Goal: Task Accomplishment & Management: Manage account settings

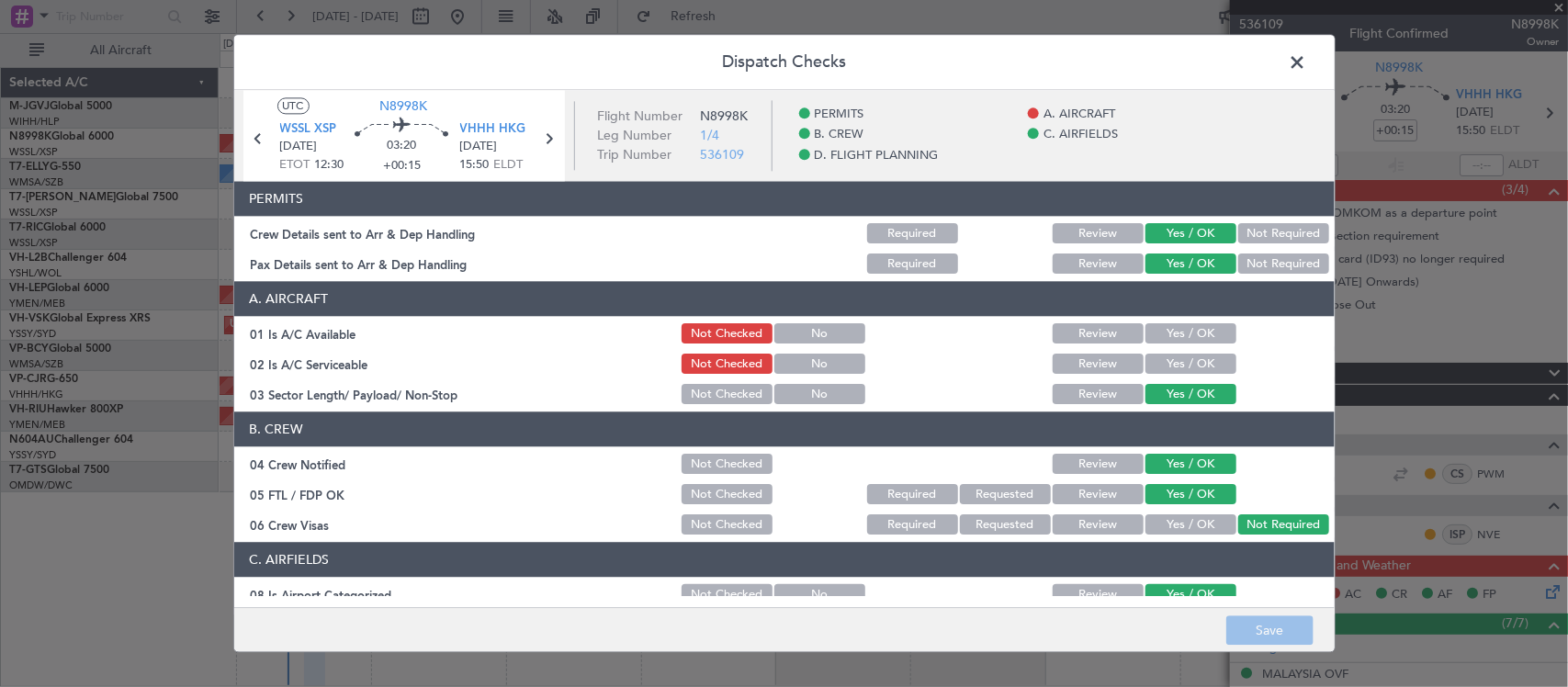
scroll to position [722, 0]
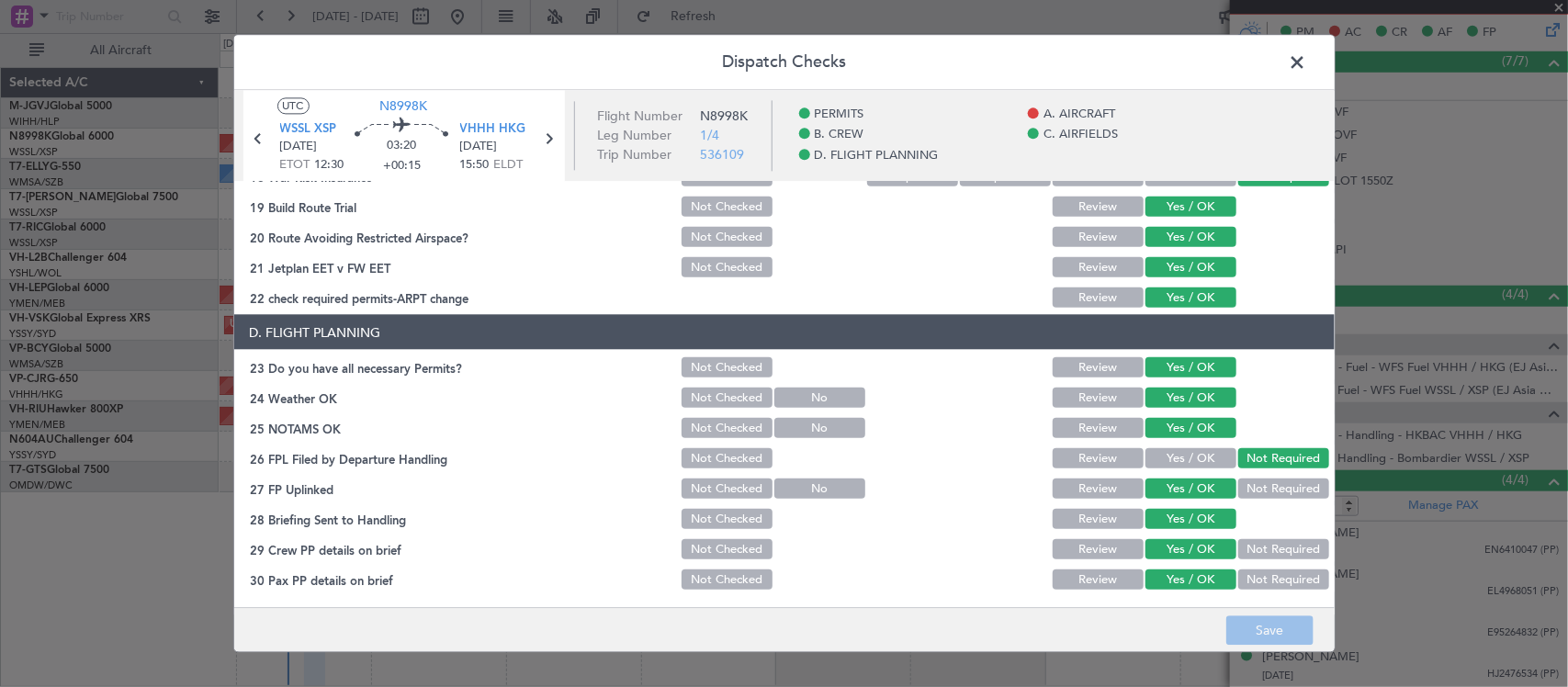
drag, startPoint x: 1298, startPoint y: 55, endPoint x: 1298, endPoint y: 6, distance: 49.0
click at [1307, 55] on span at bounding box center [1307, 67] width 0 height 37
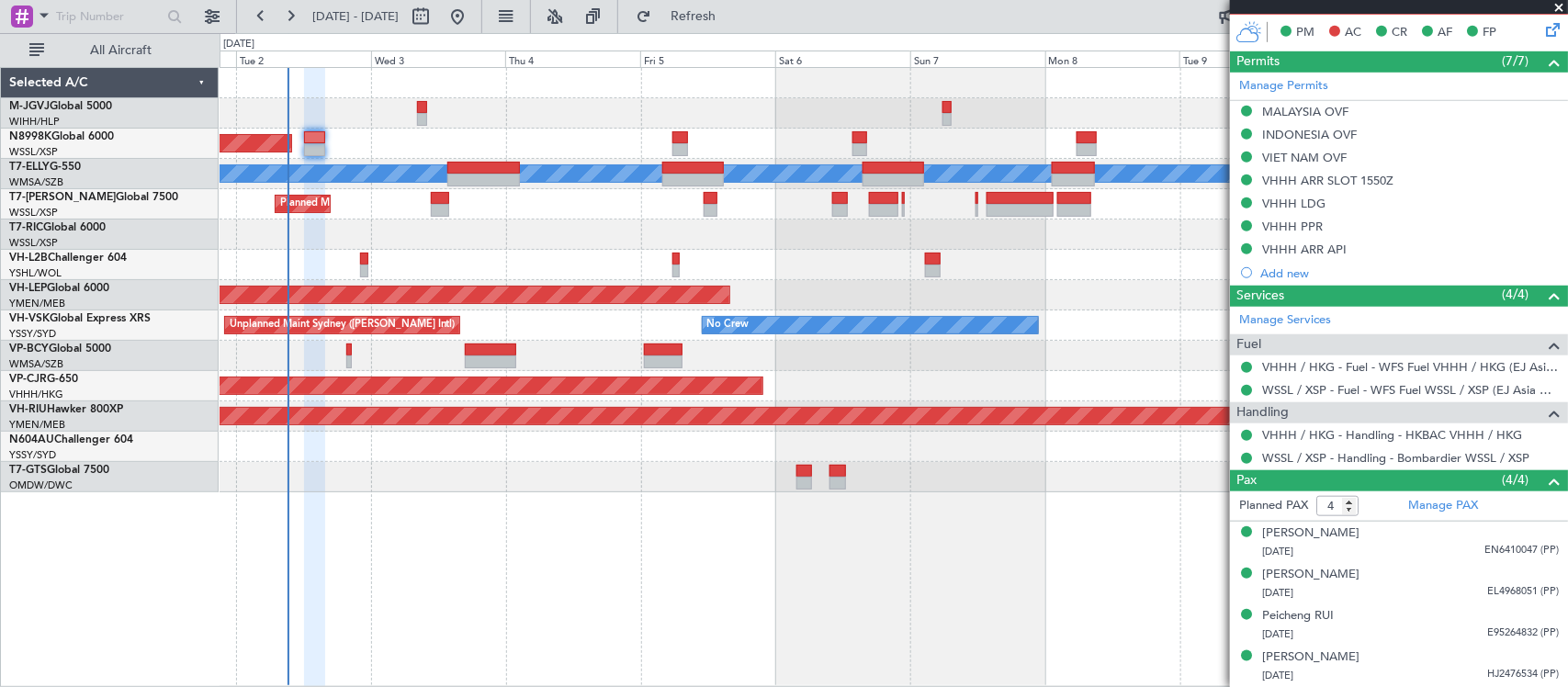
click at [566, 254] on div at bounding box center [893, 265] width 1347 height 30
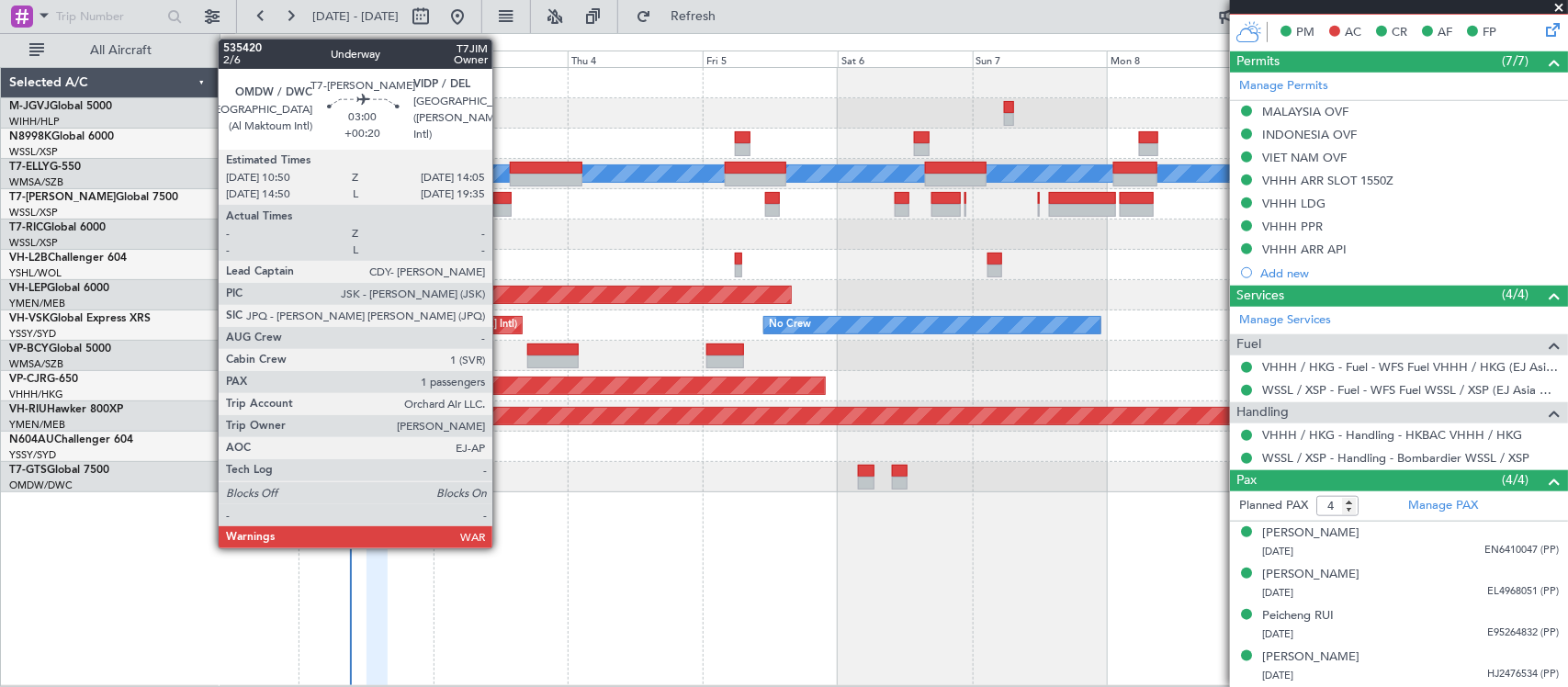
click at [501, 212] on div at bounding box center [502, 210] width 19 height 13
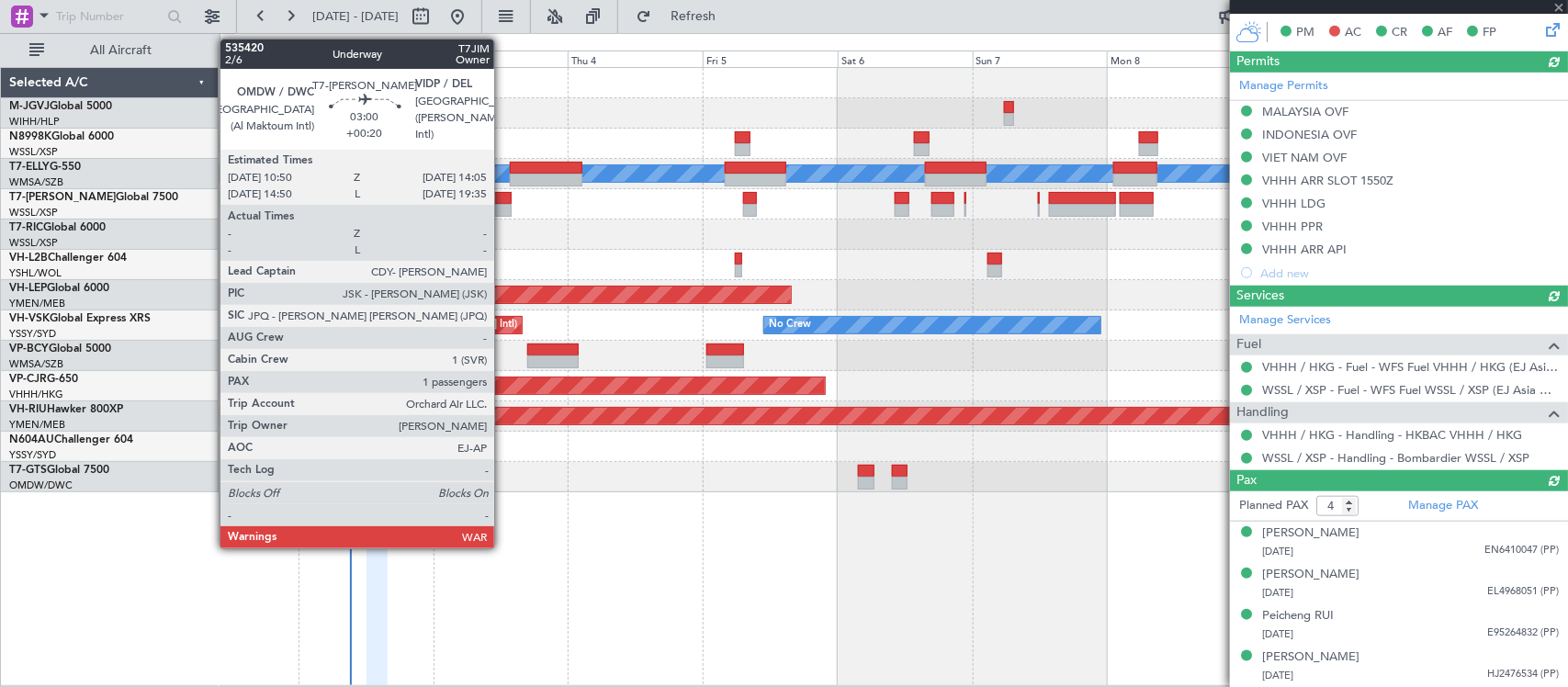
click at [503, 195] on div at bounding box center [502, 198] width 19 height 13
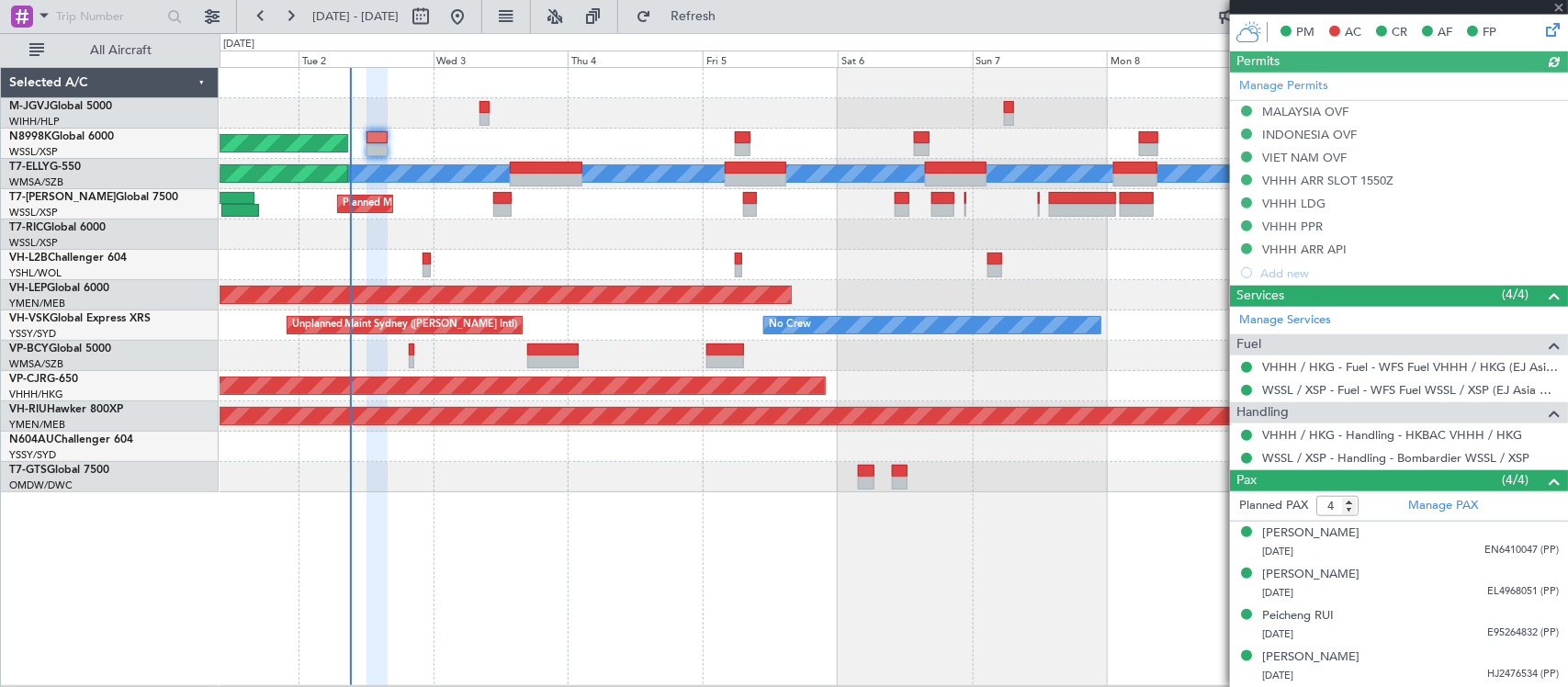
type input "+00:20"
type input "1"
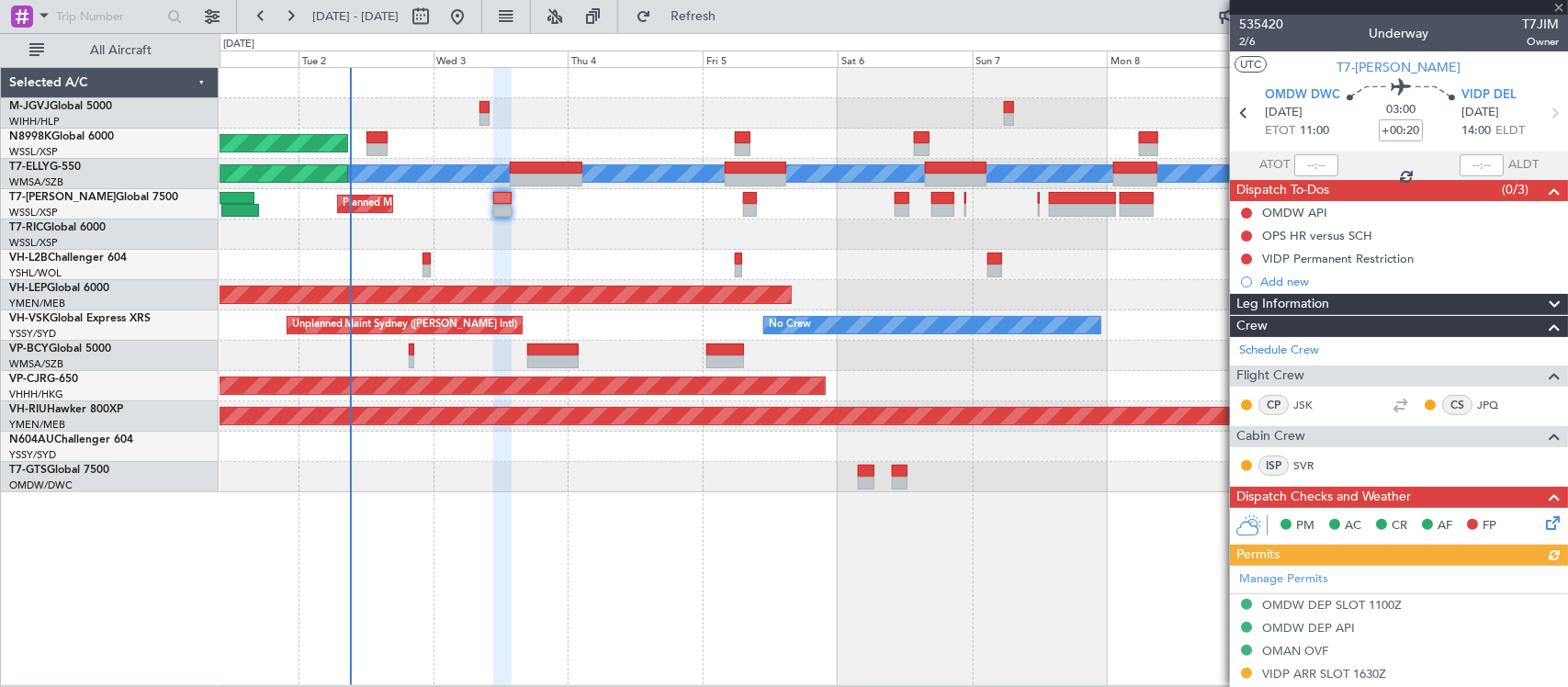
scroll to position [324, 0]
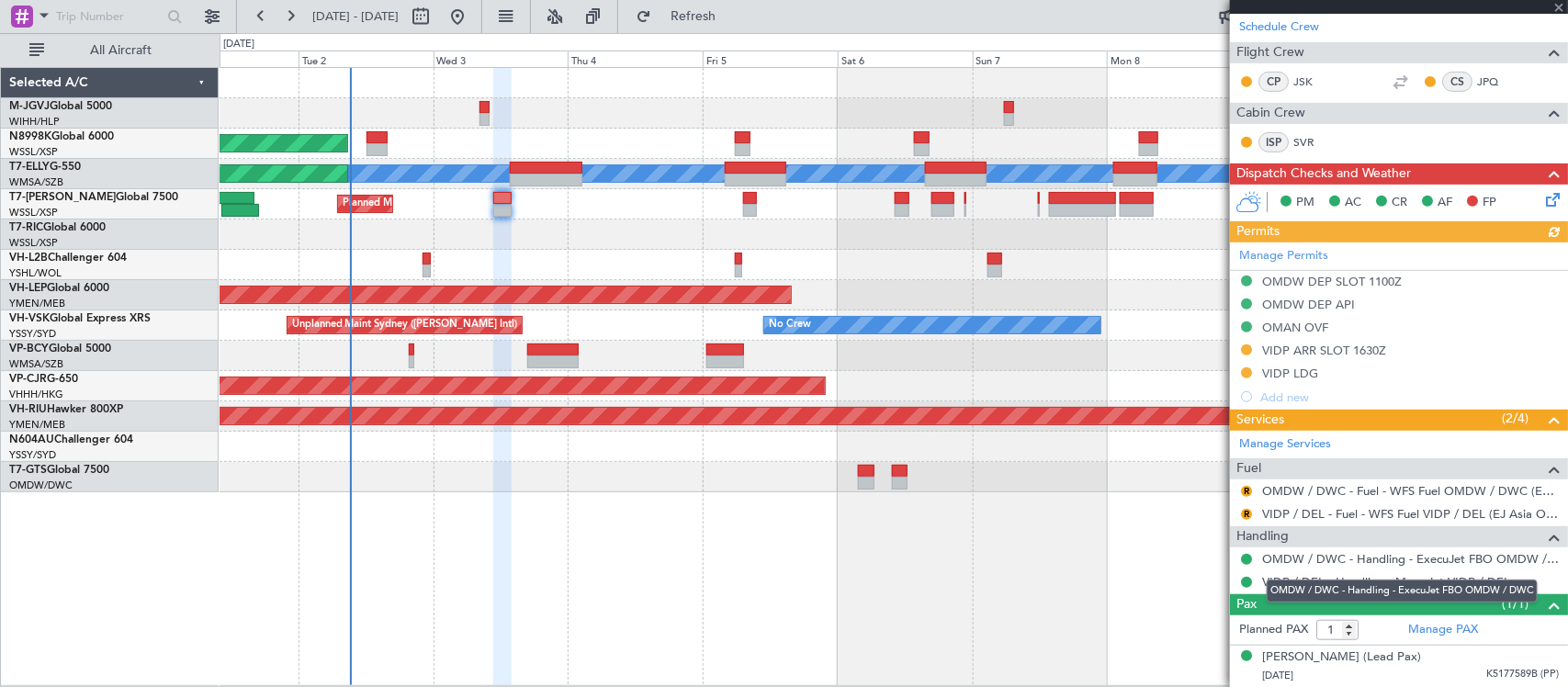
click at [1295, 583] on div "OMDW / DWC - Handling - ExecuJet FBO OMDW / DWC" at bounding box center [1402, 591] width 271 height 23
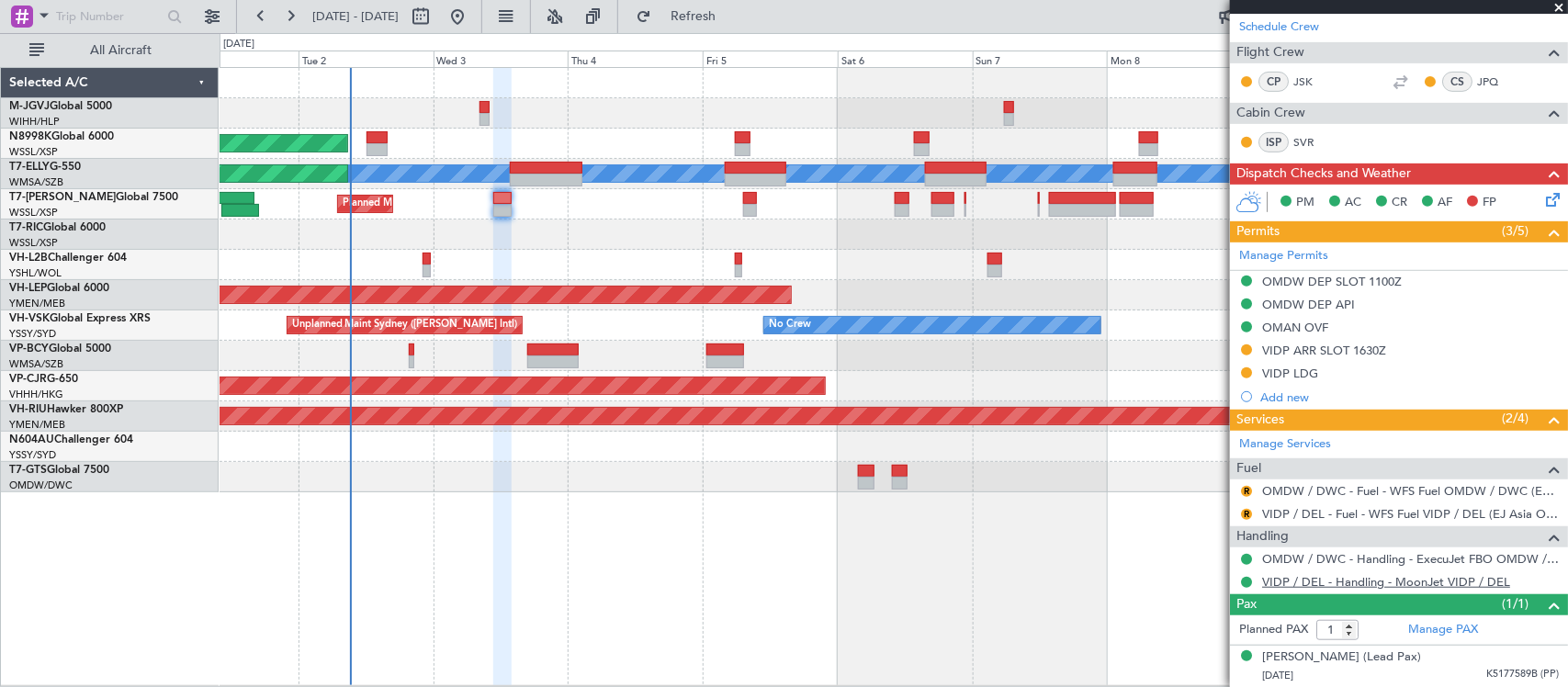
click at [1292, 583] on link "VIDP / DEL - Handling - MoonJet VIDP / DEL" at bounding box center [1386, 582] width 248 height 16
click at [738, 25] on button "Refresh" at bounding box center [682, 17] width 110 height 29
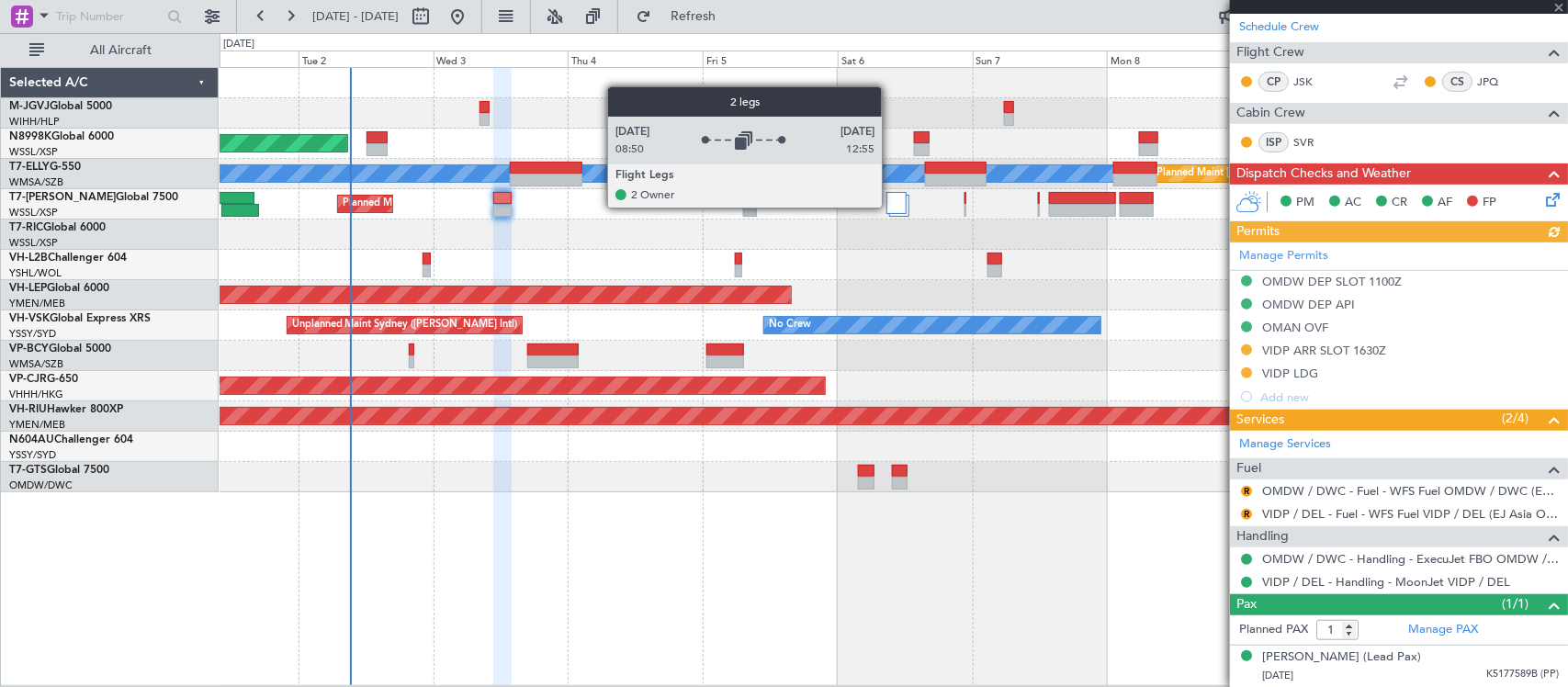
click at [891, 208] on div at bounding box center [896, 203] width 21 height 22
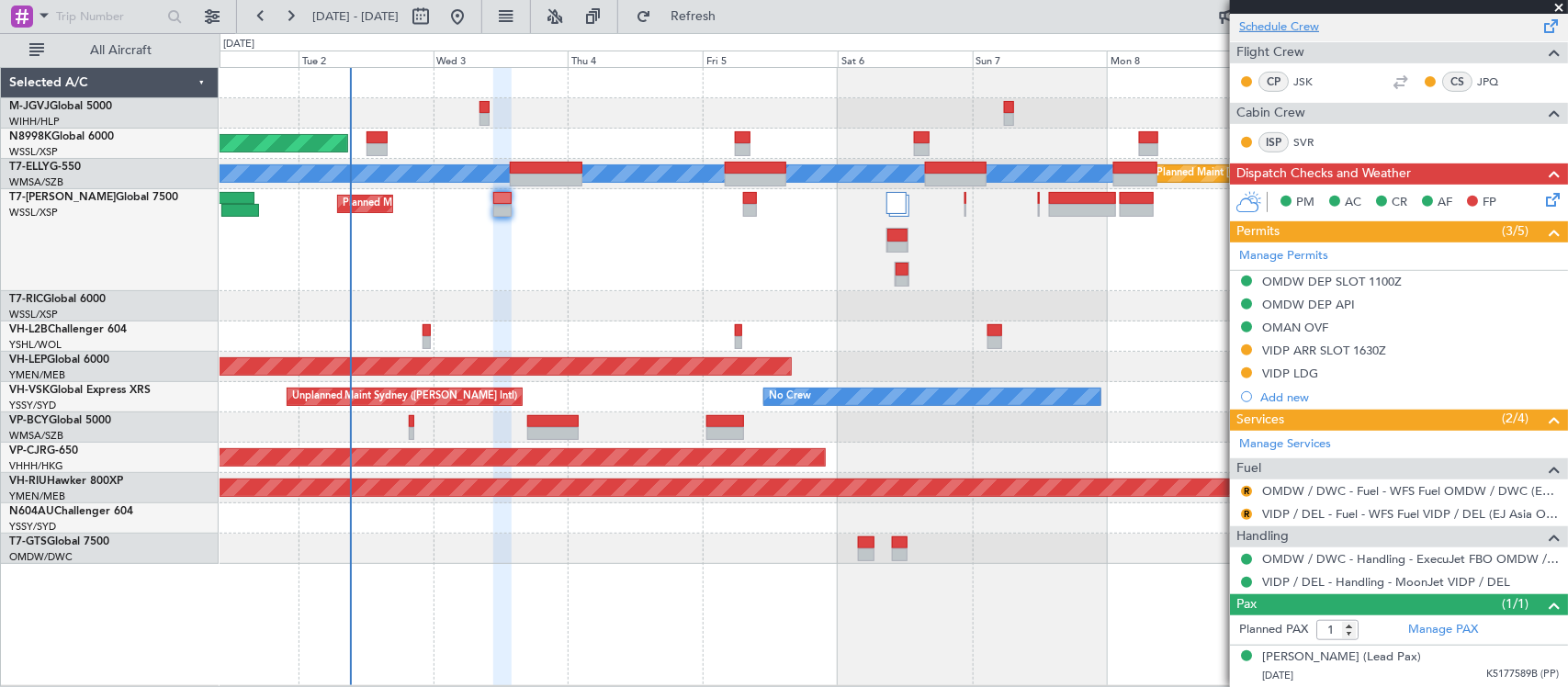
click at [1310, 29] on link "Schedule Crew" at bounding box center [1279, 27] width 80 height 19
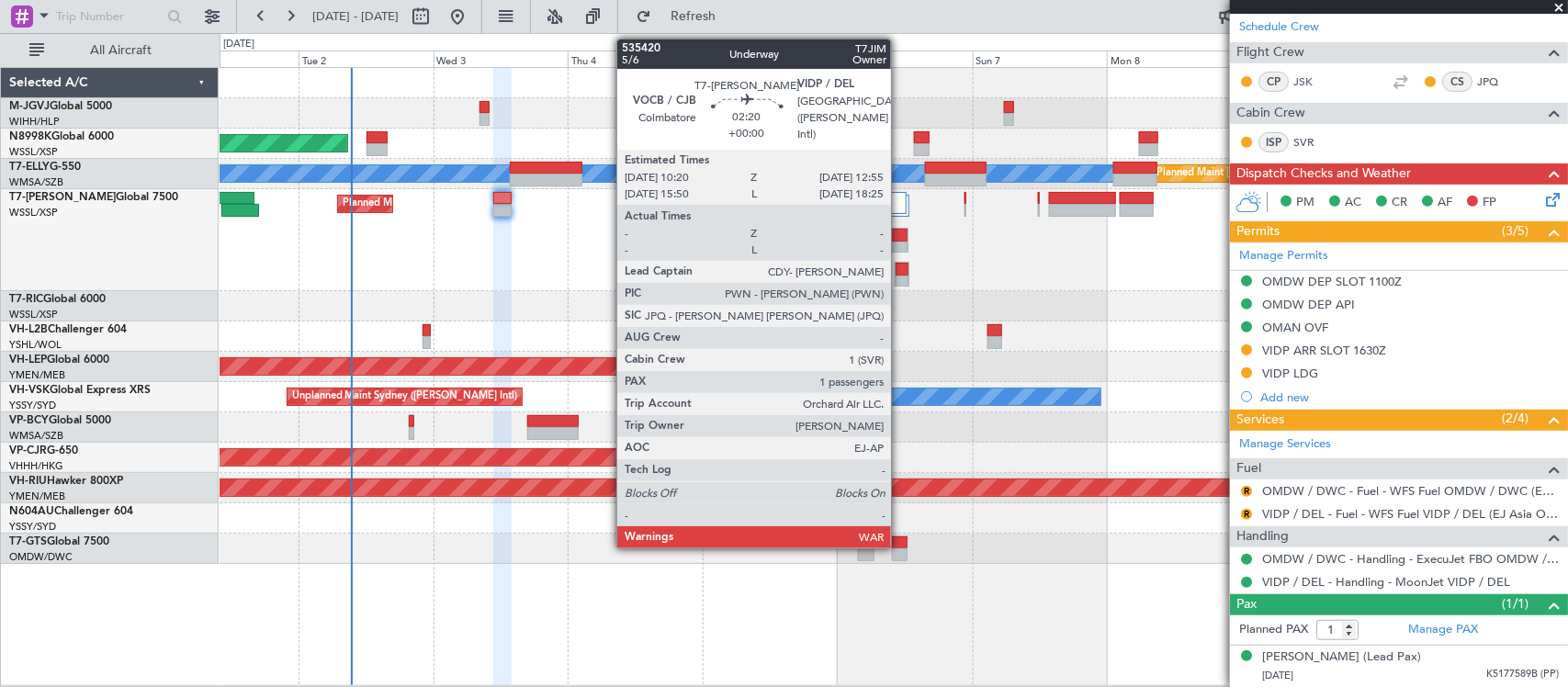
click at [900, 272] on div at bounding box center [902, 269] width 13 height 13
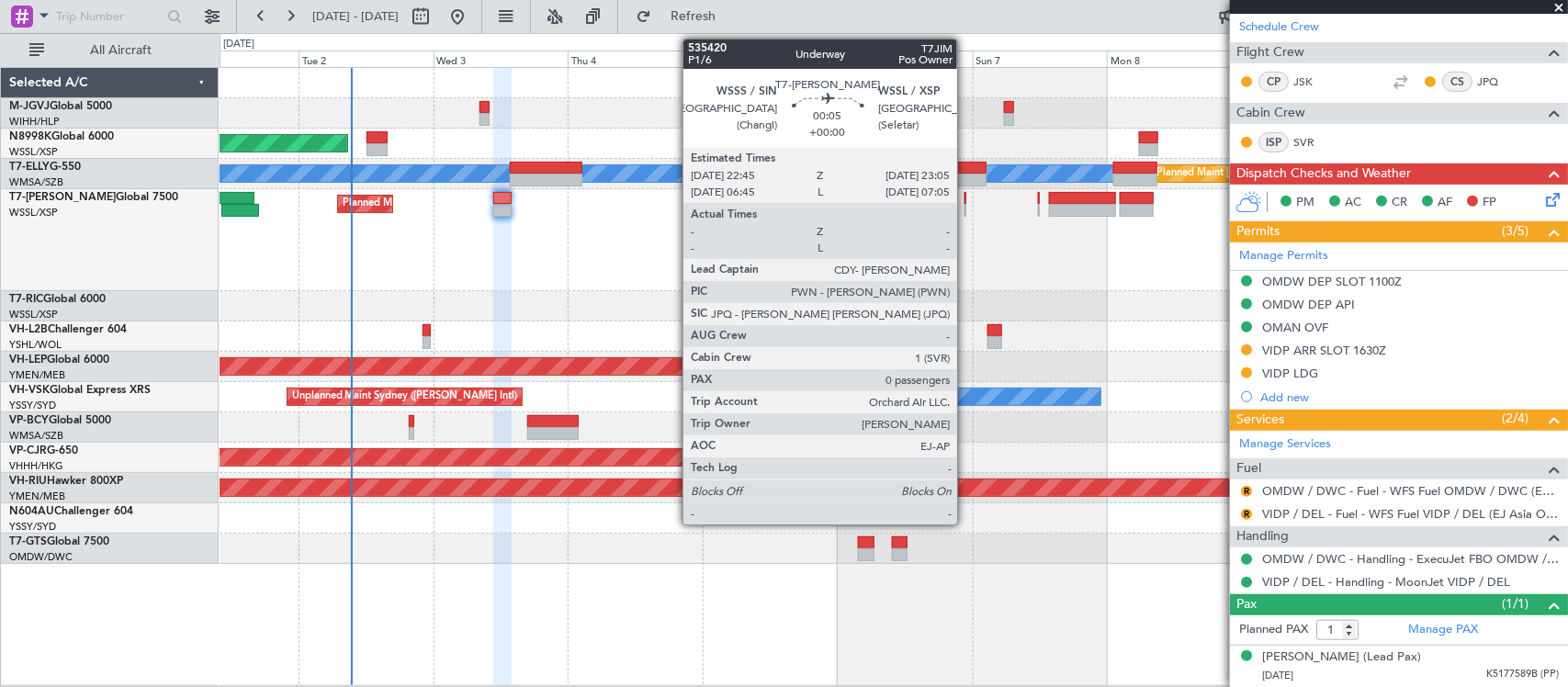
click at [966, 205] on div at bounding box center [965, 210] width 3 height 13
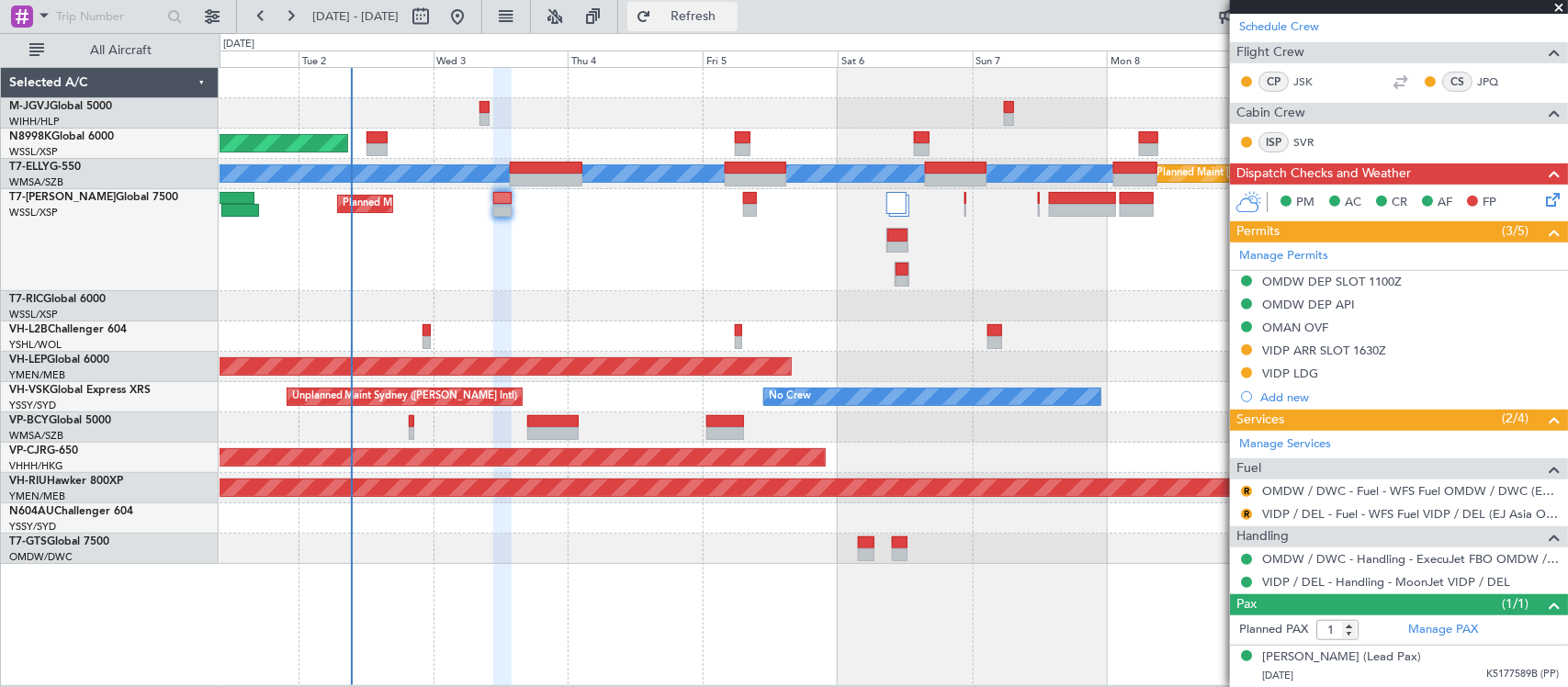
click at [732, 19] on span "Refresh" at bounding box center [693, 16] width 77 height 13
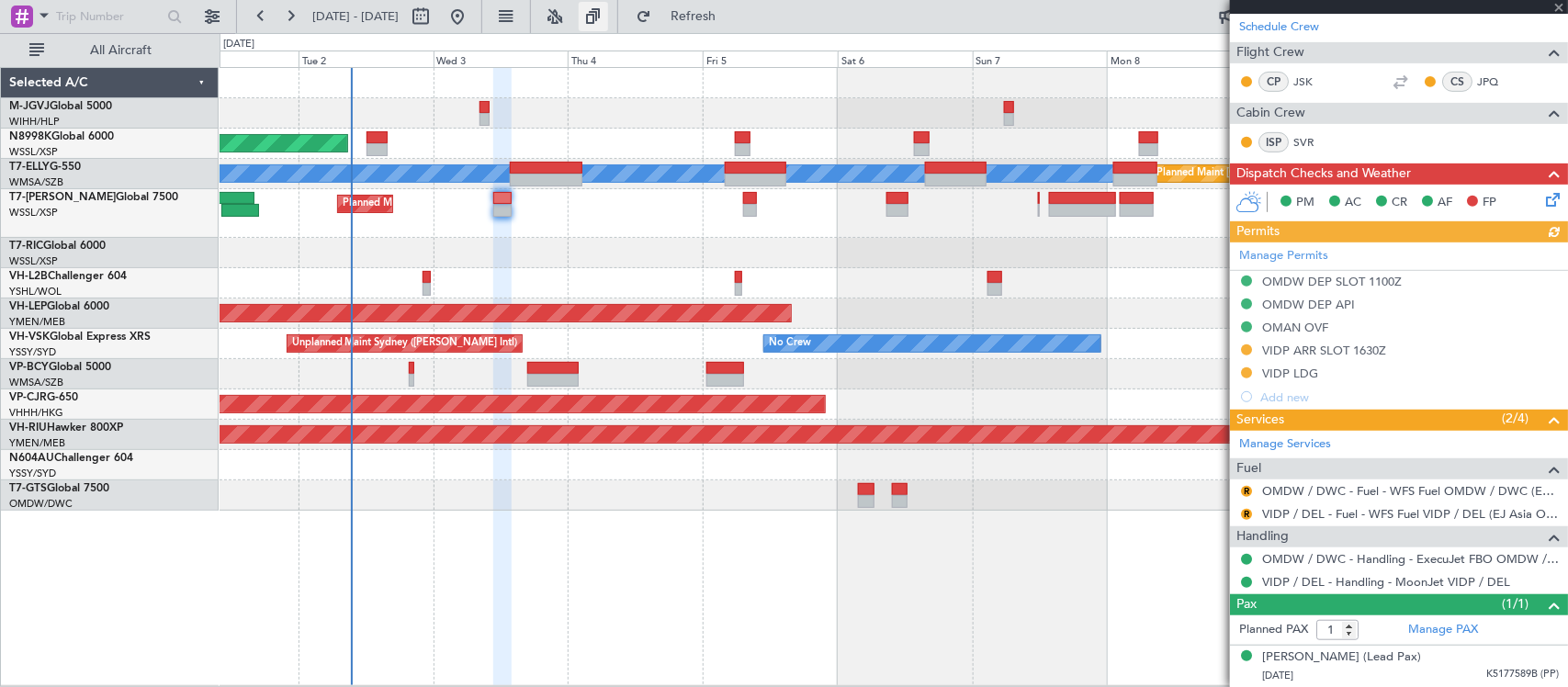
click at [608, 14] on button at bounding box center [593, 17] width 29 height 29
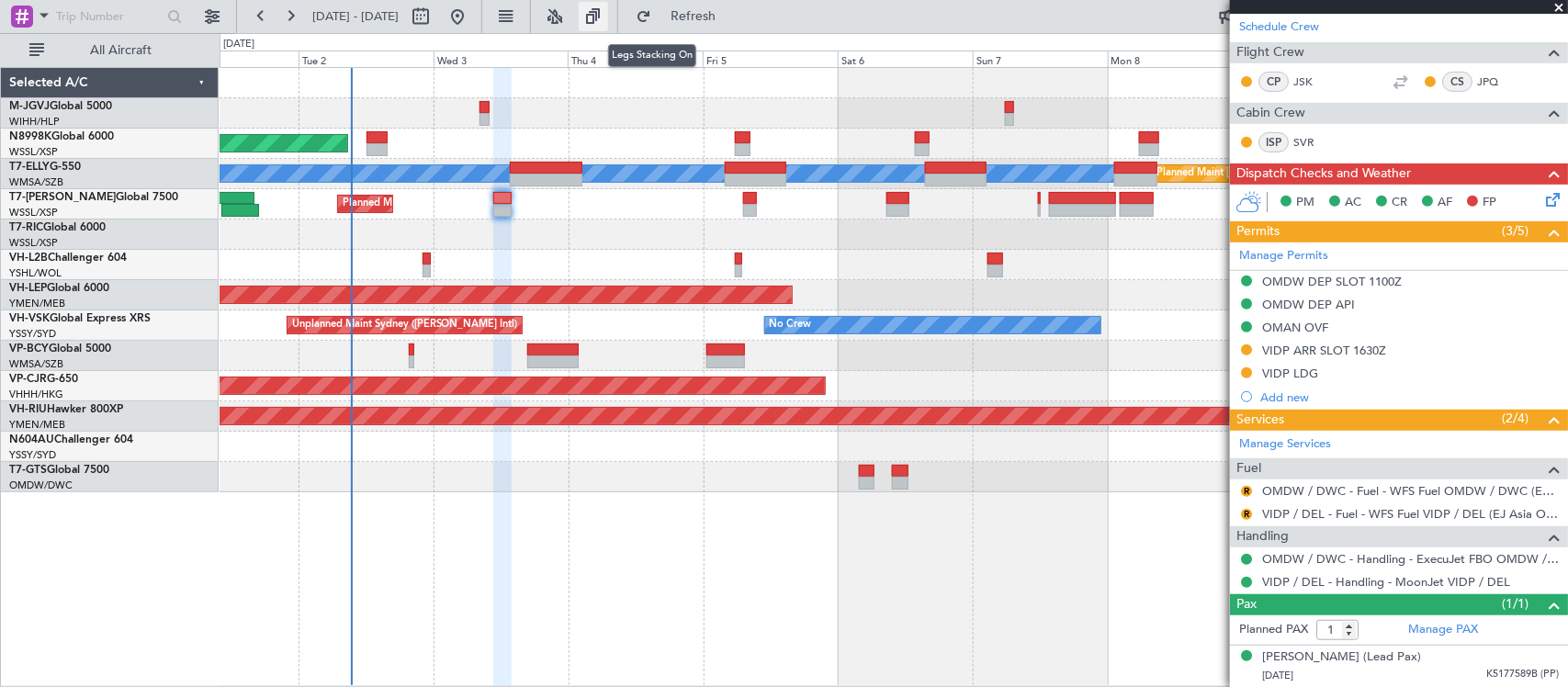
click at [608, 19] on button at bounding box center [593, 17] width 29 height 29
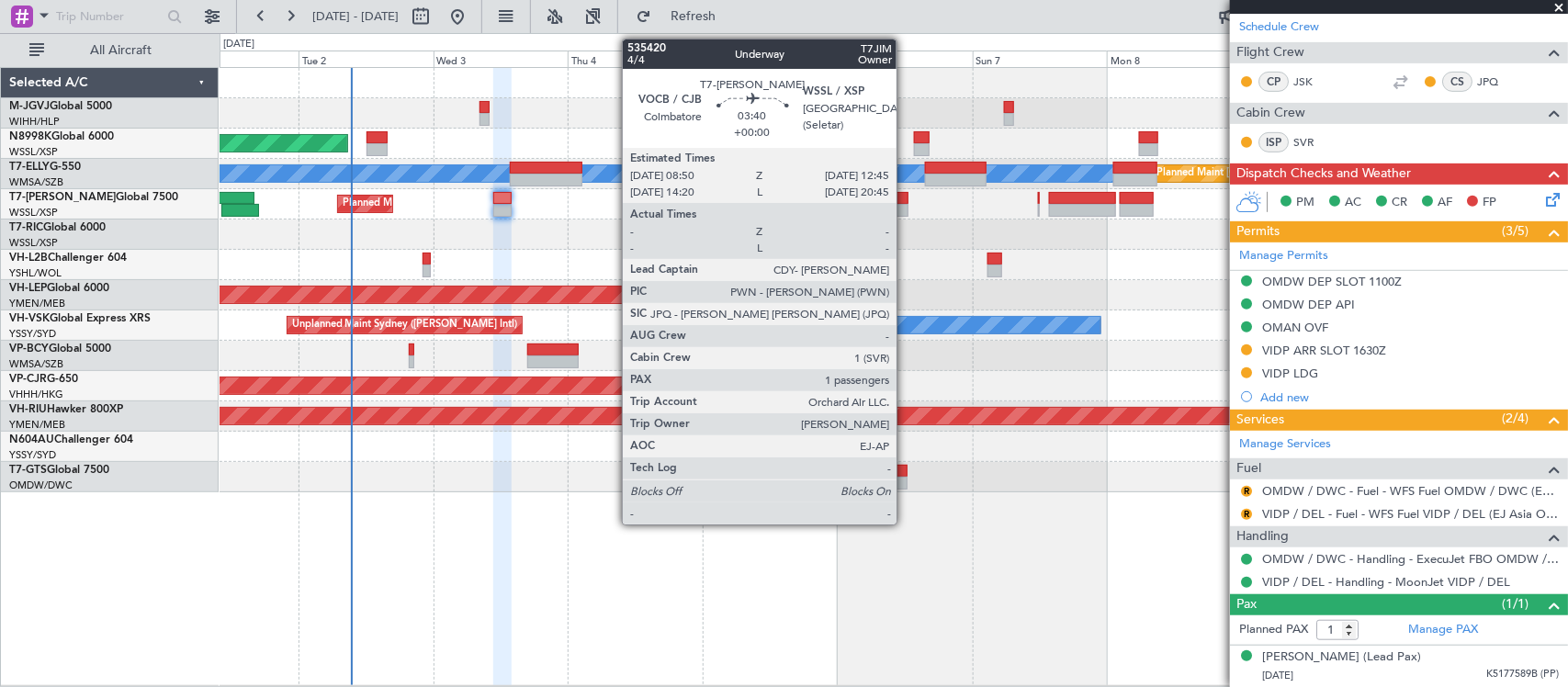
click at [906, 207] on div at bounding box center [897, 210] width 22 height 13
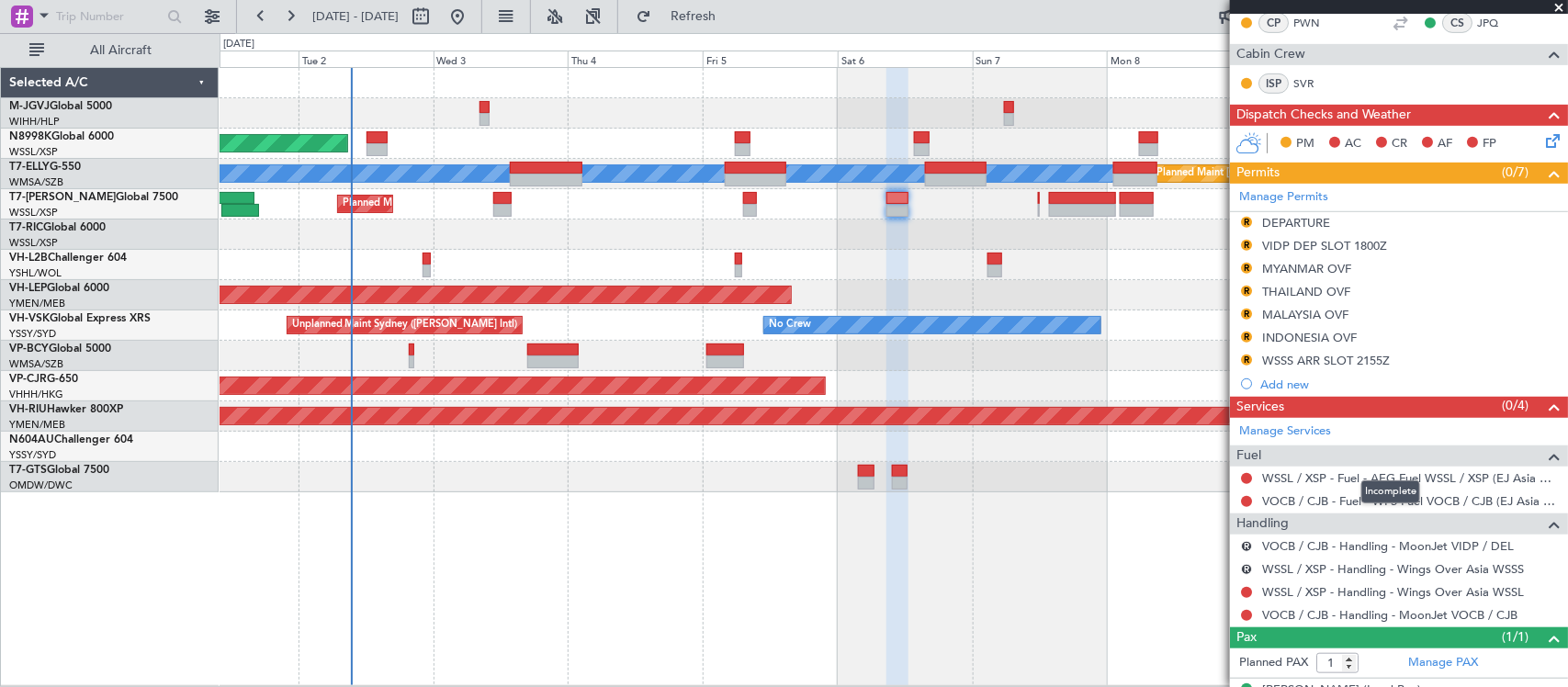
scroll to position [0, 0]
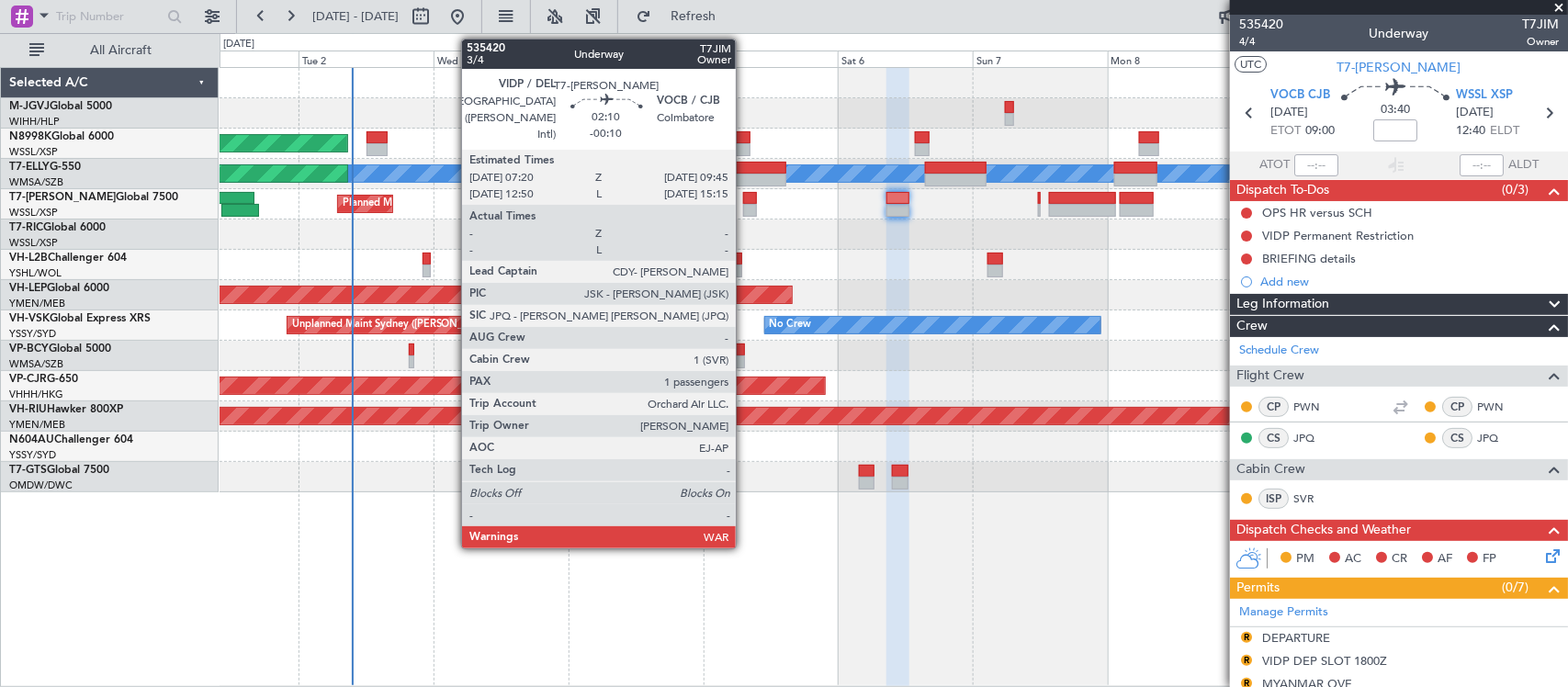
click at [745, 193] on div at bounding box center [750, 198] width 14 height 13
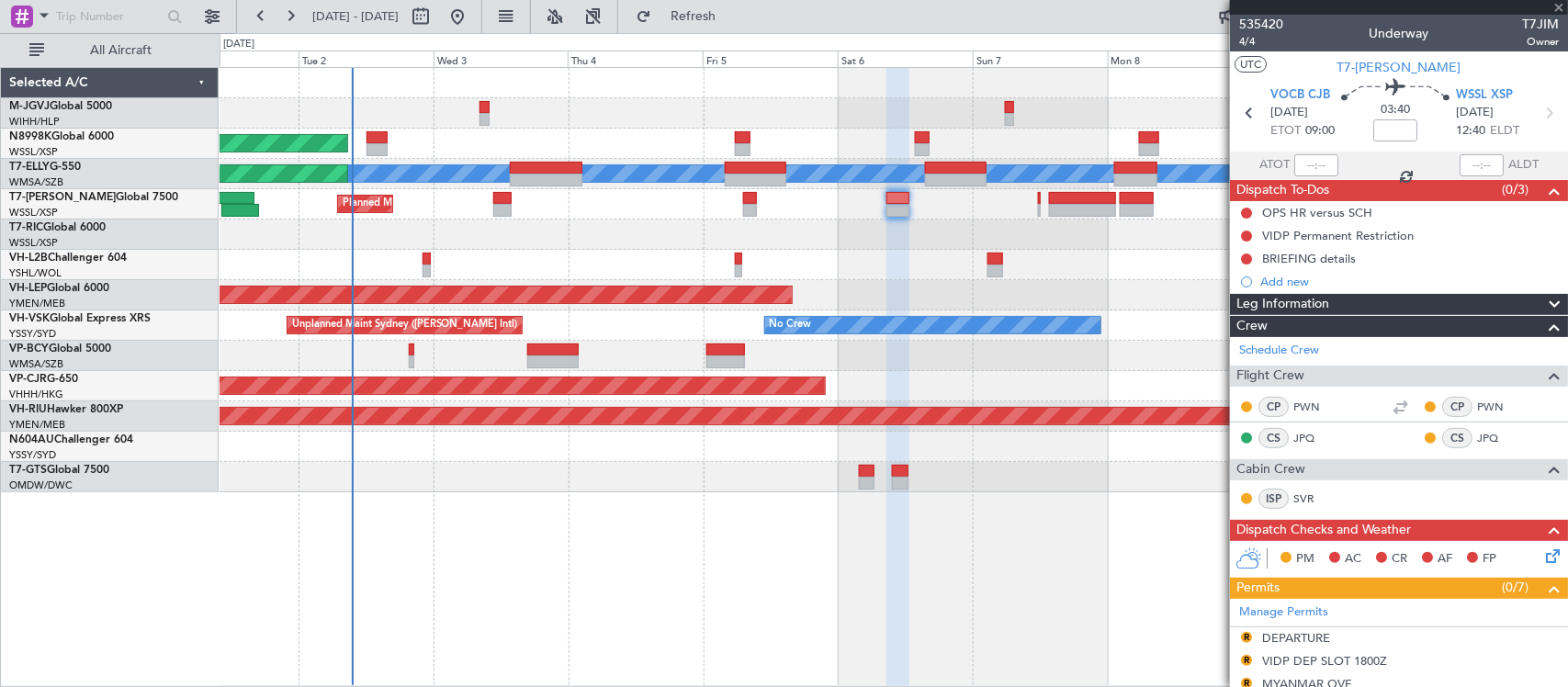
type input "-00:10"
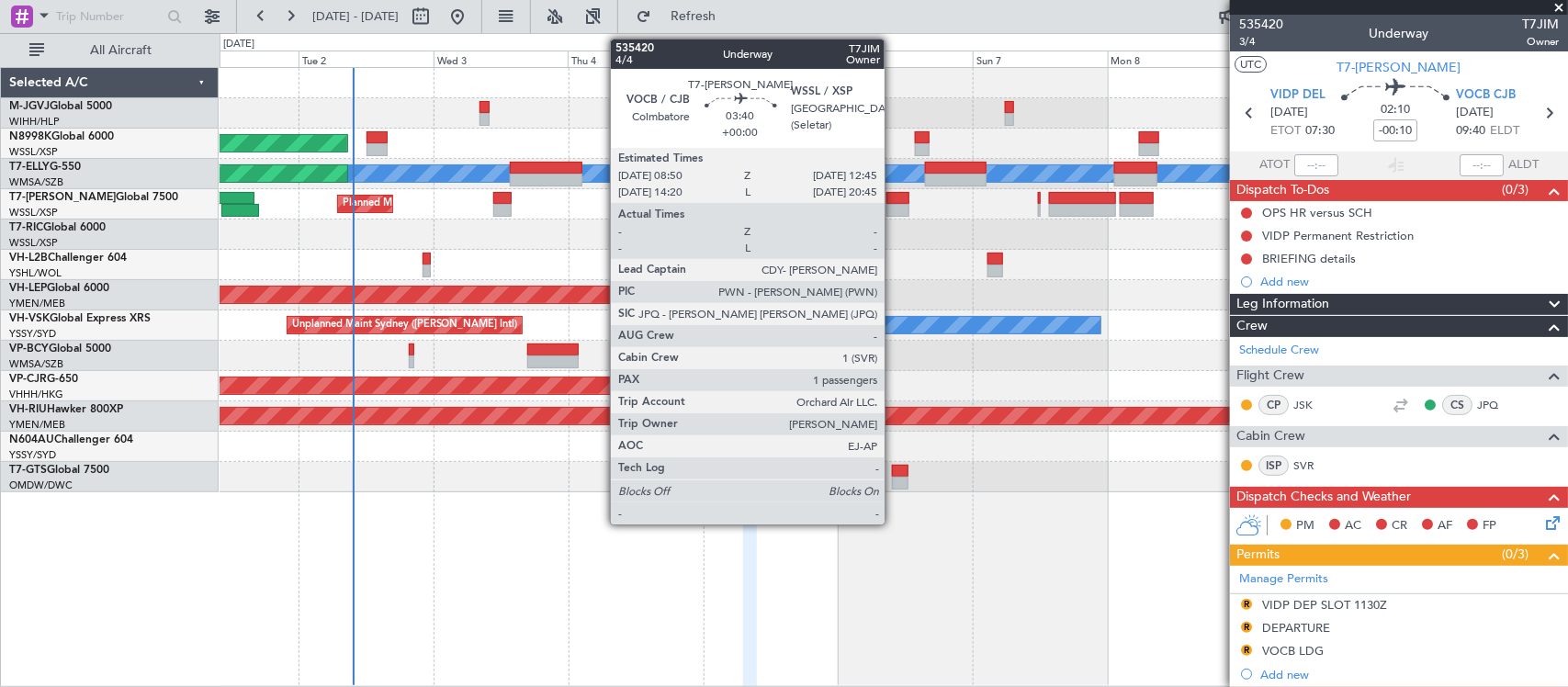
click at [894, 208] on div at bounding box center [897, 210] width 22 height 13
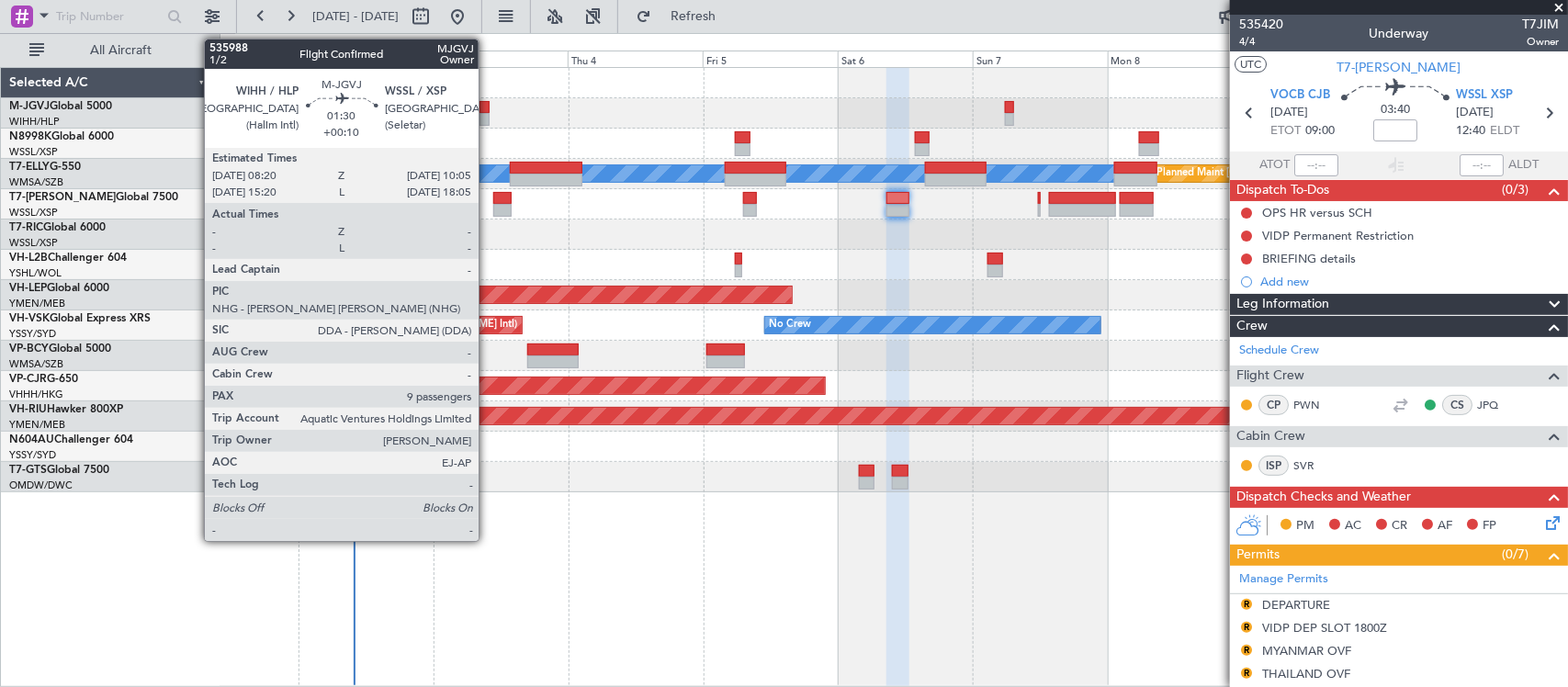
click at [487, 113] on div at bounding box center [485, 119] width 10 height 13
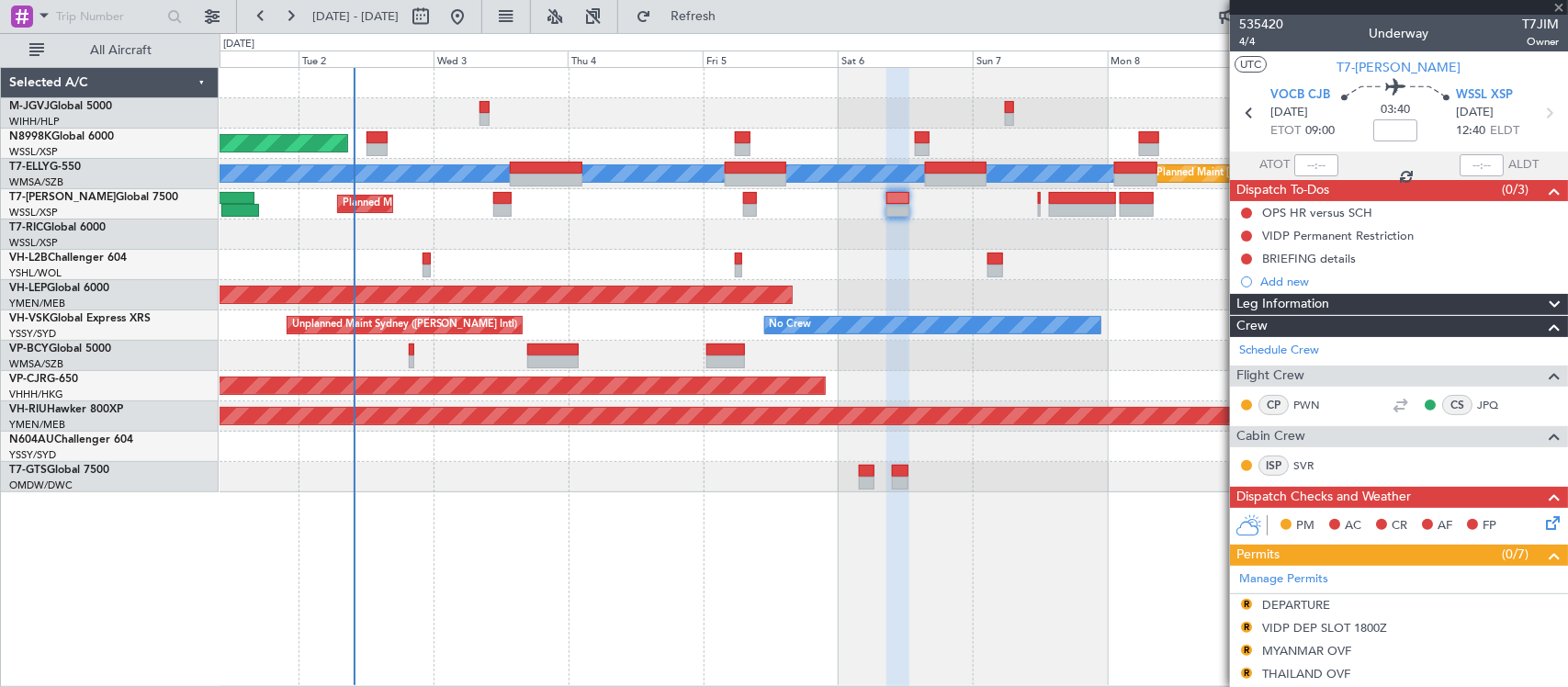
type input "+00:10"
type input "9"
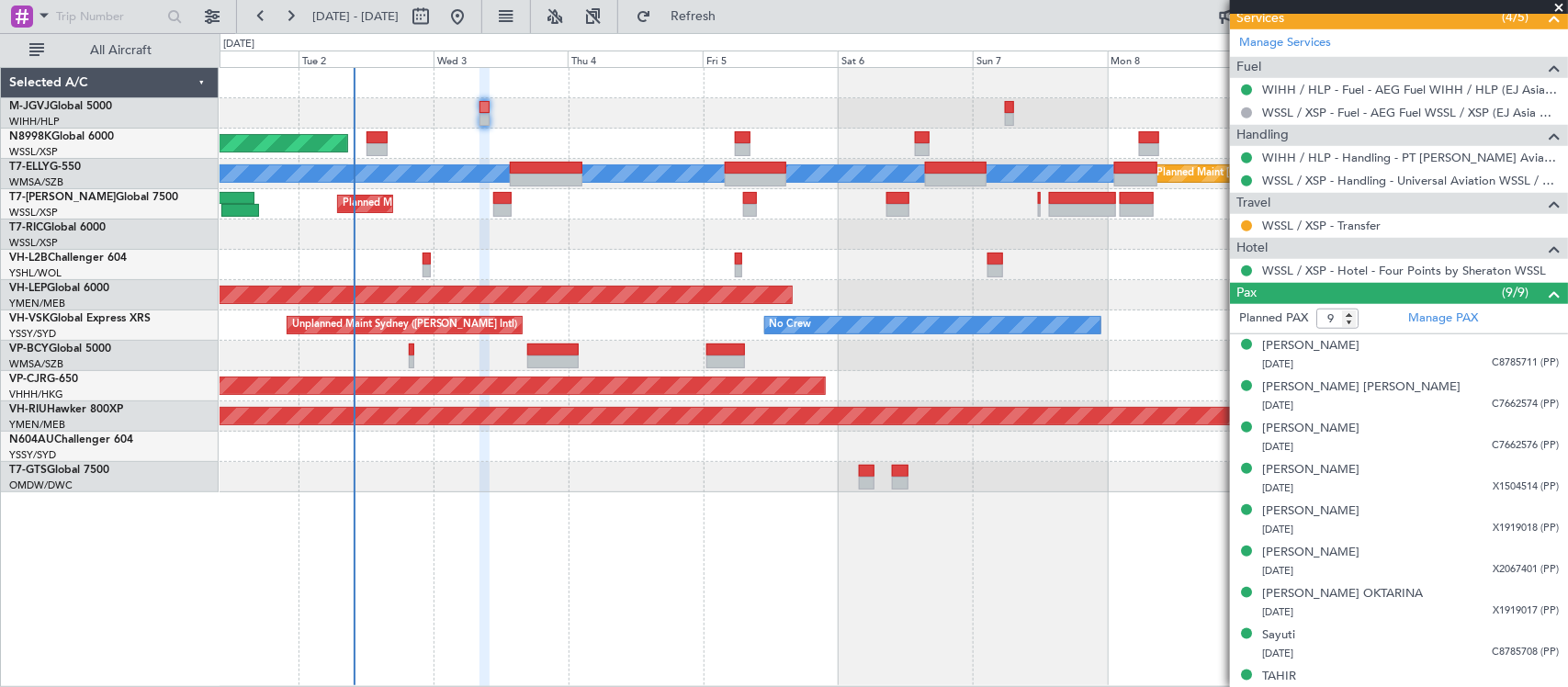
scroll to position [617, 0]
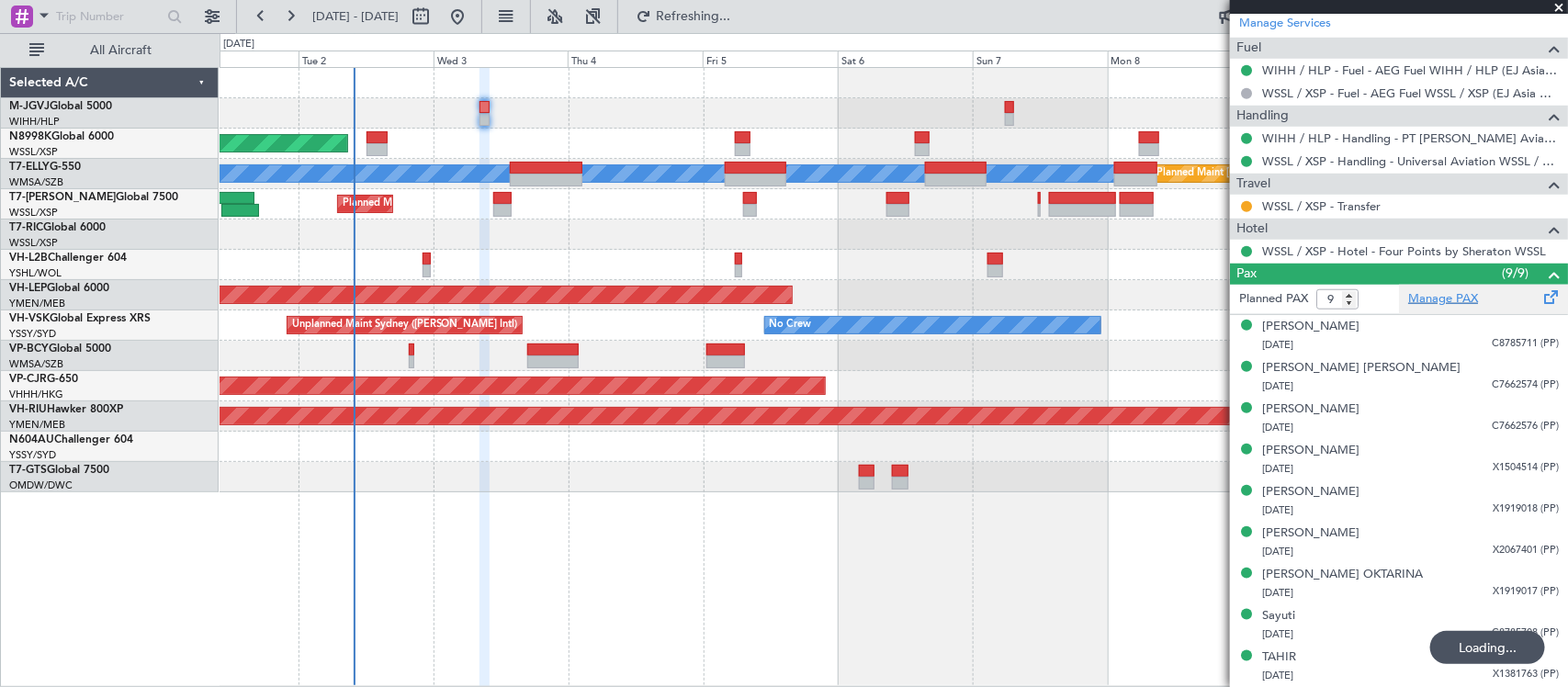
click at [1428, 304] on link "Manage PAX" at bounding box center [1442, 299] width 69 height 19
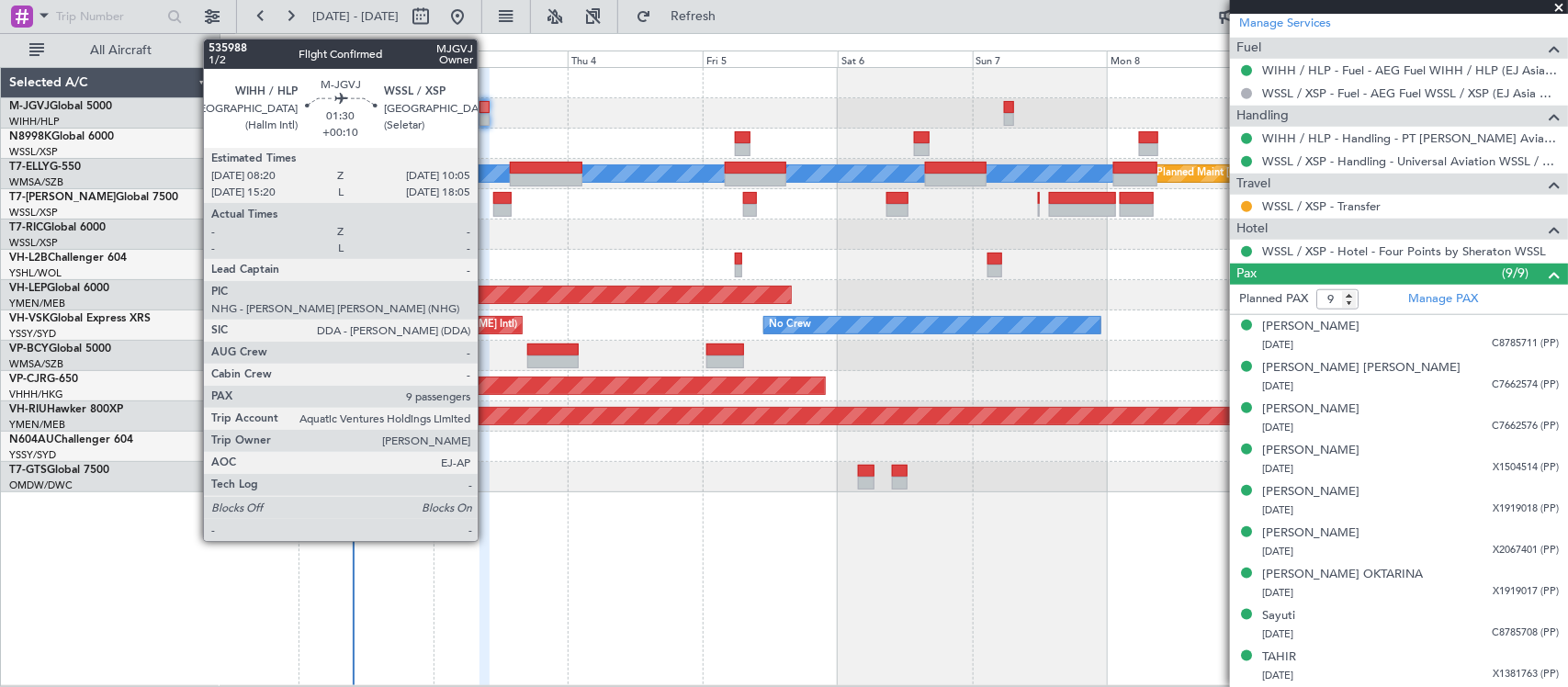
click at [487, 119] on div at bounding box center [485, 119] width 10 height 13
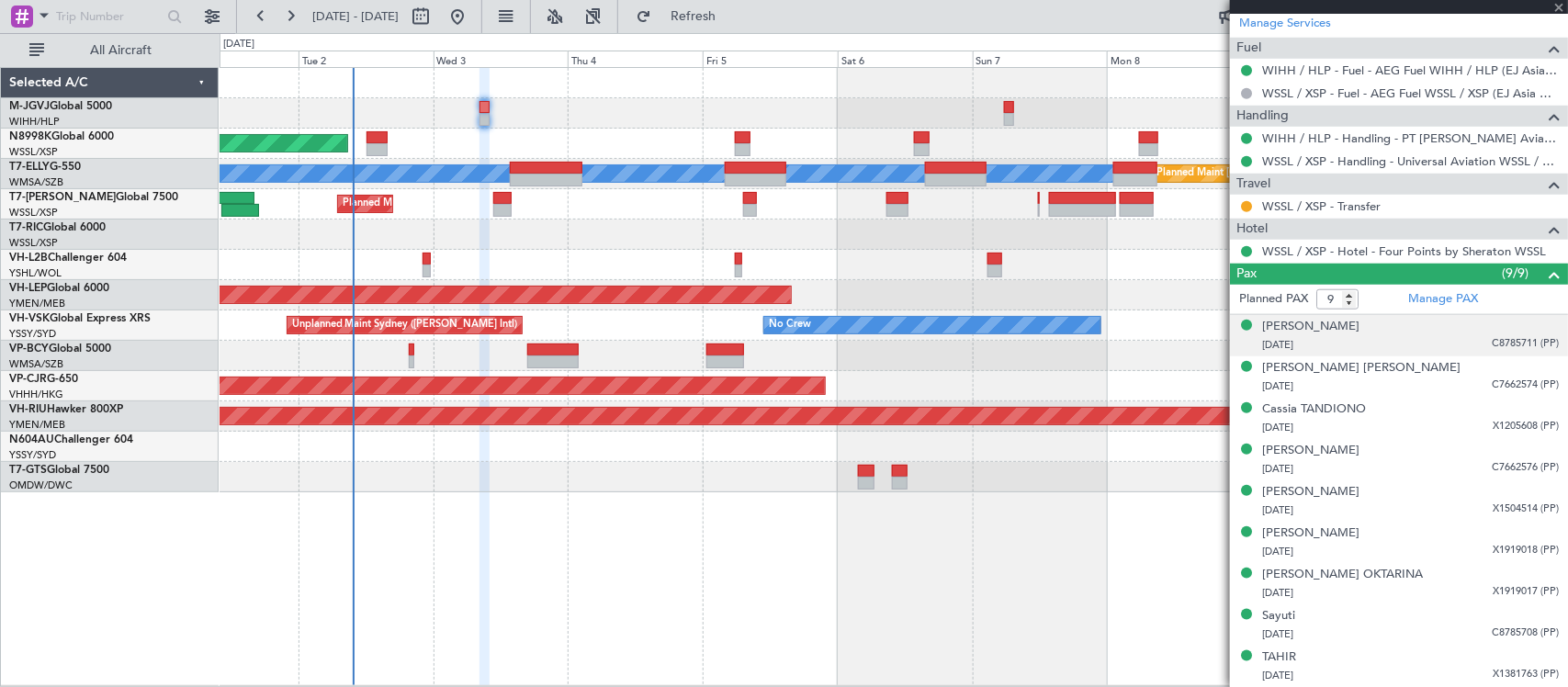
scroll to position [0, 0]
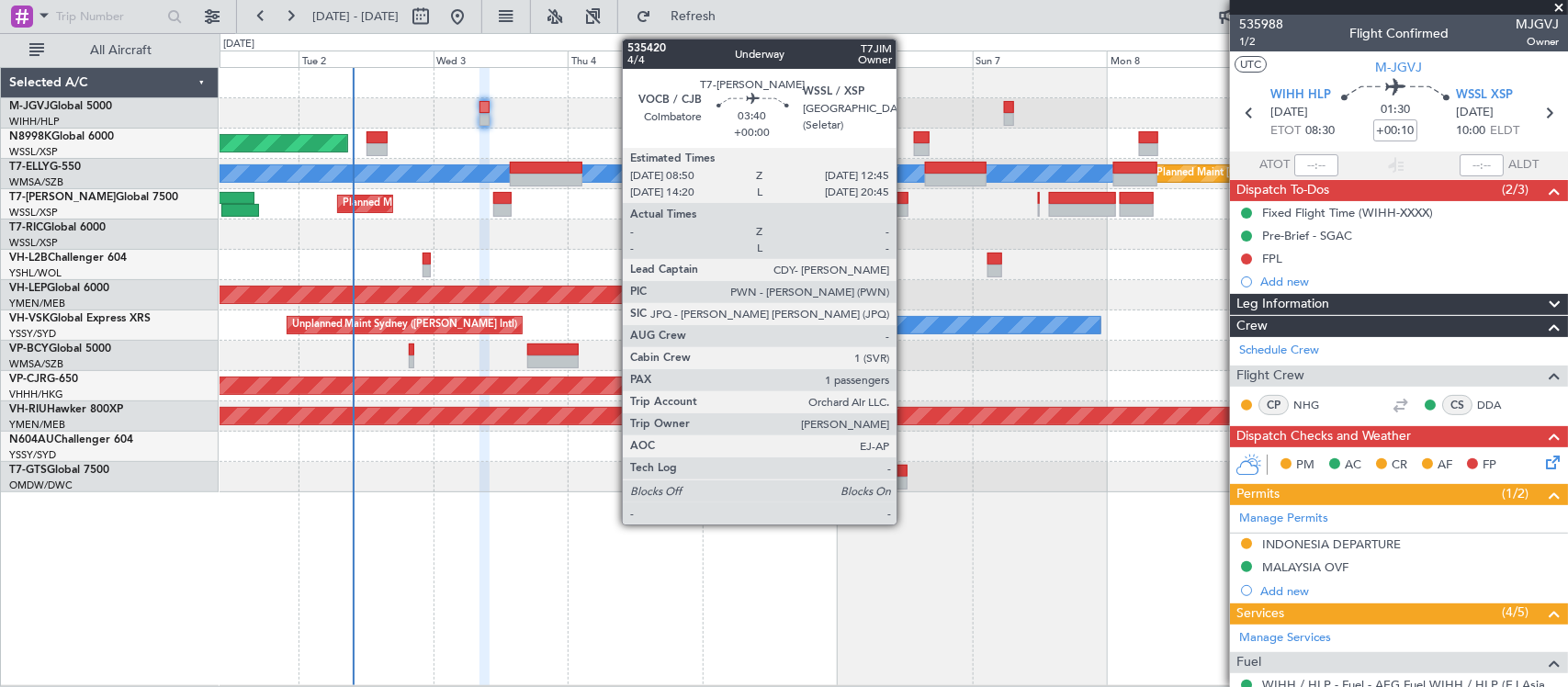
click at [906, 208] on div at bounding box center [897, 210] width 22 height 13
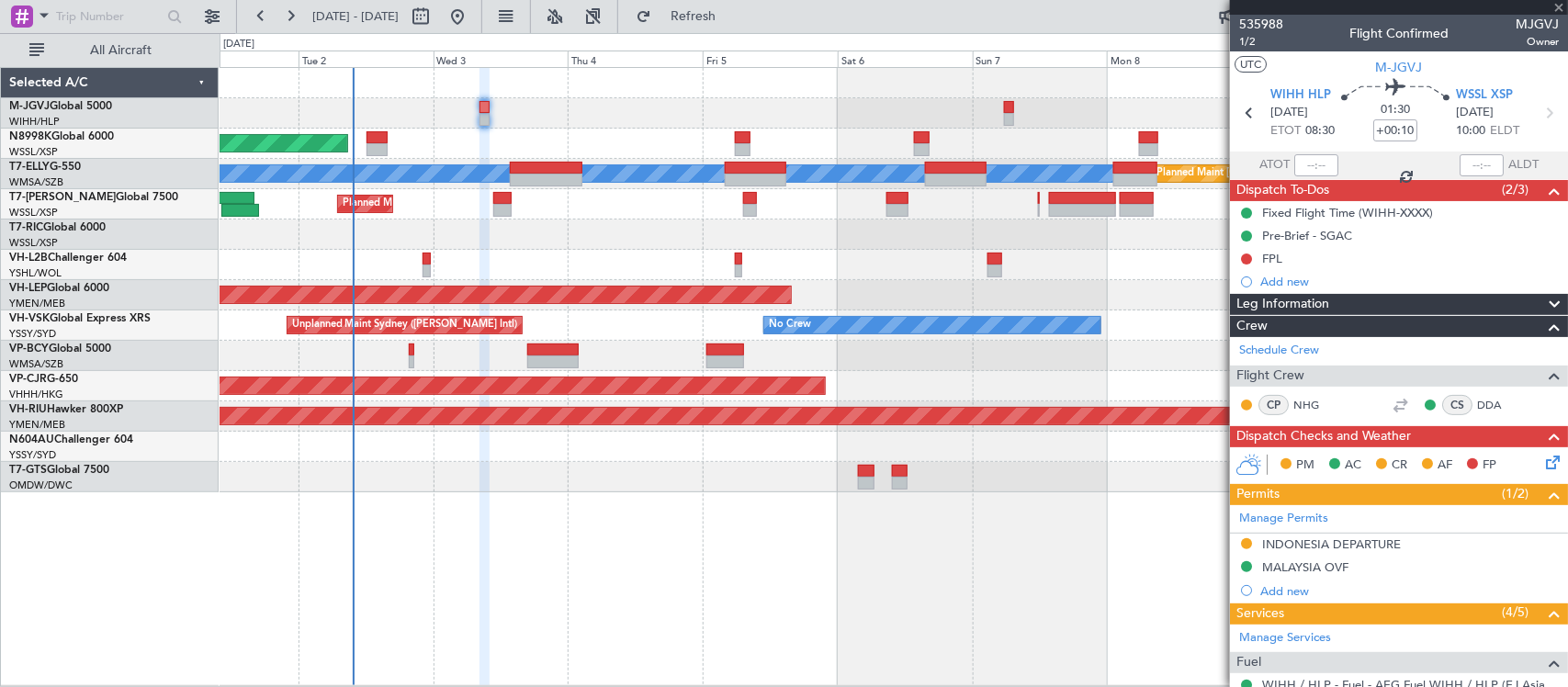
type input "1"
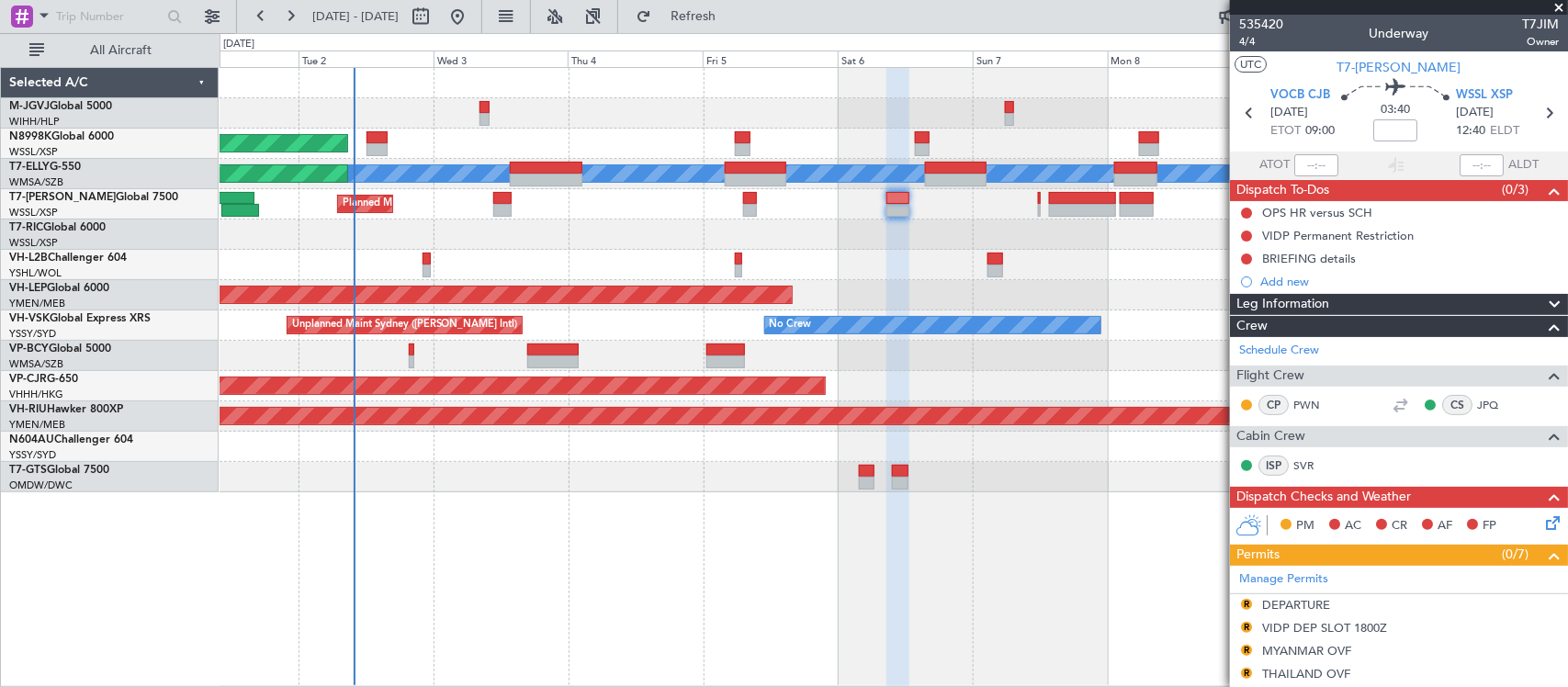
click at [809, 264] on div at bounding box center [893, 265] width 1347 height 30
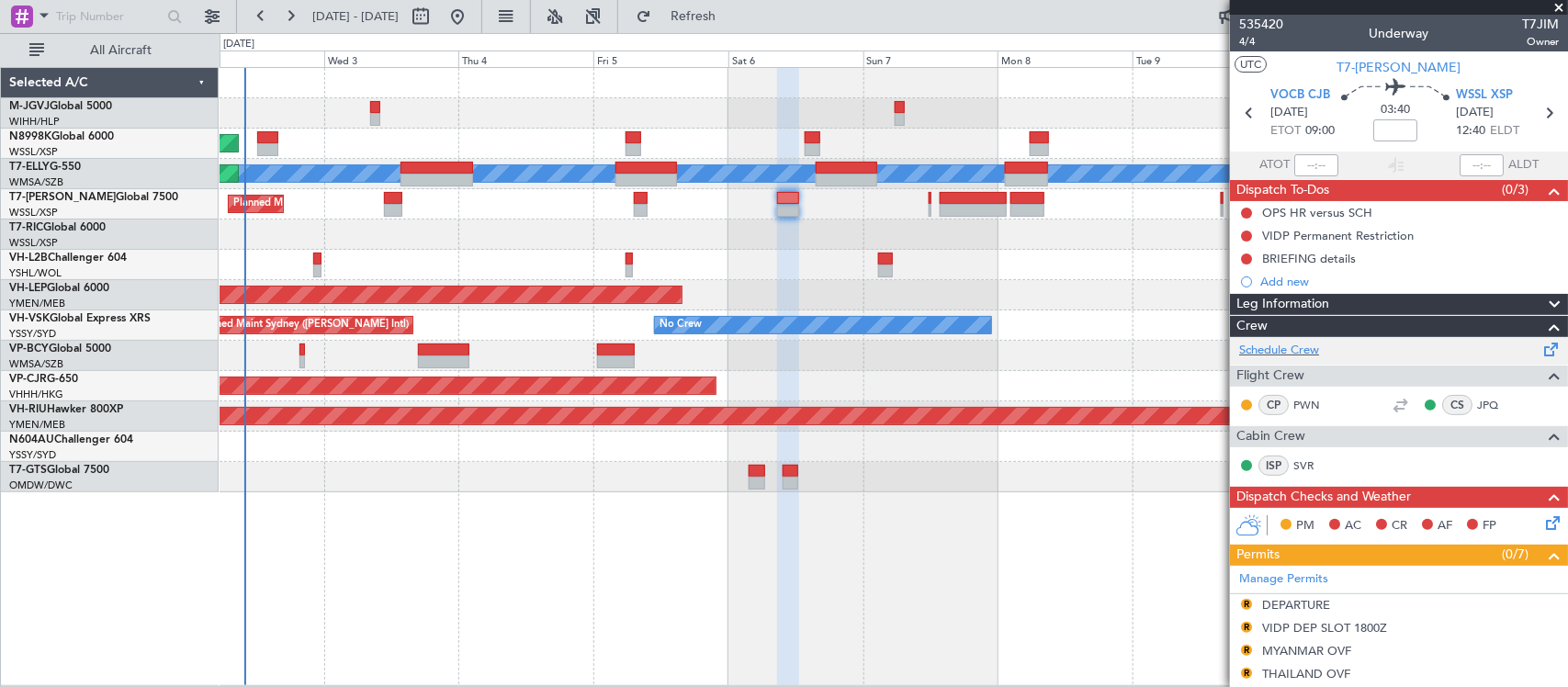
scroll to position [416, 0]
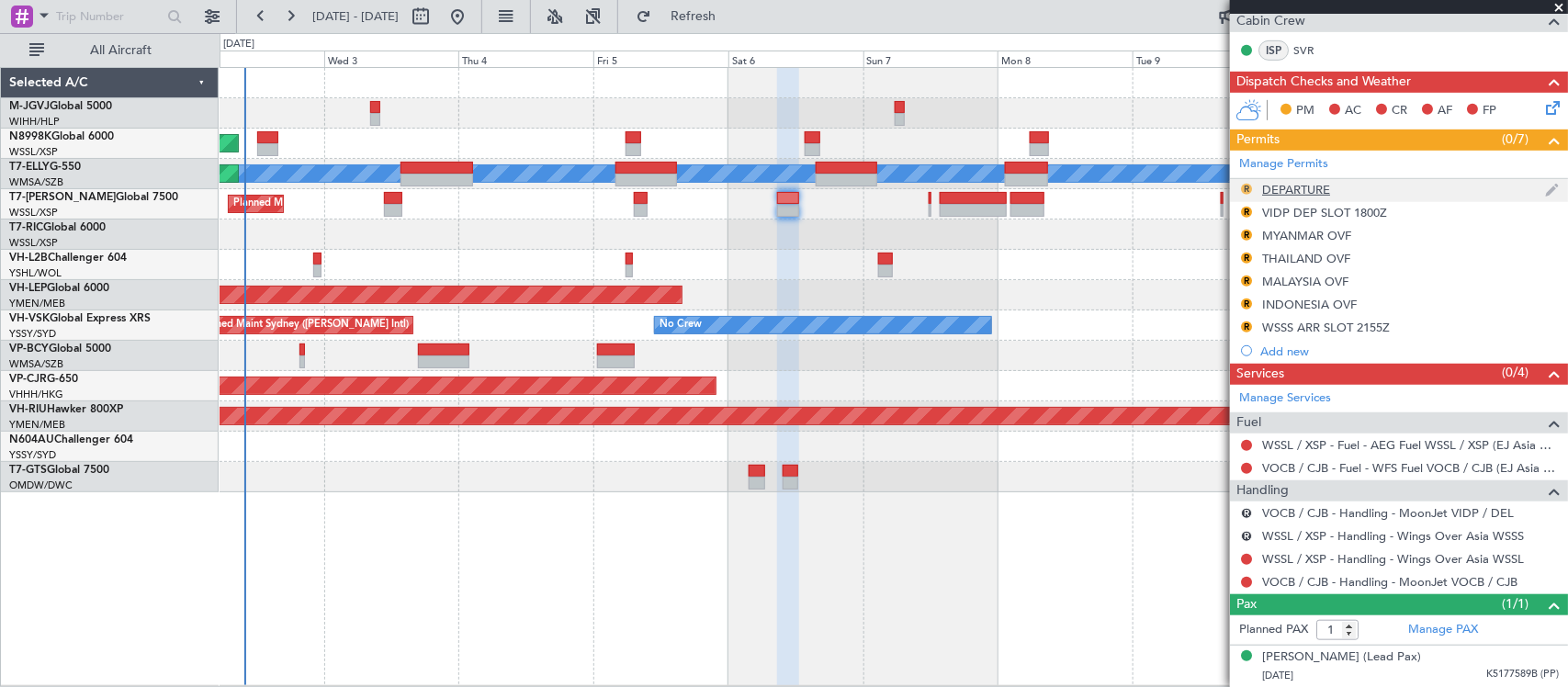
click at [1246, 184] on button "R" at bounding box center [1246, 189] width 11 height 11
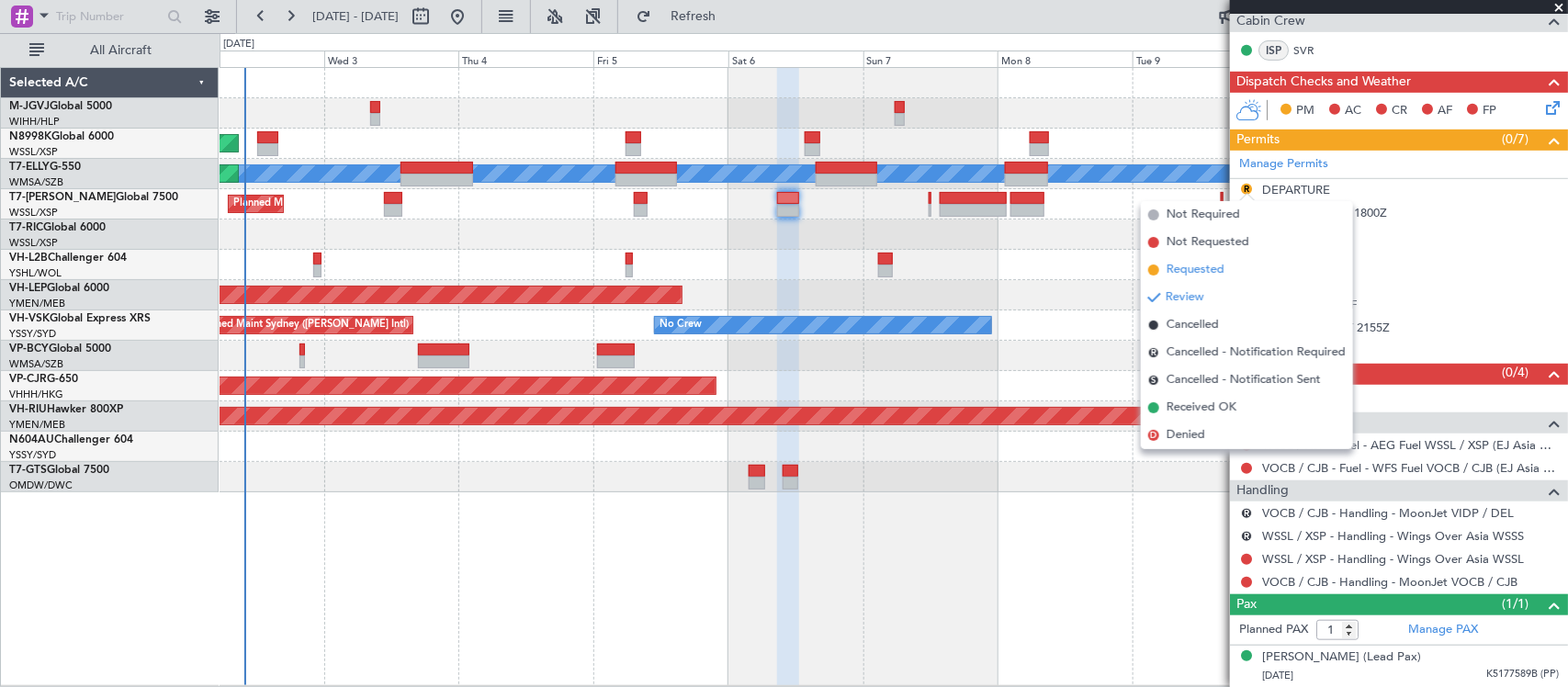
click at [1218, 273] on span "Requested" at bounding box center [1195, 270] width 58 height 19
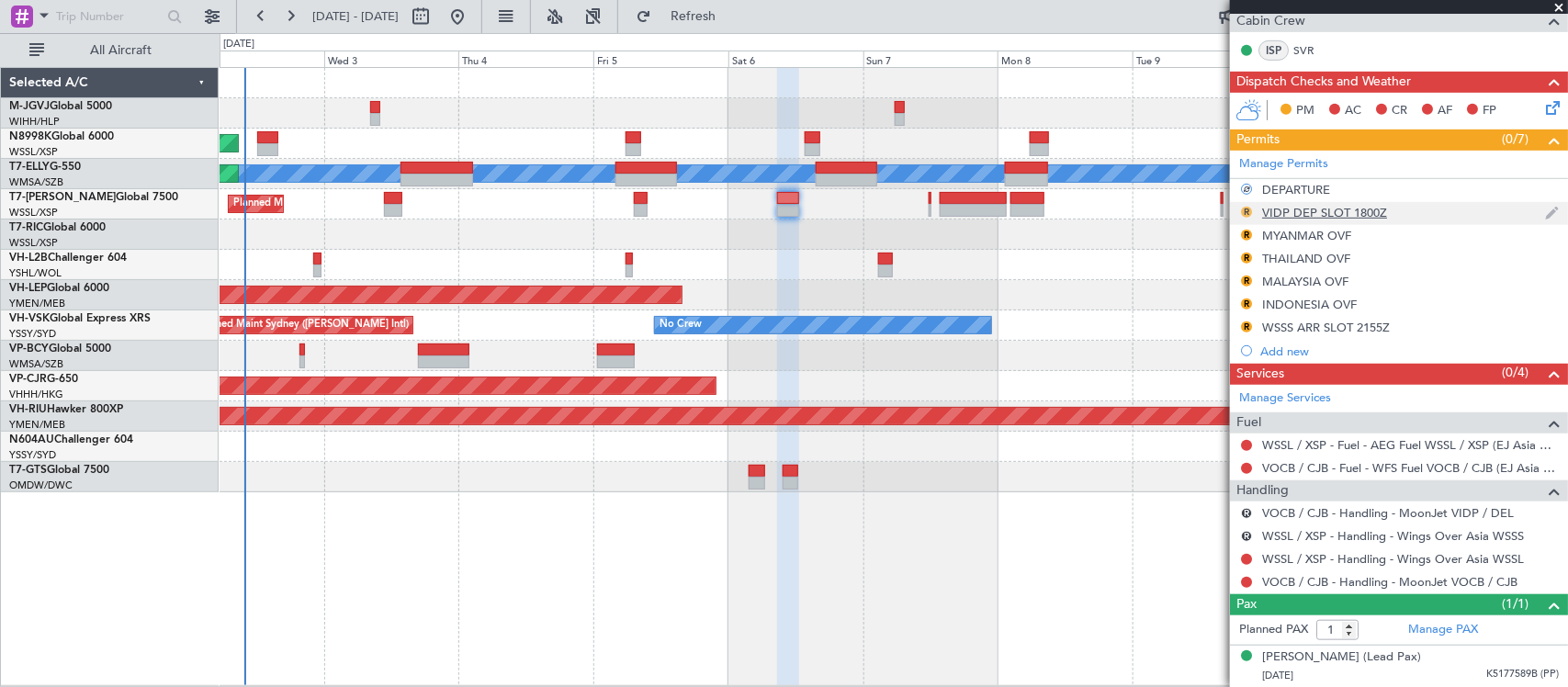
click at [1251, 213] on button "R" at bounding box center [1246, 212] width 11 height 11
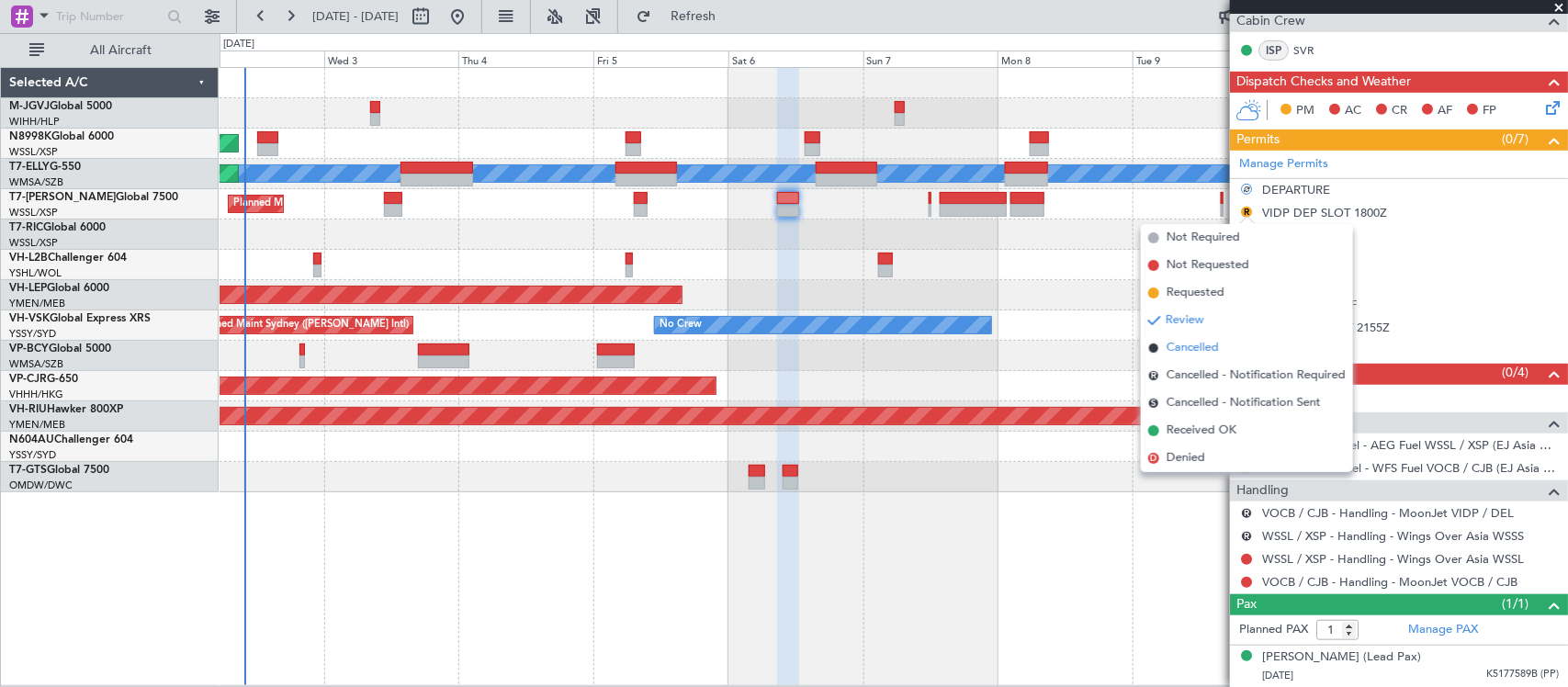
click at [1194, 345] on span "Cancelled" at bounding box center [1193, 348] width 53 height 19
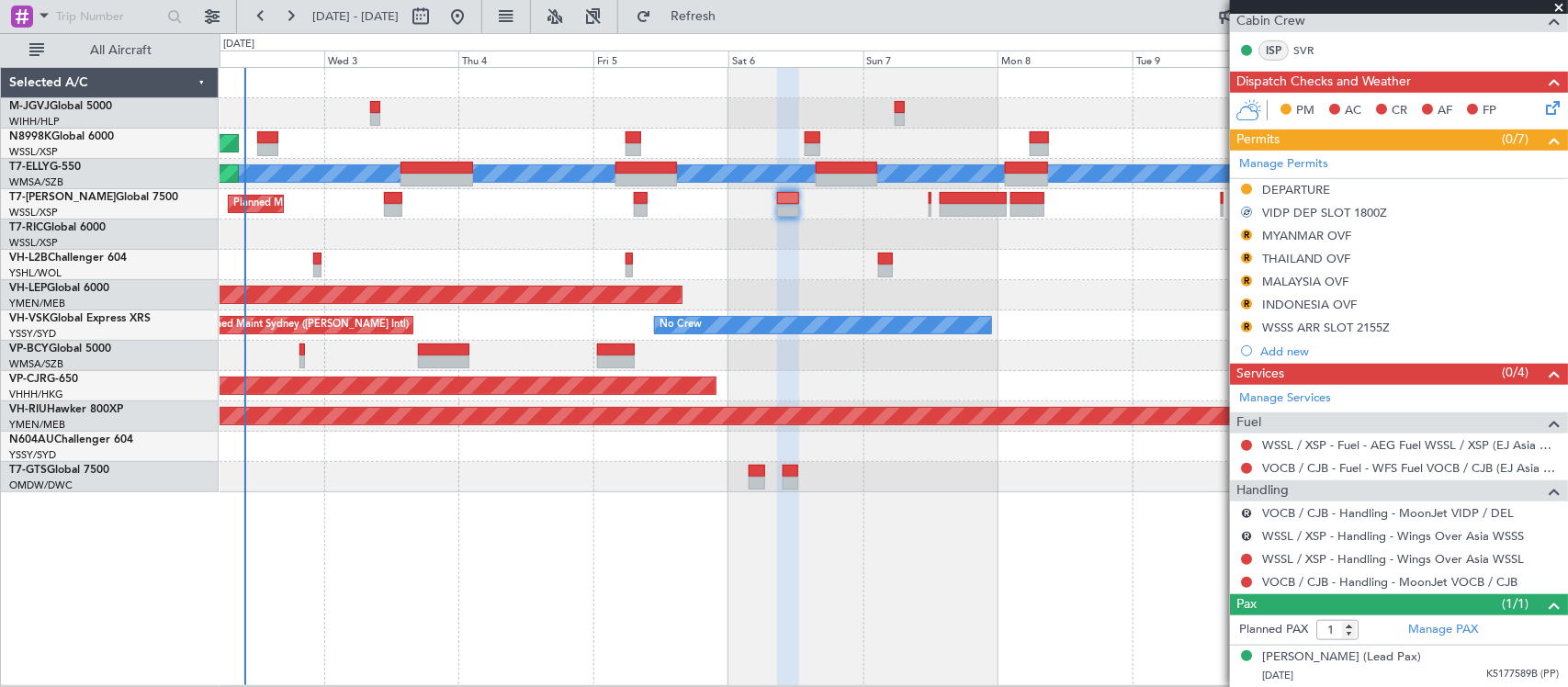
drag, startPoint x: 1246, startPoint y: 232, endPoint x: 1248, endPoint y: 245, distance: 13.2
click at [1247, 232] on button "R" at bounding box center [1246, 235] width 11 height 11
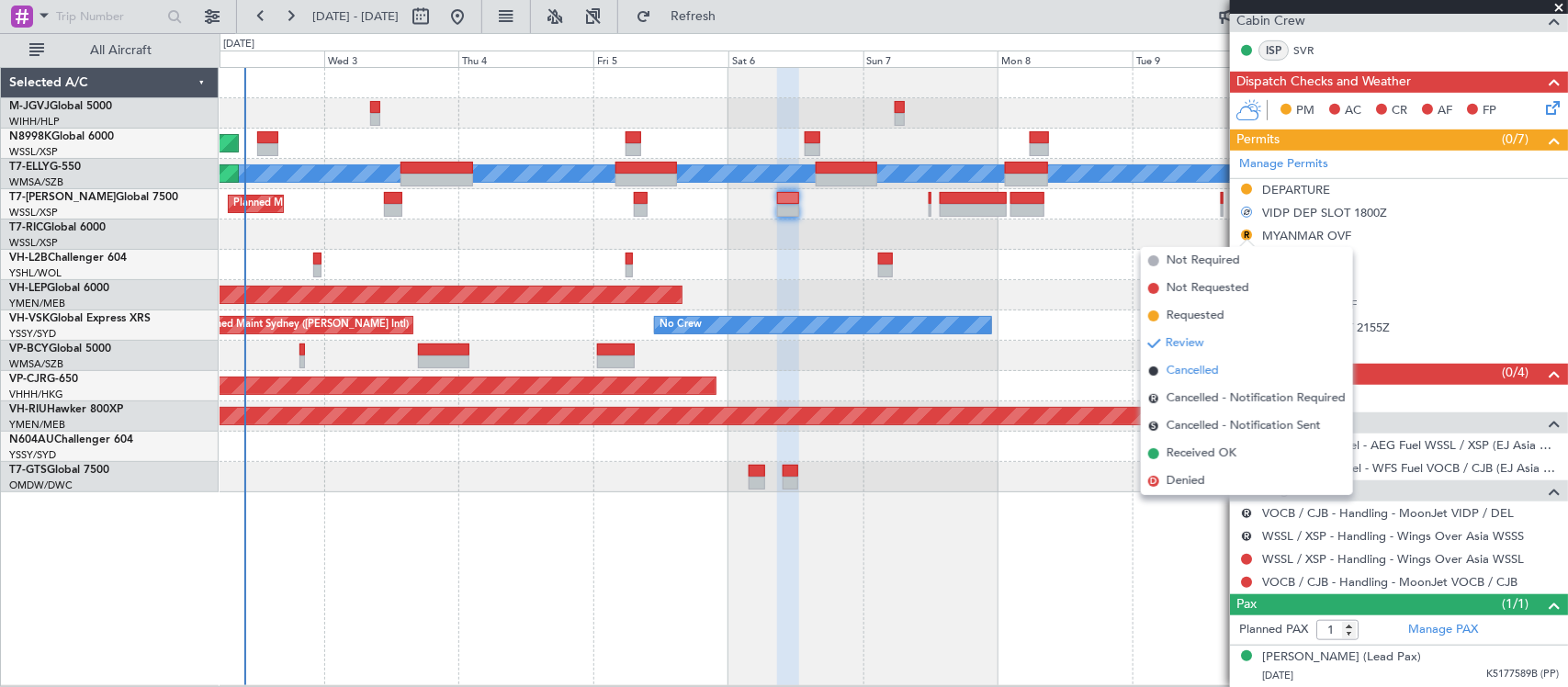
click at [1193, 373] on span "Cancelled" at bounding box center [1193, 370] width 53 height 19
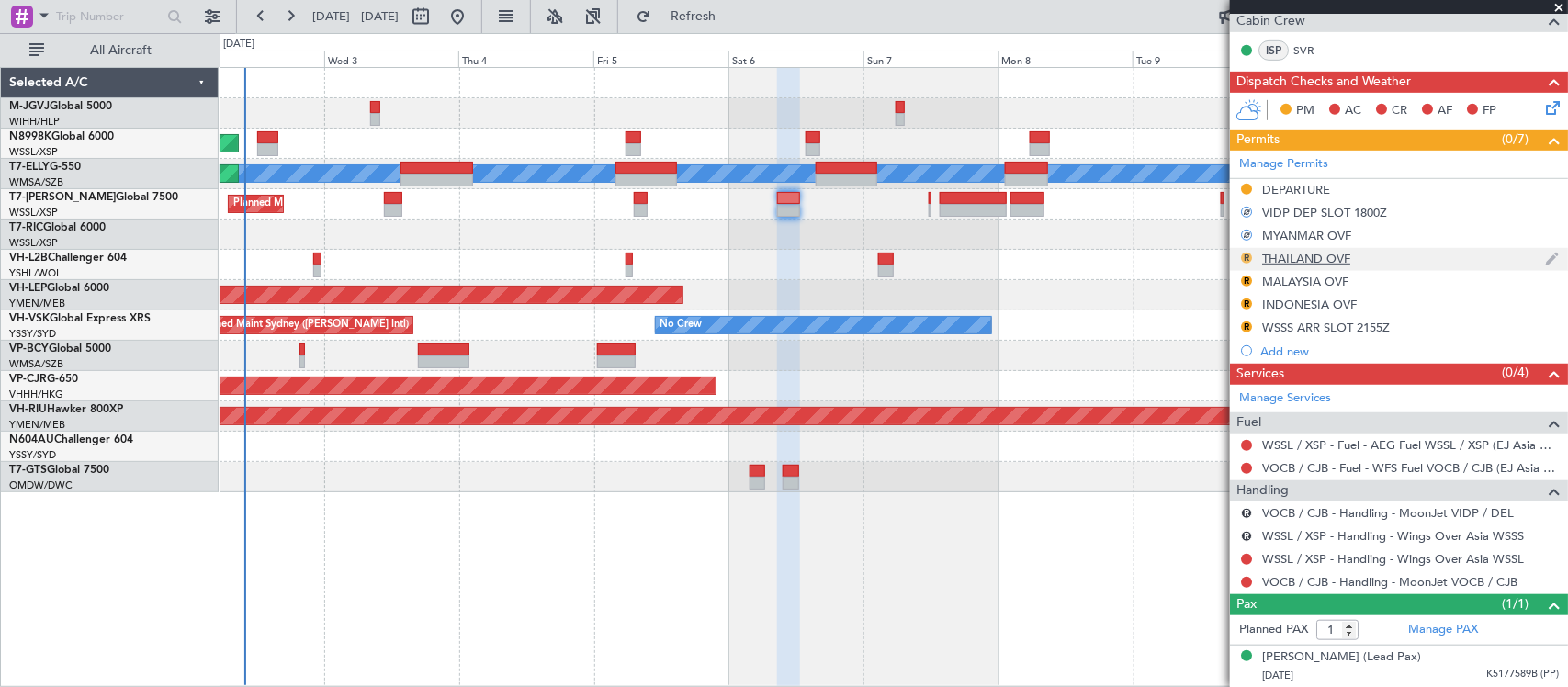
click at [1250, 258] on button "R" at bounding box center [1246, 258] width 11 height 11
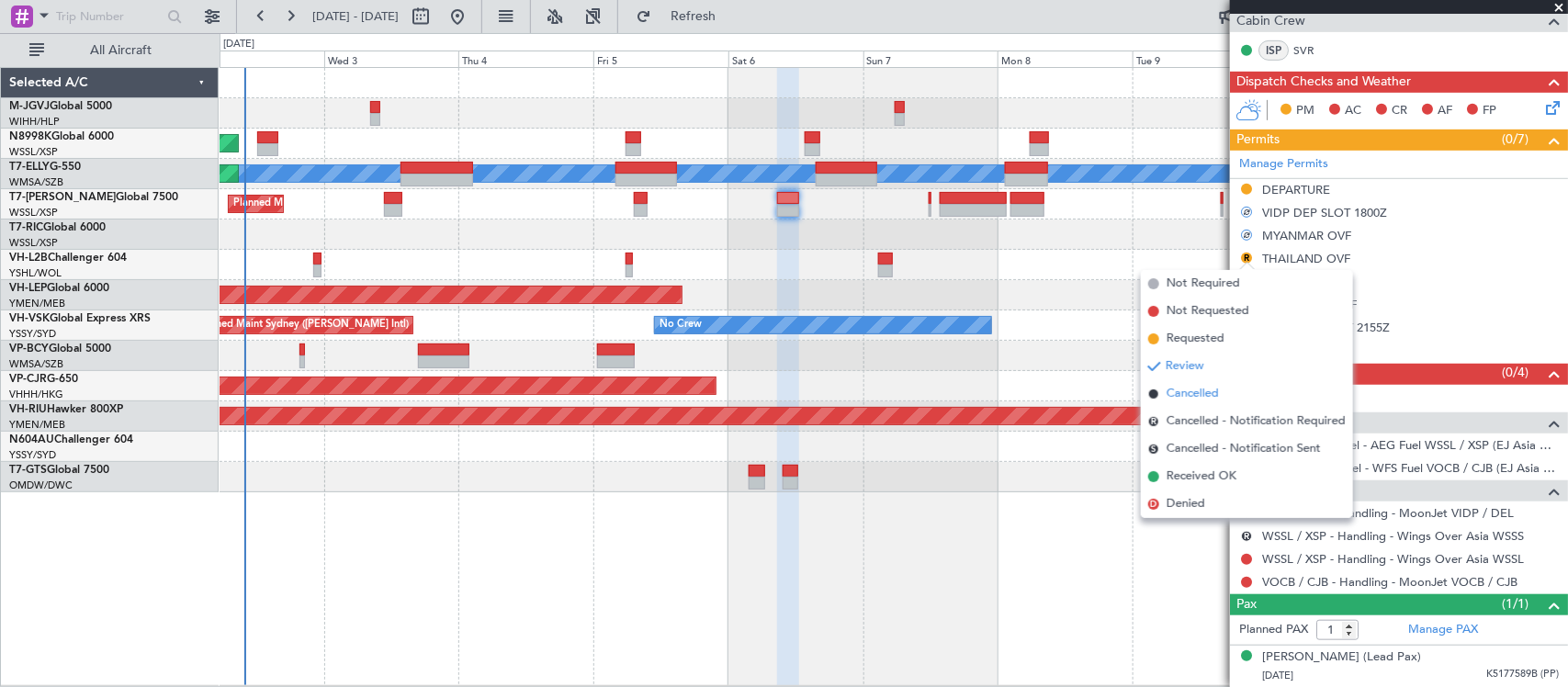
click at [1208, 395] on span "Cancelled" at bounding box center [1193, 394] width 53 height 19
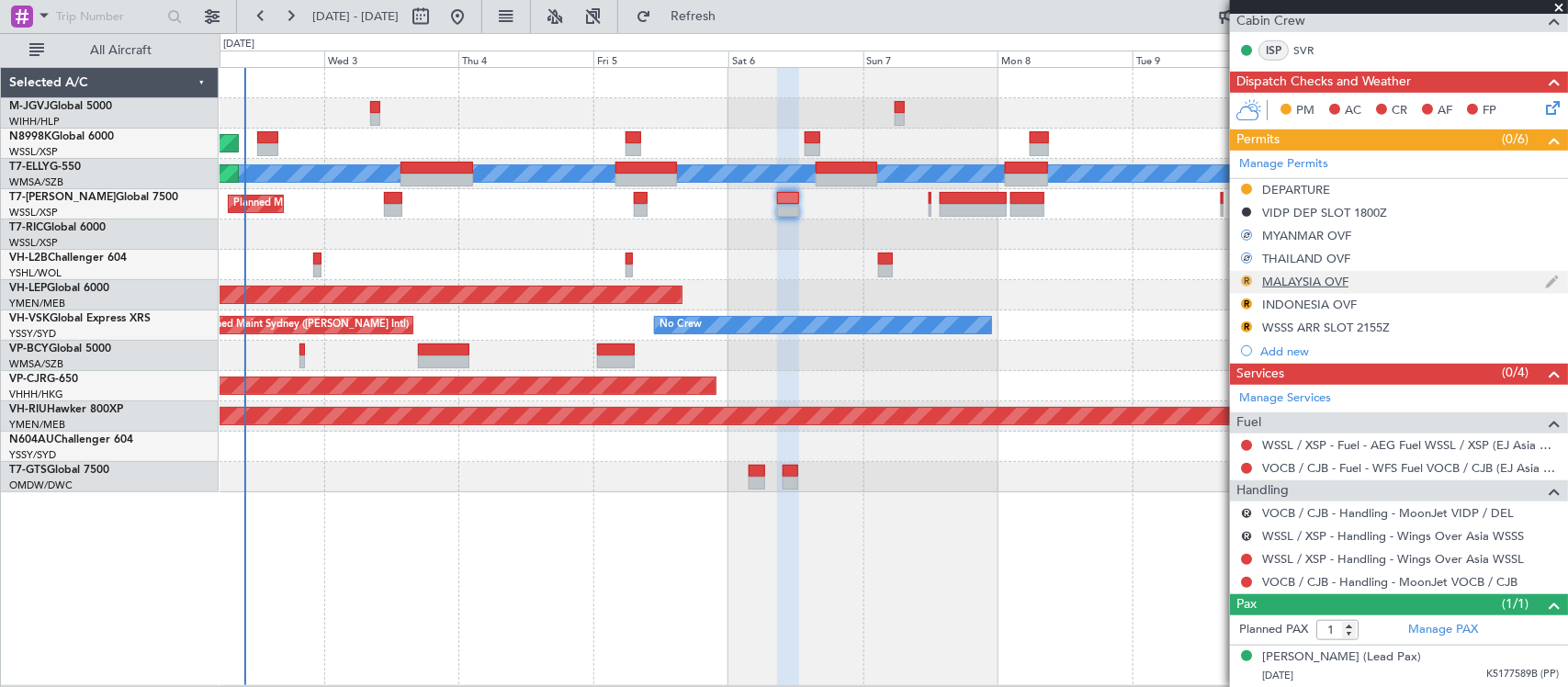
click at [1250, 277] on button "R" at bounding box center [1246, 280] width 11 height 11
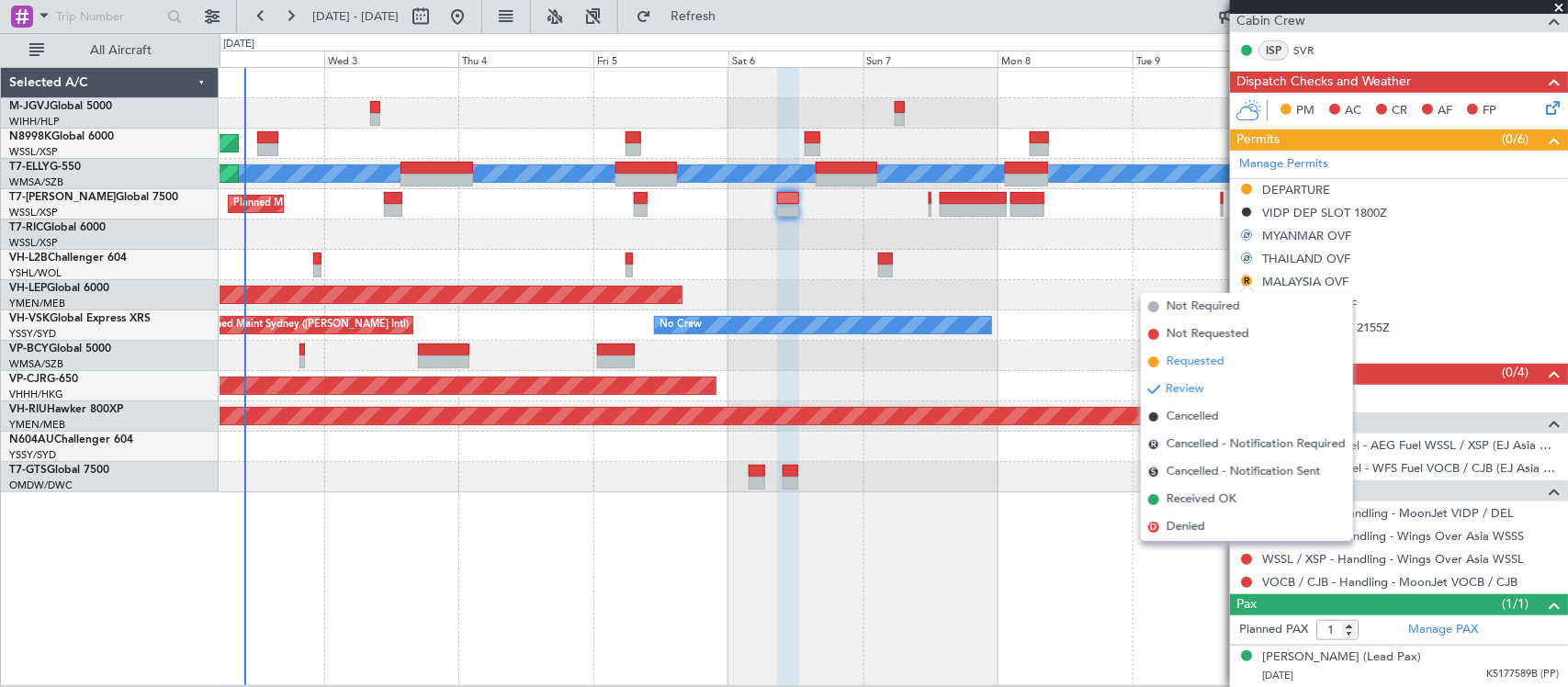
click at [1181, 355] on span "Requested" at bounding box center [1195, 362] width 58 height 19
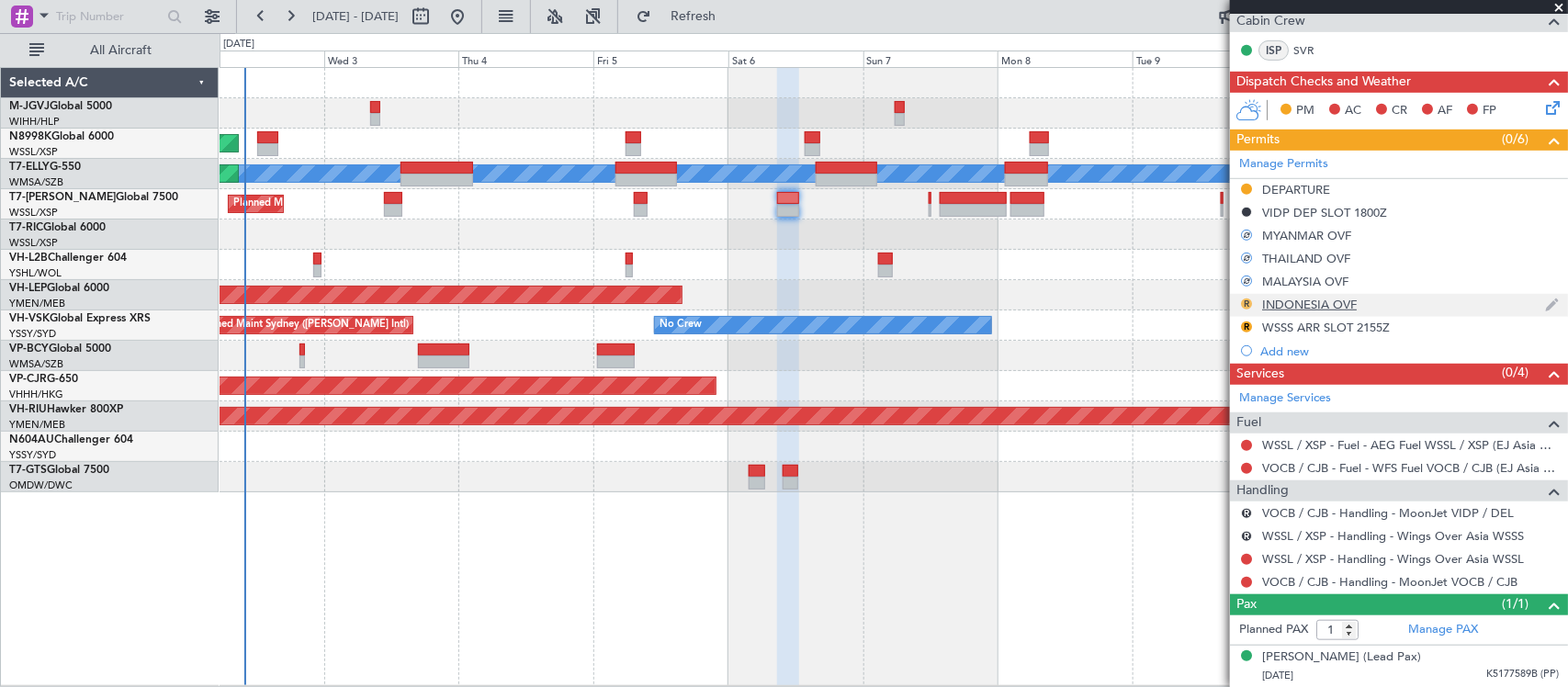
click at [1248, 300] on button "R" at bounding box center [1246, 304] width 11 height 11
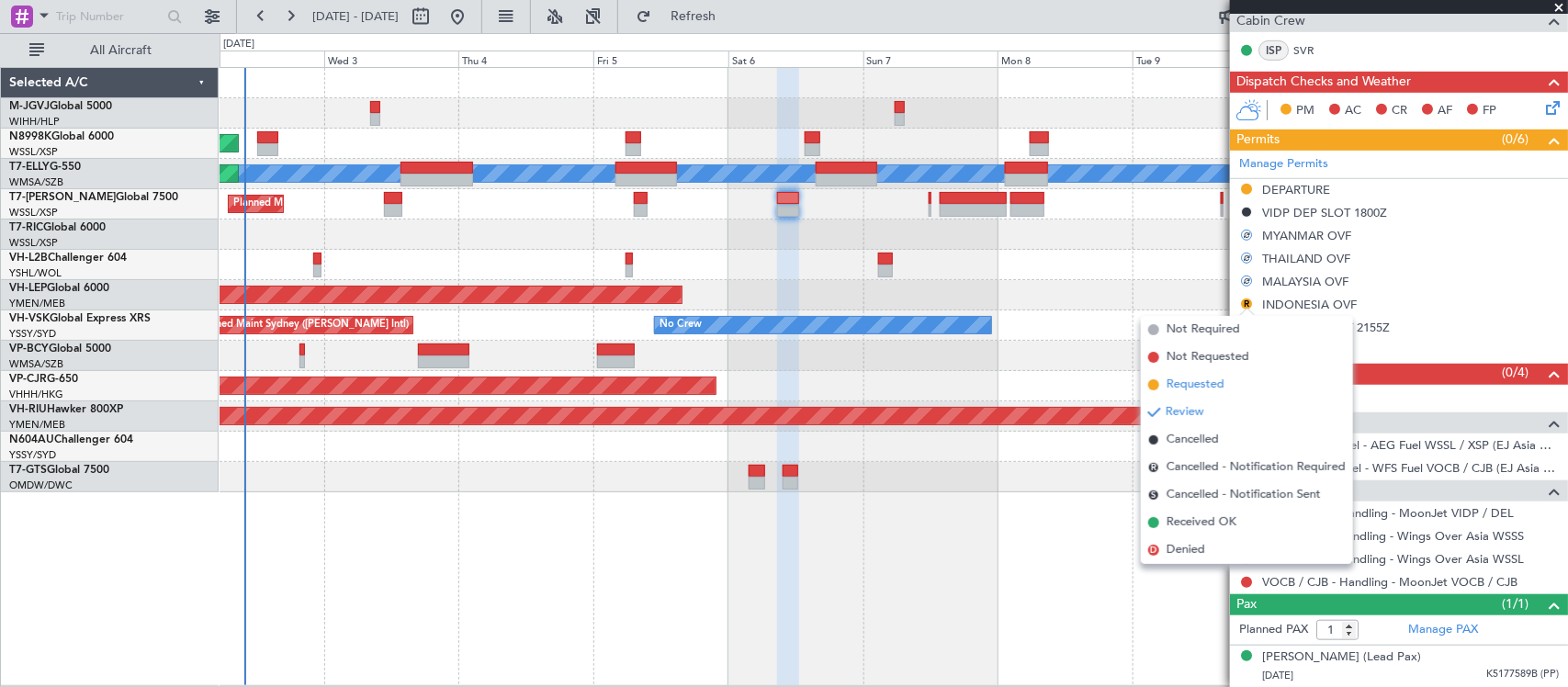
click at [1176, 382] on span "Requested" at bounding box center [1195, 385] width 58 height 19
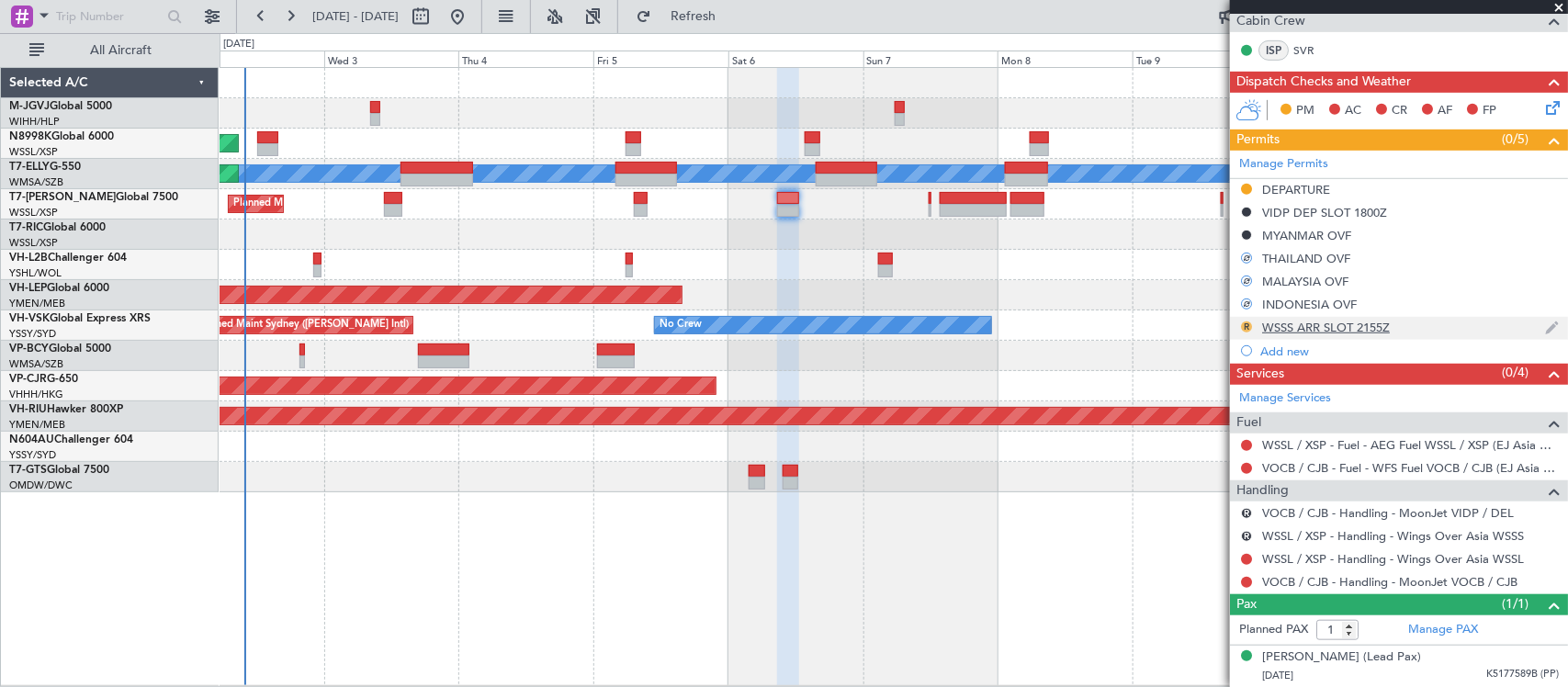
click at [1242, 324] on button "R" at bounding box center [1246, 326] width 11 height 11
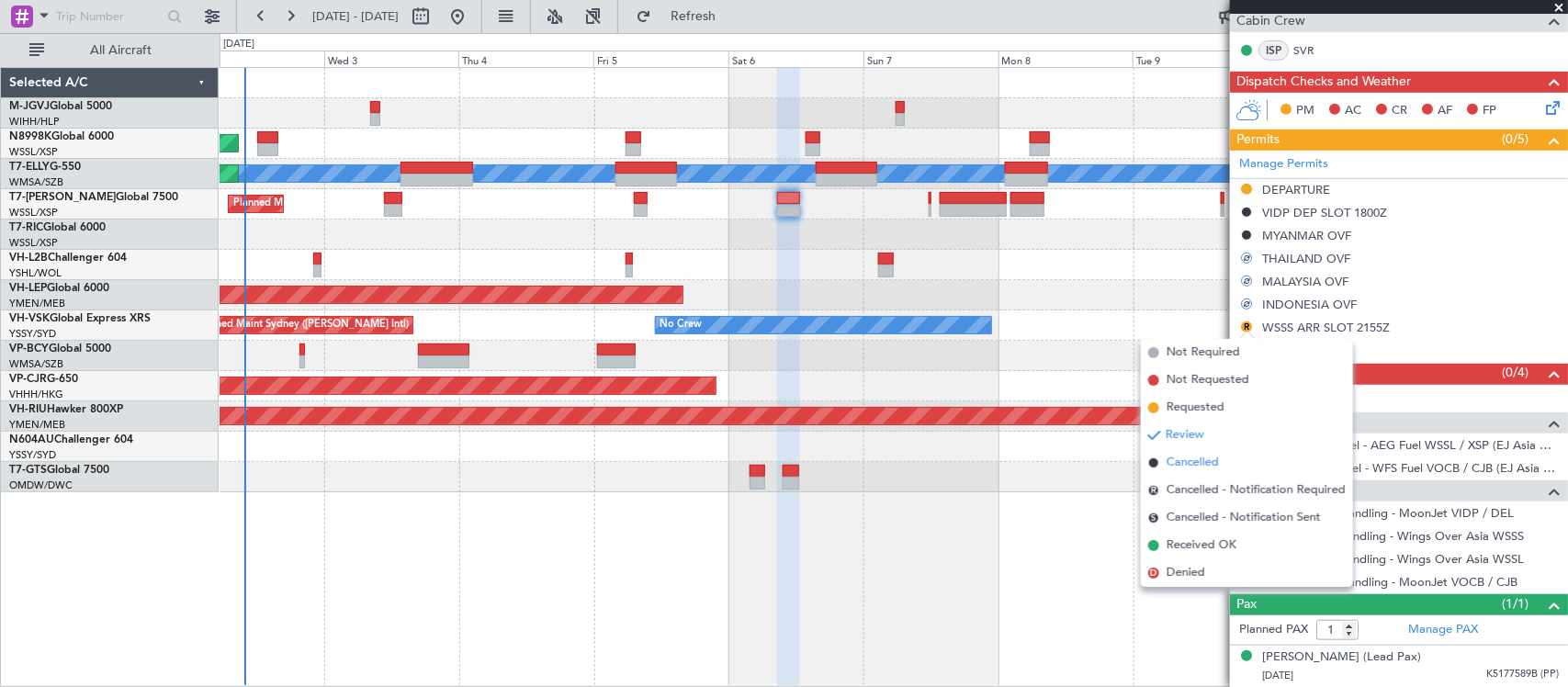
click at [1162, 454] on li "Cancelled" at bounding box center [1247, 463] width 212 height 27
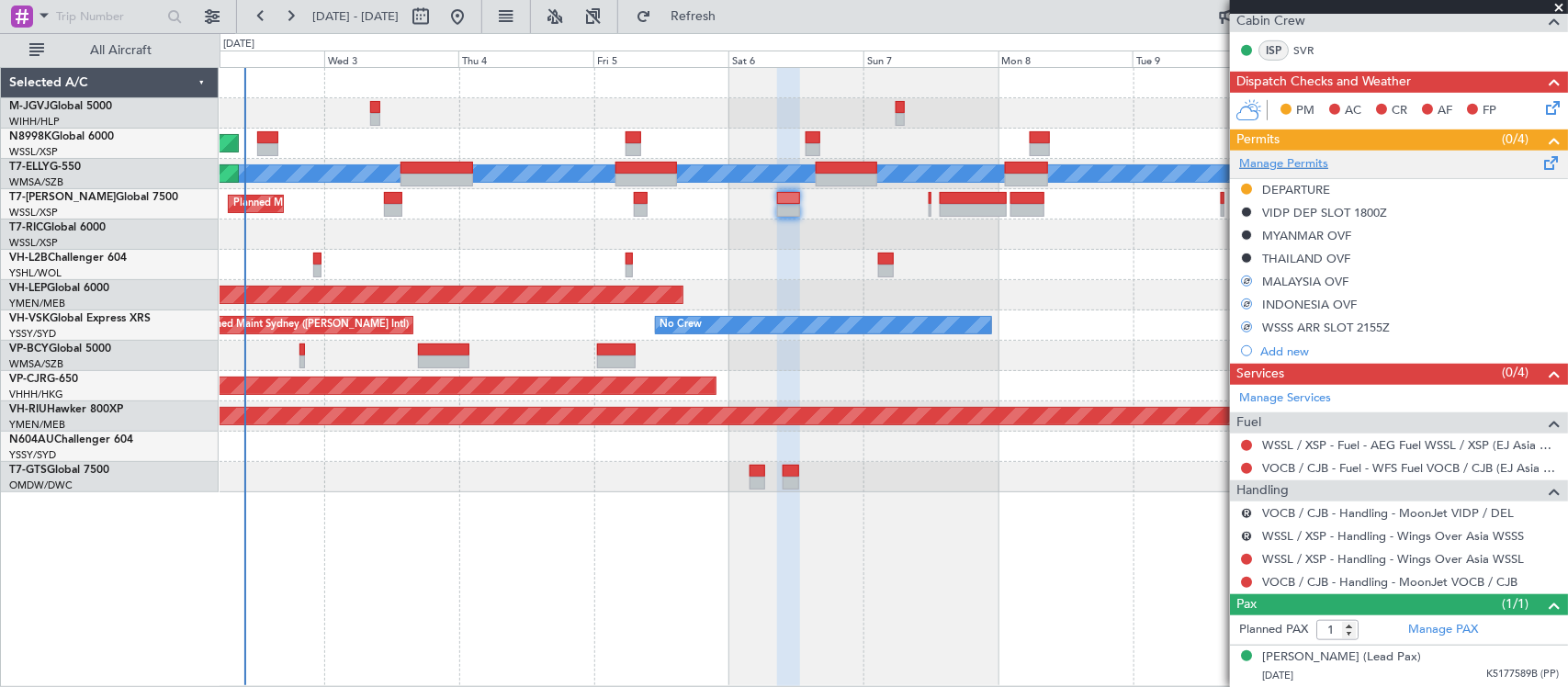
click at [1301, 170] on link "Manage Permits" at bounding box center [1283, 164] width 89 height 19
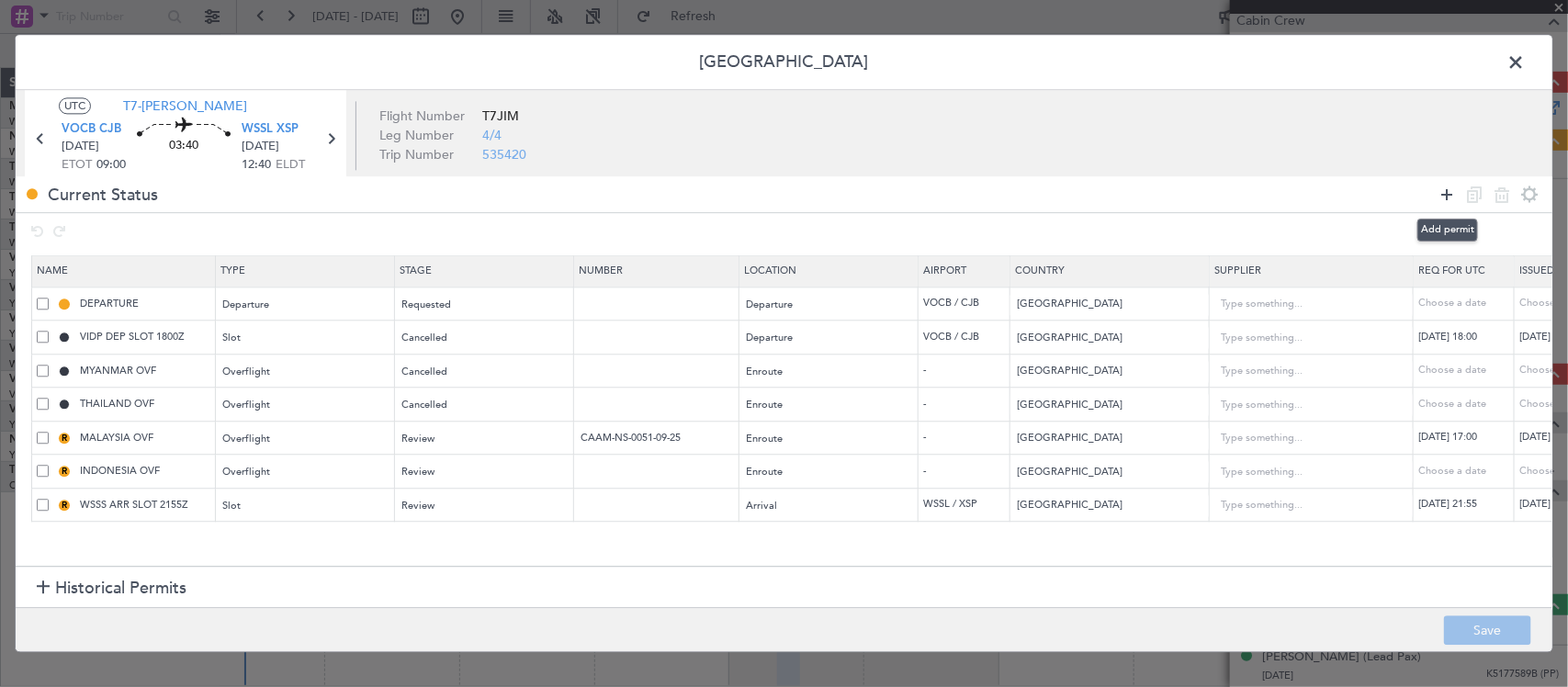
click at [1452, 198] on icon at bounding box center [1447, 194] width 22 height 22
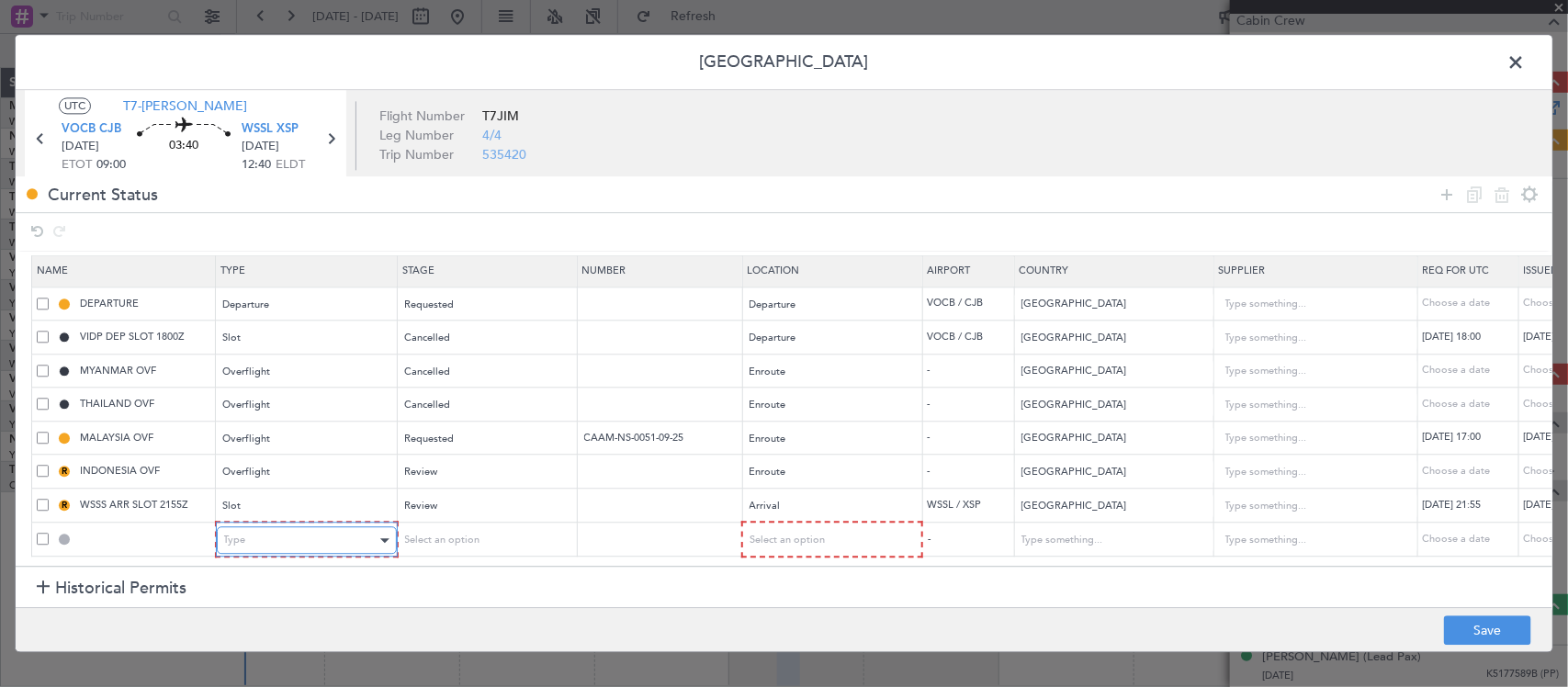
click at [308, 528] on div "Type" at bounding box center [300, 541] width 152 height 27
click at [525, 528] on div "Select an option" at bounding box center [479, 541] width 152 height 27
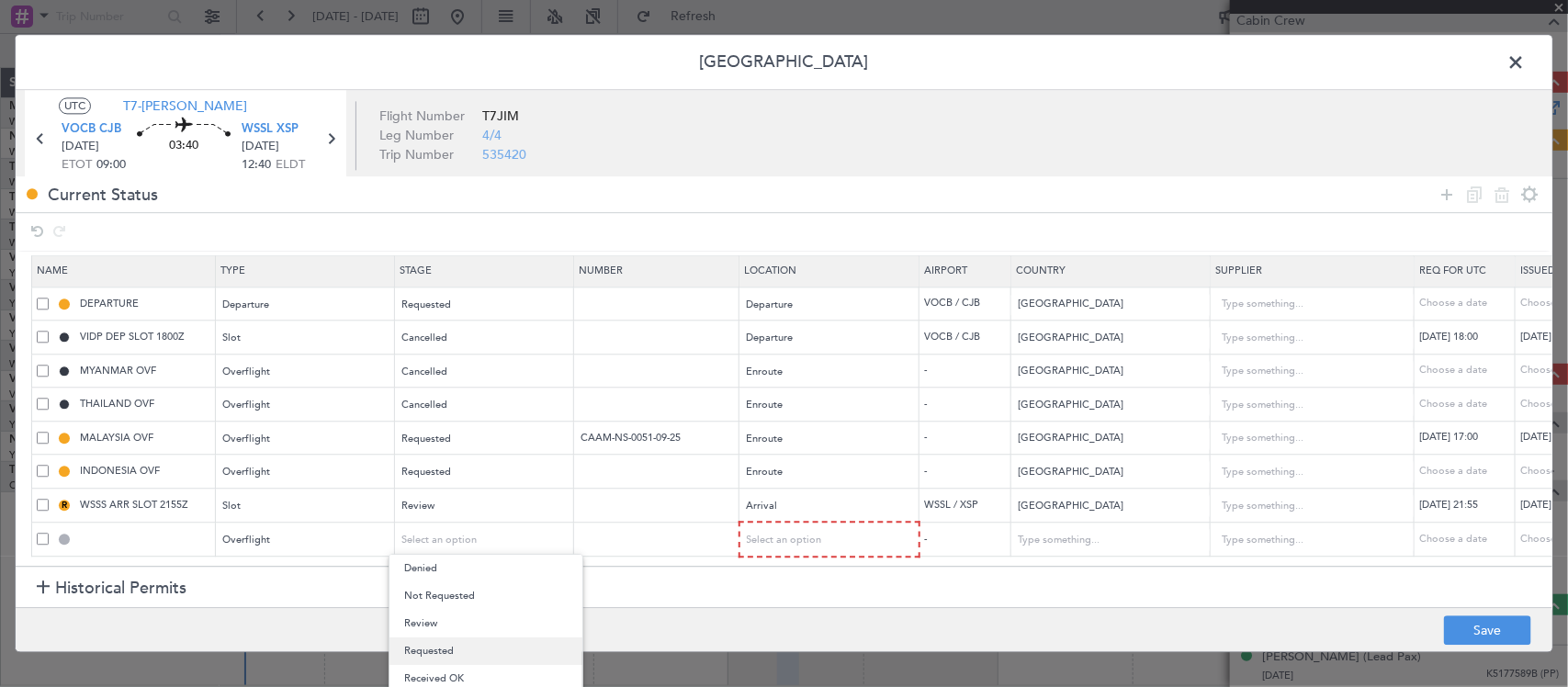
click at [496, 651] on span "Requested" at bounding box center [486, 652] width 163 height 27
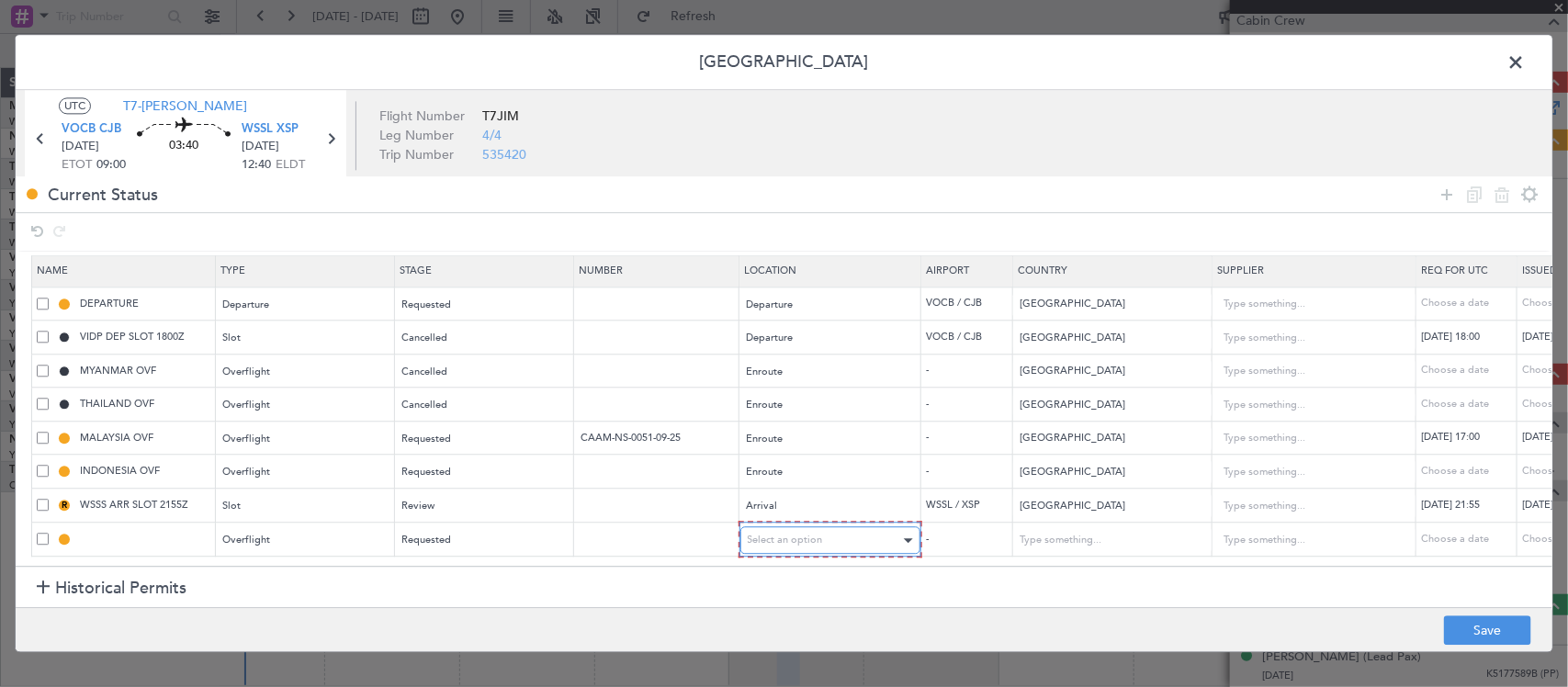
click at [847, 528] on div "Select an option" at bounding box center [824, 541] width 152 height 27
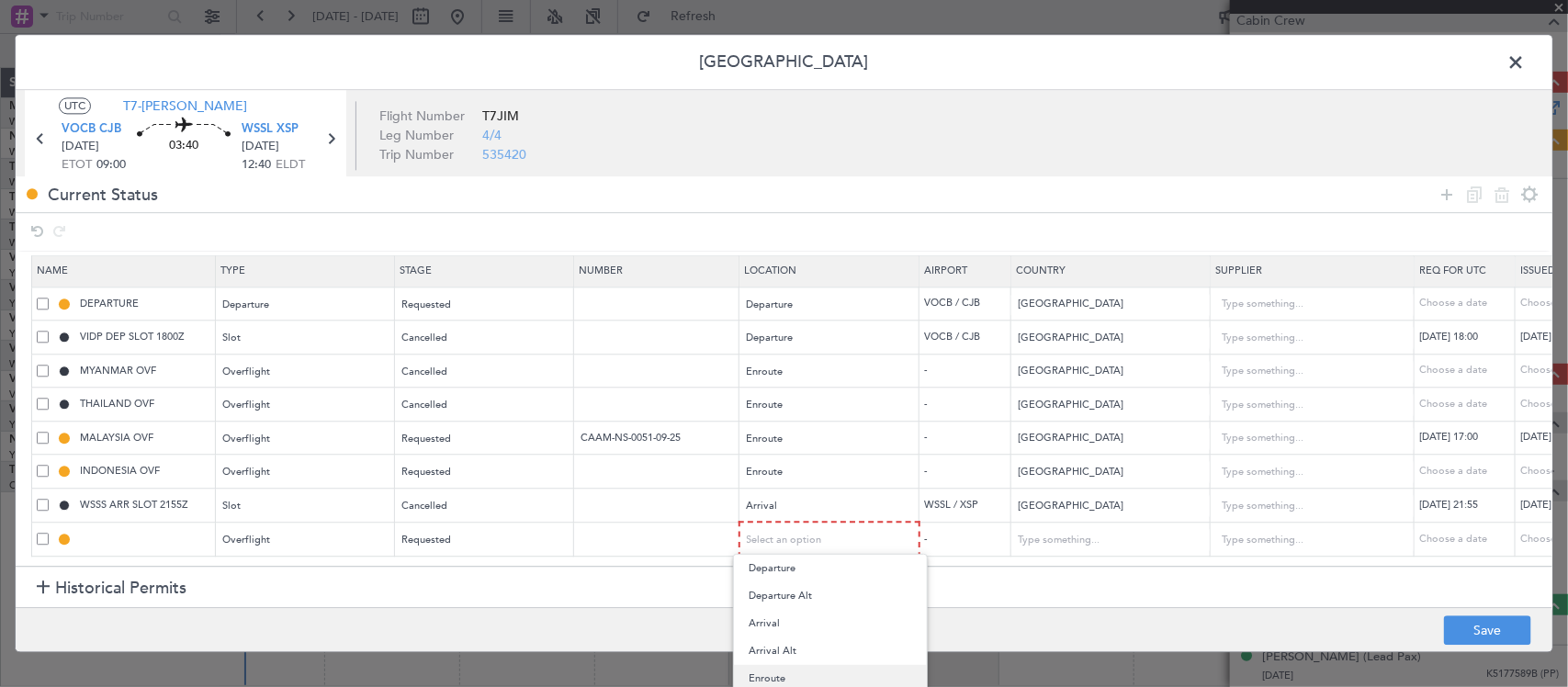
click at [821, 685] on span "Enroute" at bounding box center [829, 679] width 163 height 27
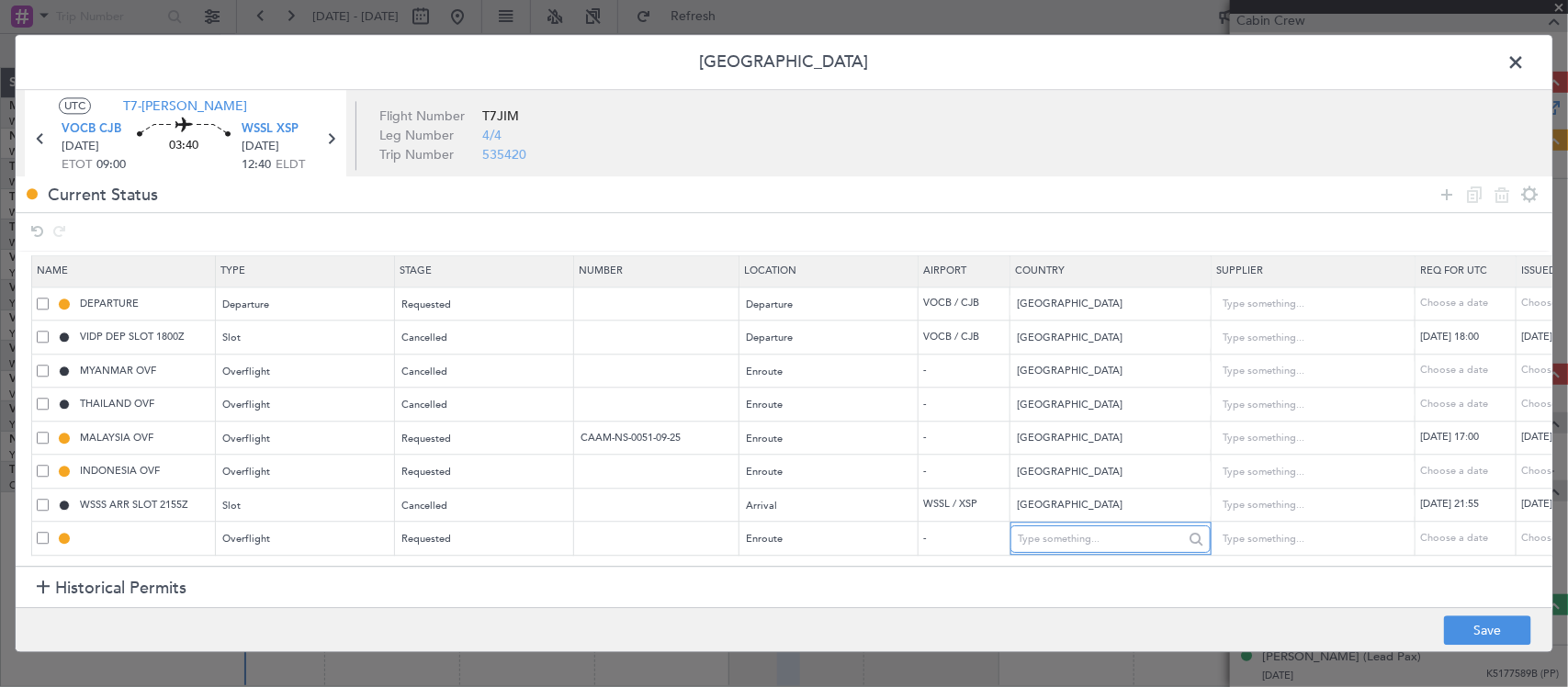
click at [1045, 531] on input "text" at bounding box center [1100, 539] width 165 height 27
click at [1102, 558] on span "[GEOGRAPHIC_DATA]" at bounding box center [1111, 560] width 171 height 27
type input "[GEOGRAPHIC_DATA]"
click at [1465, 634] on button "Save" at bounding box center [1487, 631] width 87 height 29
type input "SRI LANKA OVF"
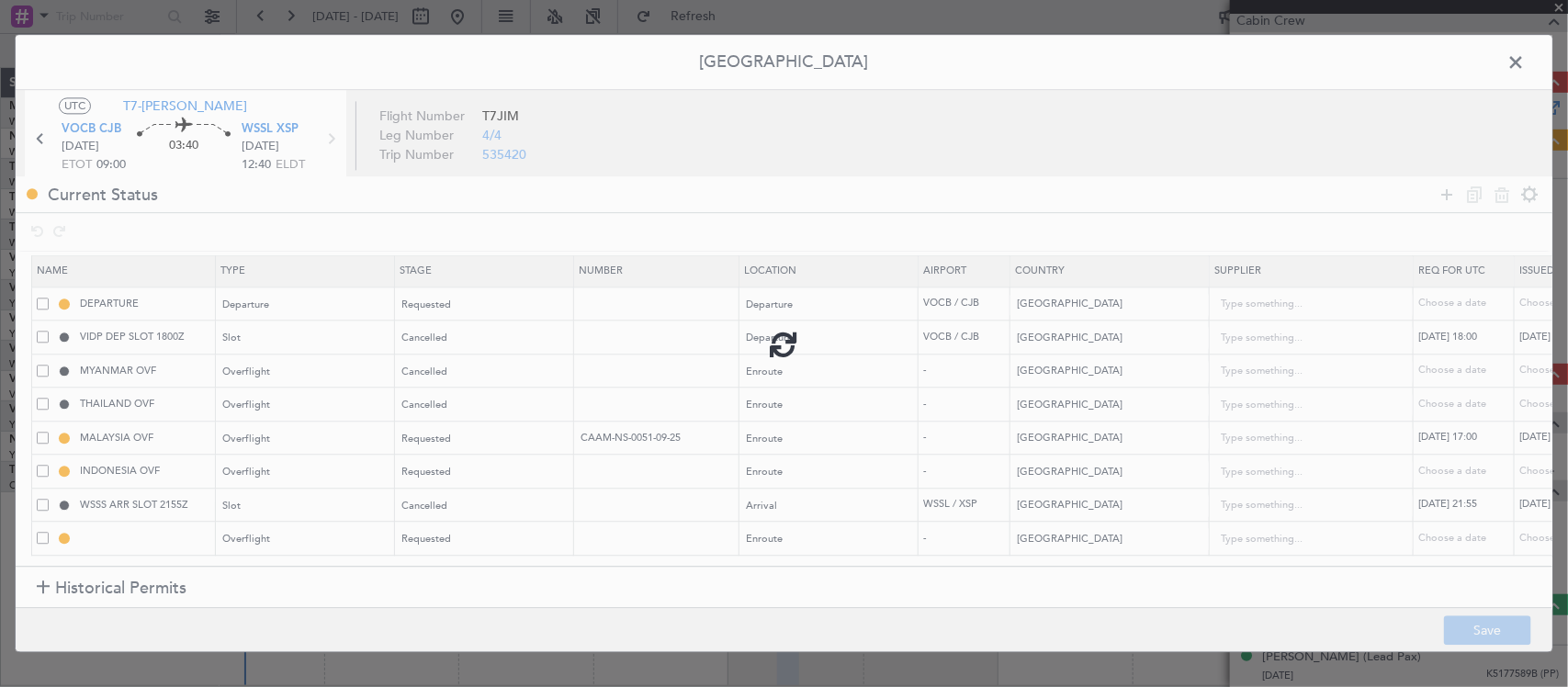
type input "NNN"
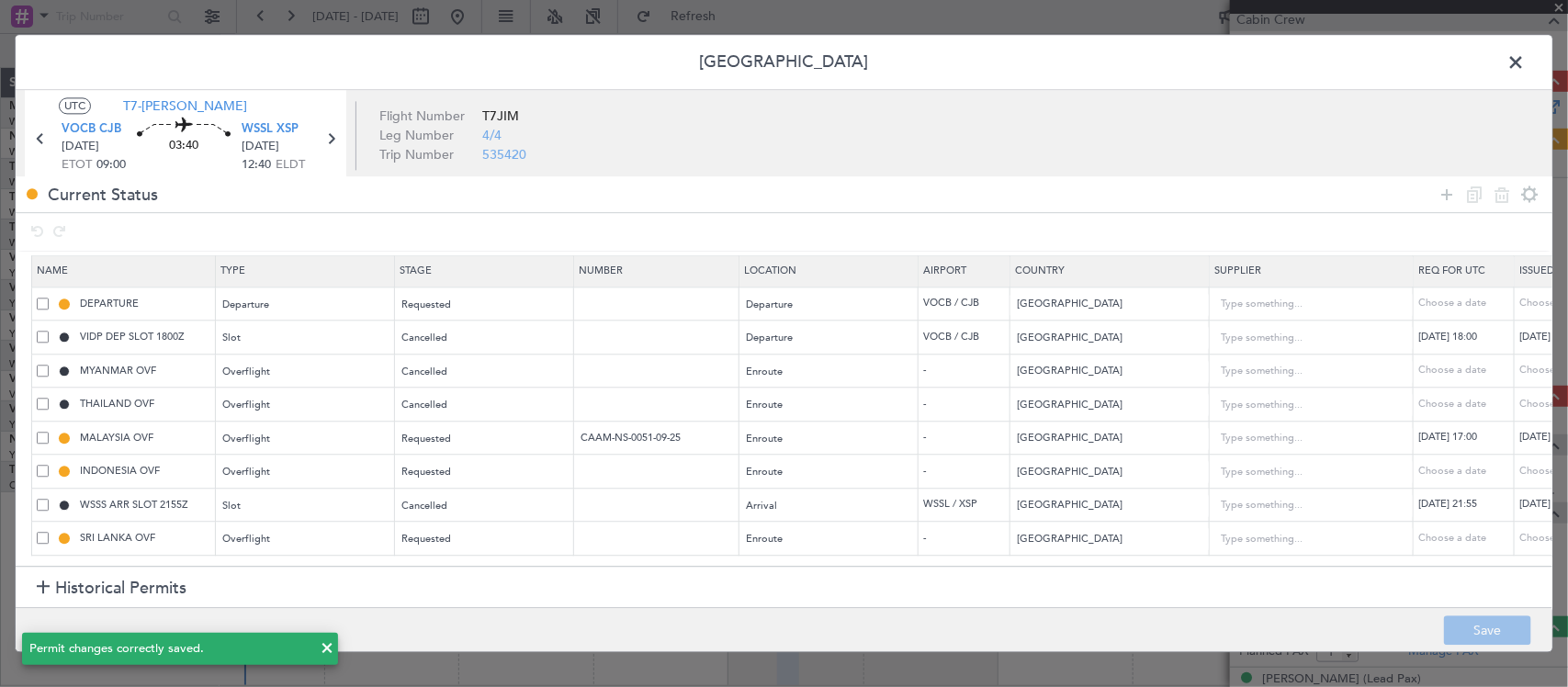
click at [1525, 61] on span at bounding box center [1525, 67] width 0 height 37
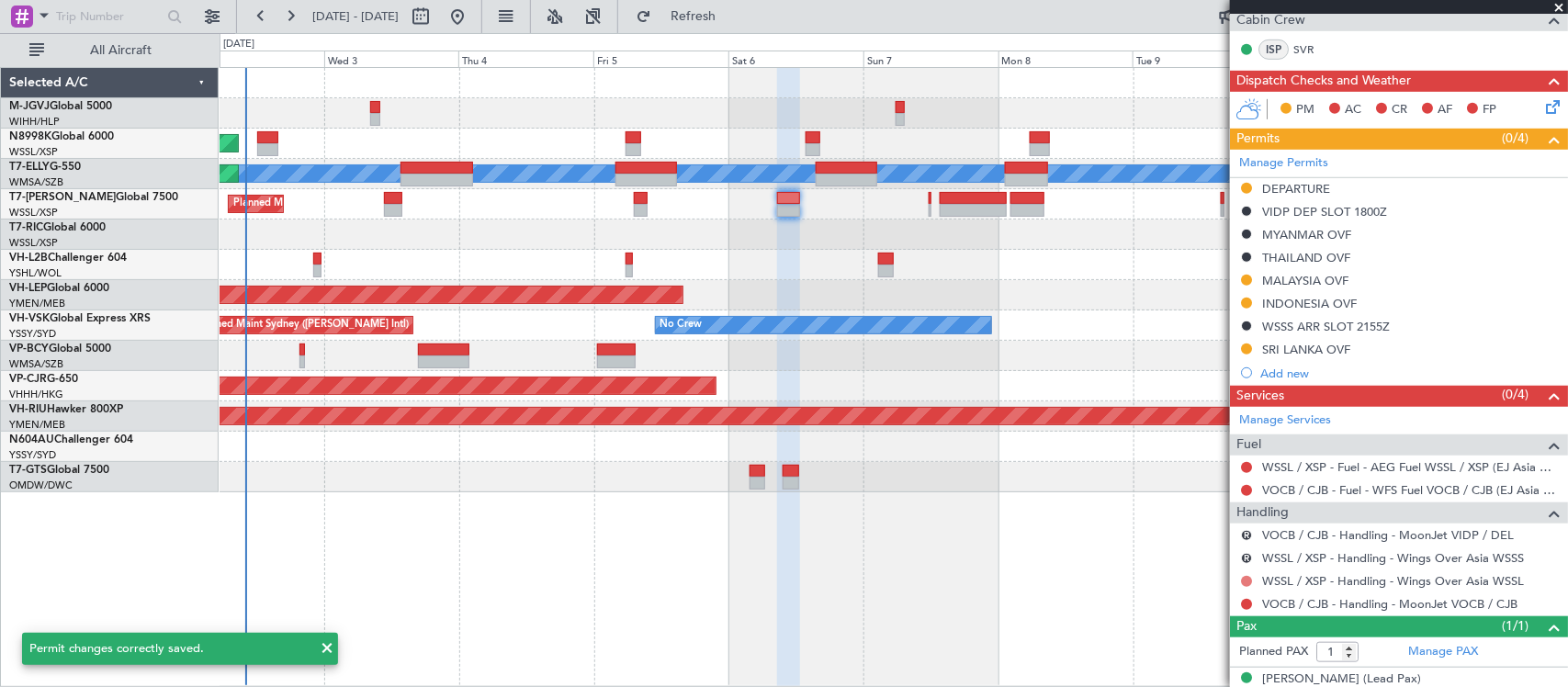
click at [1243, 580] on button at bounding box center [1246, 581] width 11 height 11
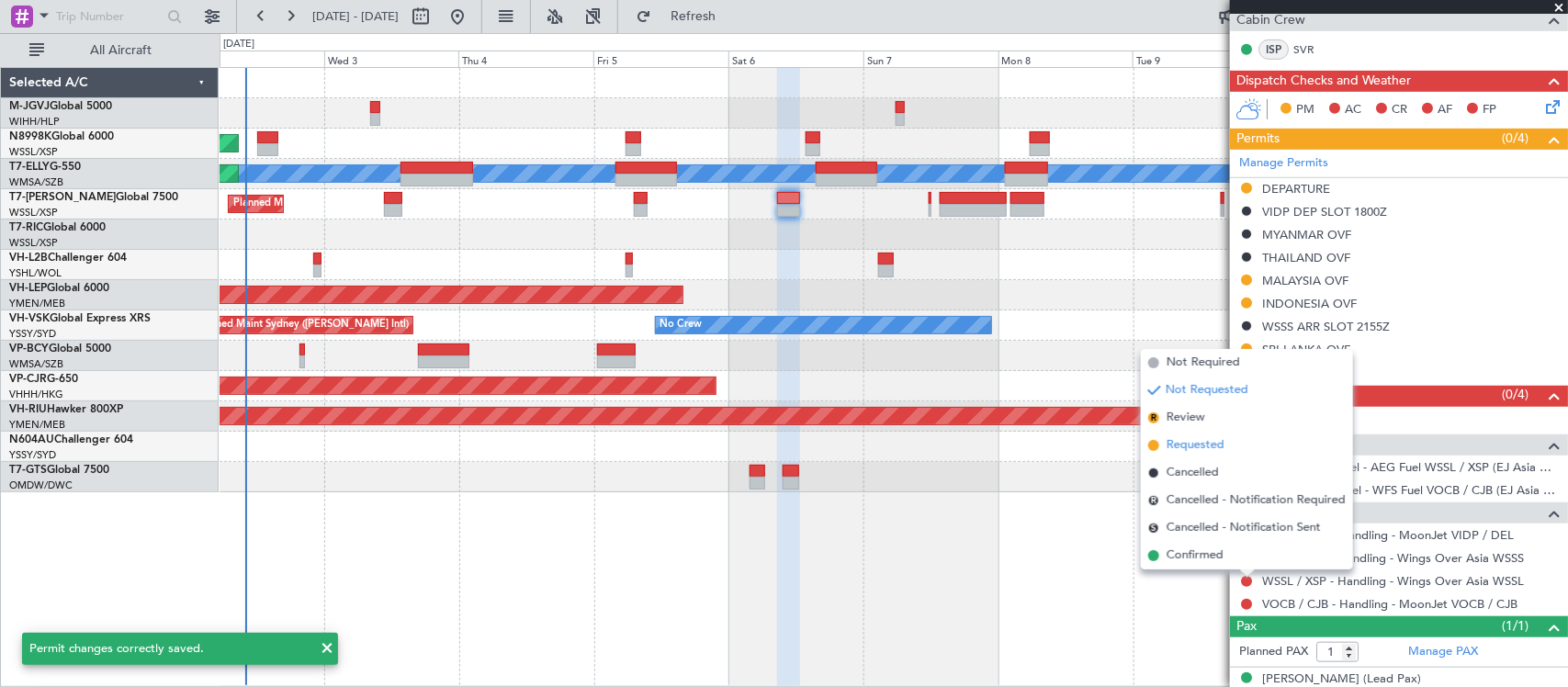
click at [1215, 448] on span "Requested" at bounding box center [1195, 446] width 58 height 19
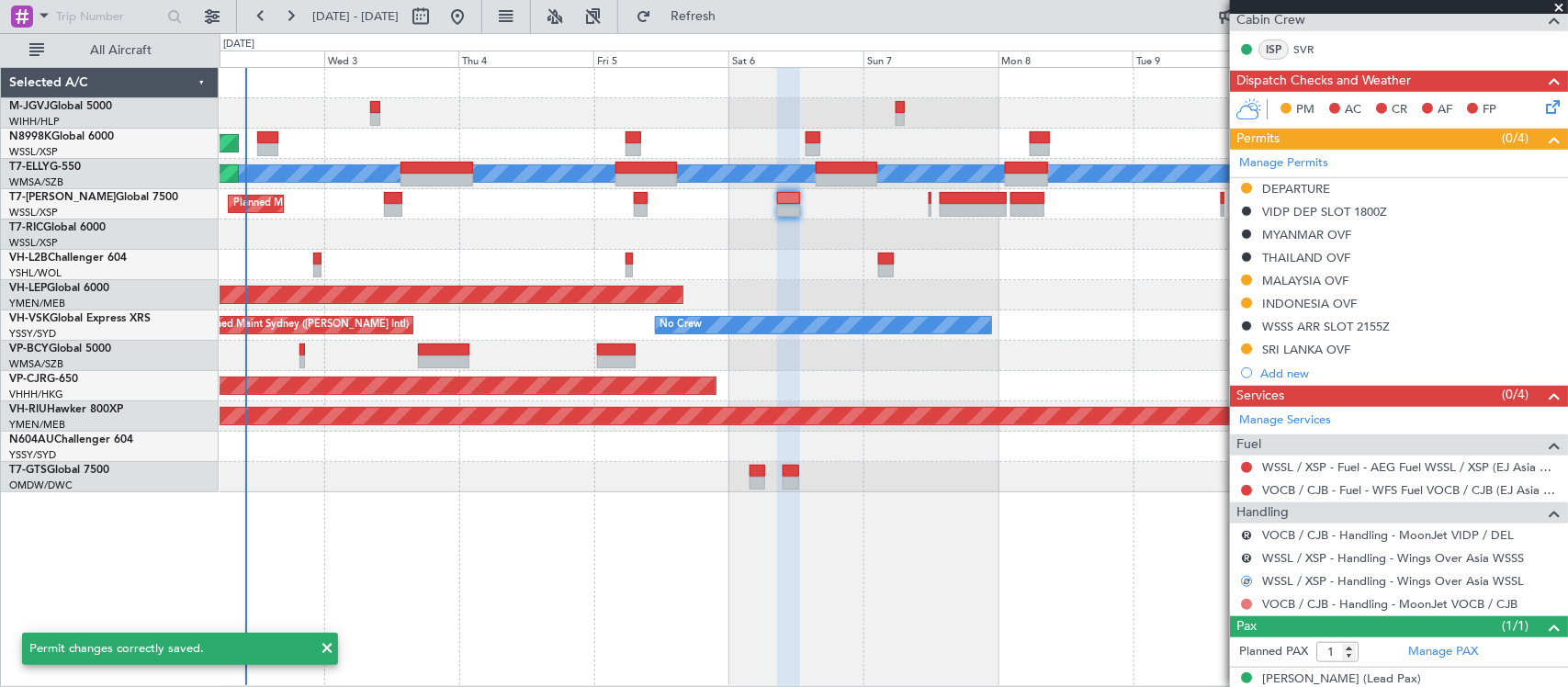
click at [1250, 605] on button at bounding box center [1246, 604] width 11 height 11
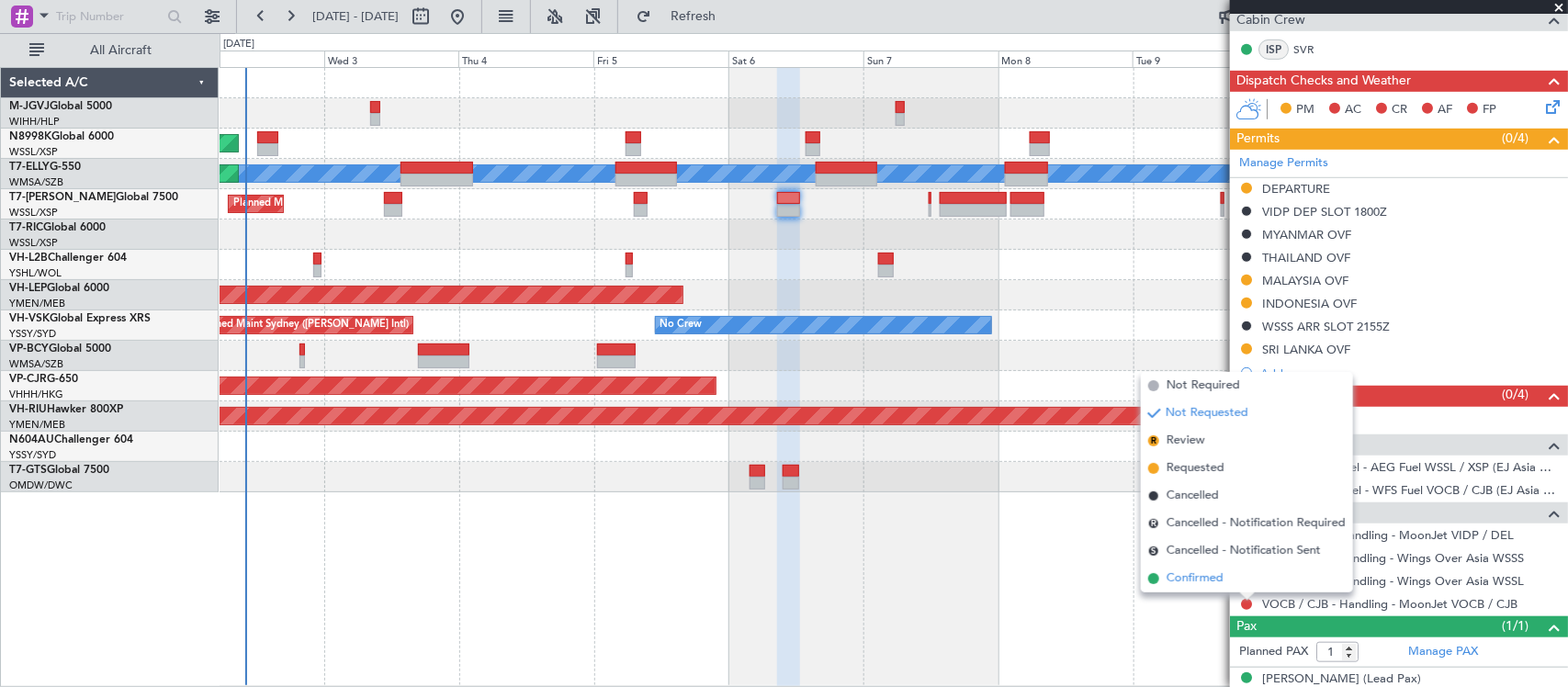
click at [1196, 589] on li "Confirmed" at bounding box center [1247, 579] width 212 height 27
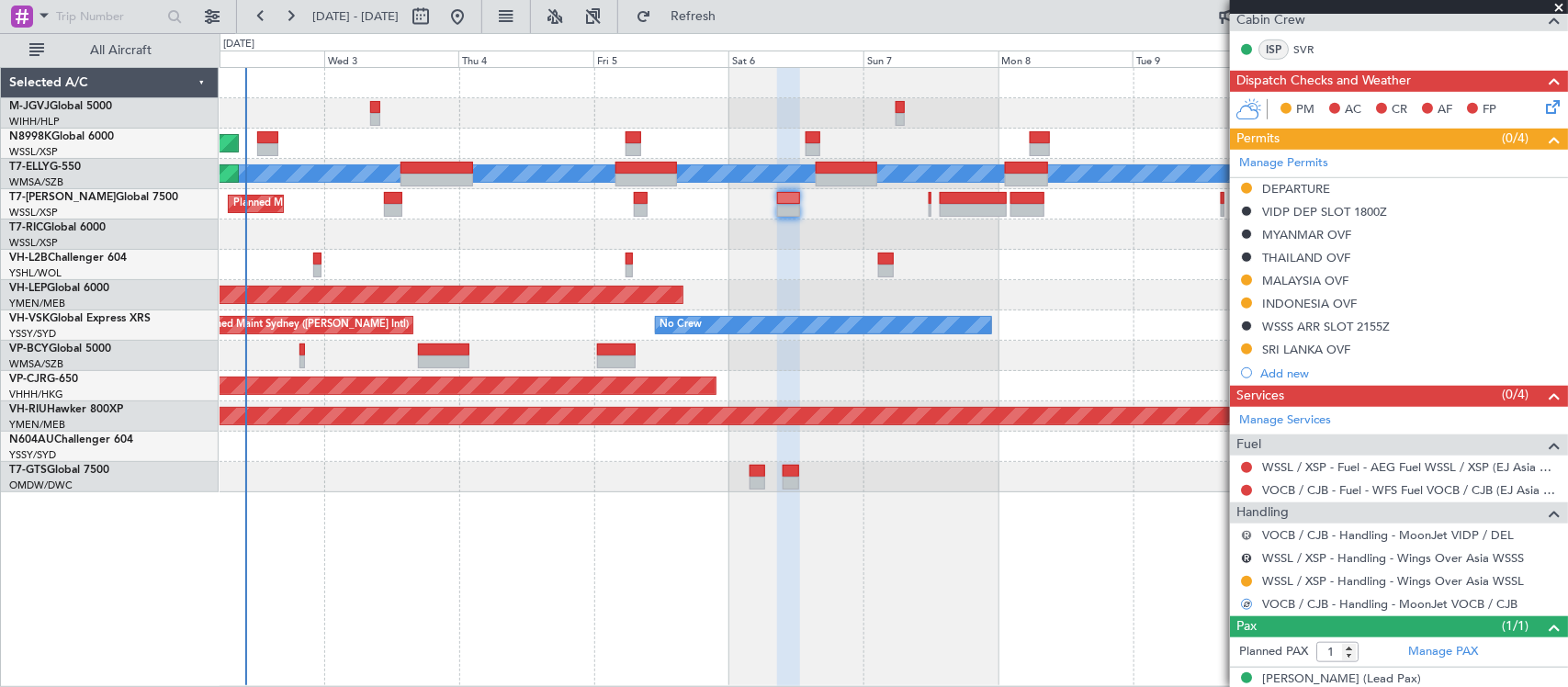
click at [1251, 534] on button "R" at bounding box center [1246, 536] width 11 height 11
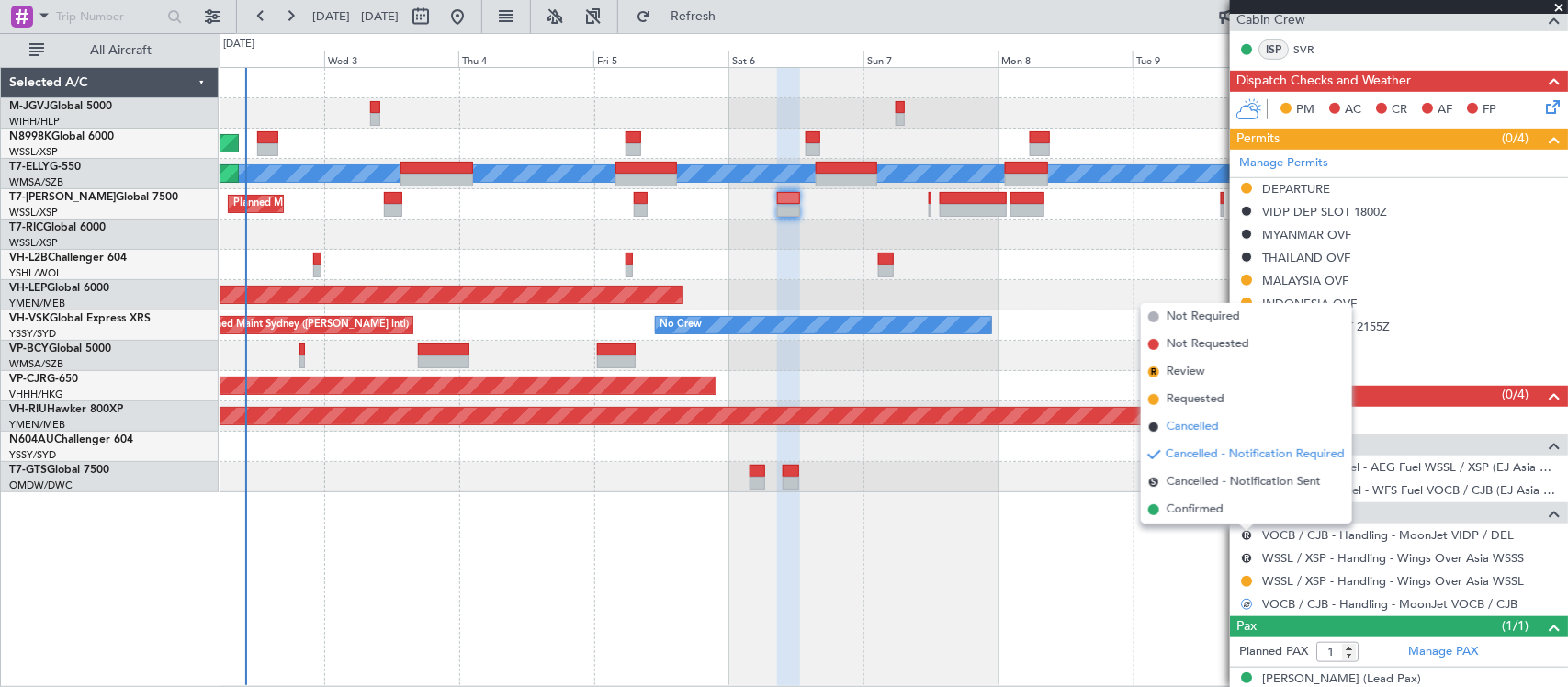
click at [1201, 434] on span "Cancelled" at bounding box center [1193, 427] width 53 height 19
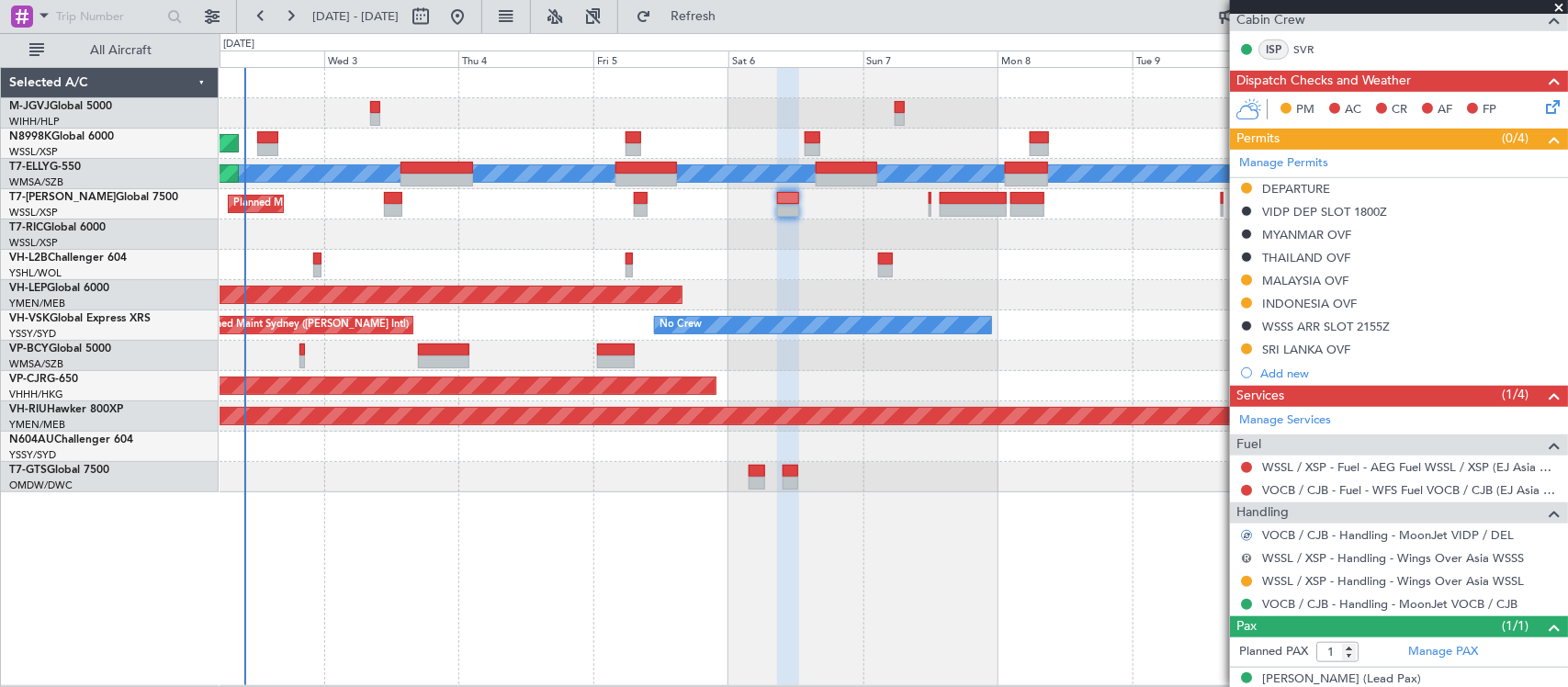
click at [1245, 562] on button "R" at bounding box center [1246, 558] width 11 height 11
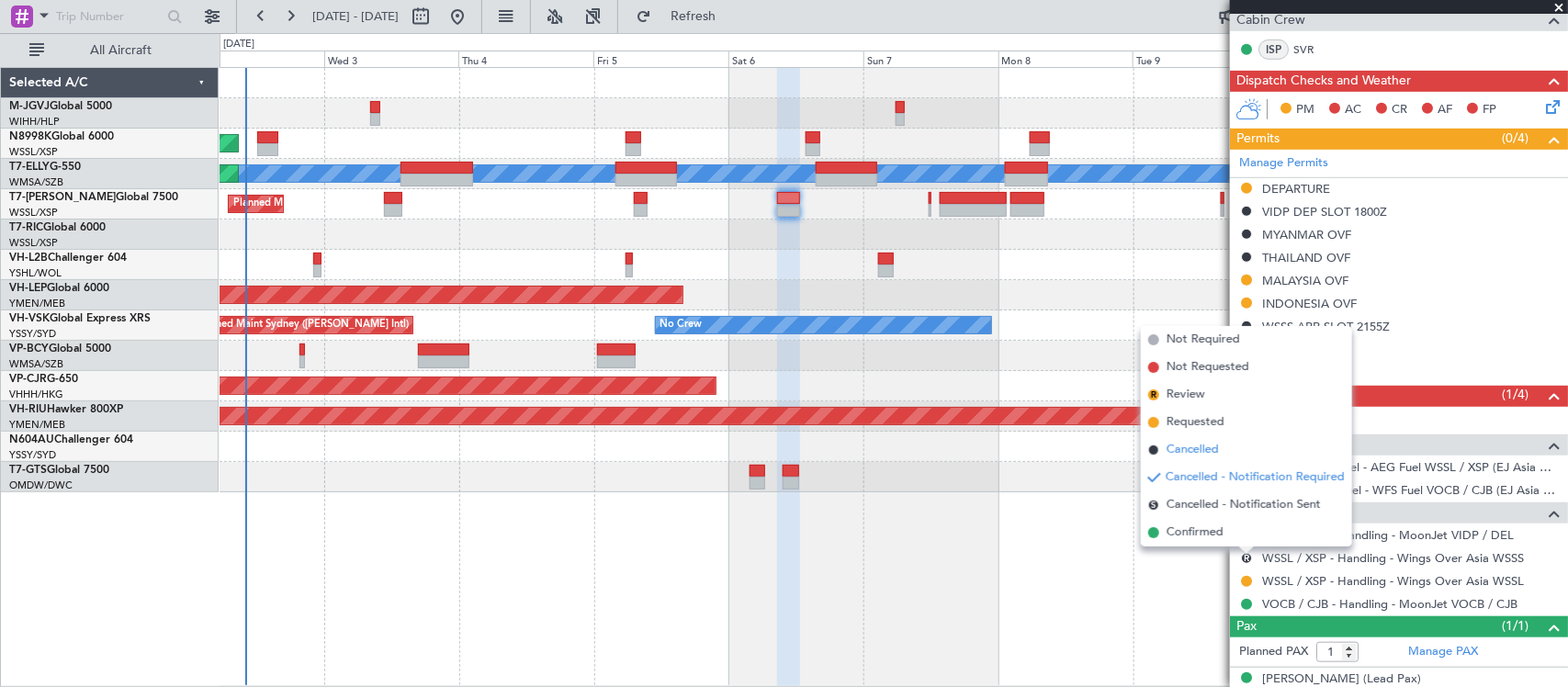
click at [1200, 455] on span "Cancelled" at bounding box center [1193, 450] width 53 height 19
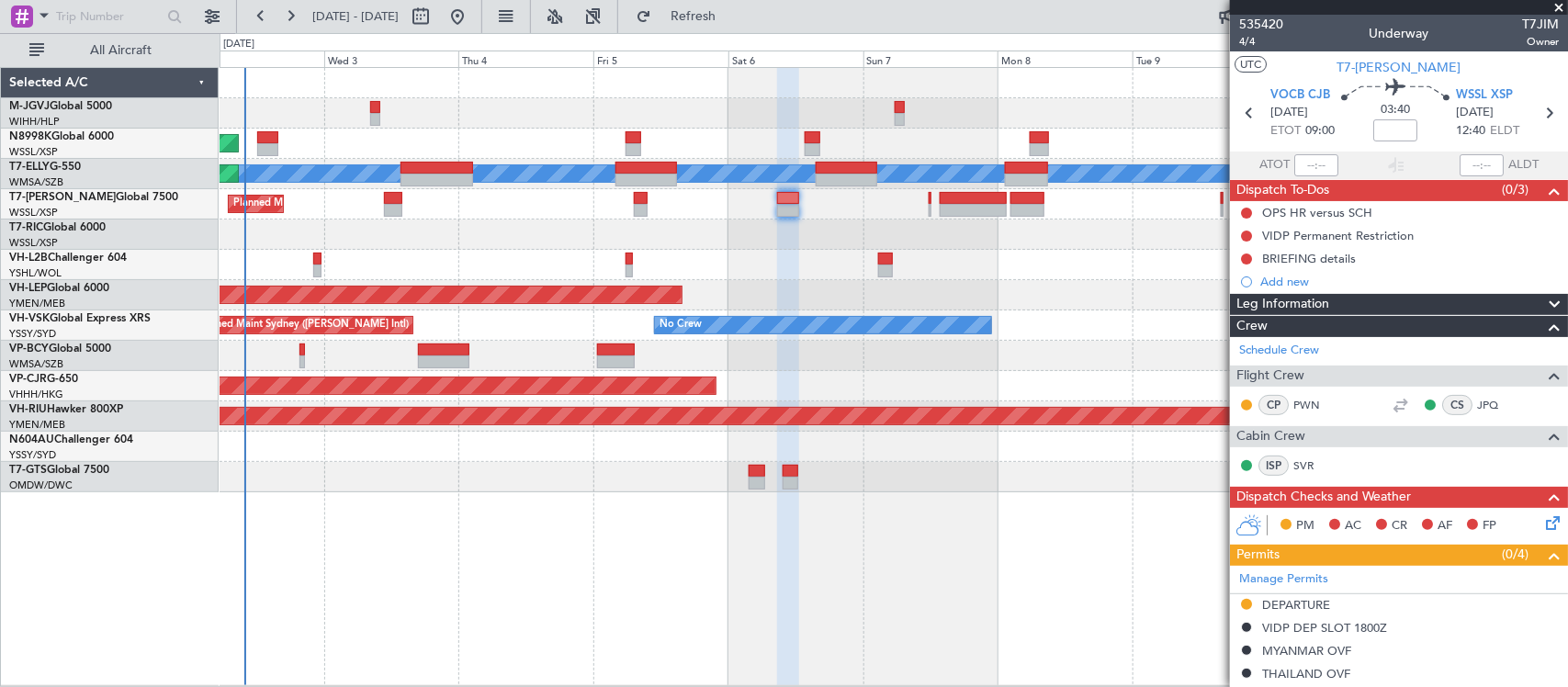
scroll to position [439, 0]
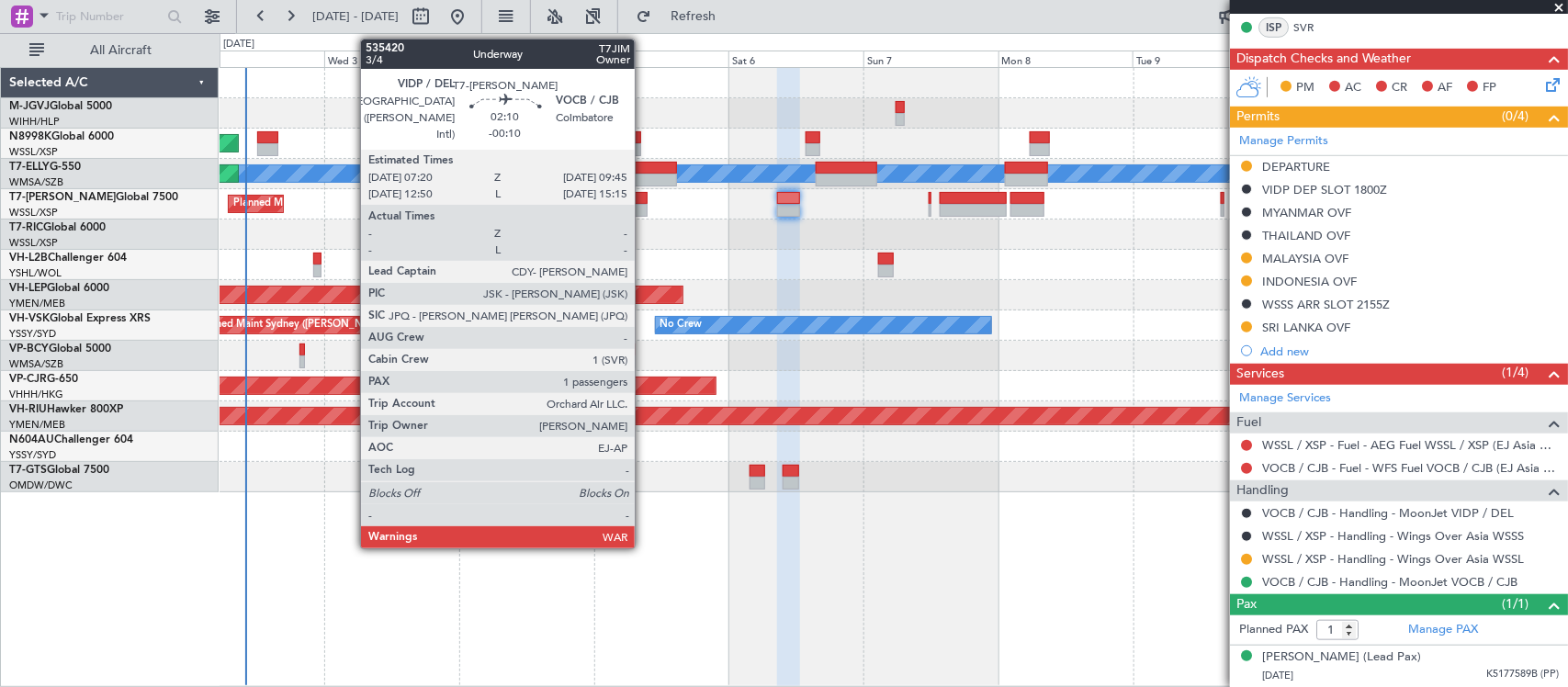
click at [644, 205] on div at bounding box center [641, 210] width 14 height 13
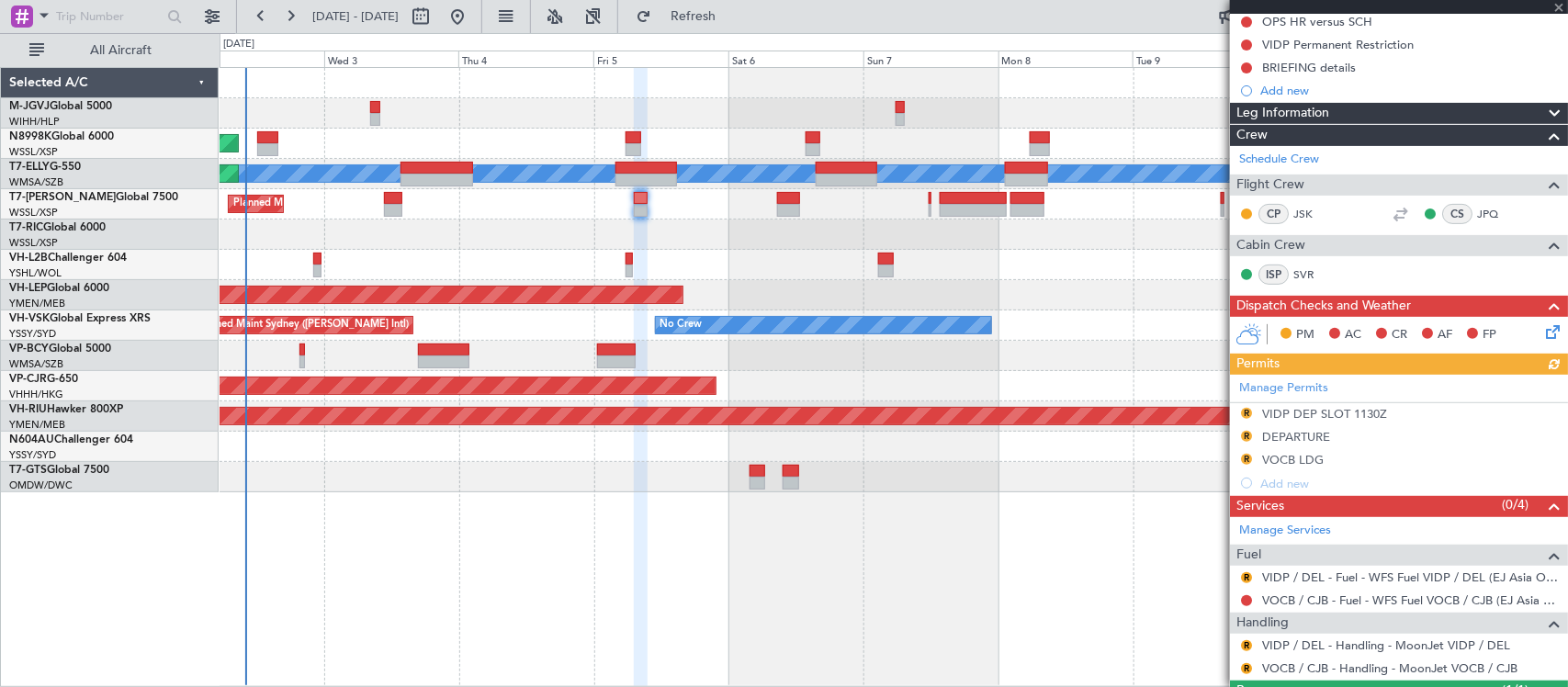
scroll to position [279, 0]
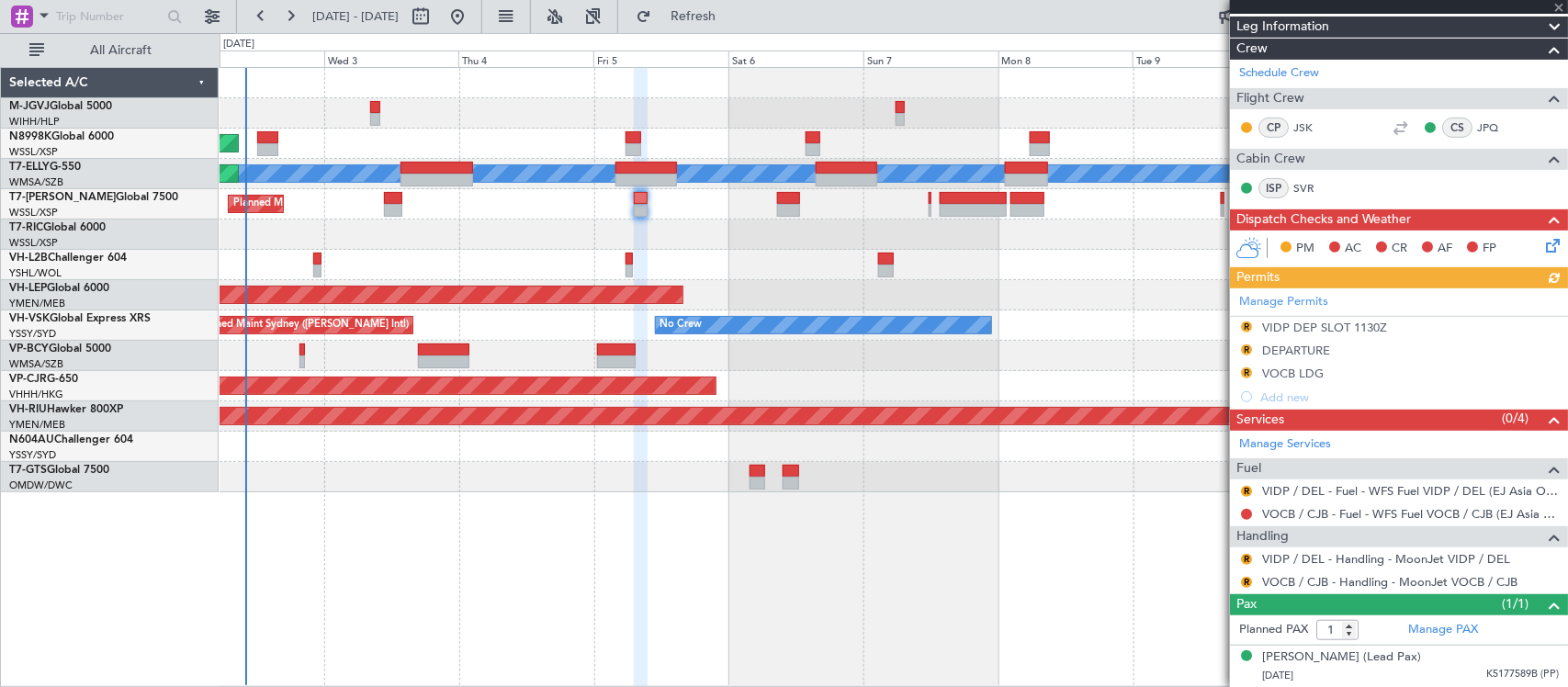
click at [1245, 323] on div "Manage Permits R VIDP DEP SLOT 1130Z R DEPARTURE R VOCB LDG Add new" at bounding box center [1399, 348] width 338 height 120
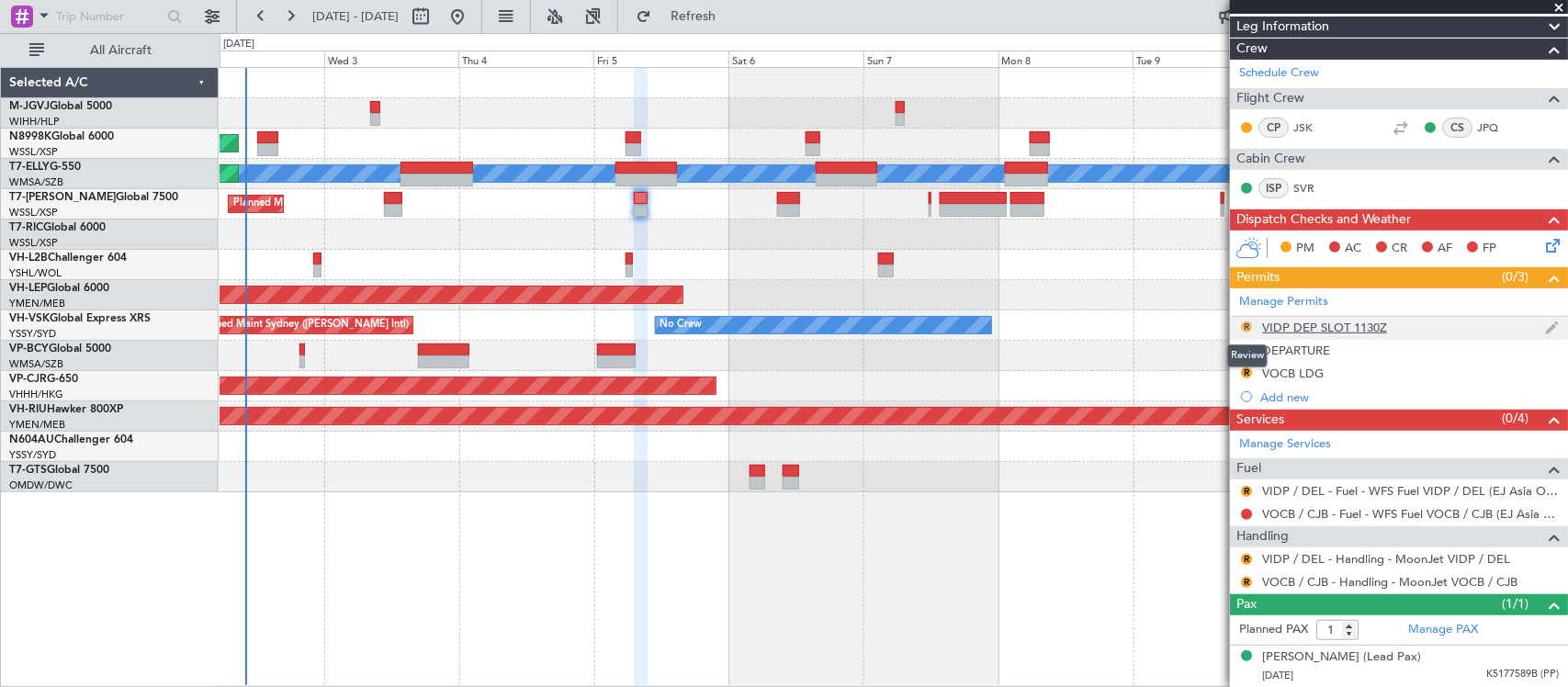
click at [1247, 322] on button "R" at bounding box center [1246, 326] width 11 height 11
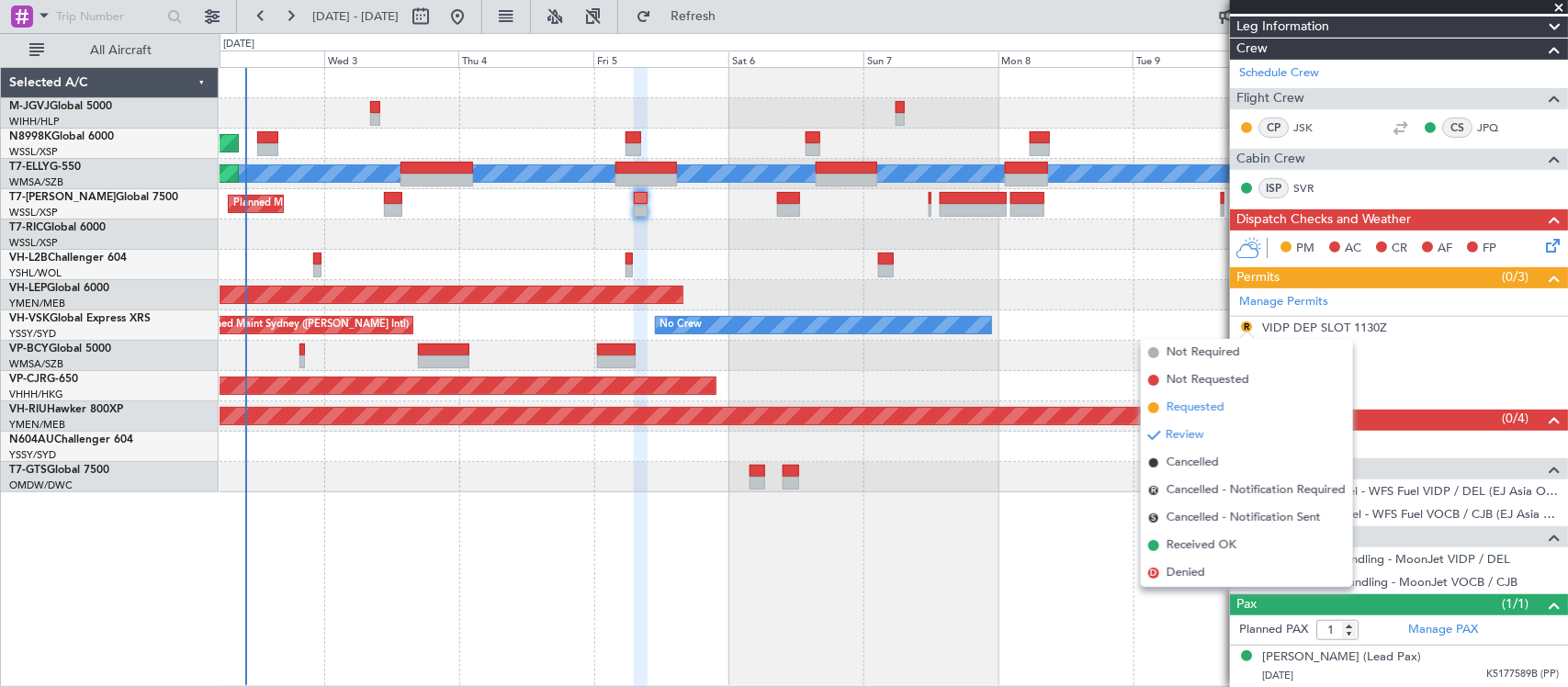
click at [1197, 405] on span "Requested" at bounding box center [1195, 408] width 58 height 19
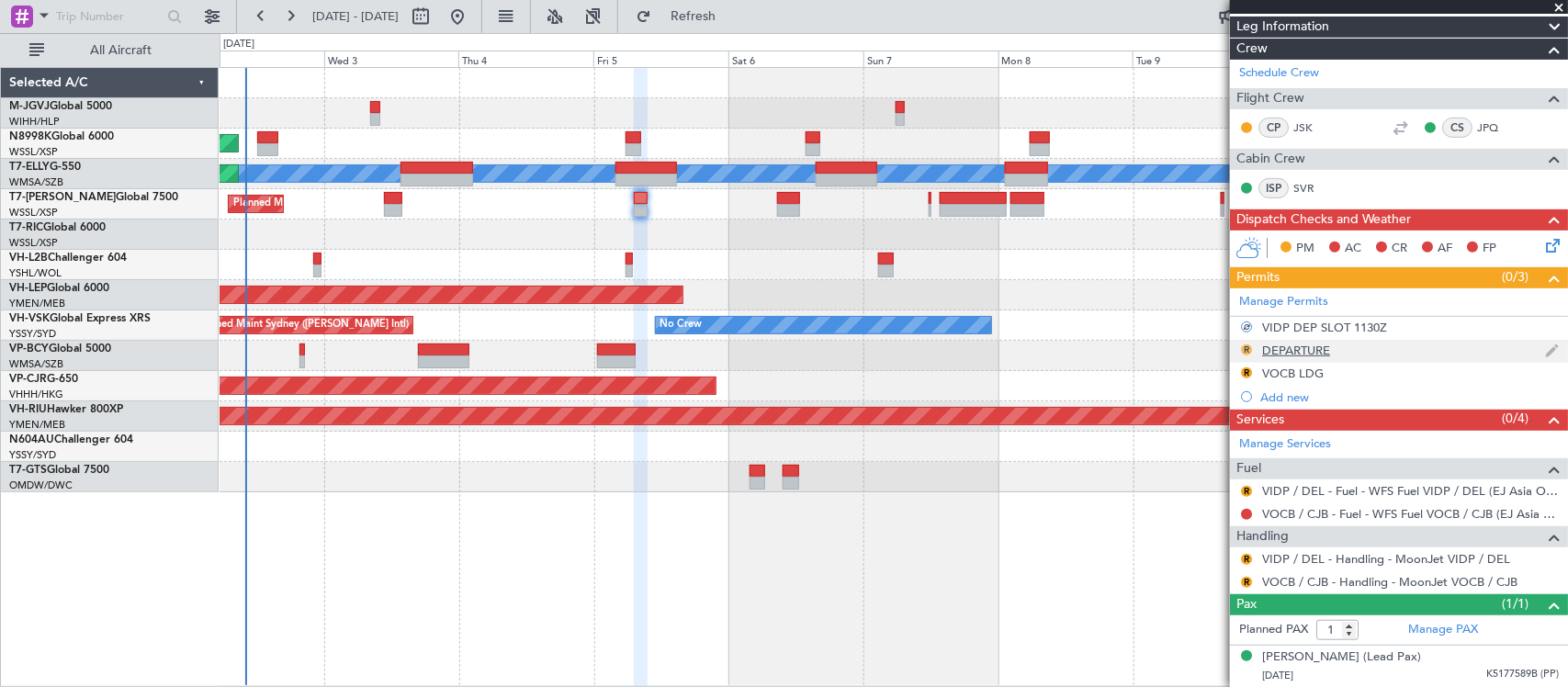
click at [1243, 347] on button "R" at bounding box center [1246, 350] width 11 height 11
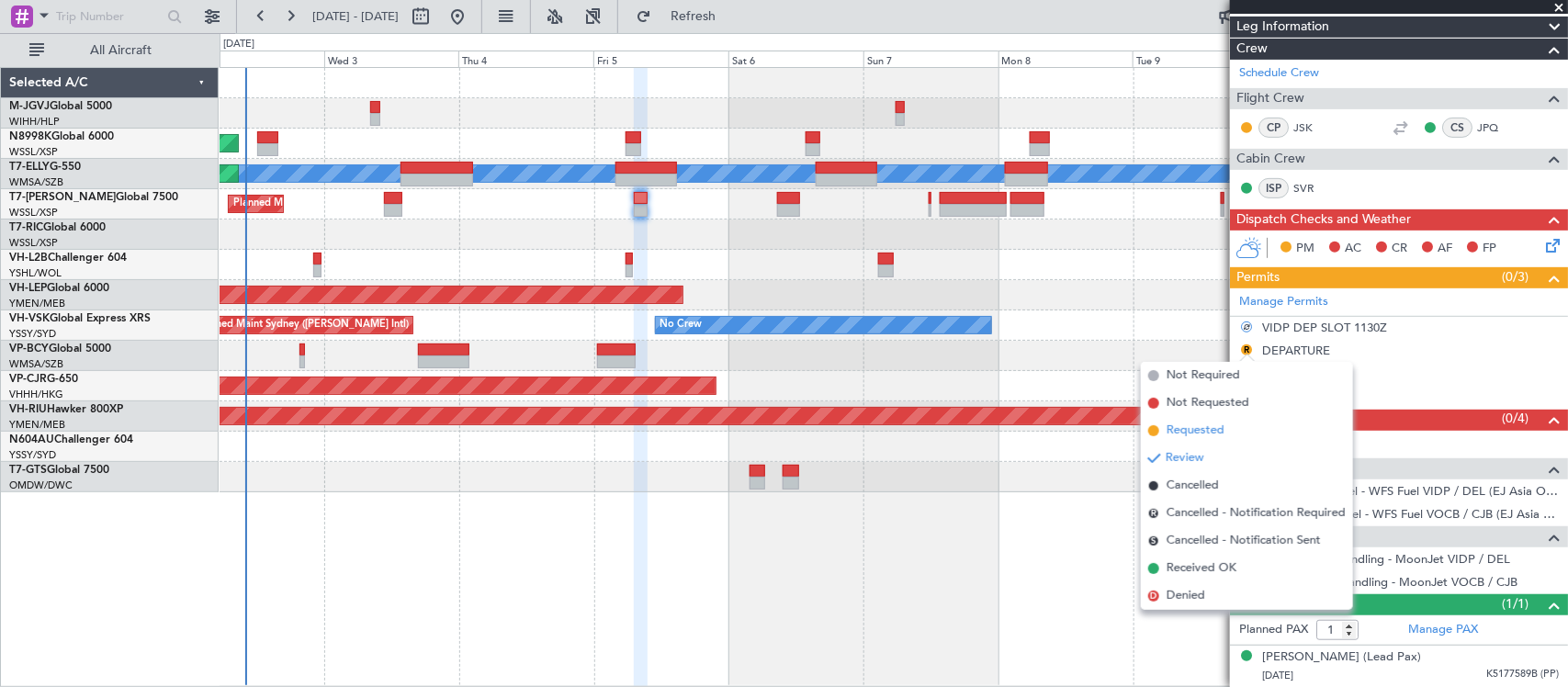
click at [1191, 432] on span "Requested" at bounding box center [1195, 431] width 58 height 19
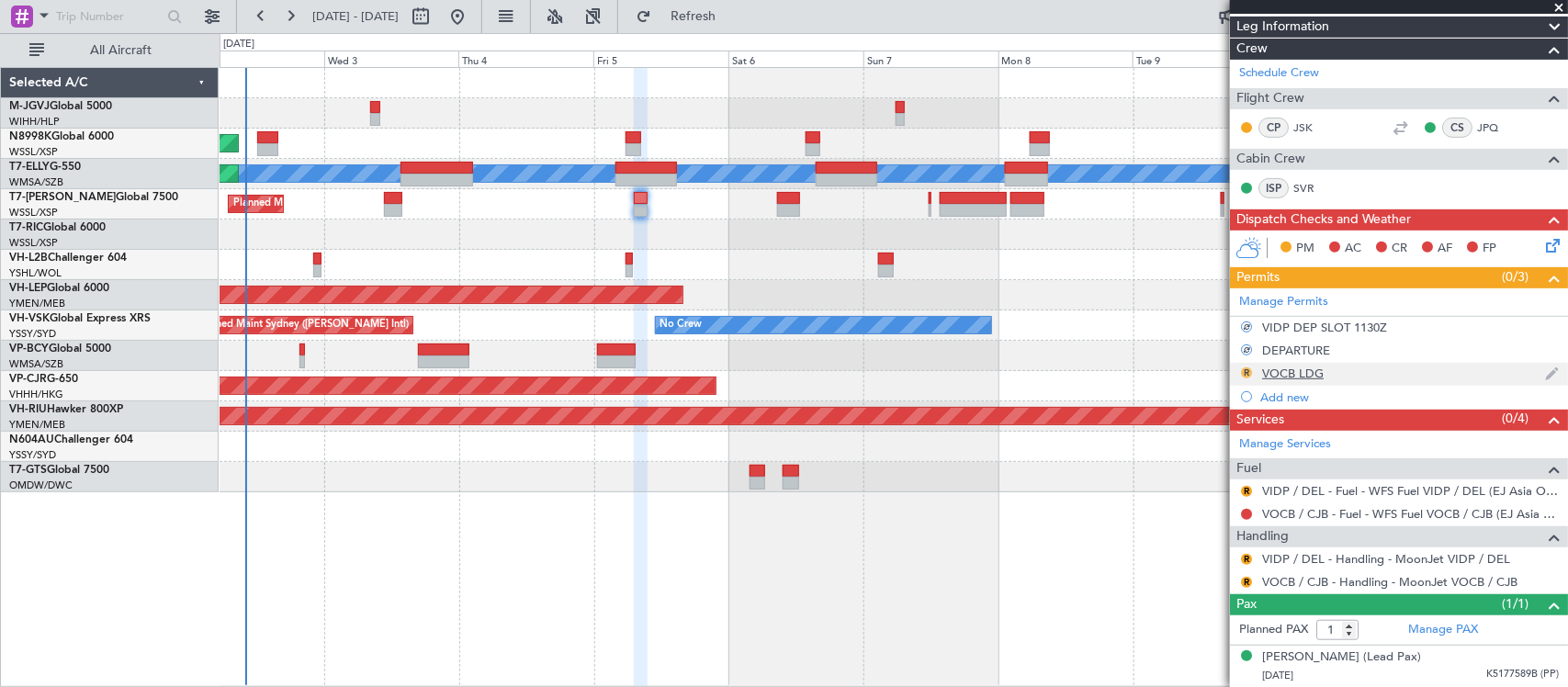
click at [1250, 372] on button "R" at bounding box center [1246, 372] width 11 height 11
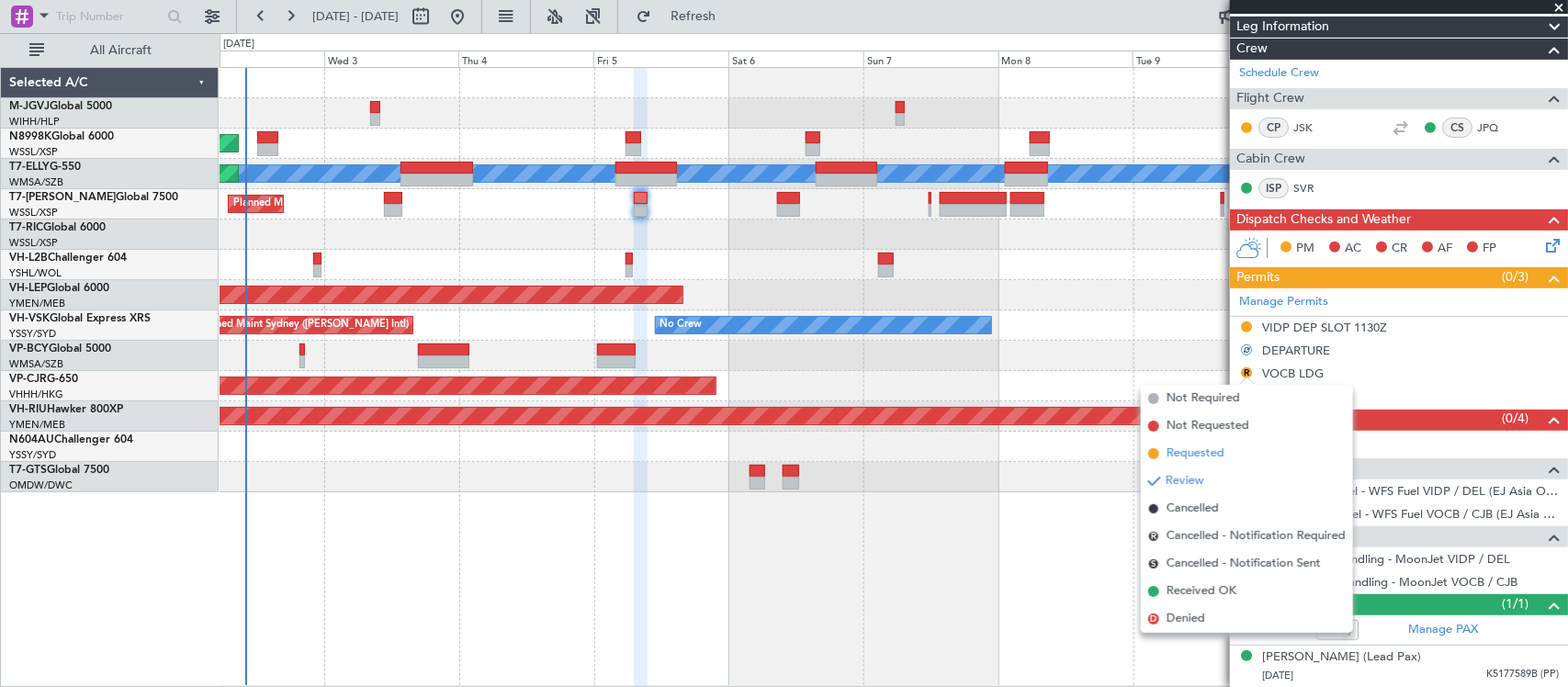
click at [1190, 451] on span "Requested" at bounding box center [1195, 453] width 58 height 19
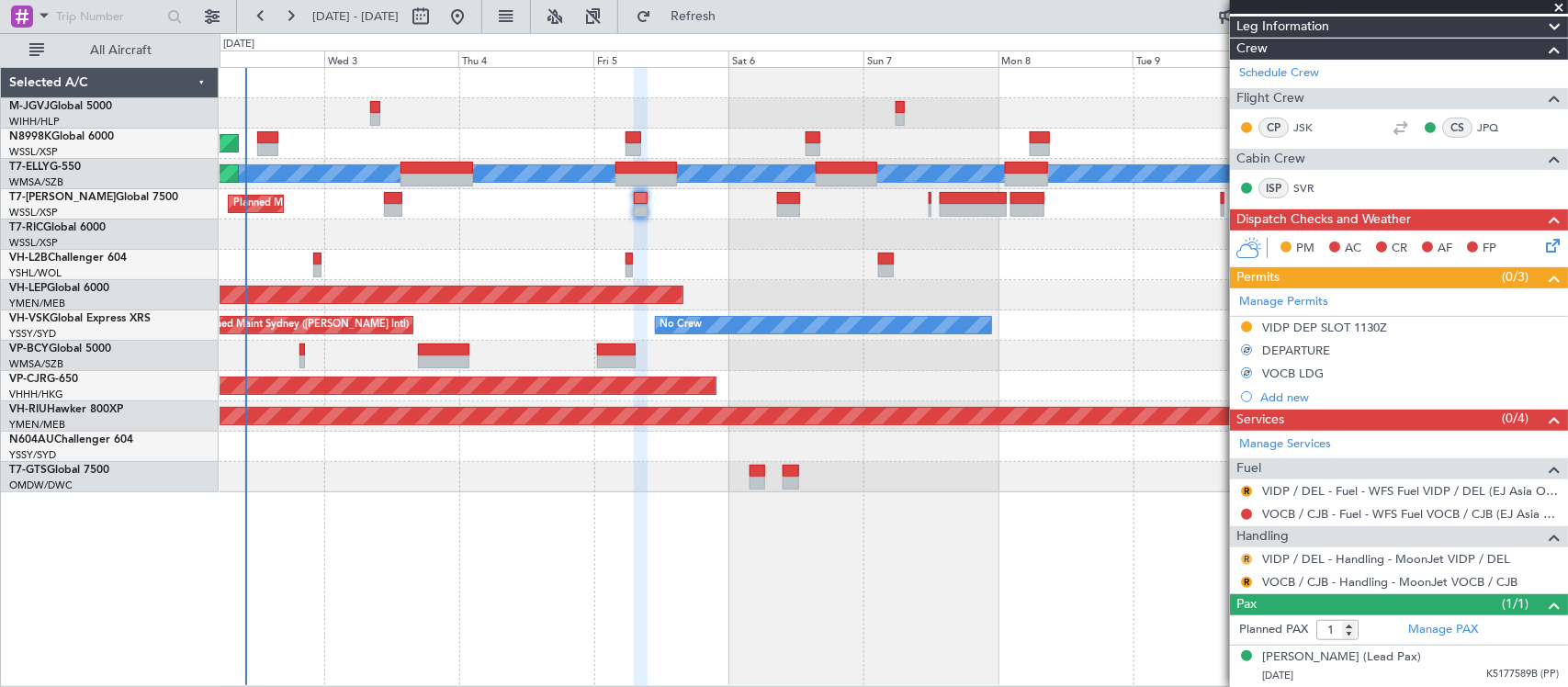
click at [1248, 562] on button "R" at bounding box center [1246, 559] width 11 height 11
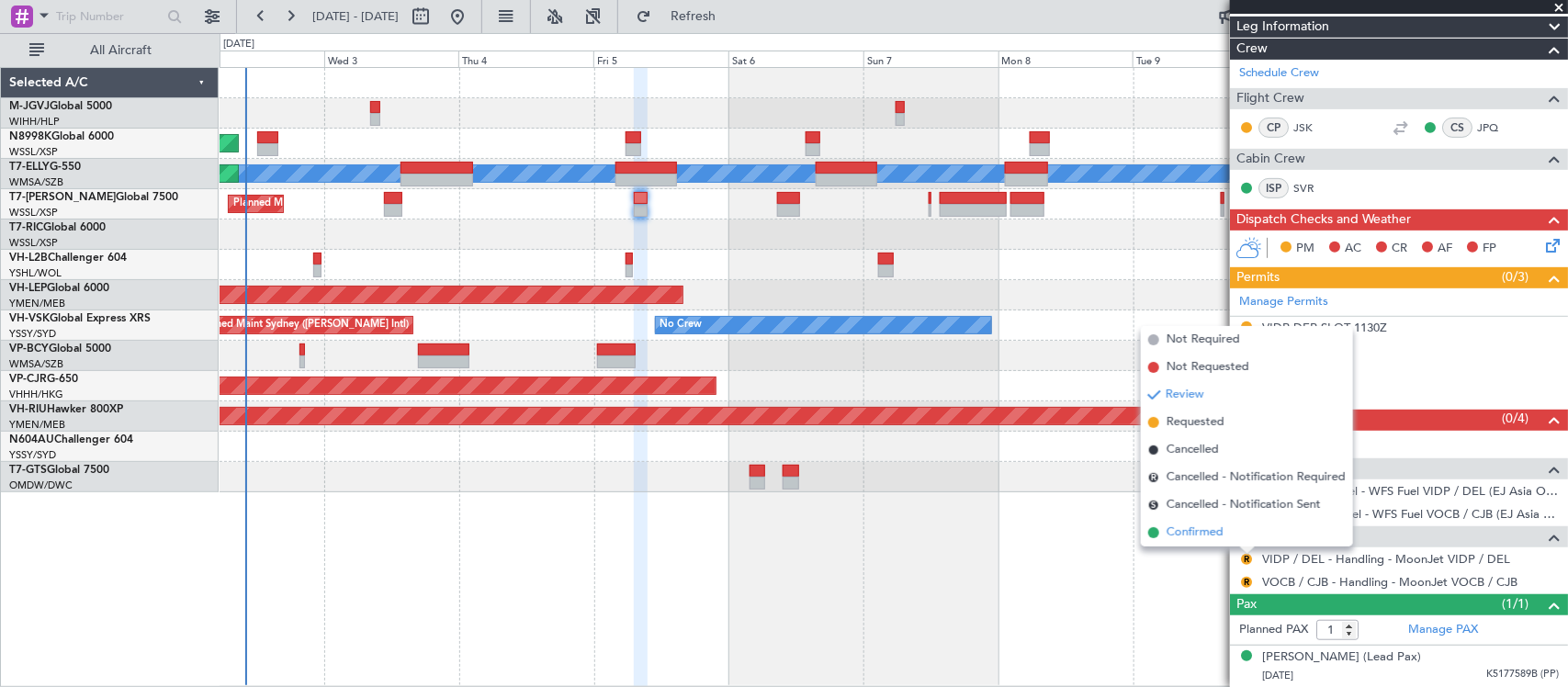
click at [1236, 536] on li "Confirmed" at bounding box center [1247, 533] width 212 height 27
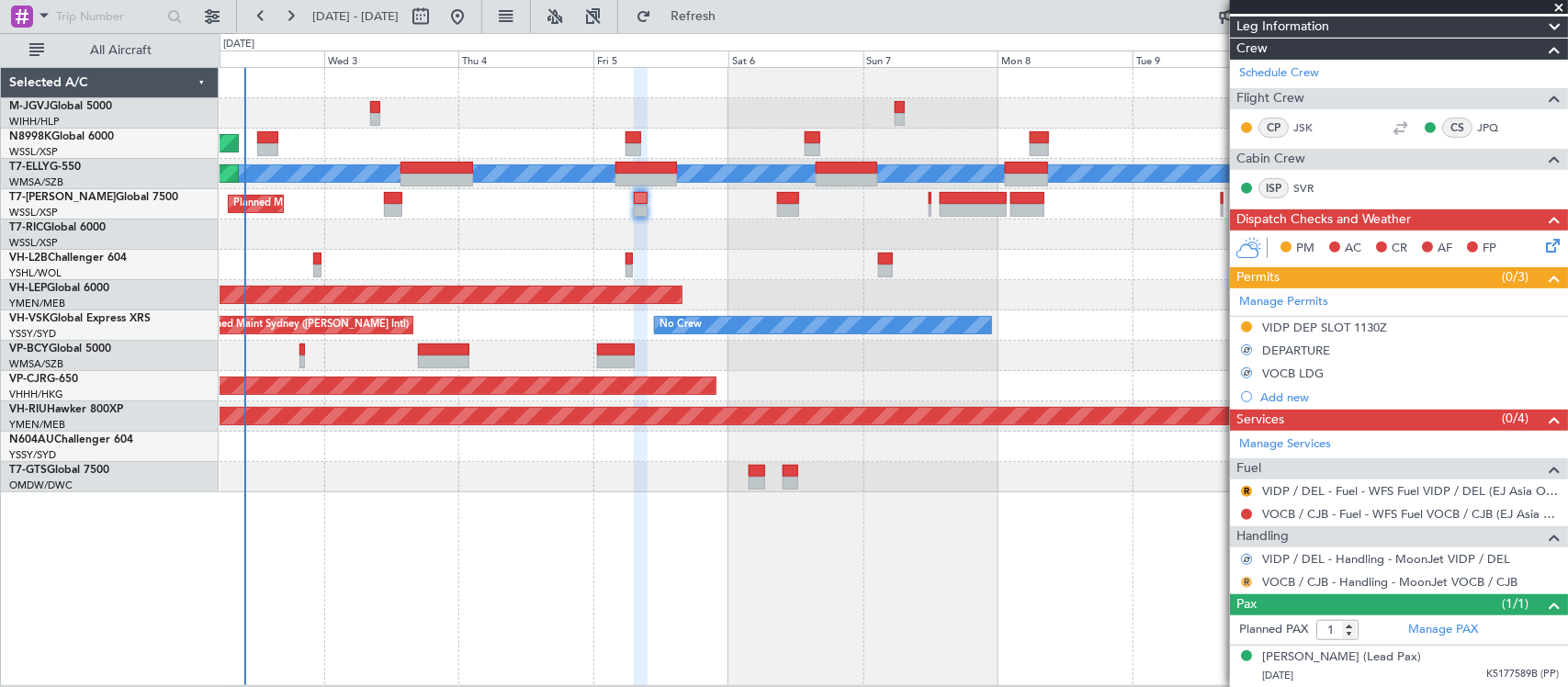
click at [1243, 583] on button "R" at bounding box center [1246, 582] width 11 height 11
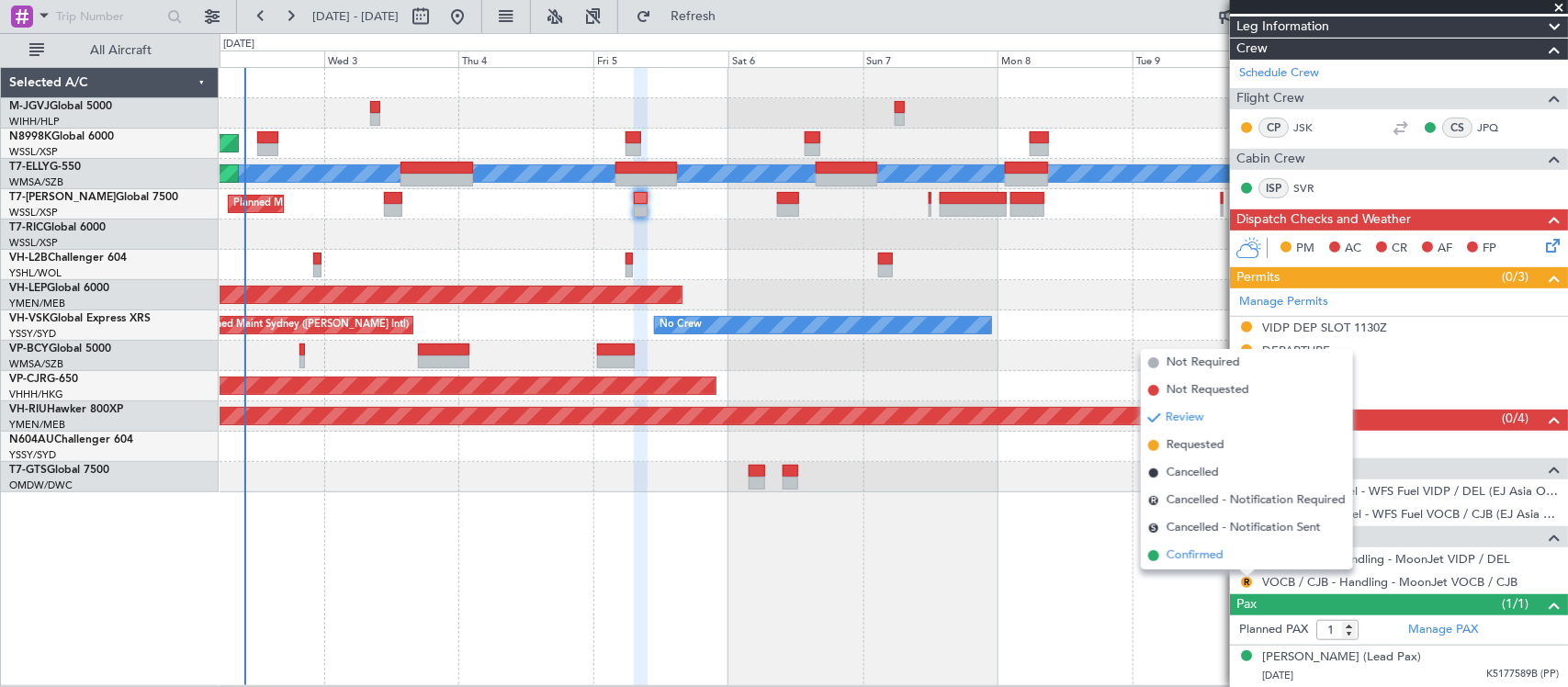
click at [1237, 562] on li "Confirmed" at bounding box center [1247, 556] width 212 height 27
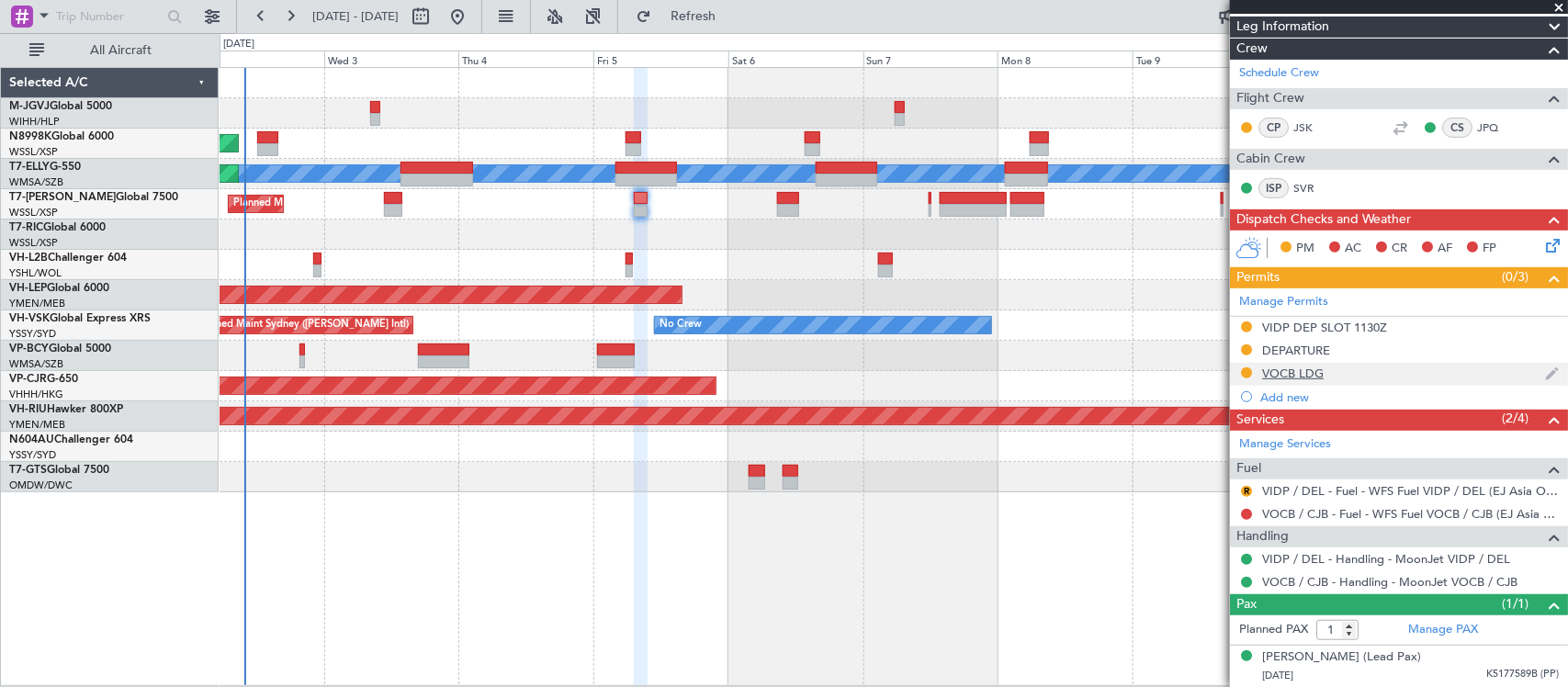
scroll to position [0, 0]
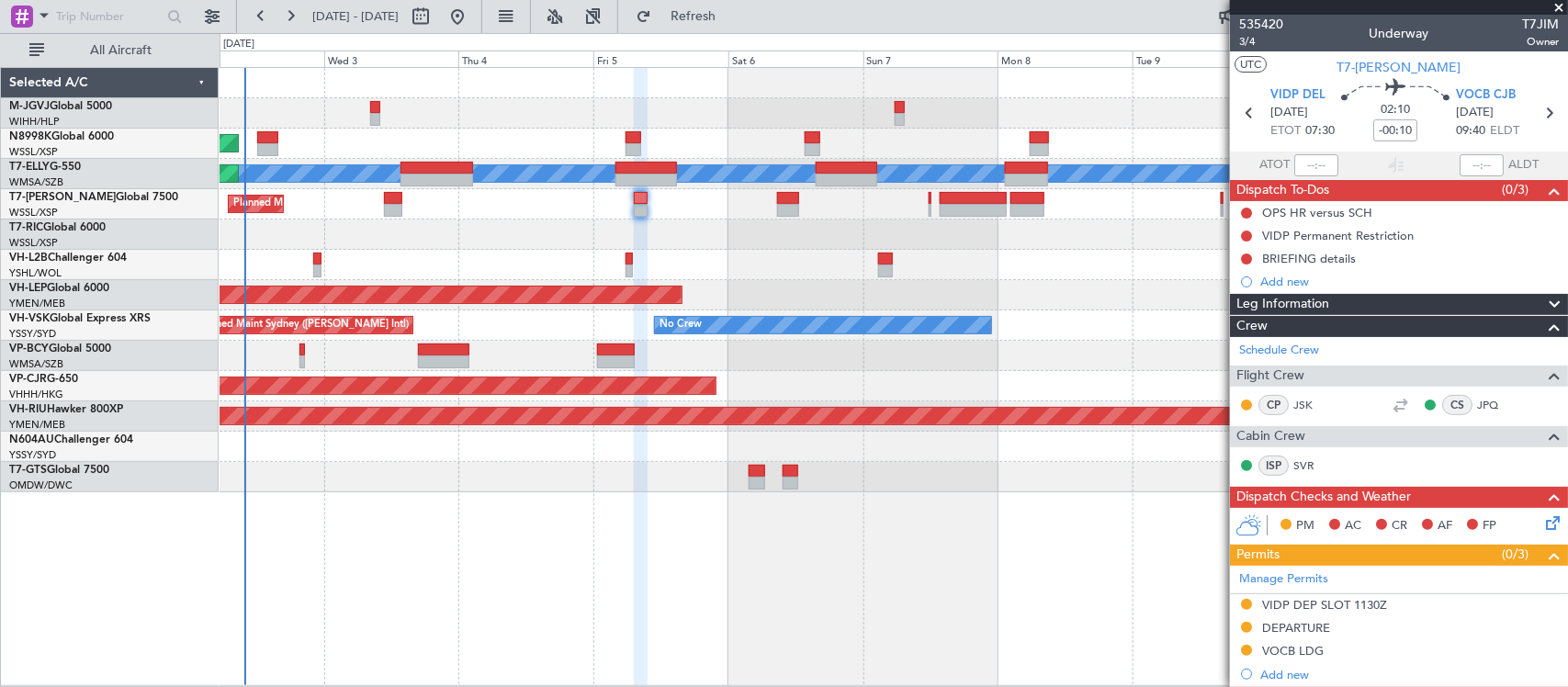
click at [557, 244] on div at bounding box center [893, 235] width 1347 height 30
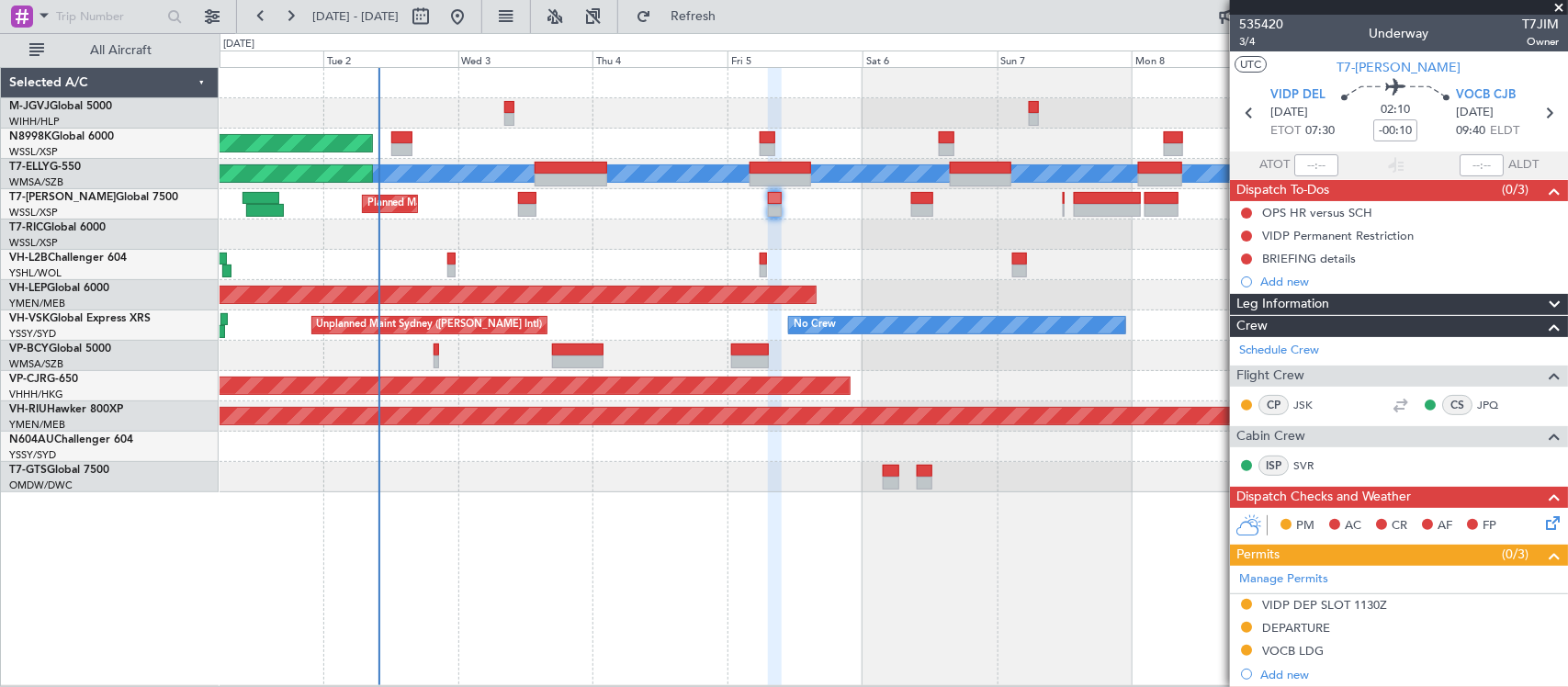
click at [574, 248] on div at bounding box center [893, 235] width 1347 height 30
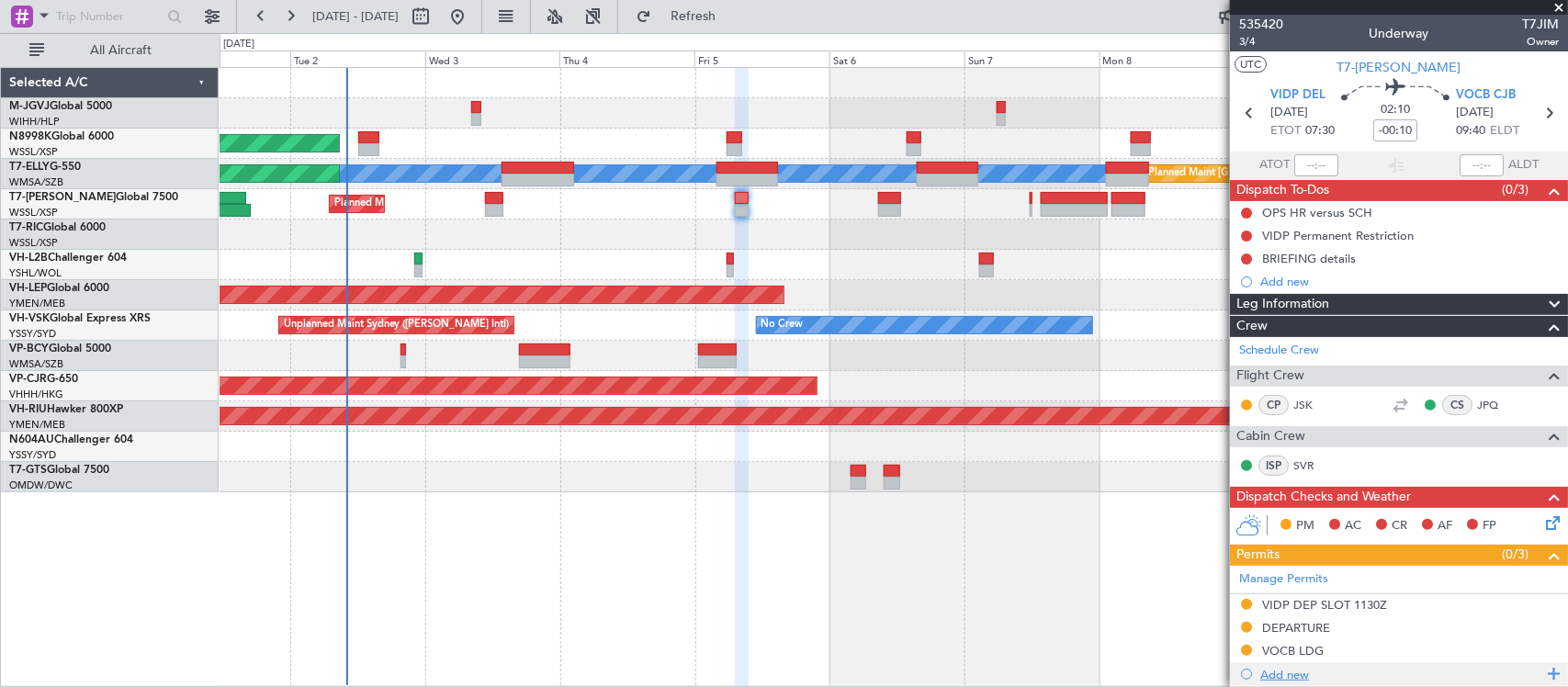
scroll to position [279, 0]
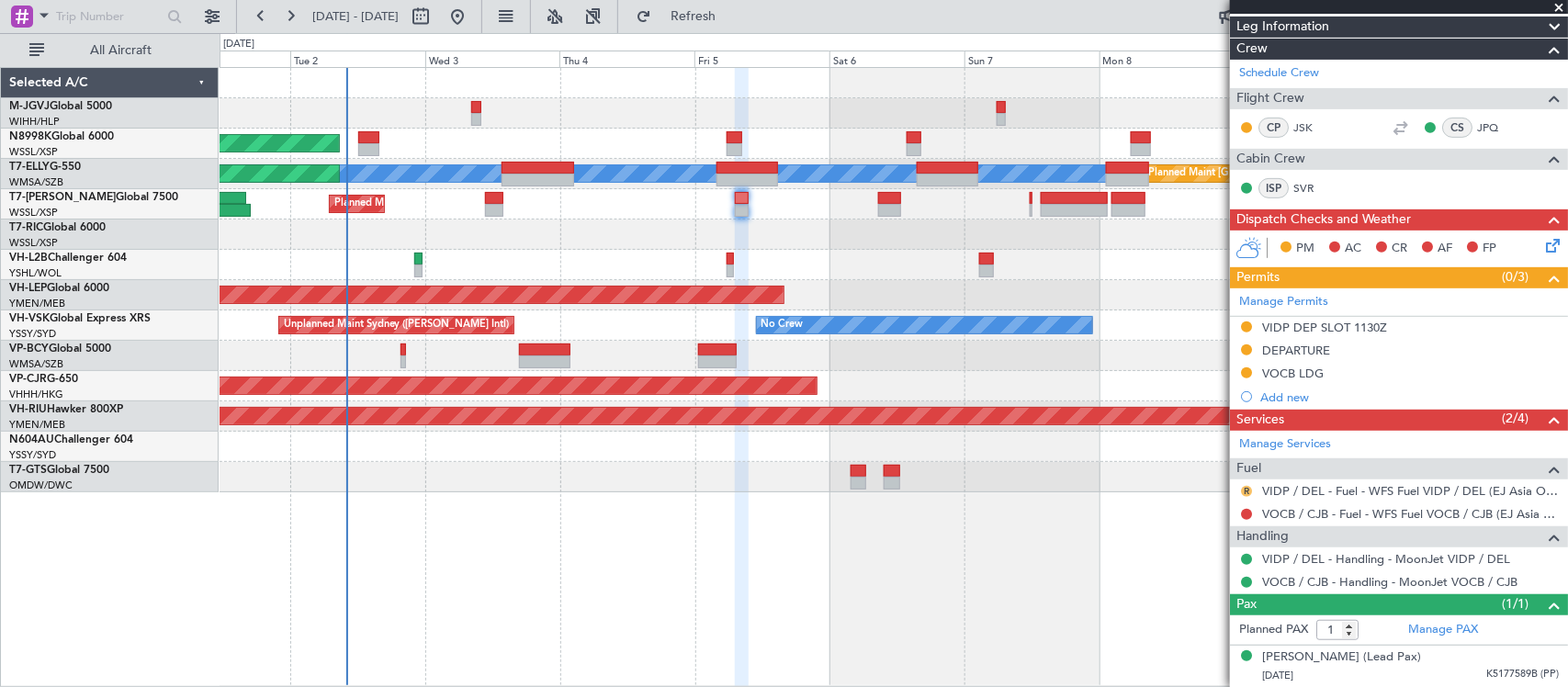
click at [1247, 490] on button "R" at bounding box center [1246, 491] width 11 height 11
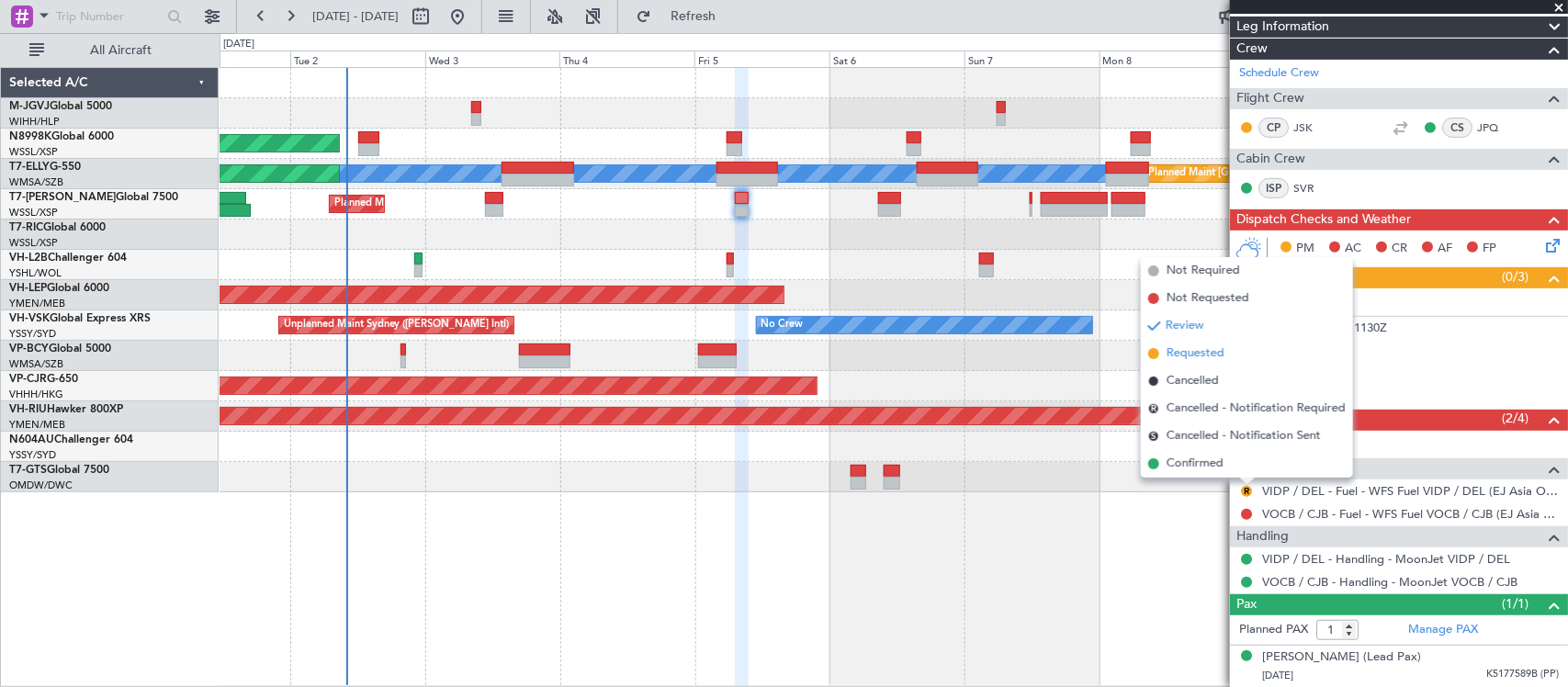
click at [1207, 360] on span "Requested" at bounding box center [1195, 354] width 58 height 19
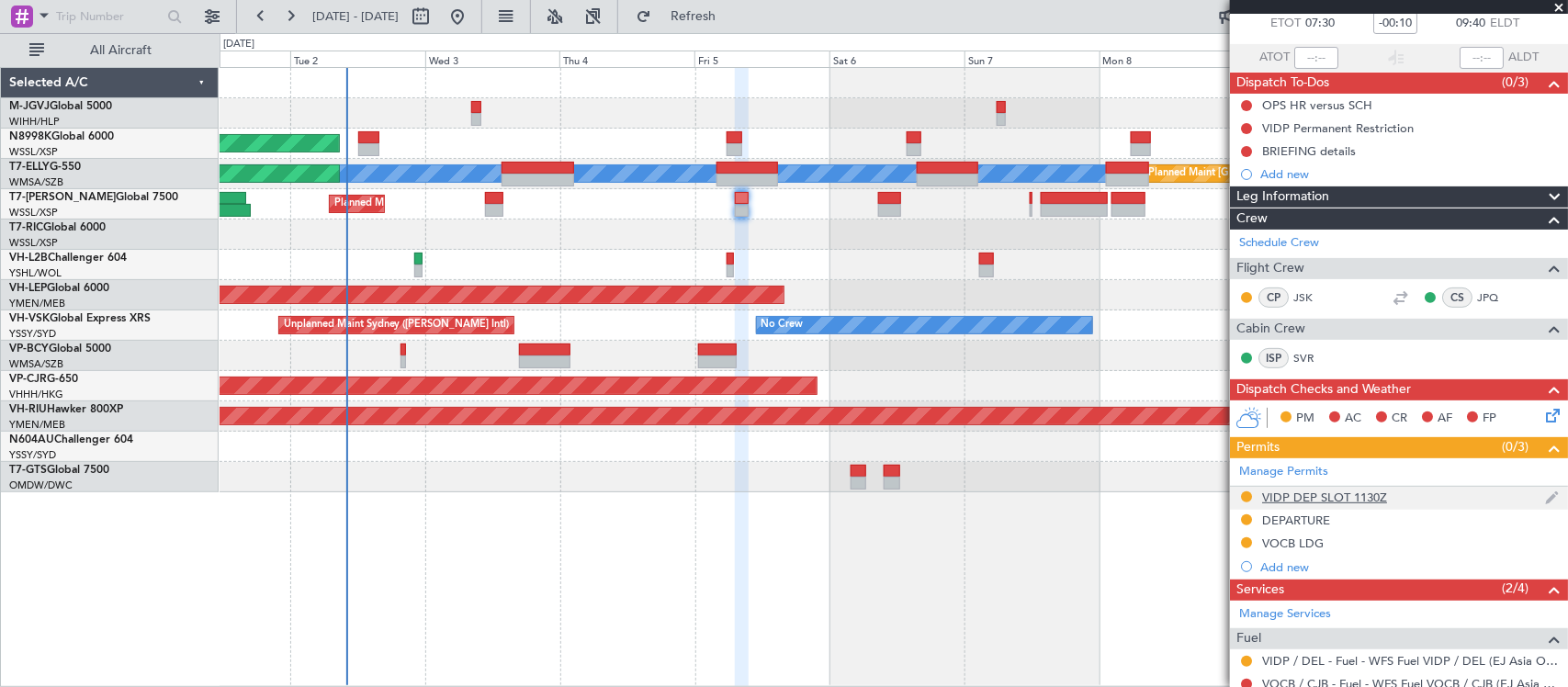
scroll to position [0, 0]
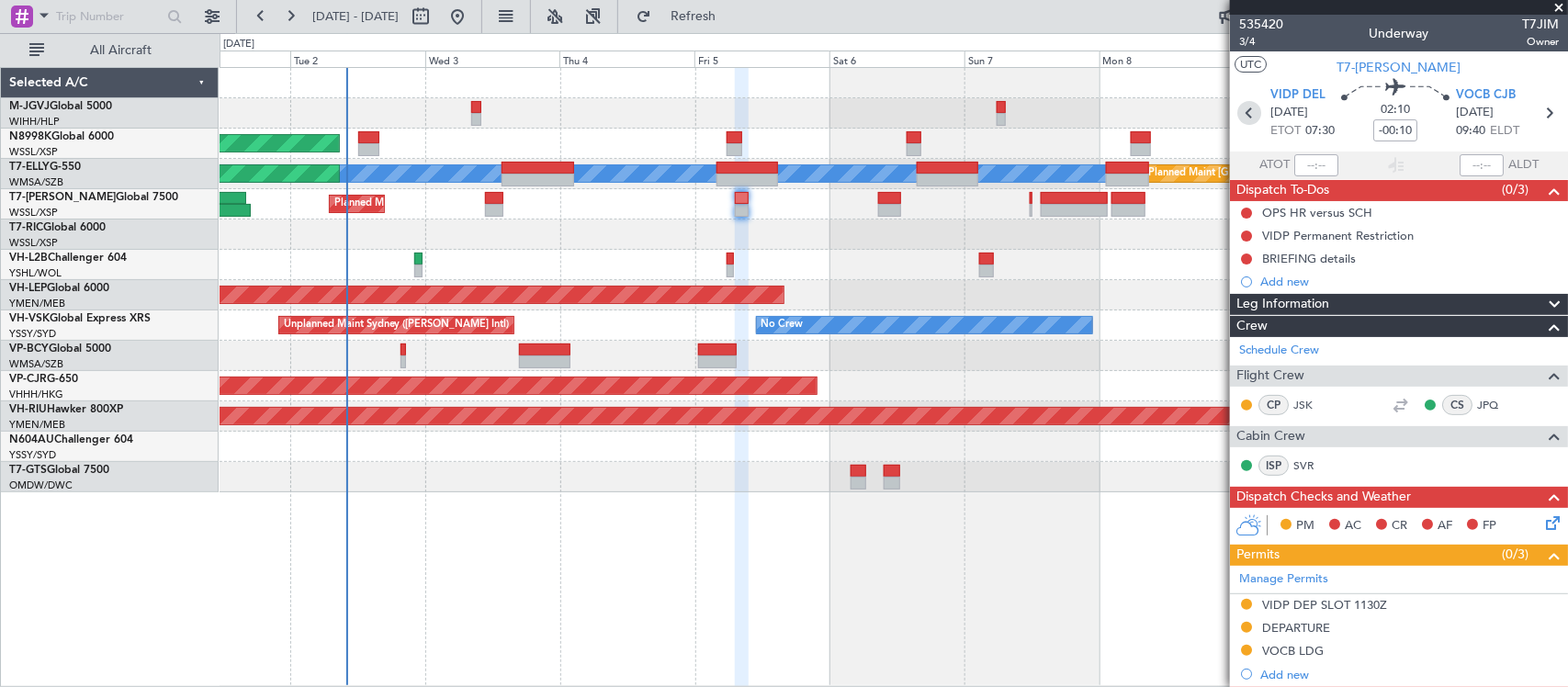
click at [1242, 115] on icon at bounding box center [1250, 112] width 23 height 23
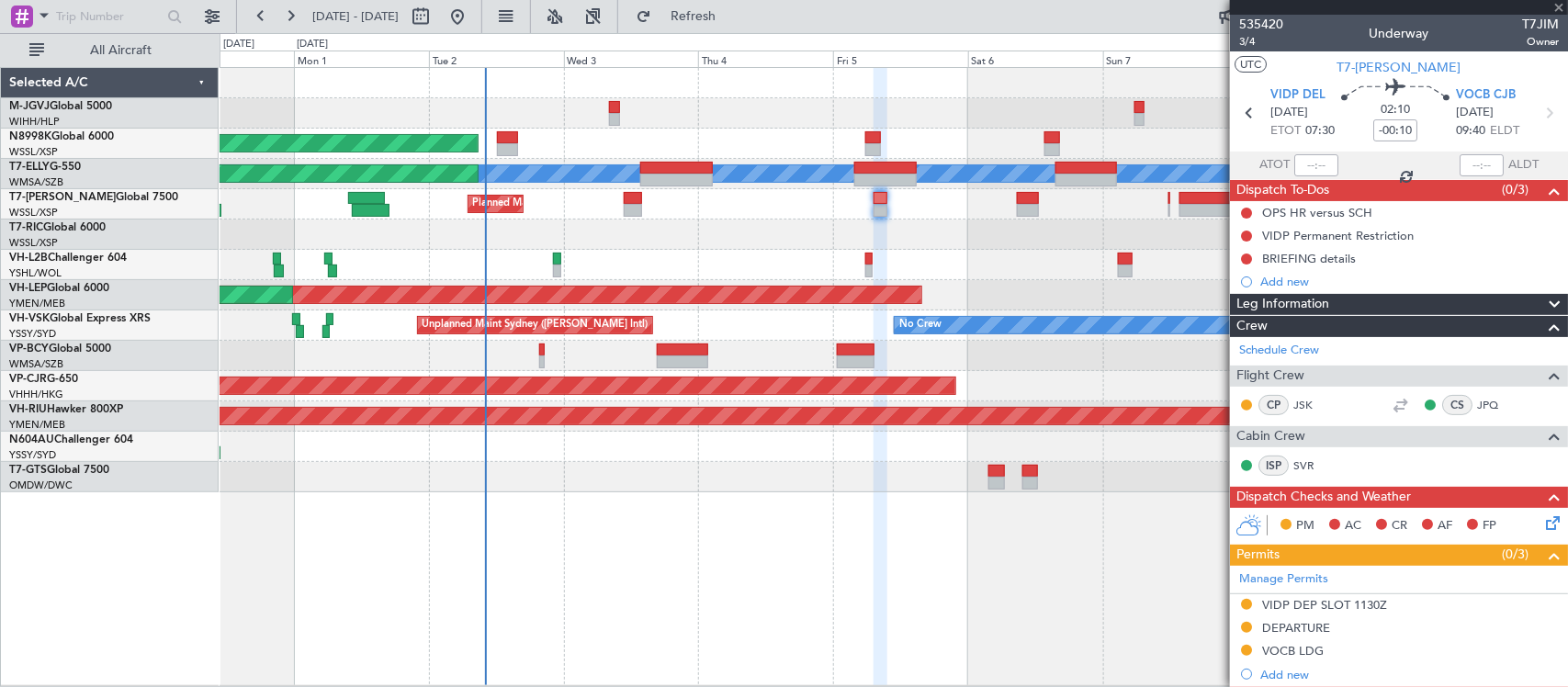
click at [824, 534] on div "Planned Maint [GEOGRAPHIC_DATA] (Seletar) [PERSON_NAME] Planned Maint [GEOGRAPH…" at bounding box center [894, 377] width 1348 height 620
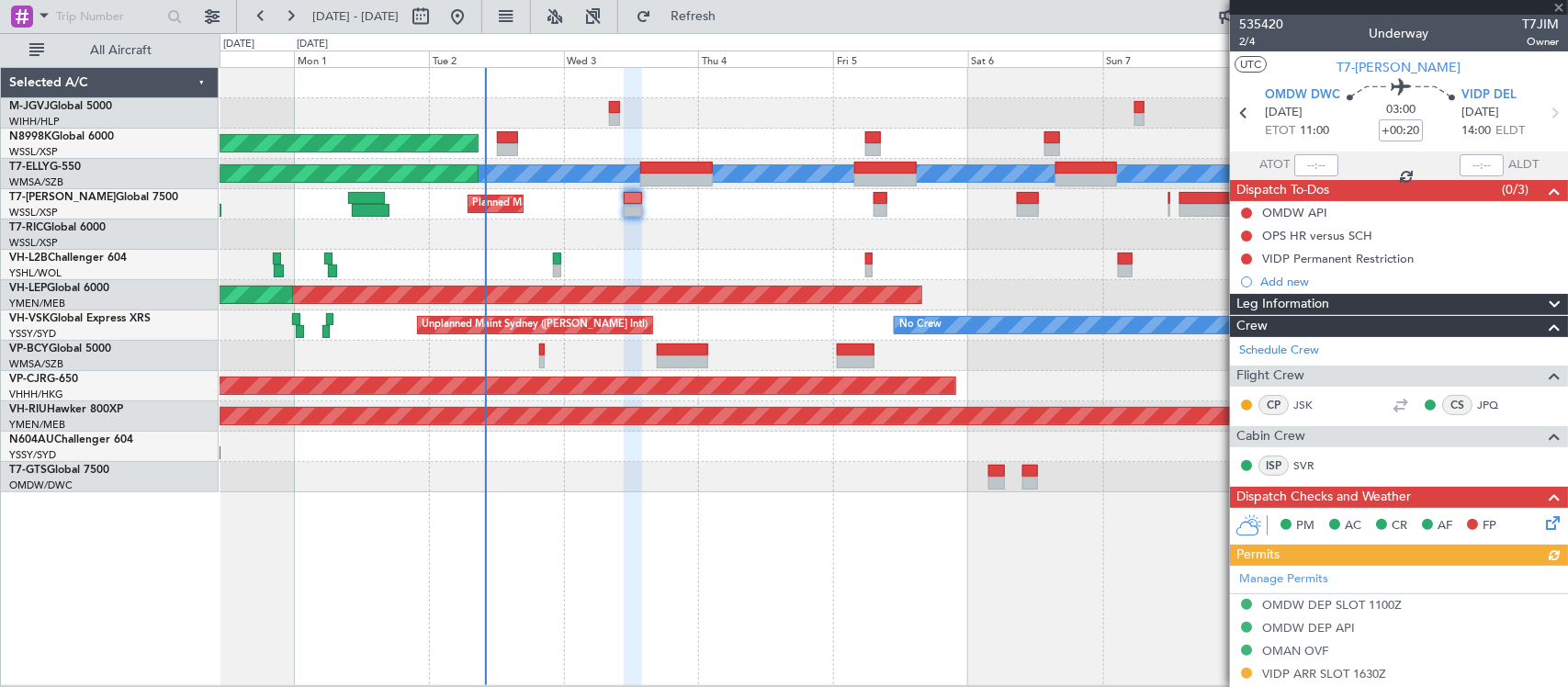
scroll to position [324, 0]
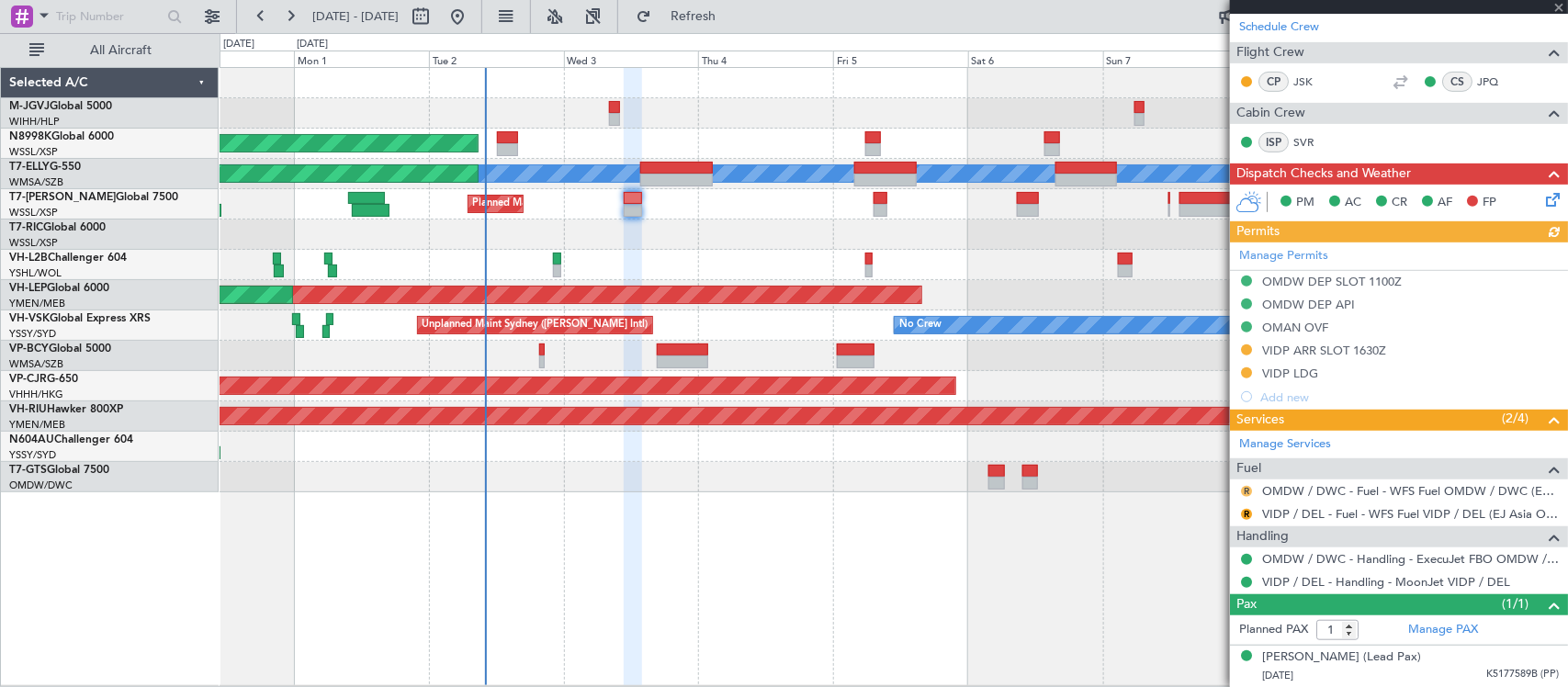
click at [1251, 492] on button "R" at bounding box center [1246, 491] width 11 height 11
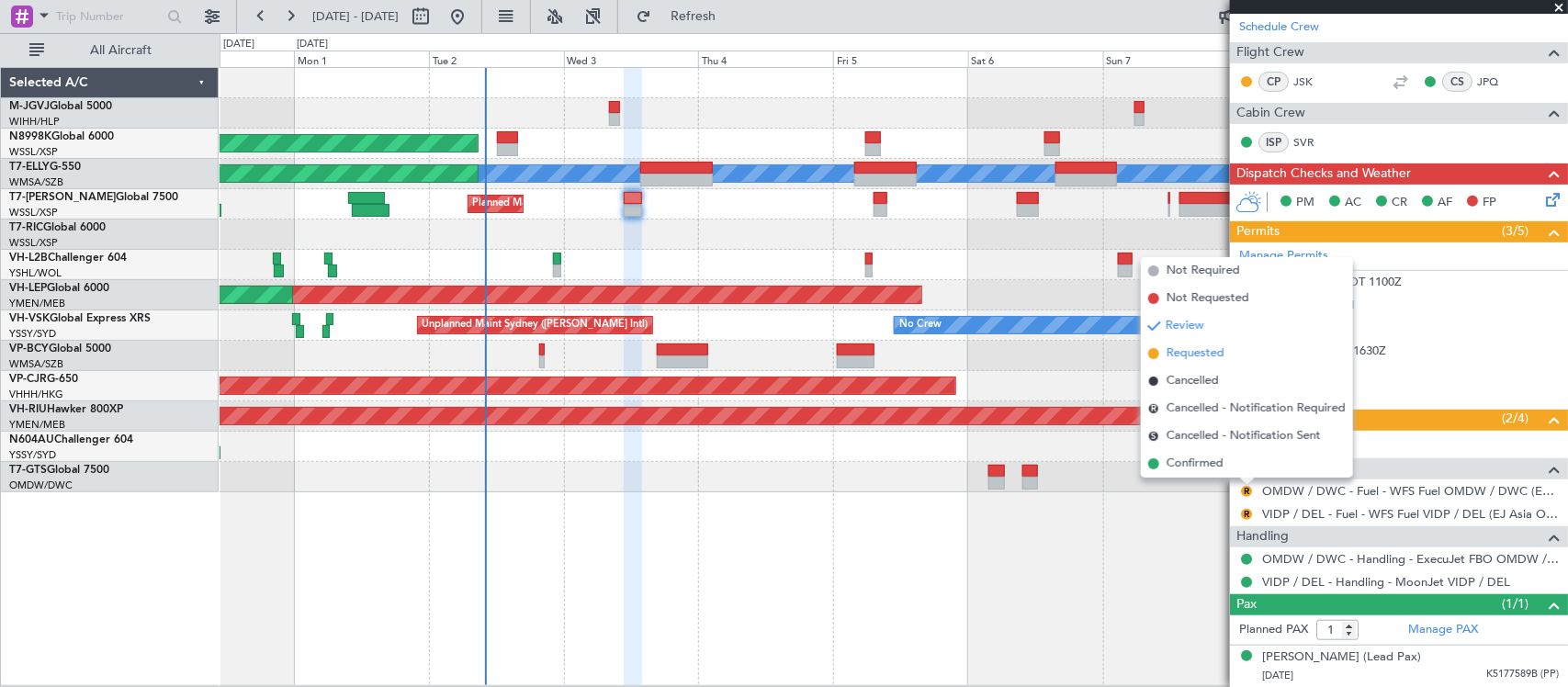
click at [1218, 357] on span "Requested" at bounding box center [1195, 354] width 58 height 19
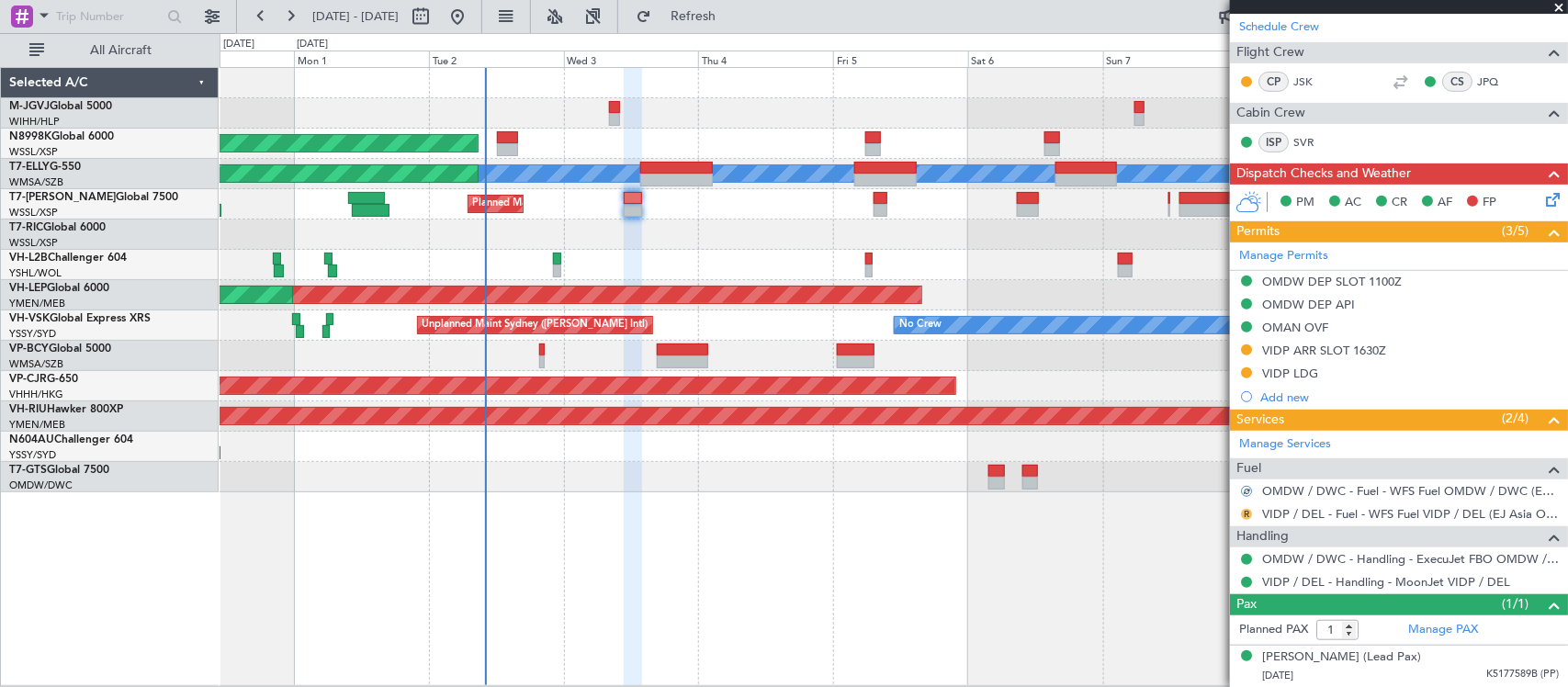
click at [1245, 513] on button "R" at bounding box center [1246, 514] width 11 height 11
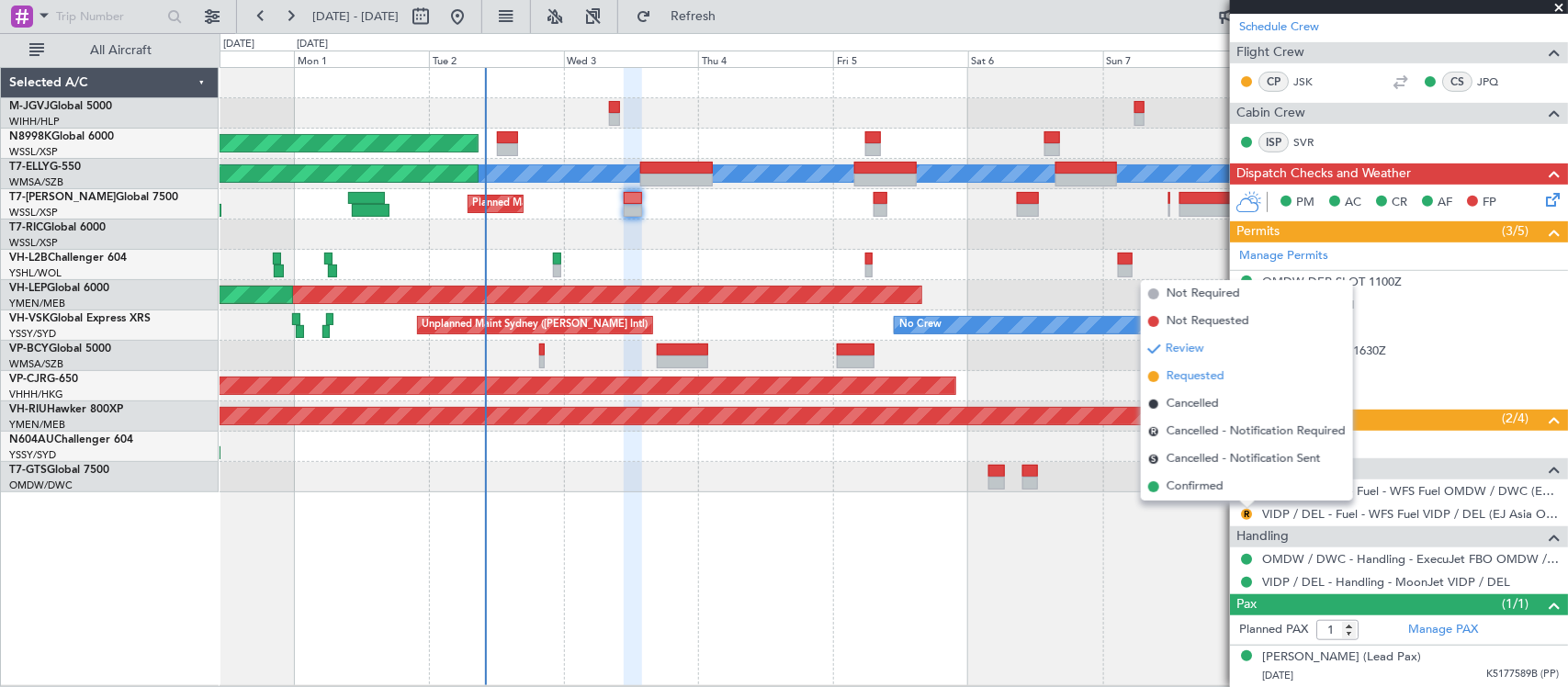
click at [1212, 384] on span "Requested" at bounding box center [1195, 376] width 58 height 19
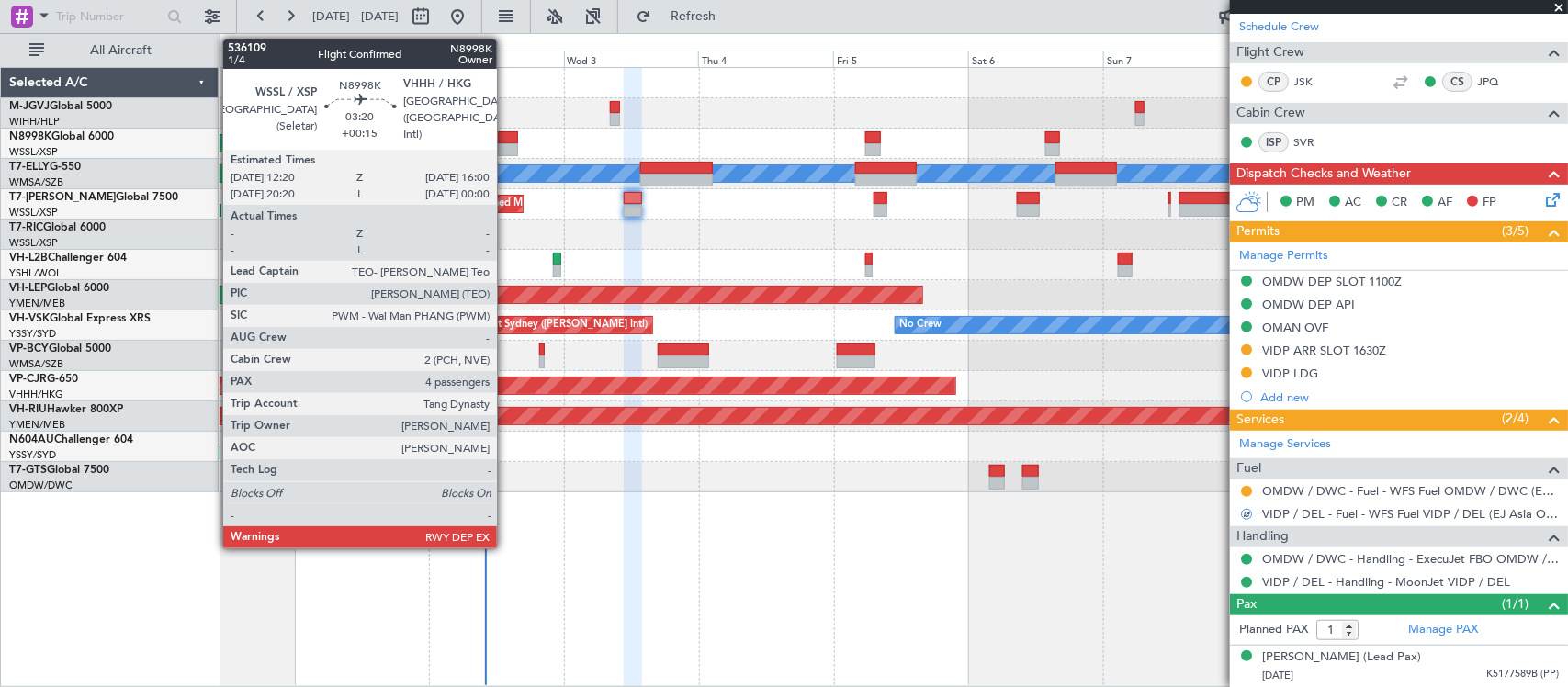
click at [506, 141] on div at bounding box center [508, 137] width 21 height 13
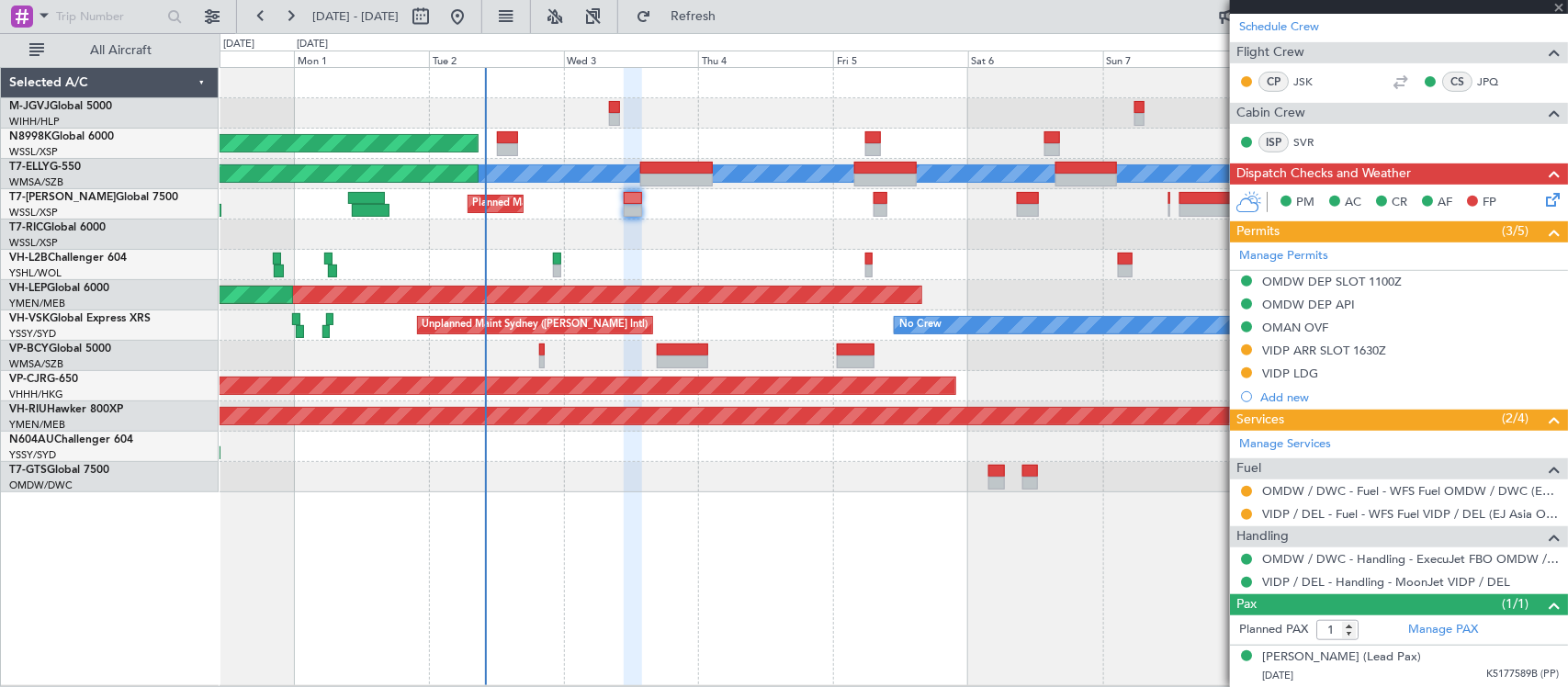
type input "+00:15"
type input "4"
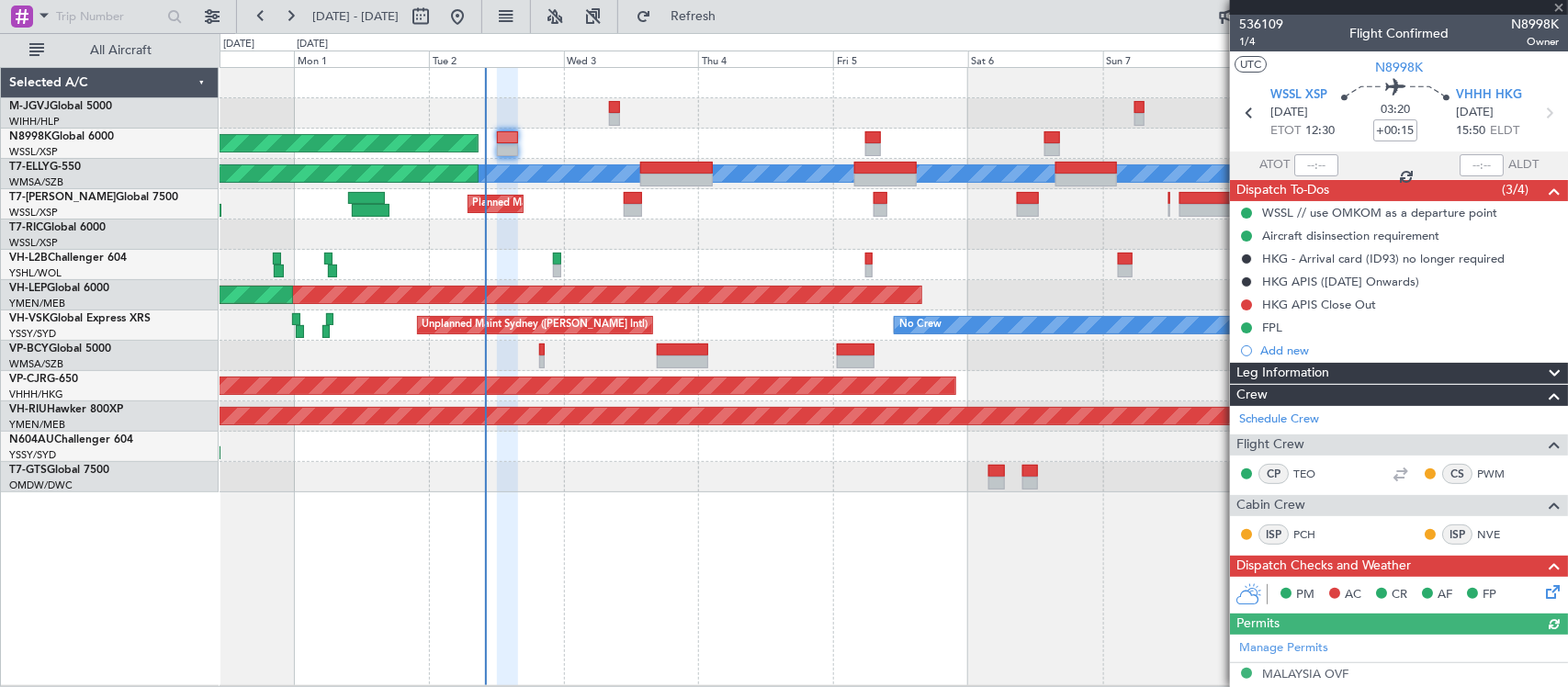
click at [1543, 589] on icon at bounding box center [1549, 588] width 15 height 15
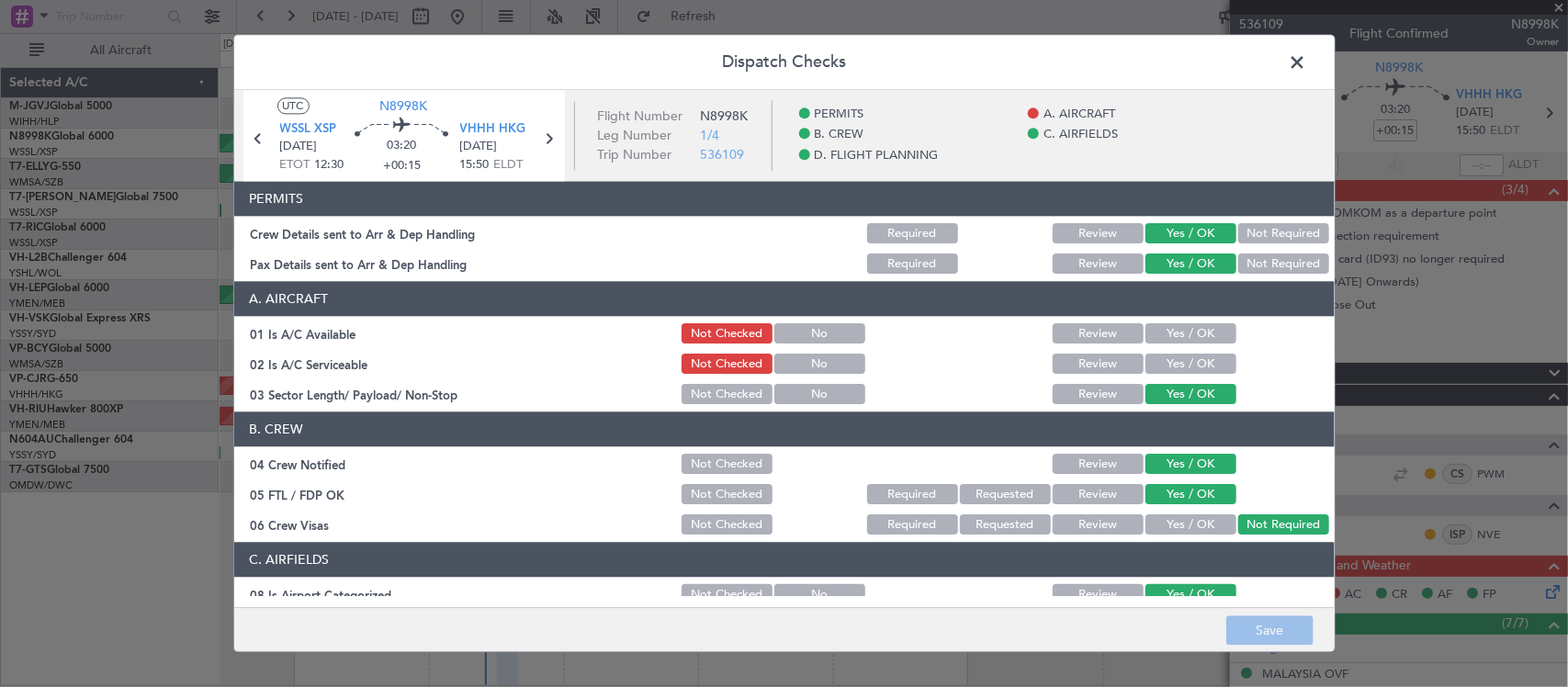
click at [1192, 332] on button "Yes / OK" at bounding box center [1191, 334] width 91 height 21
click at [1183, 361] on button "Yes / OK" at bounding box center [1191, 365] width 91 height 21
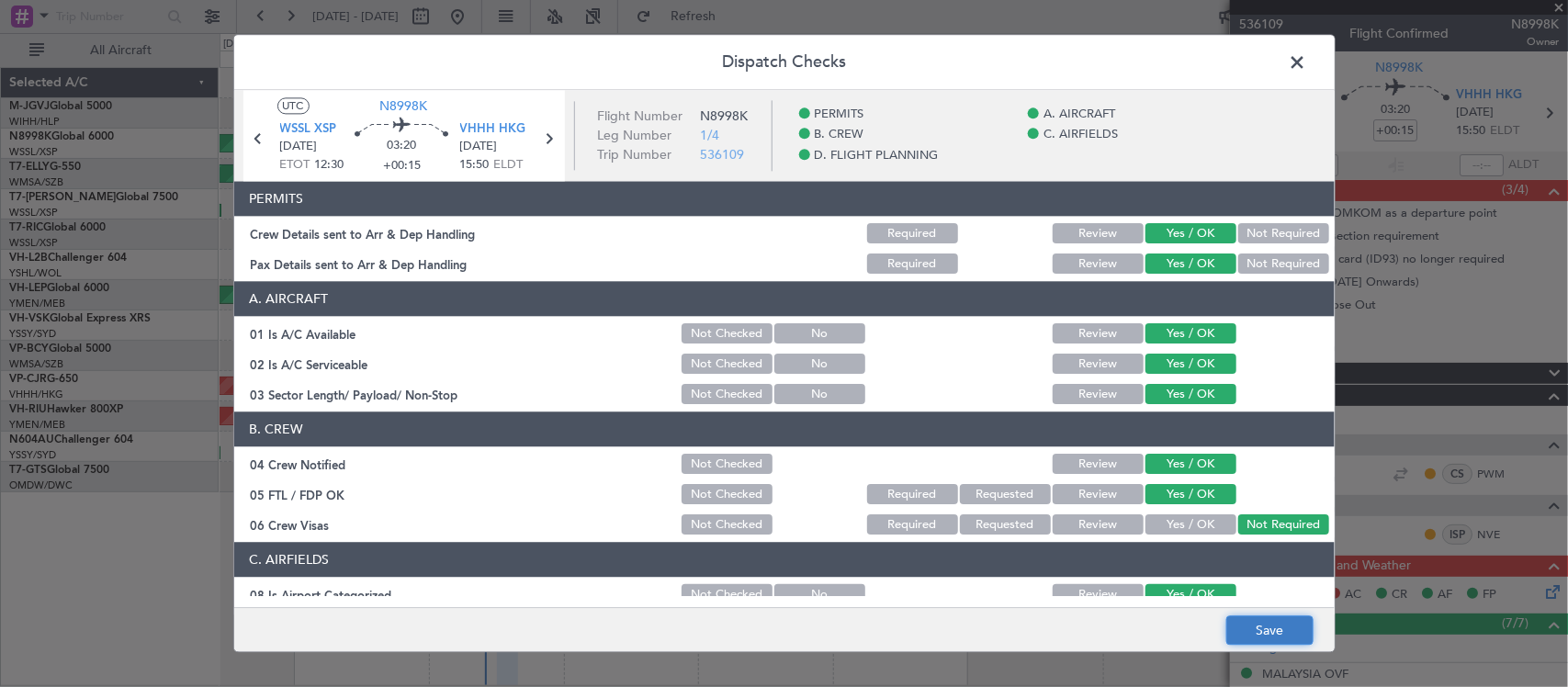
click at [1260, 623] on button "Save" at bounding box center [1269, 631] width 87 height 29
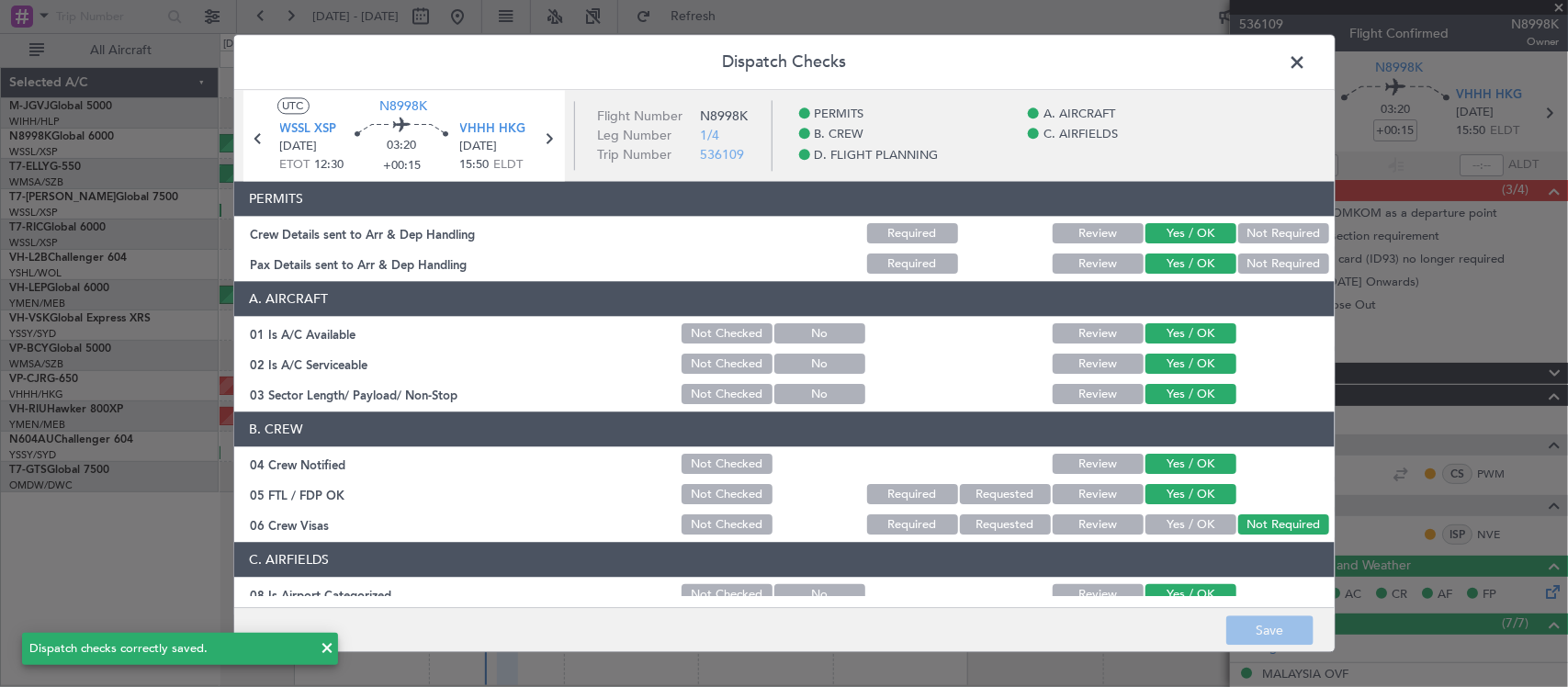
click at [1307, 66] on span at bounding box center [1307, 67] width 0 height 37
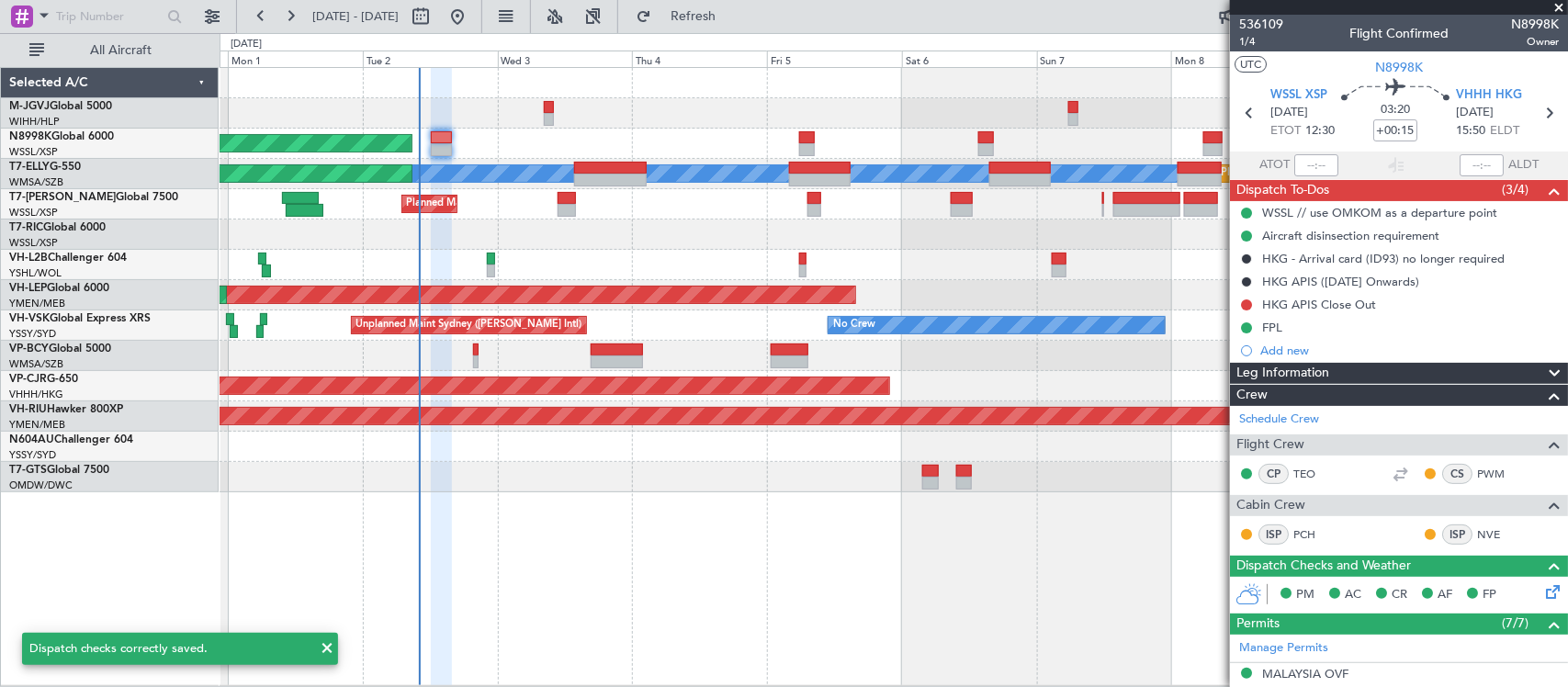
click at [911, 246] on div at bounding box center [893, 235] width 1347 height 30
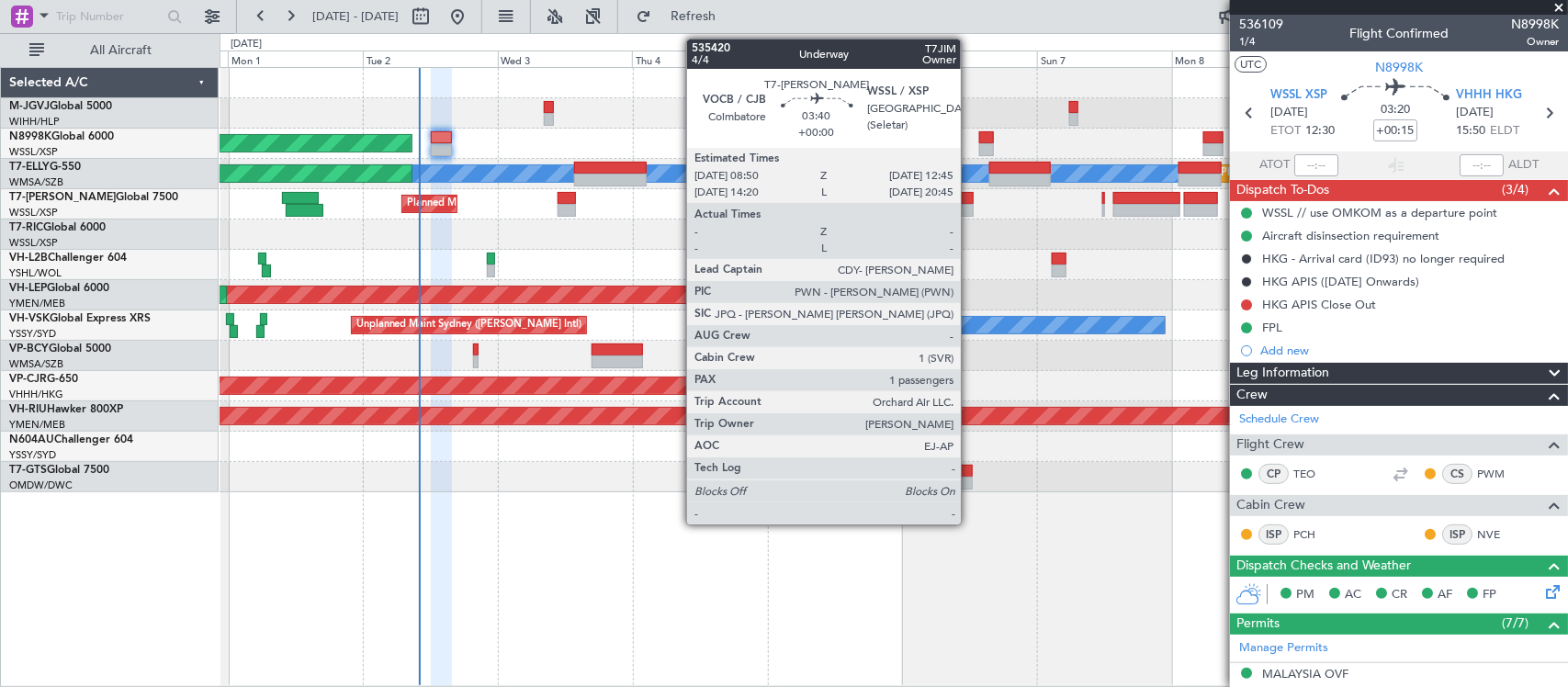
click at [970, 207] on div at bounding box center [961, 210] width 22 height 13
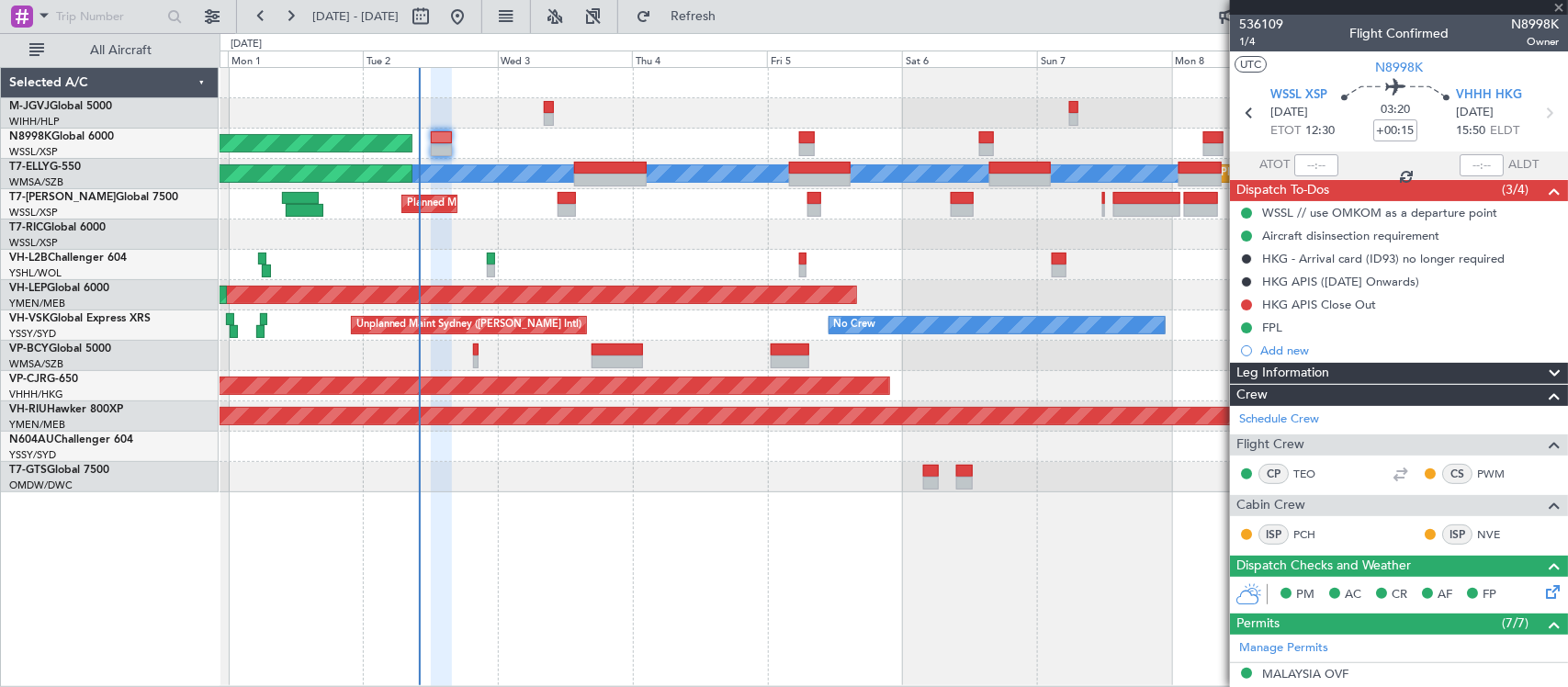
click at [845, 498] on div "Planned Maint [GEOGRAPHIC_DATA] (Seletar) [PERSON_NAME] Planned Maint [GEOGRAPH…" at bounding box center [894, 377] width 1348 height 621
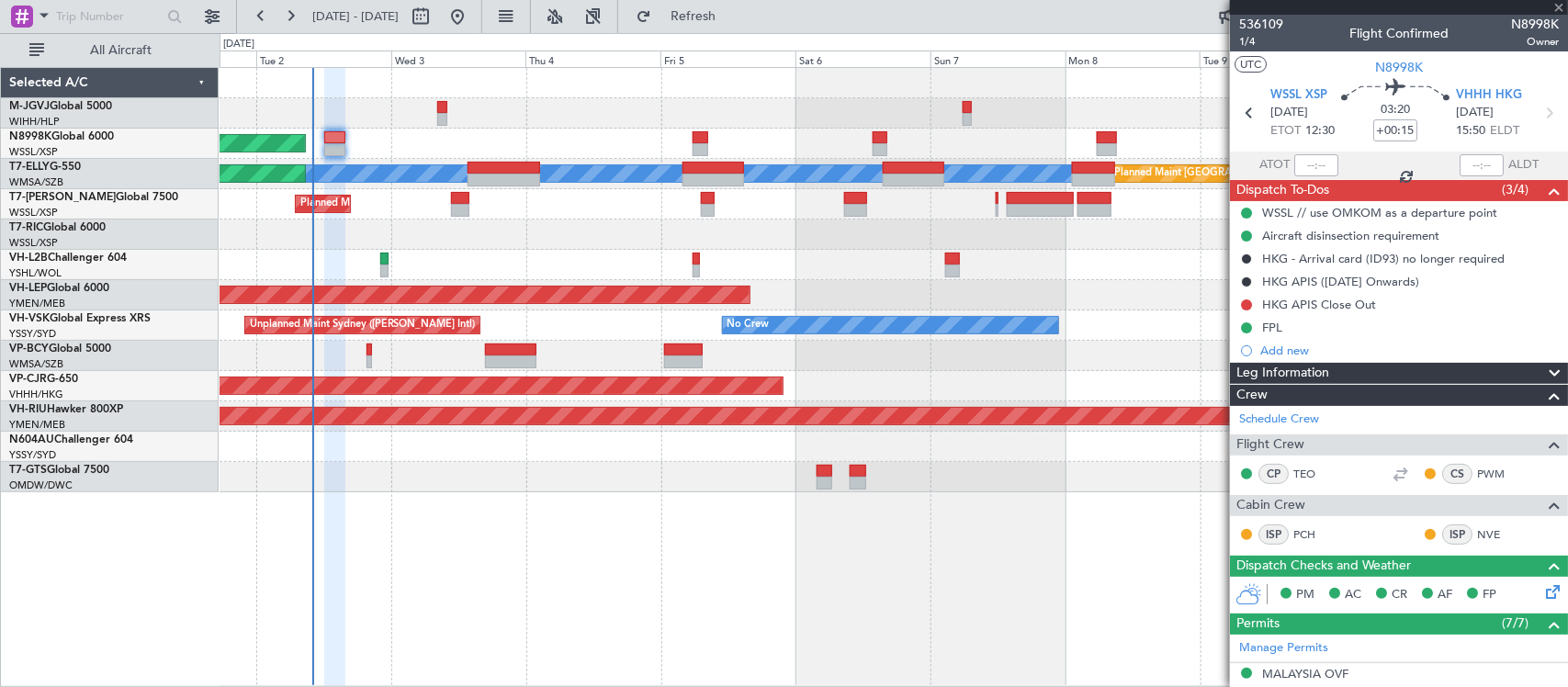
click at [978, 500] on div "Planned Maint [GEOGRAPHIC_DATA] (Seletar) [PERSON_NAME] Planned Maint [GEOGRAPH…" at bounding box center [894, 377] width 1348 height 621
type input "1"
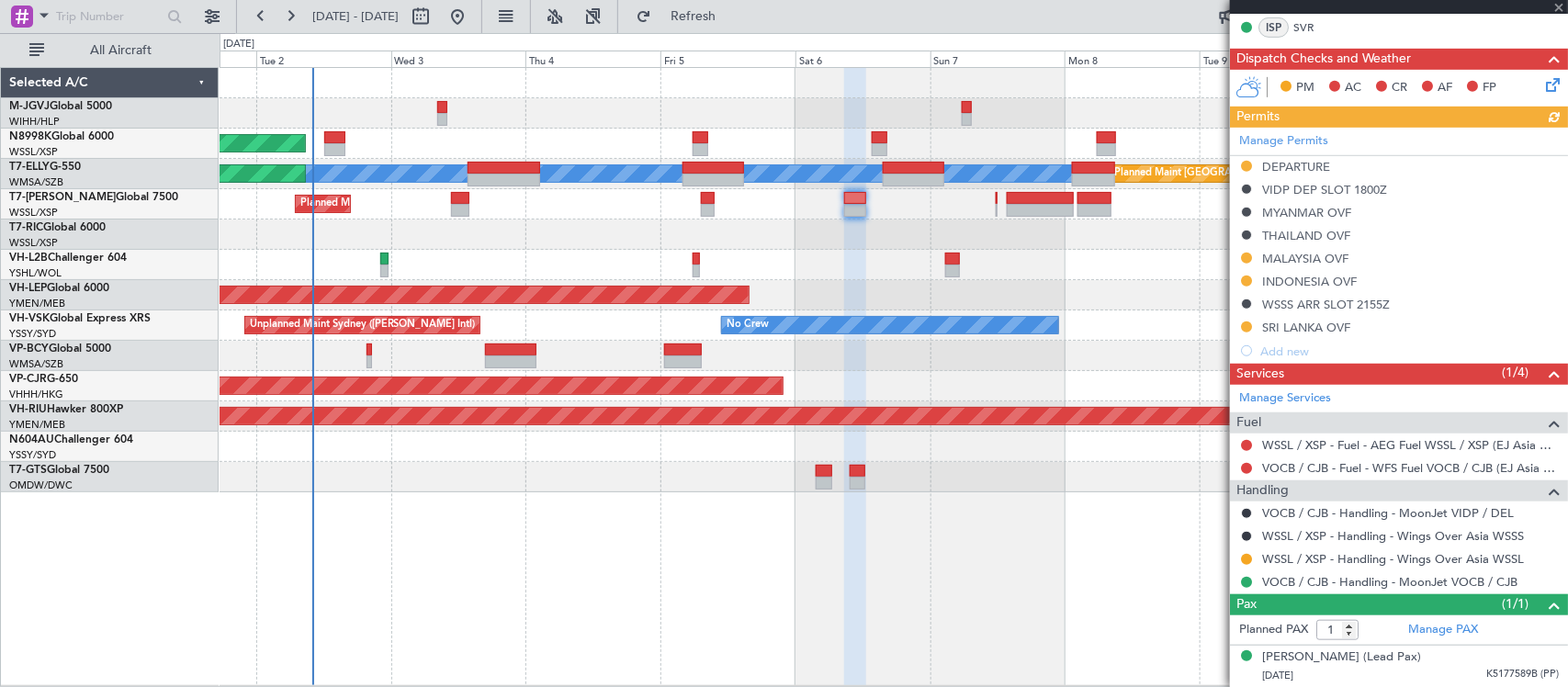
scroll to position [439, 0]
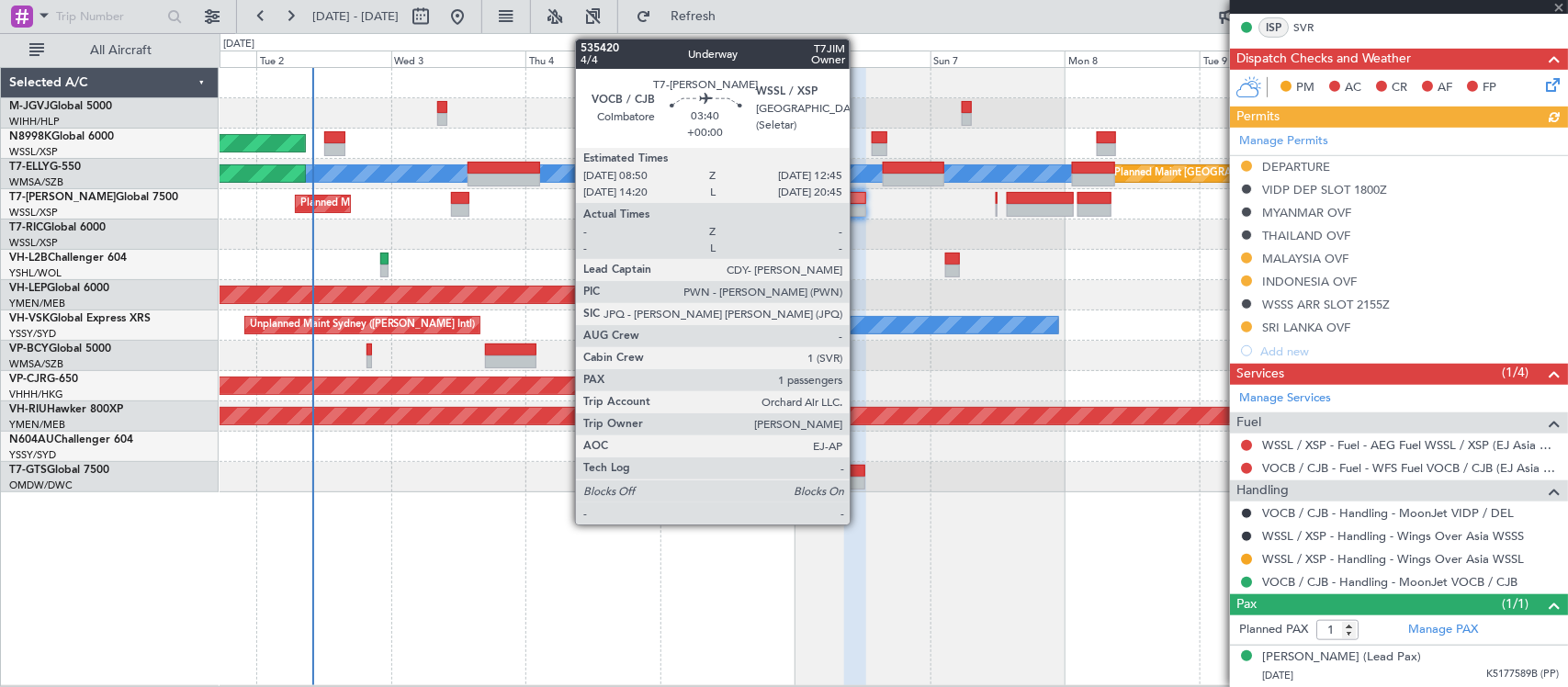
click at [859, 207] on div at bounding box center [855, 210] width 22 height 13
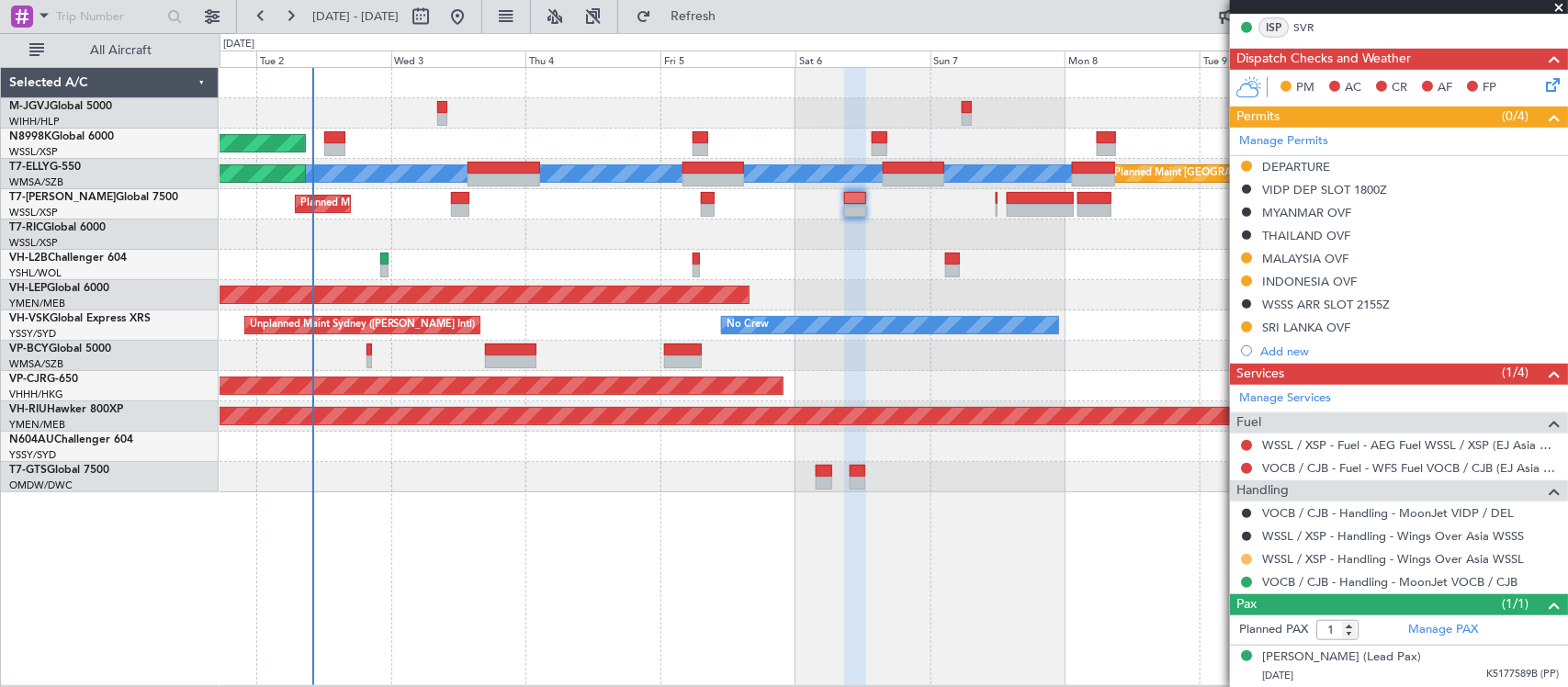
click at [1250, 562] on button at bounding box center [1246, 559] width 11 height 11
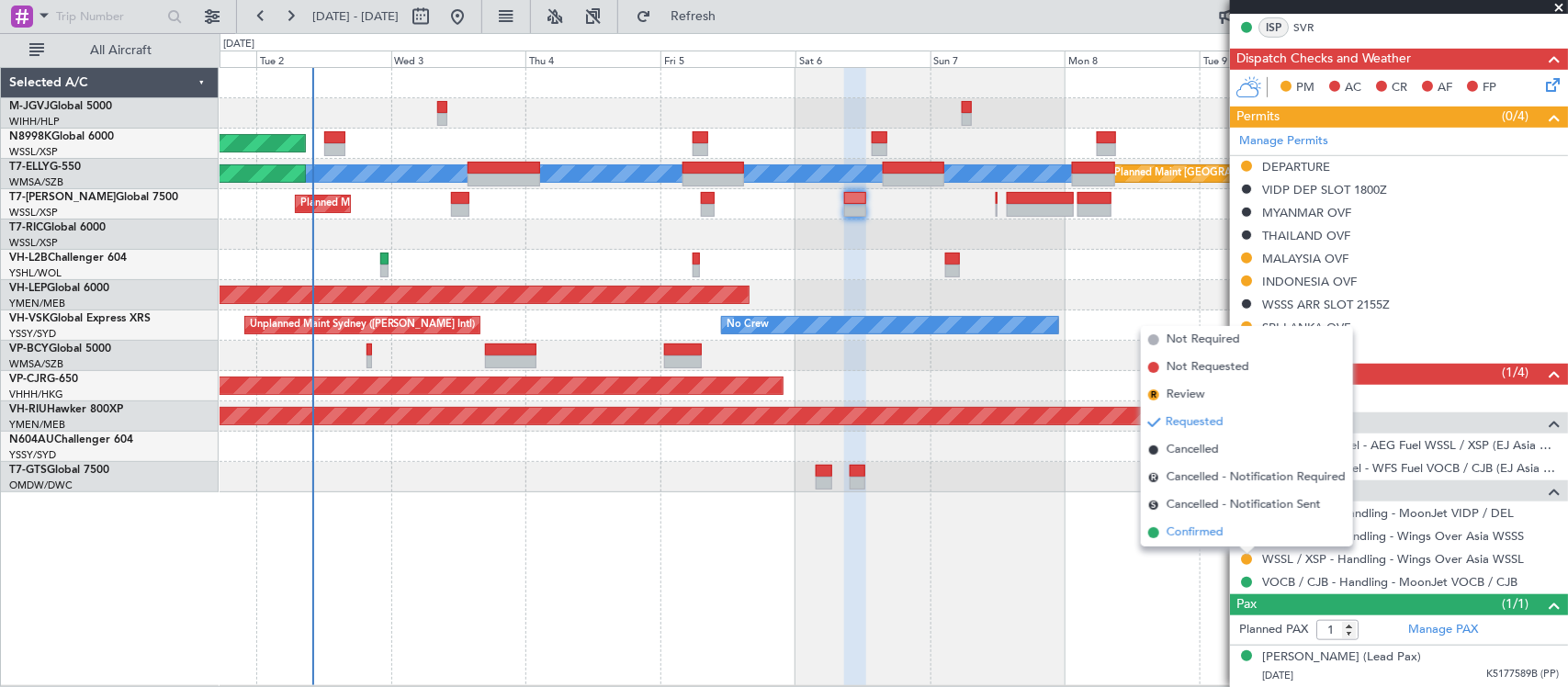
click at [1227, 539] on li "Confirmed" at bounding box center [1247, 533] width 212 height 27
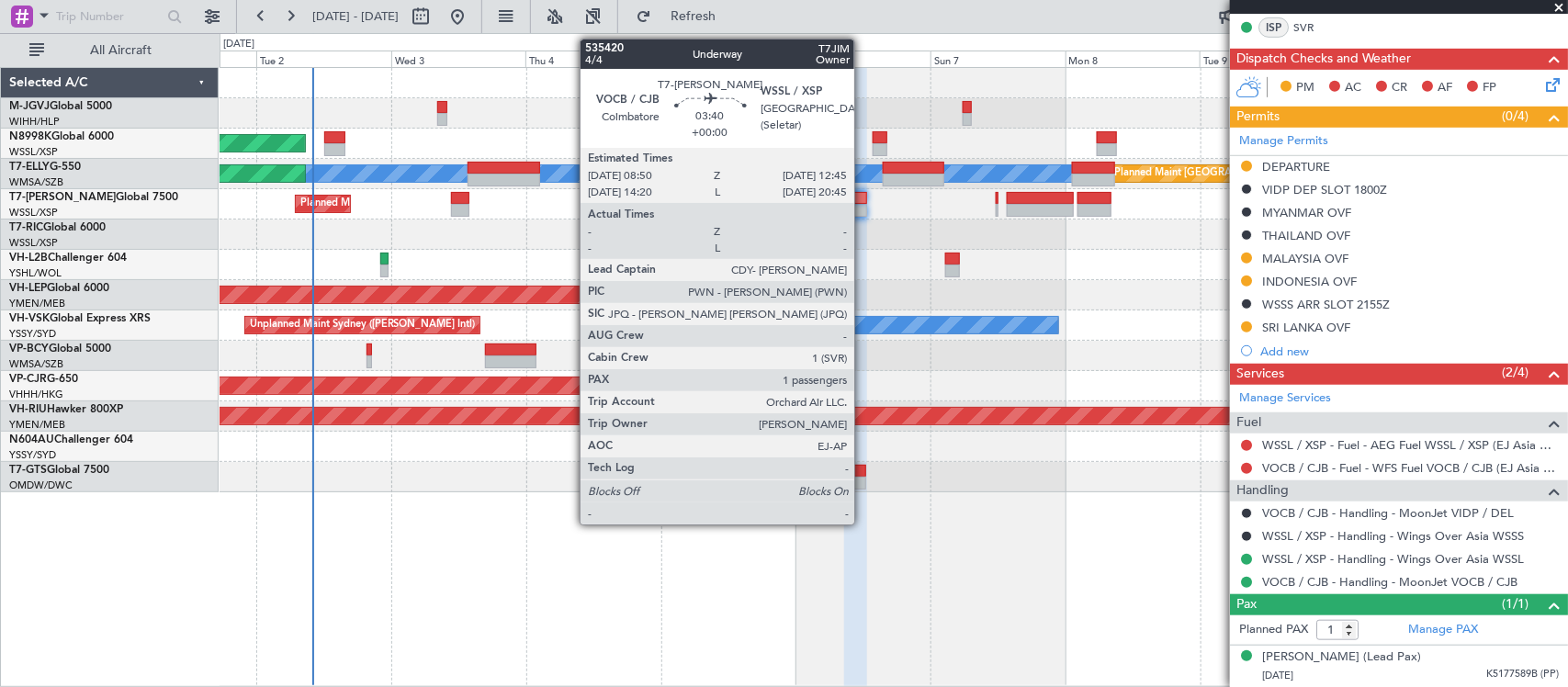
click at [864, 204] on div at bounding box center [855, 210] width 22 height 13
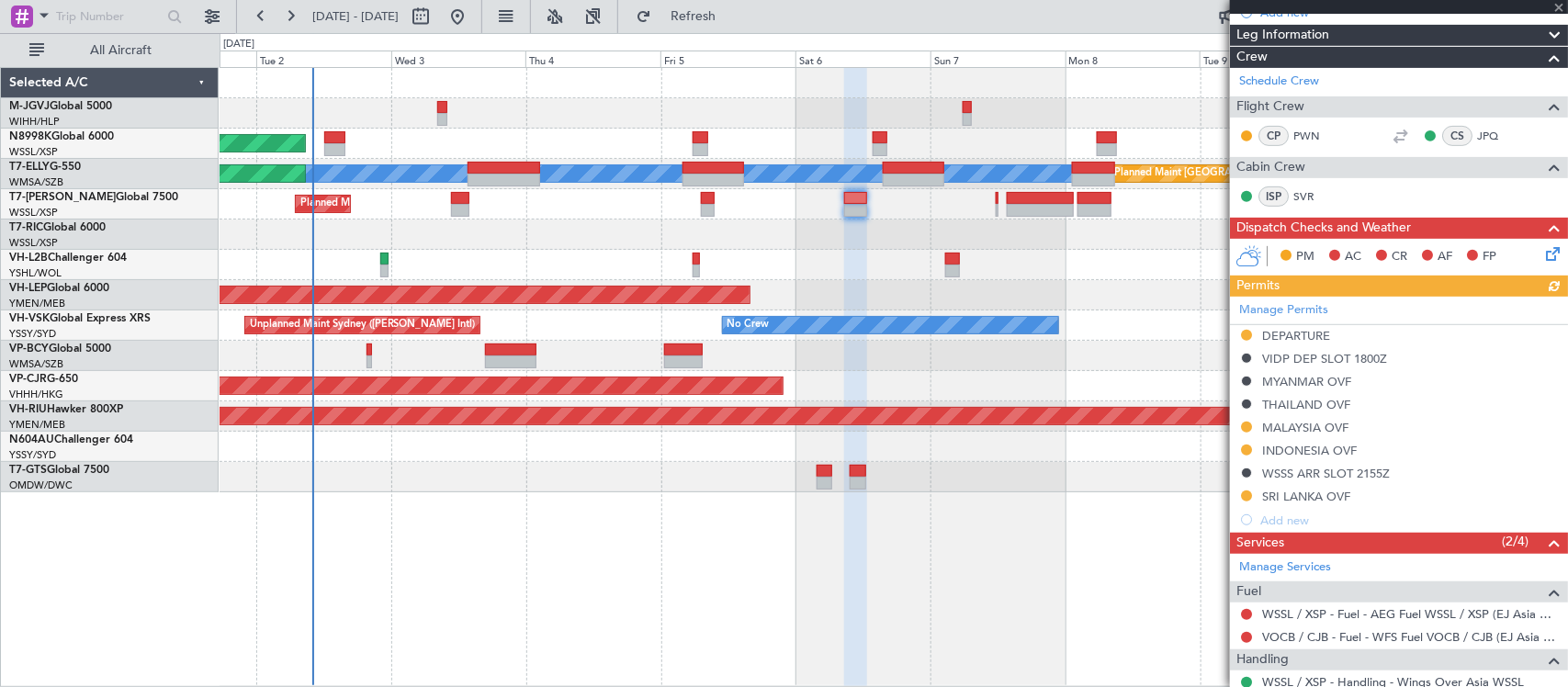
scroll to position [393, 0]
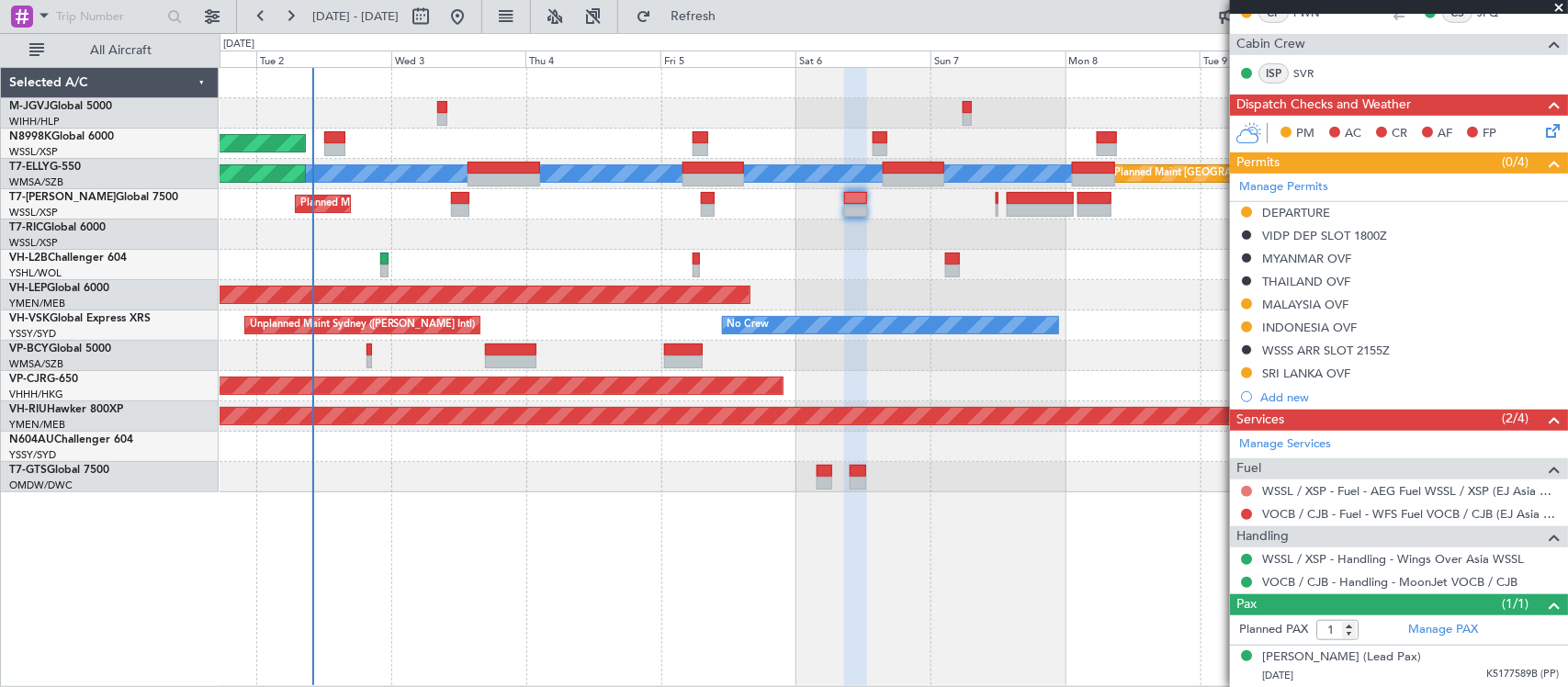
click at [1245, 493] on button at bounding box center [1246, 491] width 11 height 11
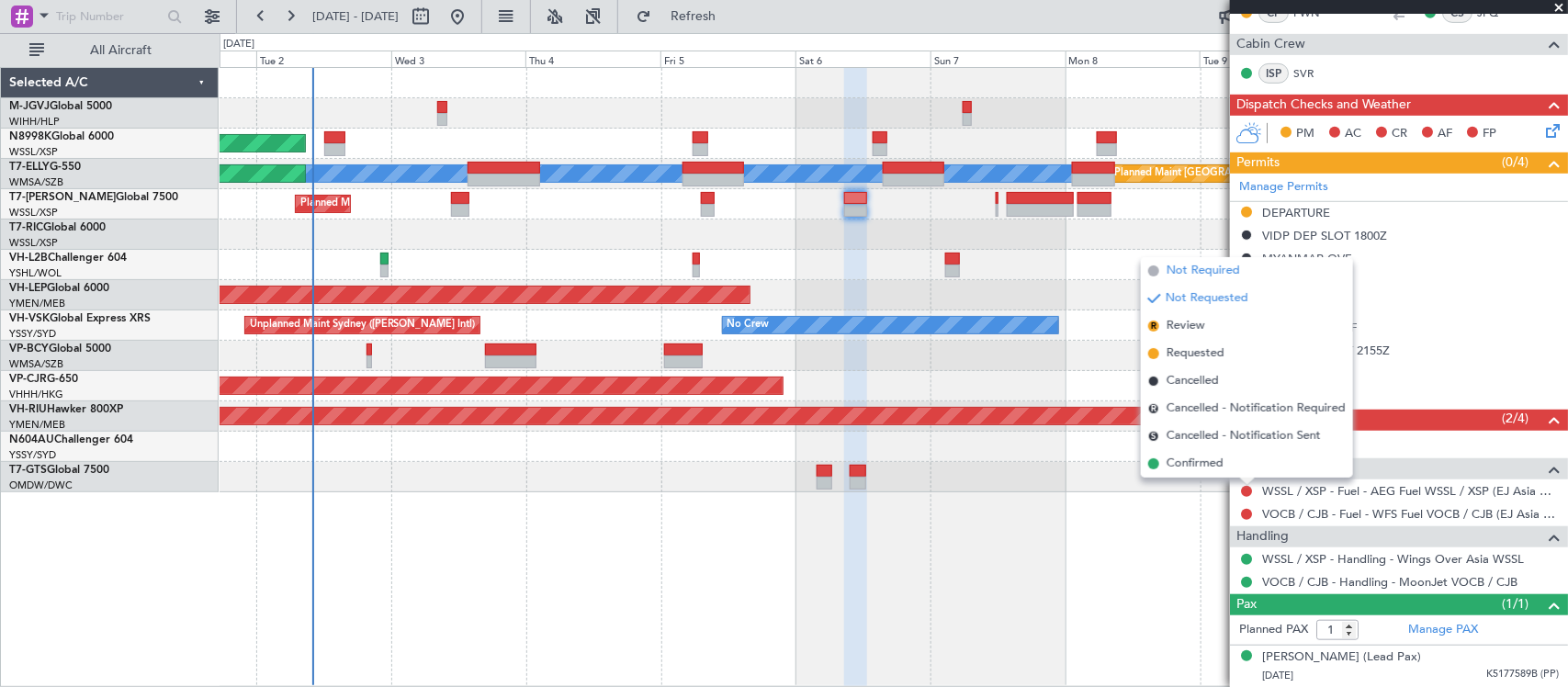
click at [1193, 270] on span "Not Required" at bounding box center [1203, 271] width 73 height 19
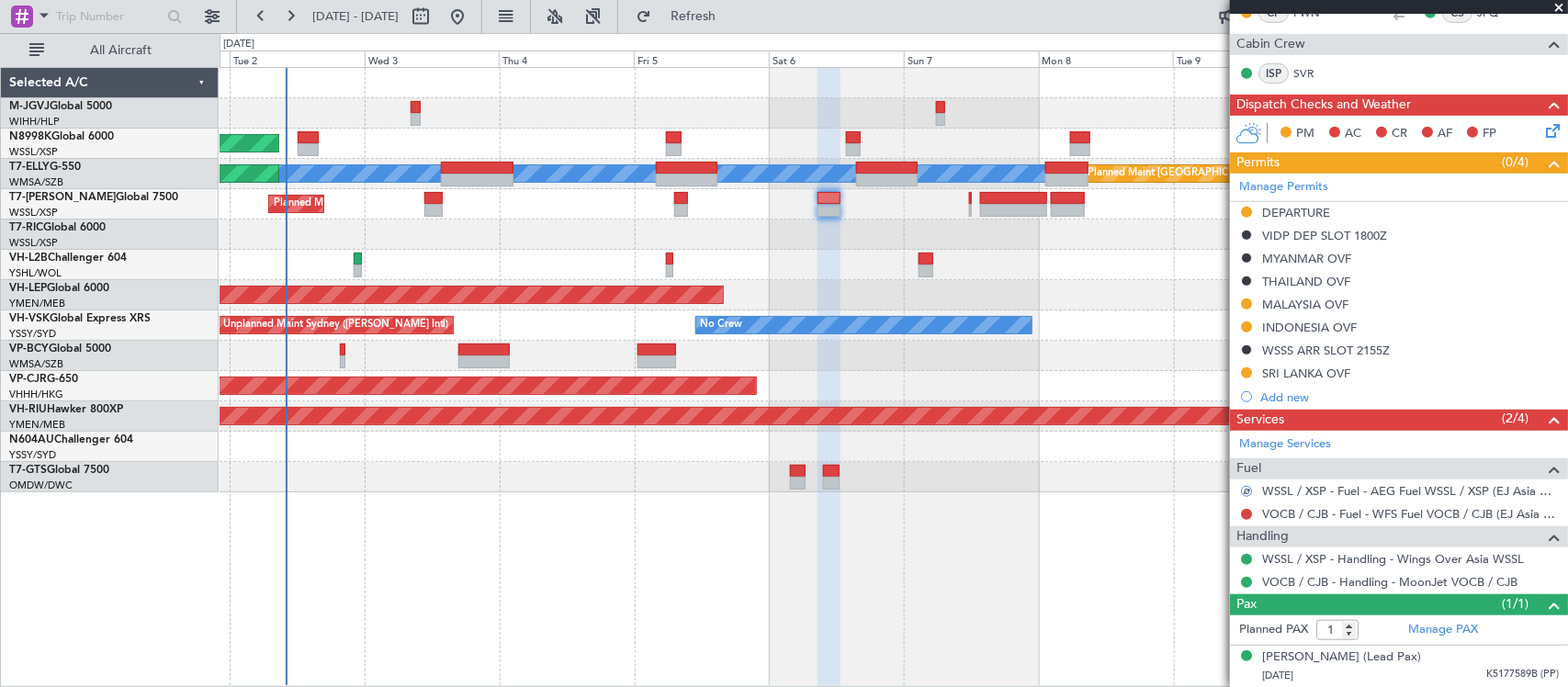
click at [1040, 585] on div "Planned Maint [GEOGRAPHIC_DATA] (Seletar) [PERSON_NAME] Planned Maint [GEOGRAPH…" at bounding box center [894, 377] width 1348 height 621
click at [804, 241] on div at bounding box center [893, 235] width 1347 height 30
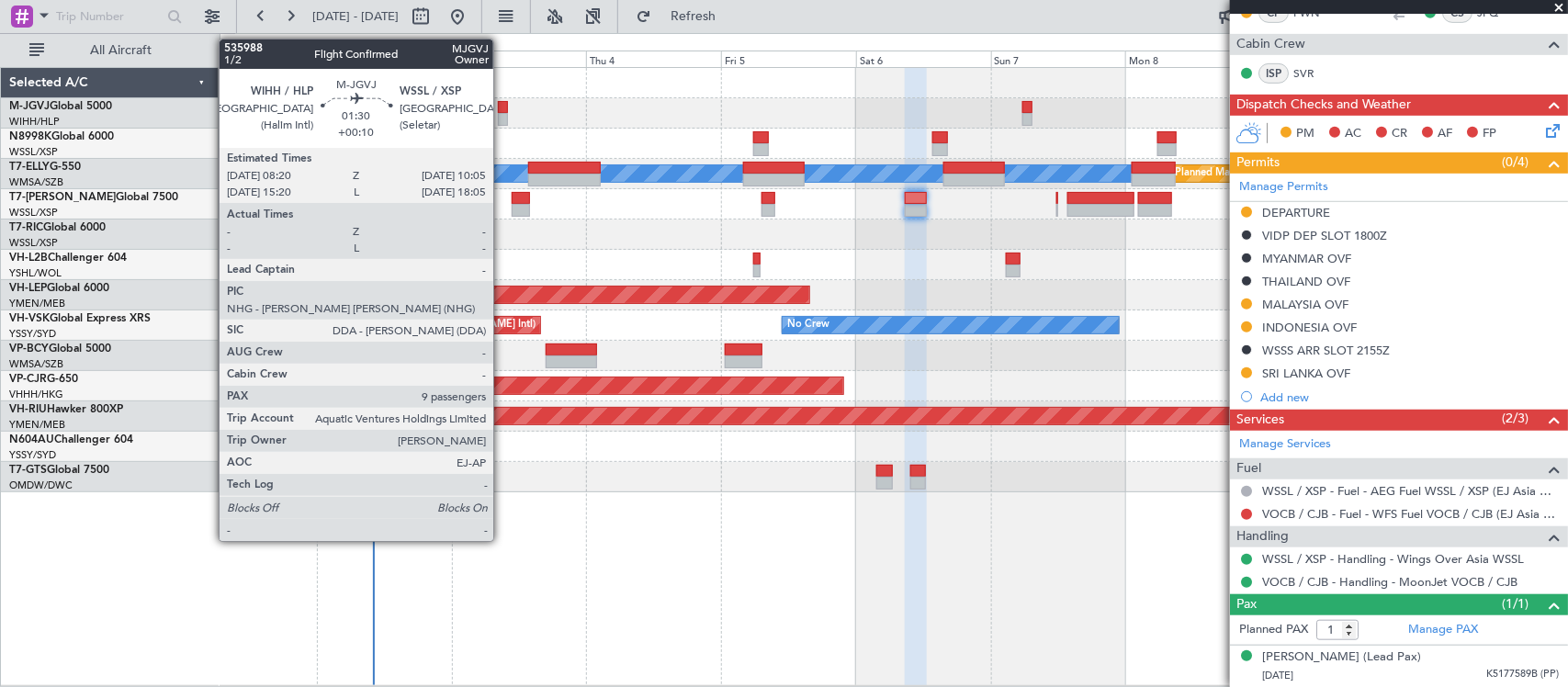
click at [502, 113] on div at bounding box center [503, 119] width 10 height 13
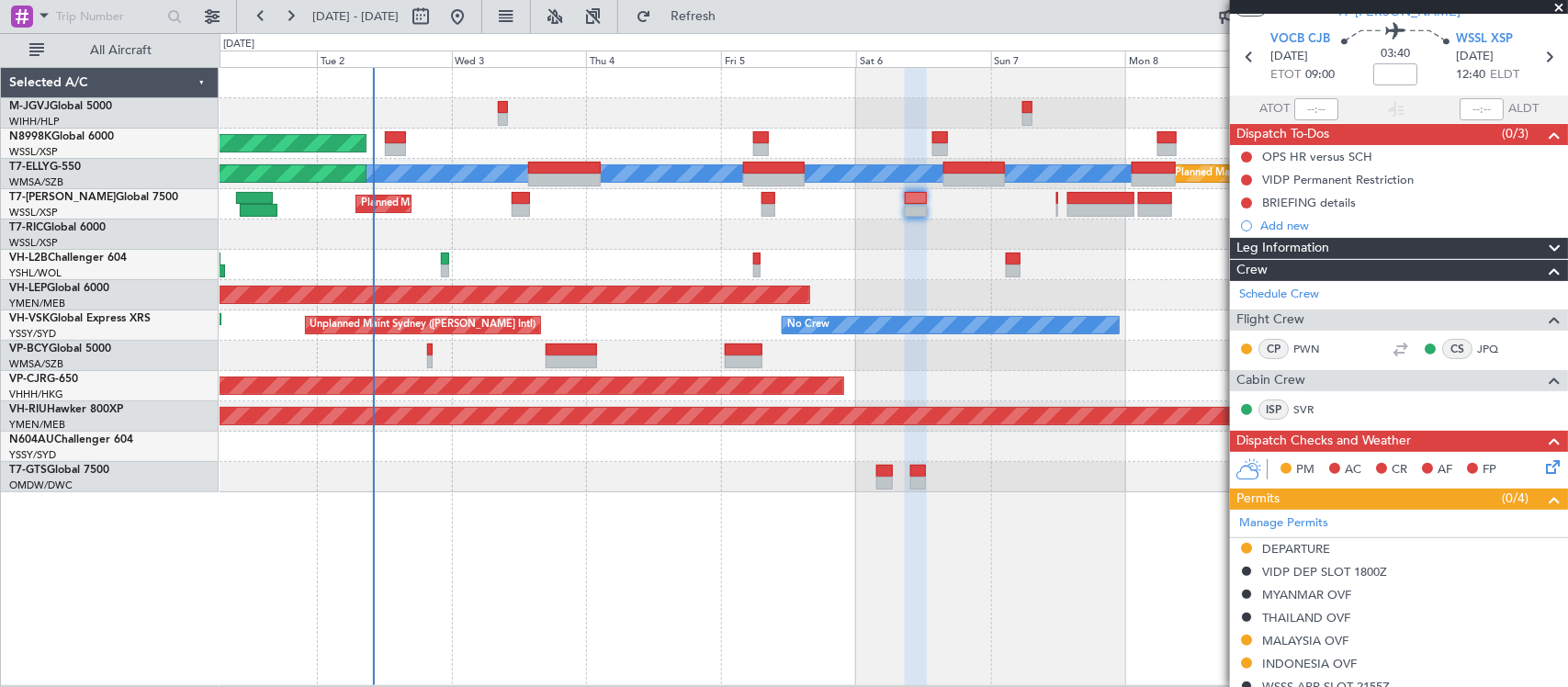
scroll to position [0, 0]
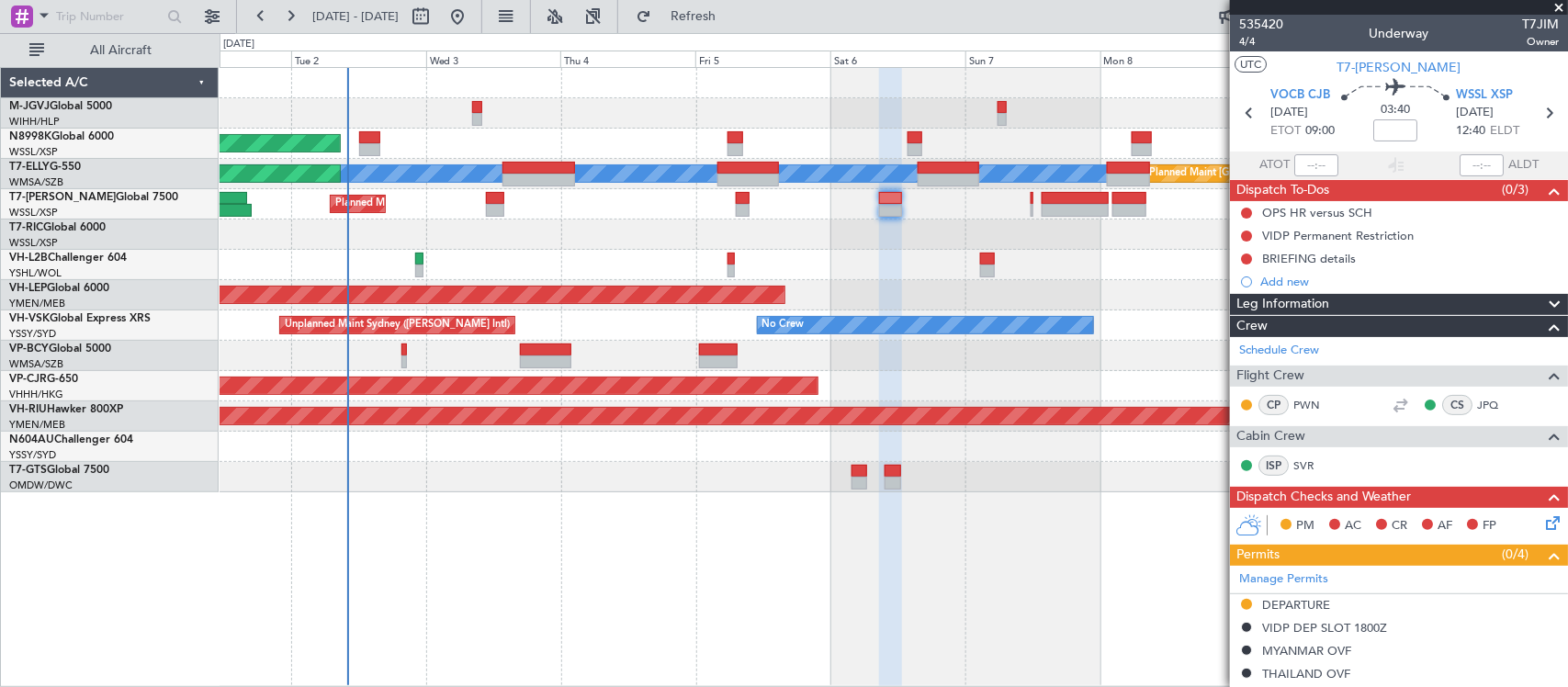
click at [865, 237] on div at bounding box center [893, 235] width 1347 height 30
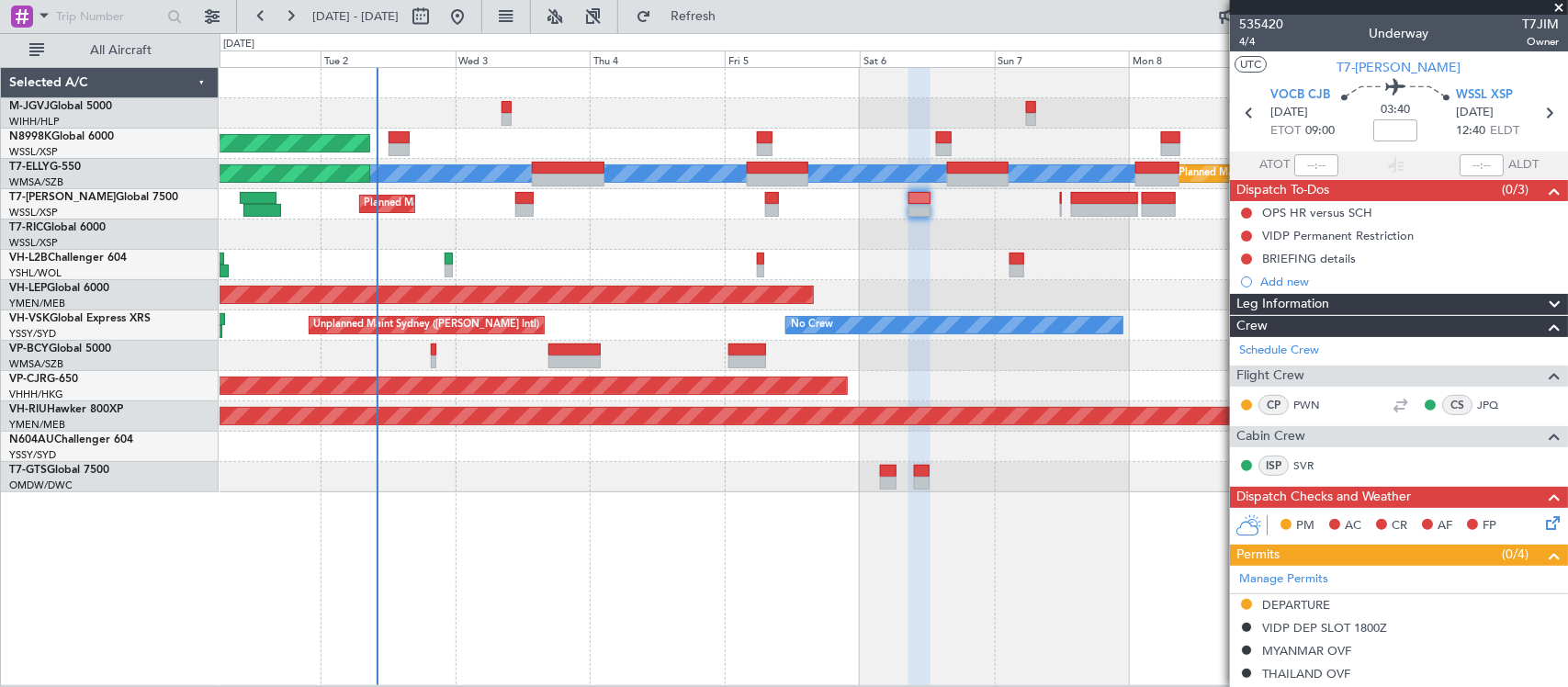
click at [742, 240] on div at bounding box center [893, 235] width 1347 height 30
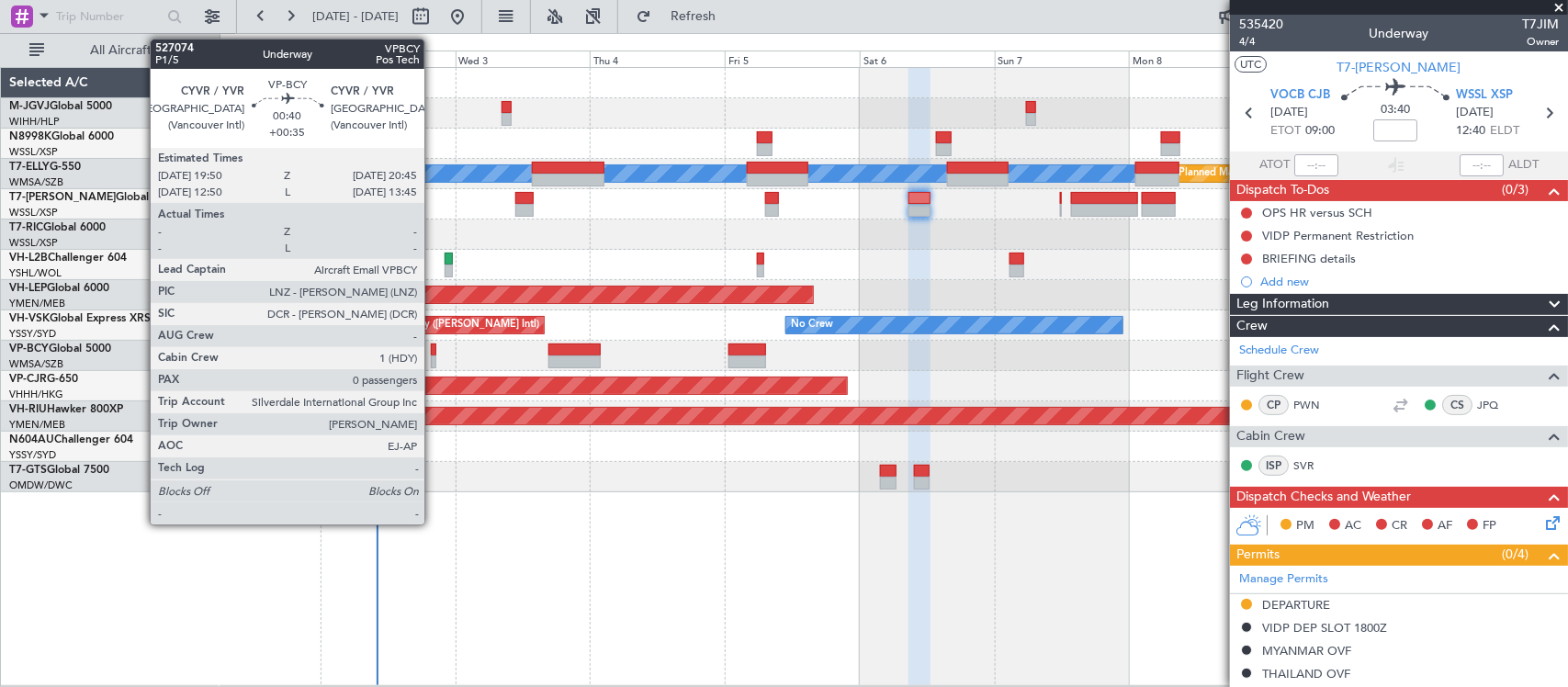
click at [434, 360] on div at bounding box center [434, 362] width 6 height 13
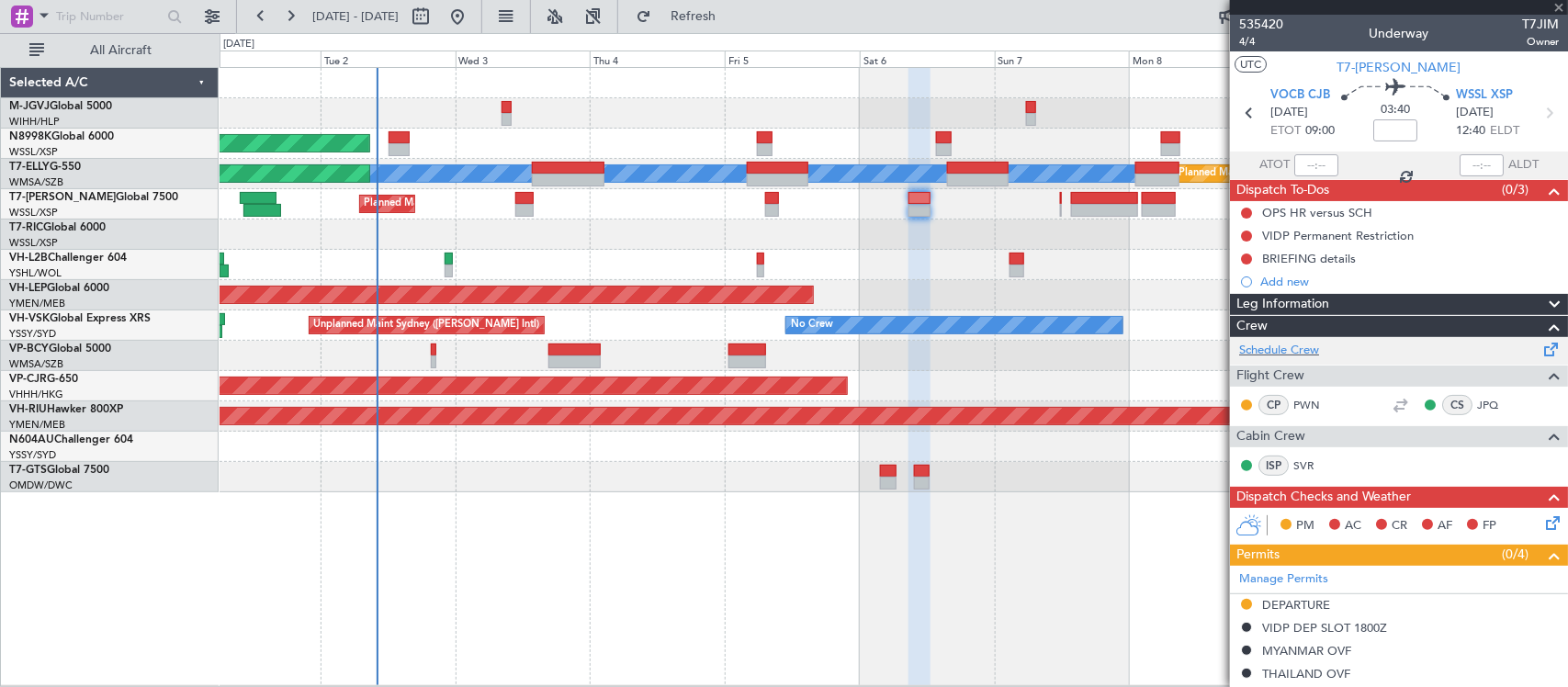
type input "+00:35"
type input "0"
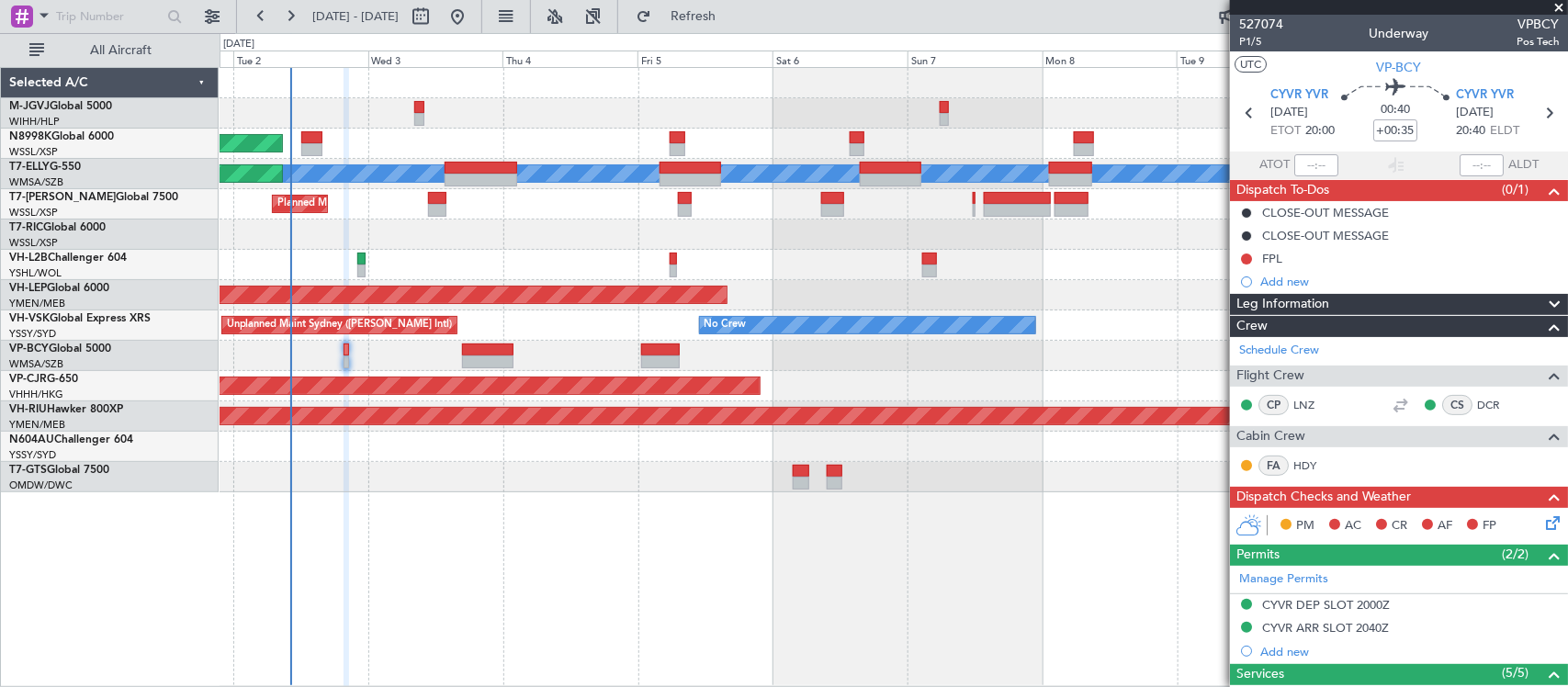
click at [972, 489] on div "Planned Maint [GEOGRAPHIC_DATA] (Seletar) Planned Maint [GEOGRAPHIC_DATA] ([GEO…" at bounding box center [894, 377] width 1348 height 621
click at [1248, 258] on button at bounding box center [1246, 259] width 11 height 11
click at [1245, 336] on span "Completed" at bounding box center [1254, 340] width 61 height 19
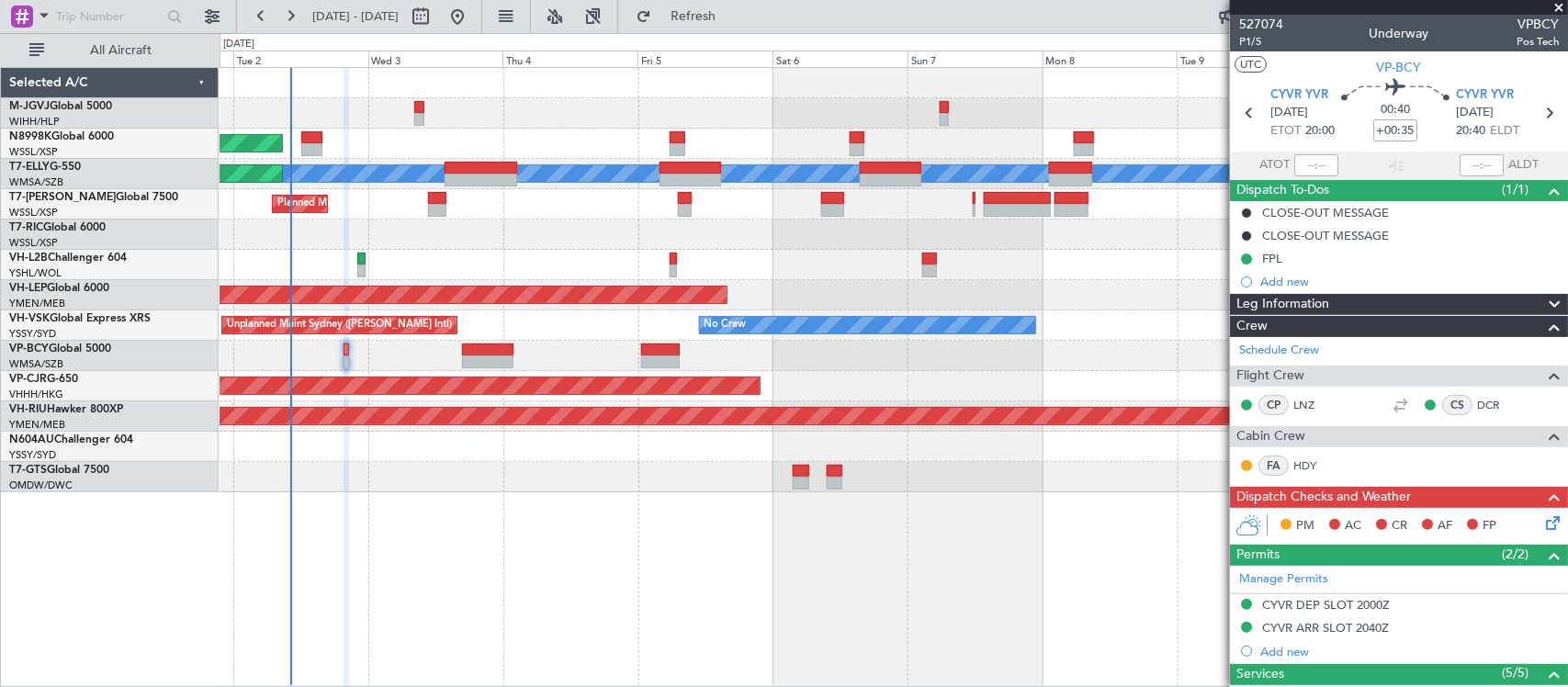
click at [1543, 528] on icon at bounding box center [1549, 520] width 15 height 15
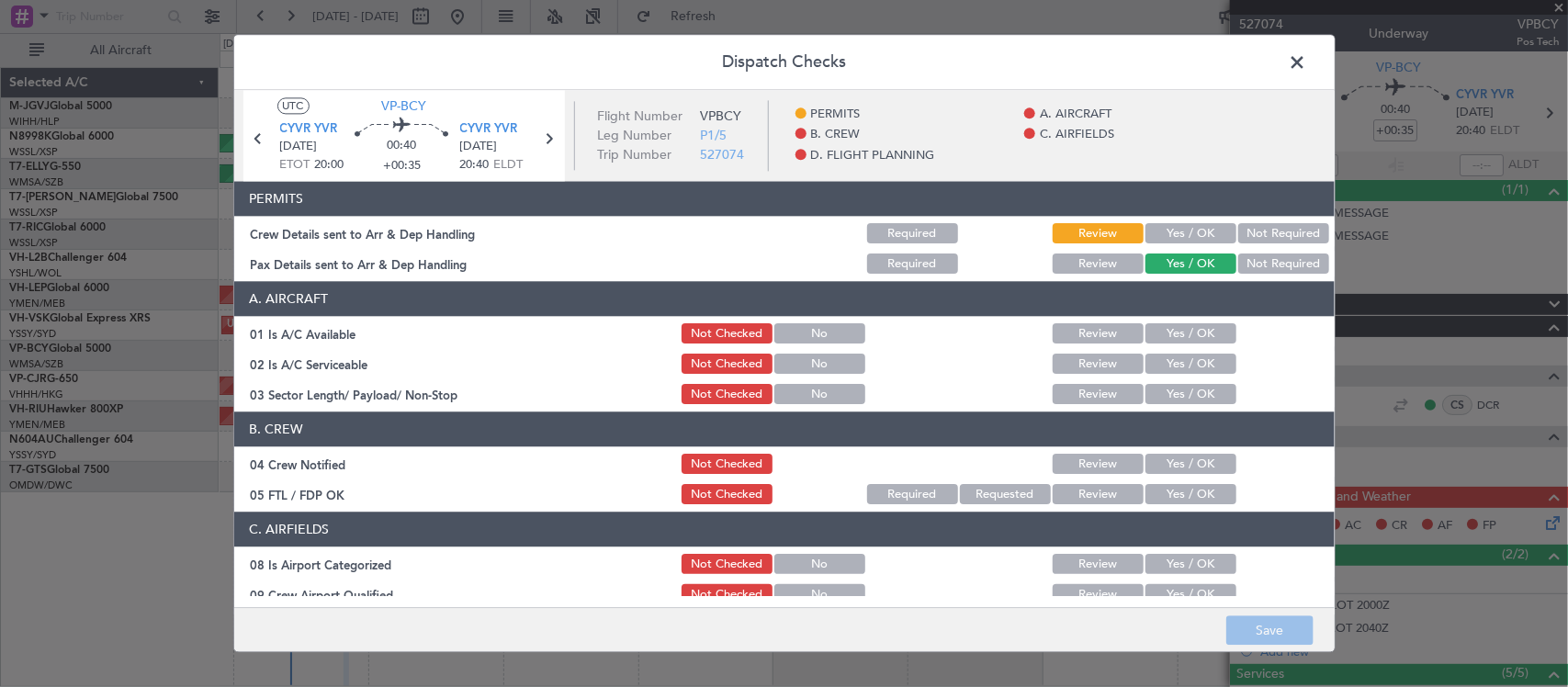
click at [1193, 240] on button "Yes / OK" at bounding box center [1191, 234] width 91 height 21
click at [1239, 268] on button "Not Required" at bounding box center [1284, 264] width 91 height 21
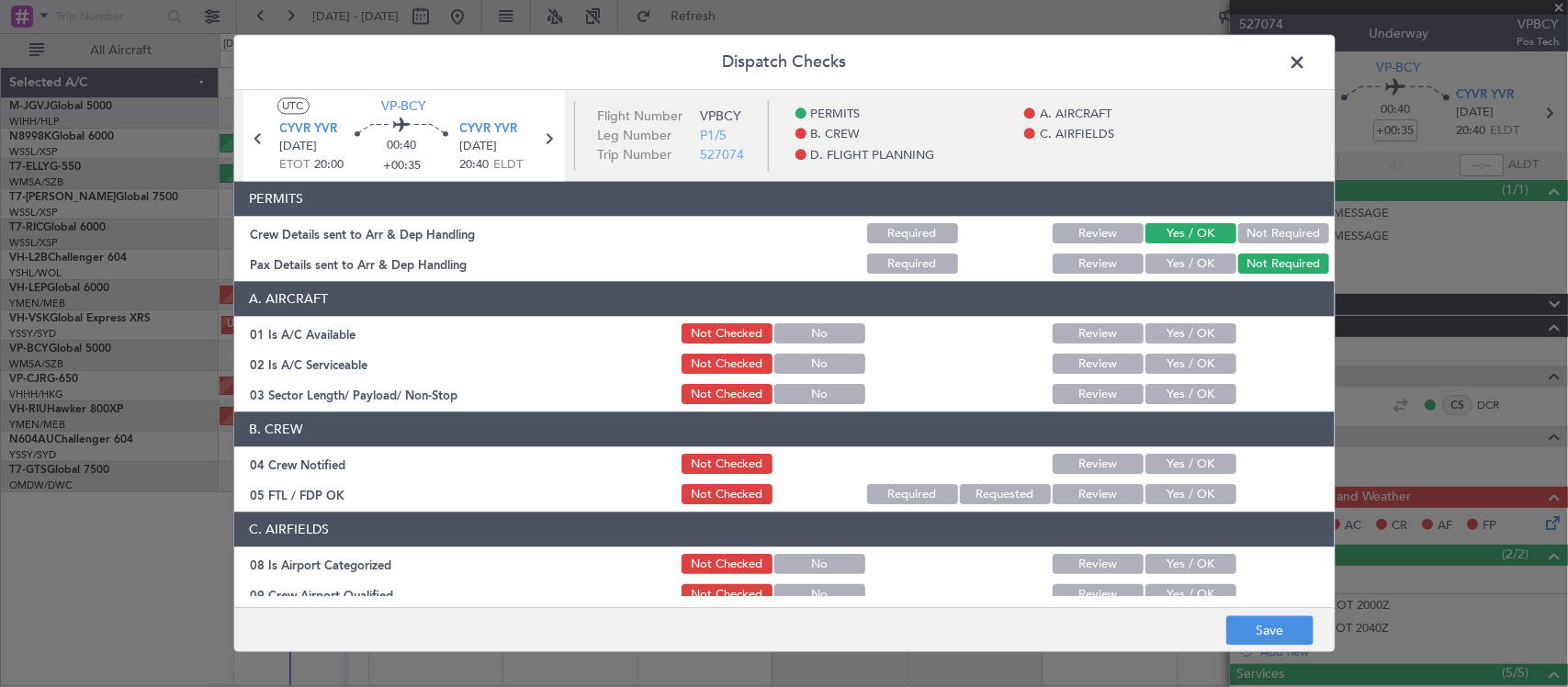
click at [1186, 347] on section "A. AIRCRAFT 01 Is A/C Available Not Checked No Review Yes / OK 02 Is A/C Servic…" at bounding box center [784, 345] width 1100 height 126
click at [1187, 340] on button "Yes / OK" at bounding box center [1191, 334] width 91 height 21
click at [1190, 357] on button "Yes / OK" at bounding box center [1191, 365] width 91 height 21
click at [1191, 403] on button "Yes / OK" at bounding box center [1191, 395] width 91 height 21
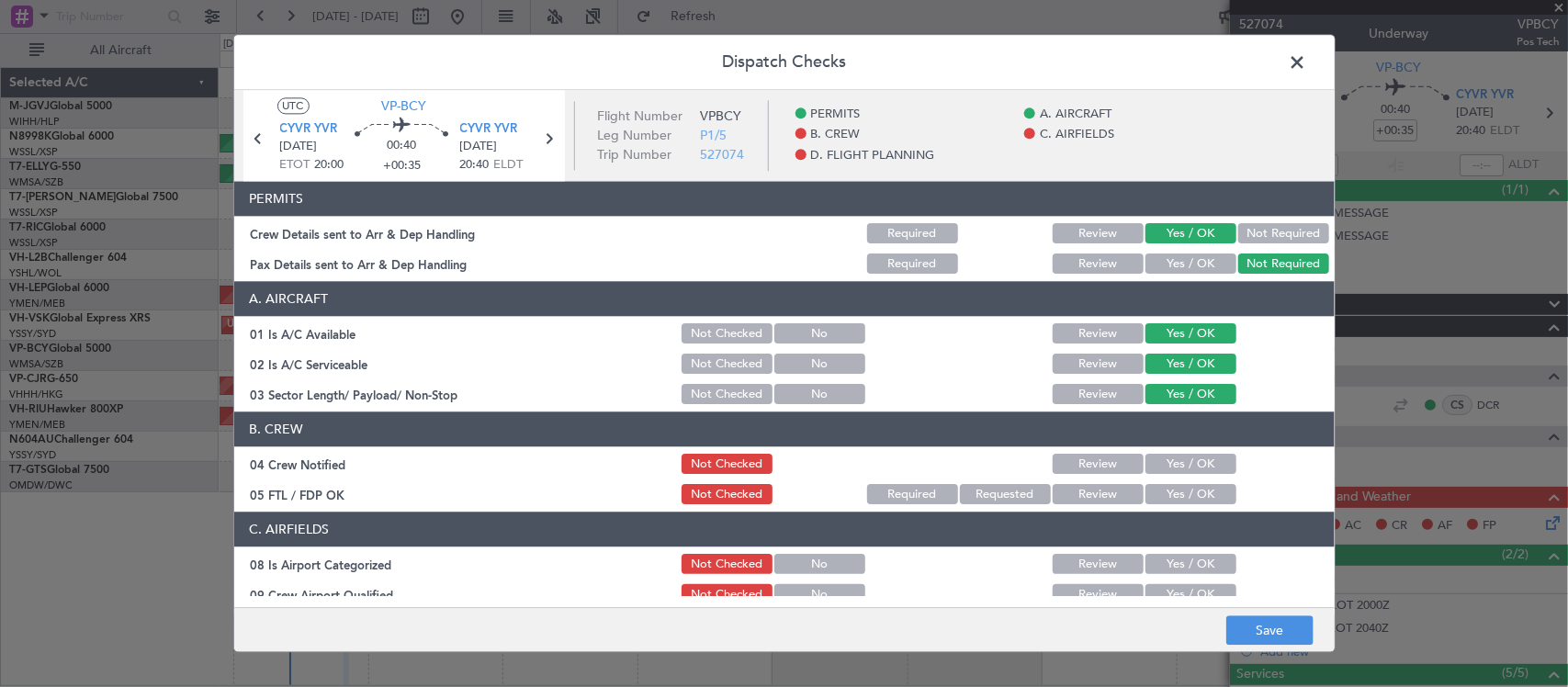
click at [1199, 469] on button "Yes / OK" at bounding box center [1191, 464] width 91 height 21
click at [1200, 487] on button "Yes / OK" at bounding box center [1191, 494] width 91 height 21
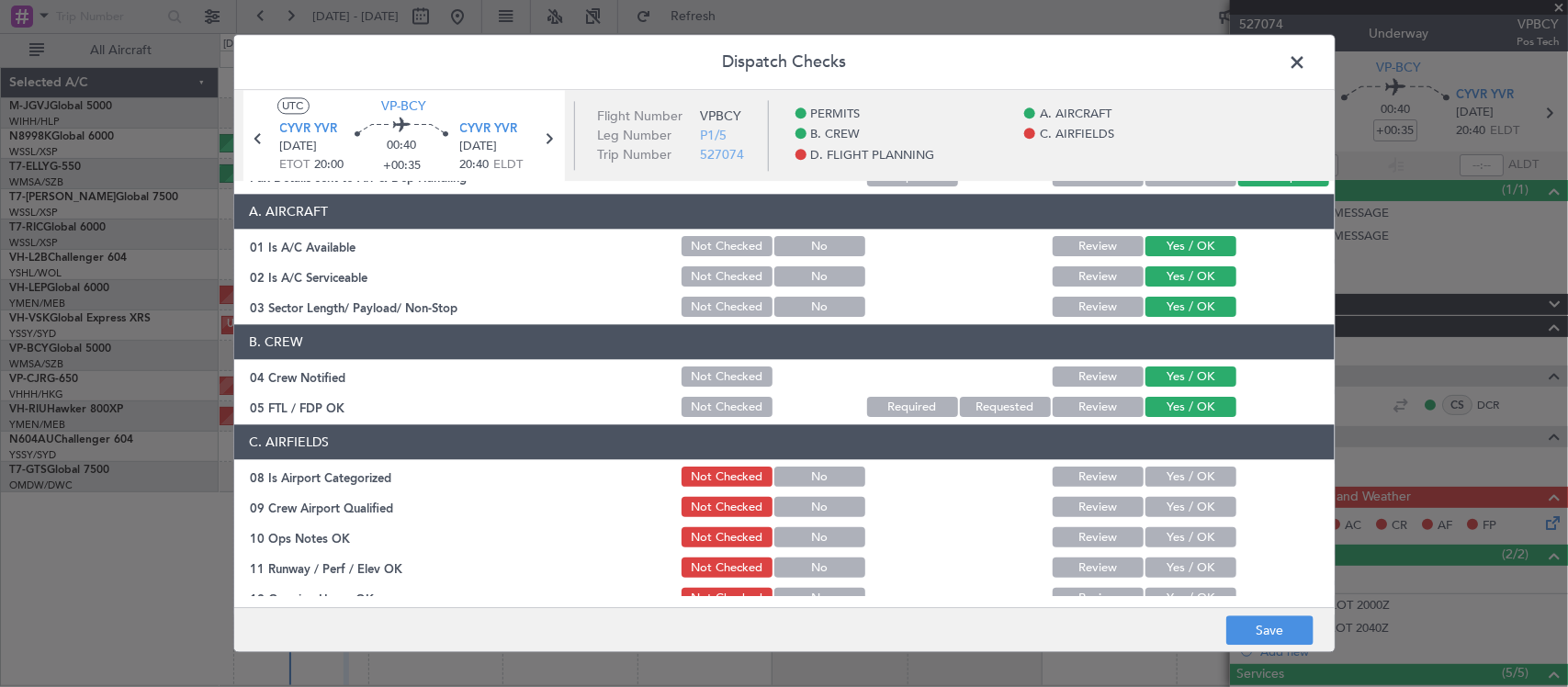
scroll to position [192, 0]
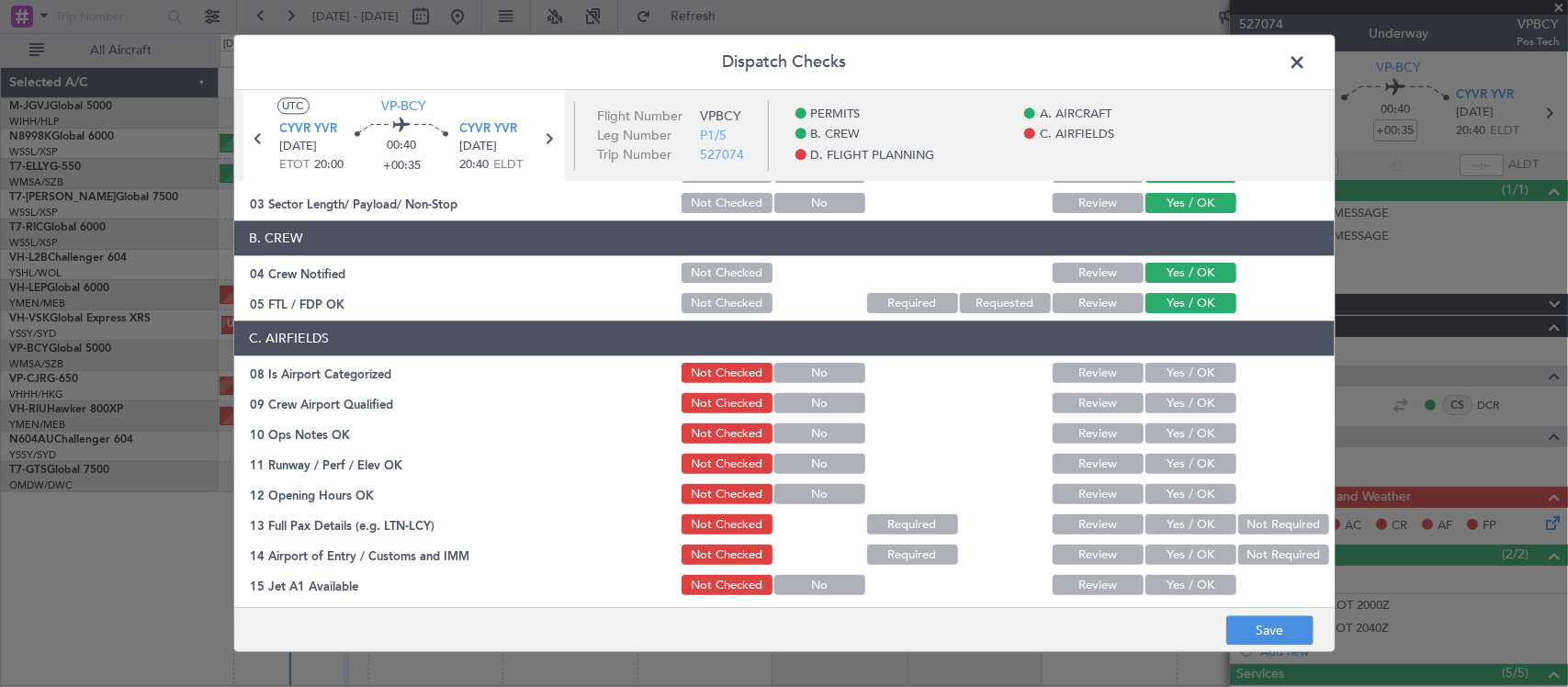
click at [1196, 386] on div "Yes / OK" at bounding box center [1189, 374] width 93 height 25
click at [1196, 378] on button "Yes / OK" at bounding box center [1191, 373] width 91 height 21
click at [1196, 397] on button "Yes / OK" at bounding box center [1191, 404] width 91 height 21
click at [1196, 437] on button "Yes / OK" at bounding box center [1191, 434] width 91 height 21
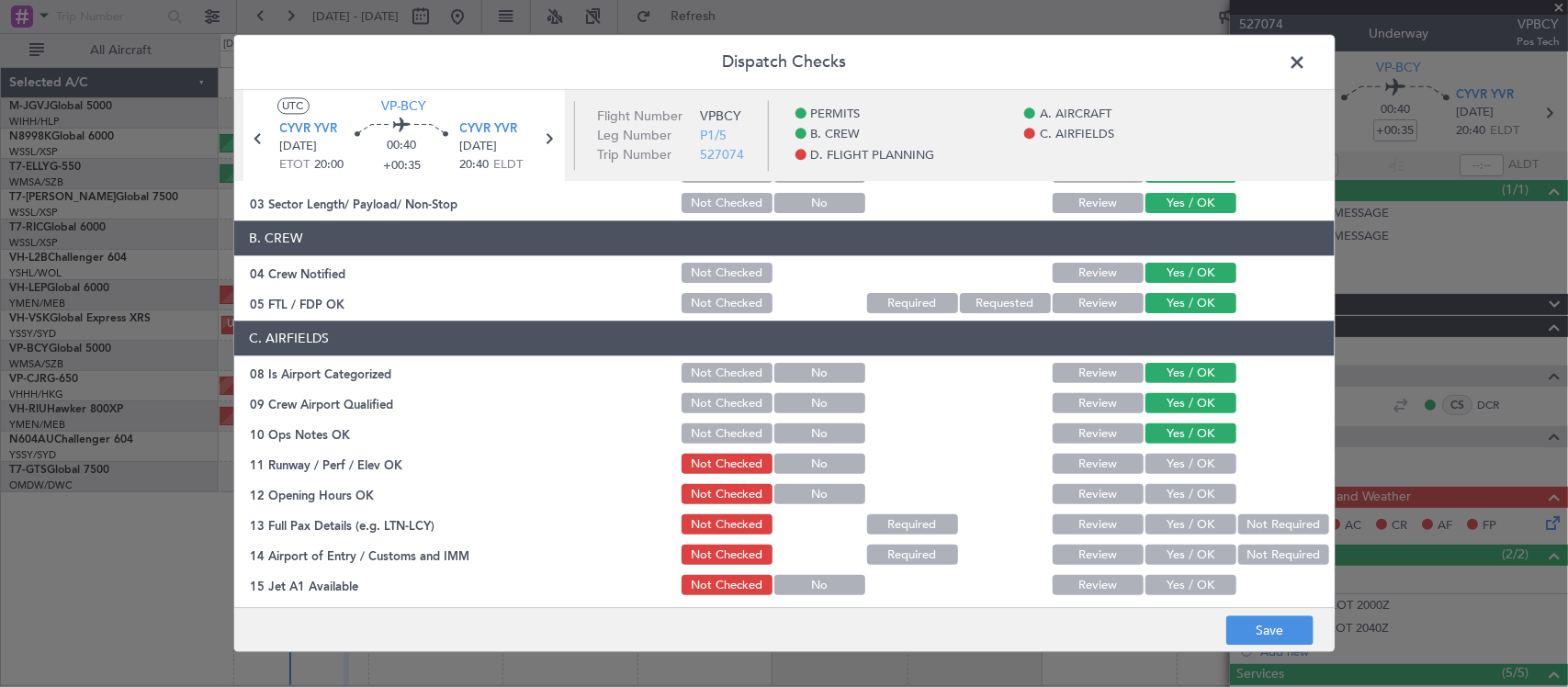
click at [1196, 470] on button "Yes / OK" at bounding box center [1191, 464] width 91 height 21
click at [1197, 497] on button "Yes / OK" at bounding box center [1191, 494] width 91 height 21
click at [1239, 526] on button "Not Required" at bounding box center [1284, 526] width 91 height 21
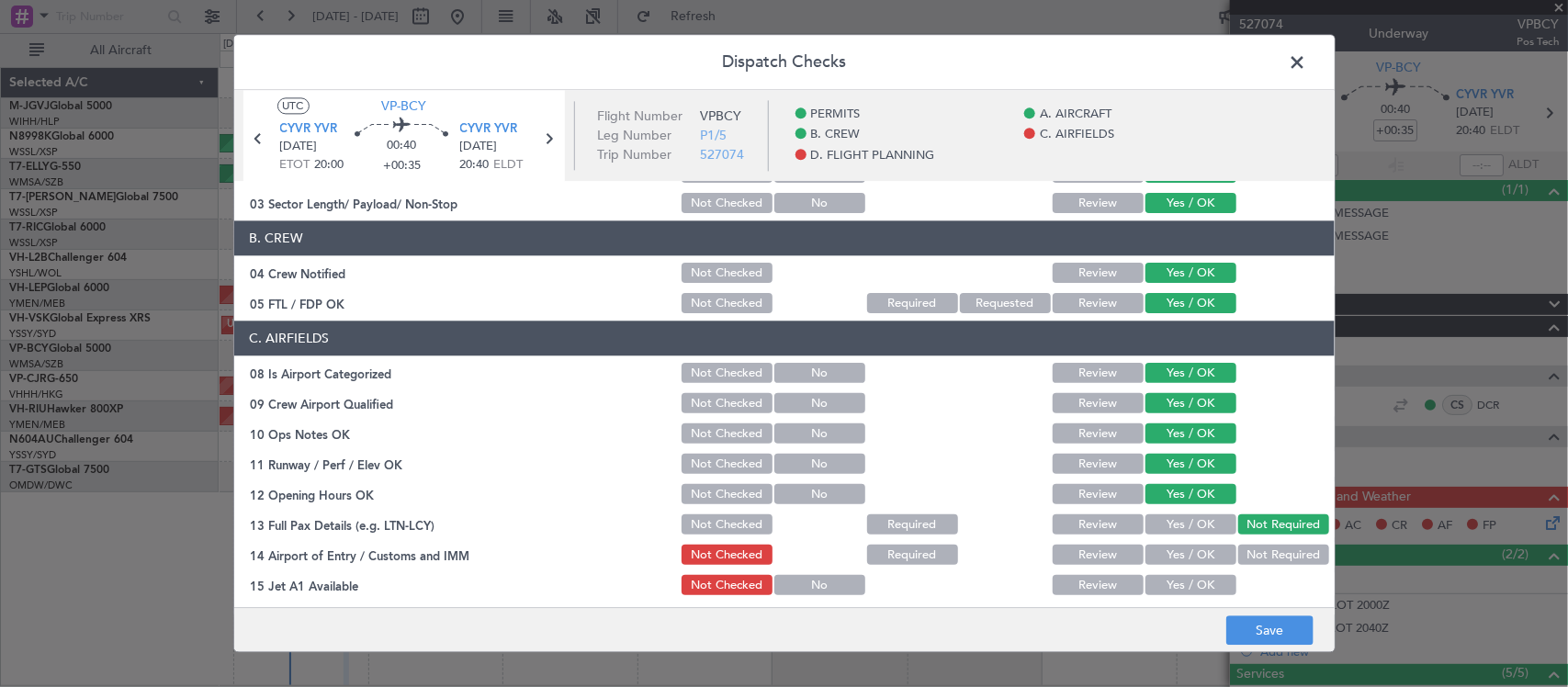
click at [1250, 563] on button "Not Required" at bounding box center [1284, 556] width 91 height 21
click at [1188, 584] on button "Yes / OK" at bounding box center [1191, 586] width 91 height 21
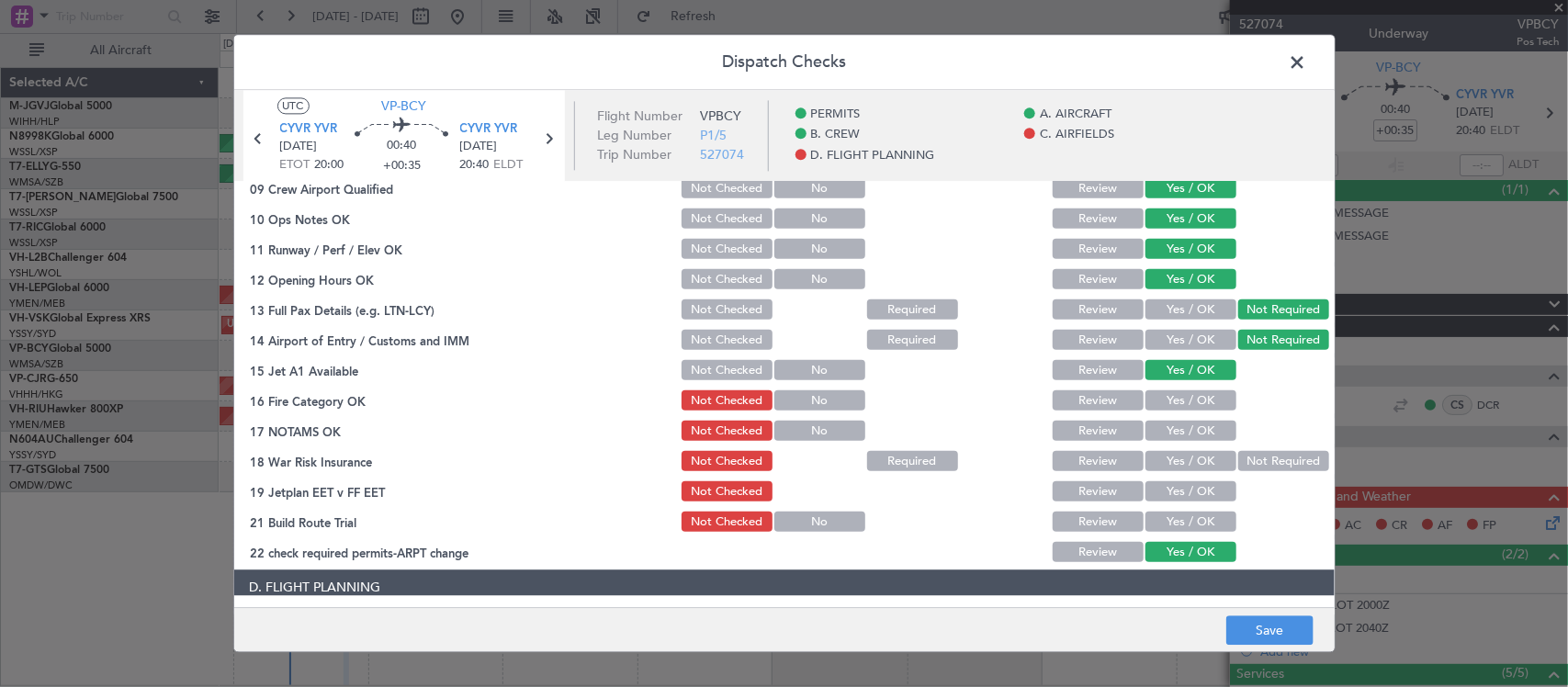
scroll to position [575, 0]
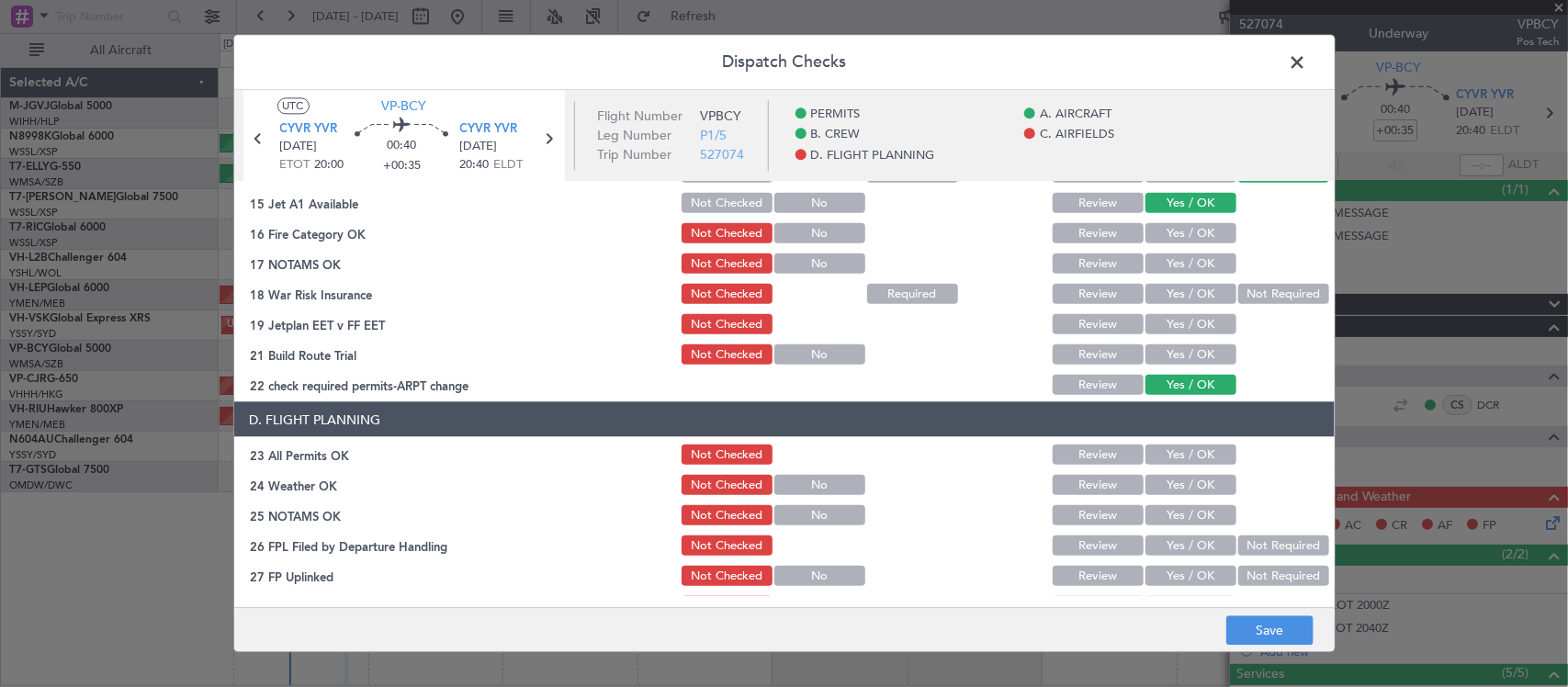
click at [1185, 230] on button "Yes / OK" at bounding box center [1191, 233] width 91 height 21
click at [1186, 267] on button "Yes / OK" at bounding box center [1191, 264] width 91 height 21
click at [1243, 292] on button "Not Required" at bounding box center [1284, 294] width 91 height 21
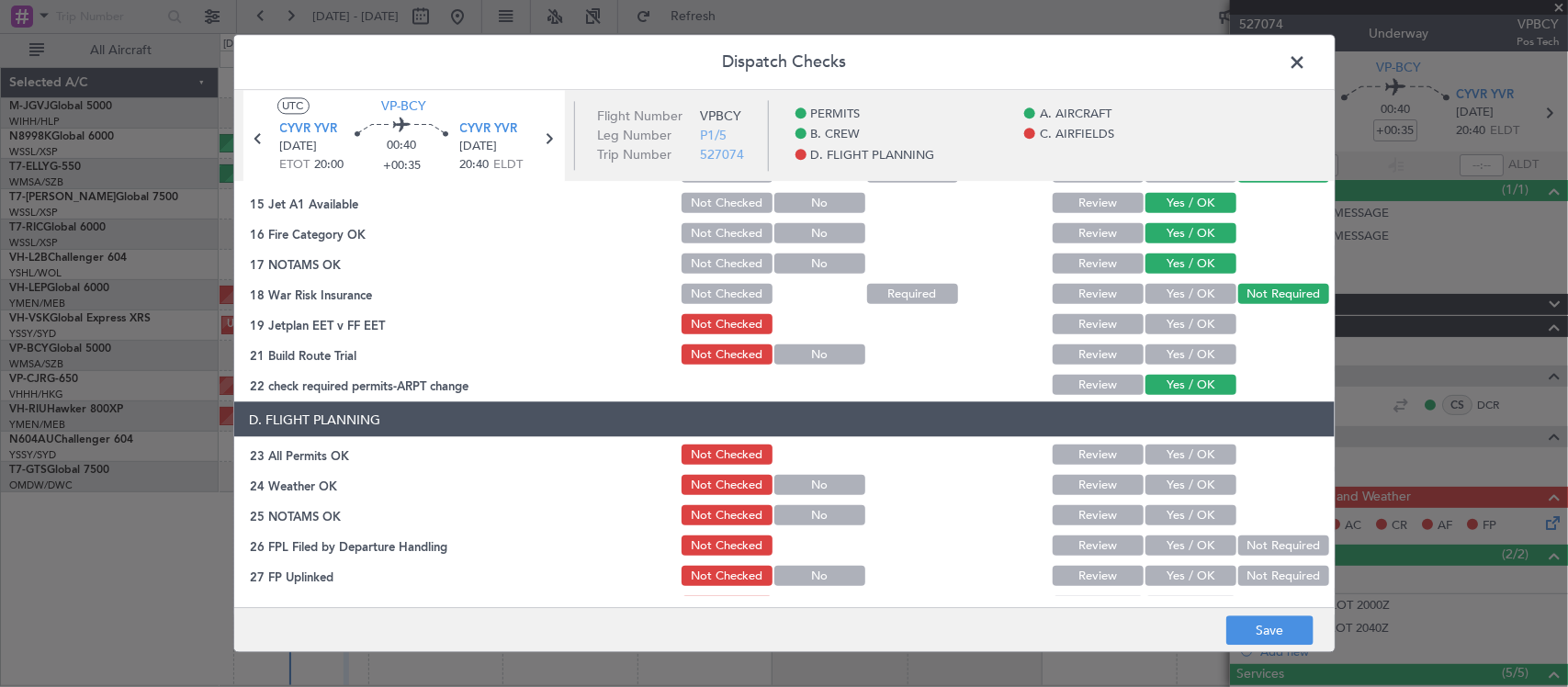
click at [1200, 323] on button "Yes / OK" at bounding box center [1191, 324] width 91 height 21
click at [1200, 347] on button "Yes / OK" at bounding box center [1191, 355] width 91 height 21
click at [1206, 457] on button "Yes / OK" at bounding box center [1191, 454] width 91 height 21
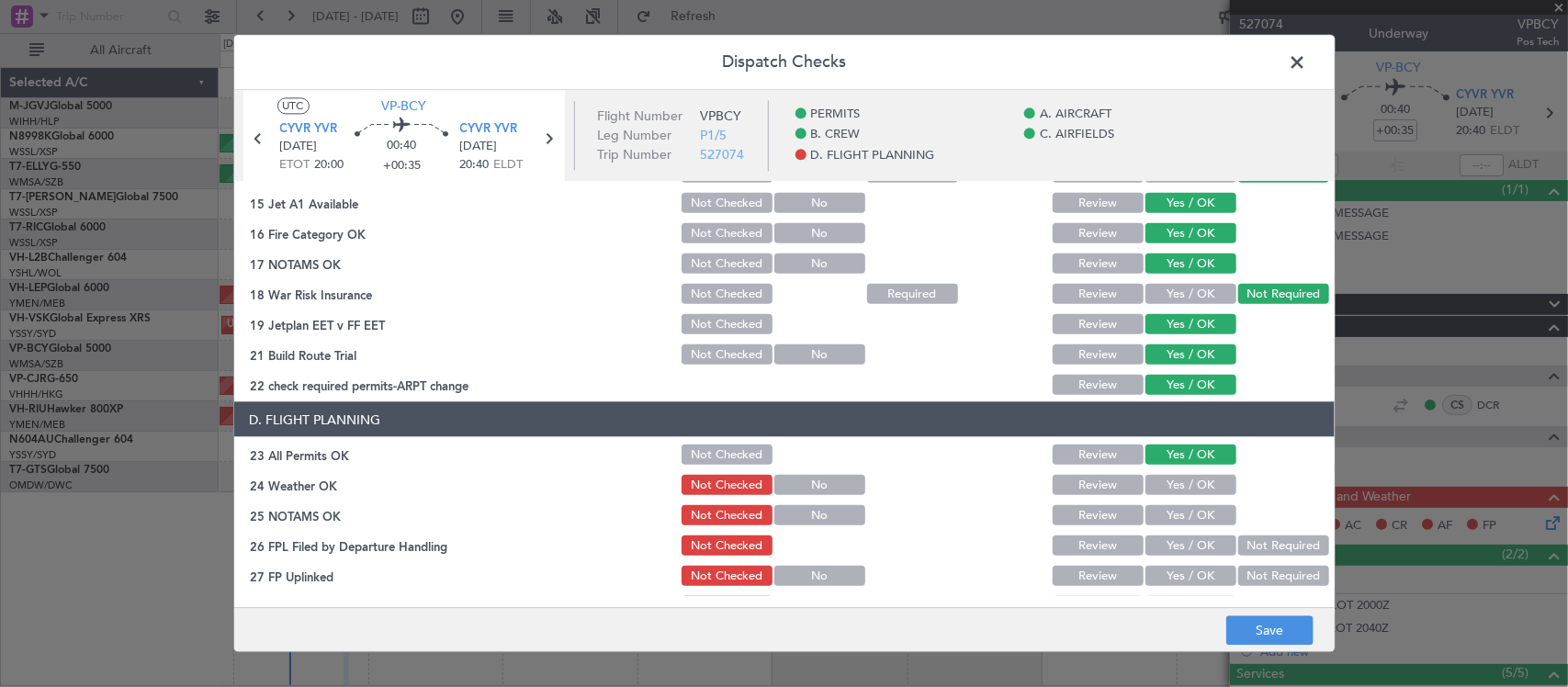
click at [1201, 484] on button "Yes / OK" at bounding box center [1191, 485] width 91 height 21
click at [1204, 512] on button "Yes / OK" at bounding box center [1191, 515] width 91 height 21
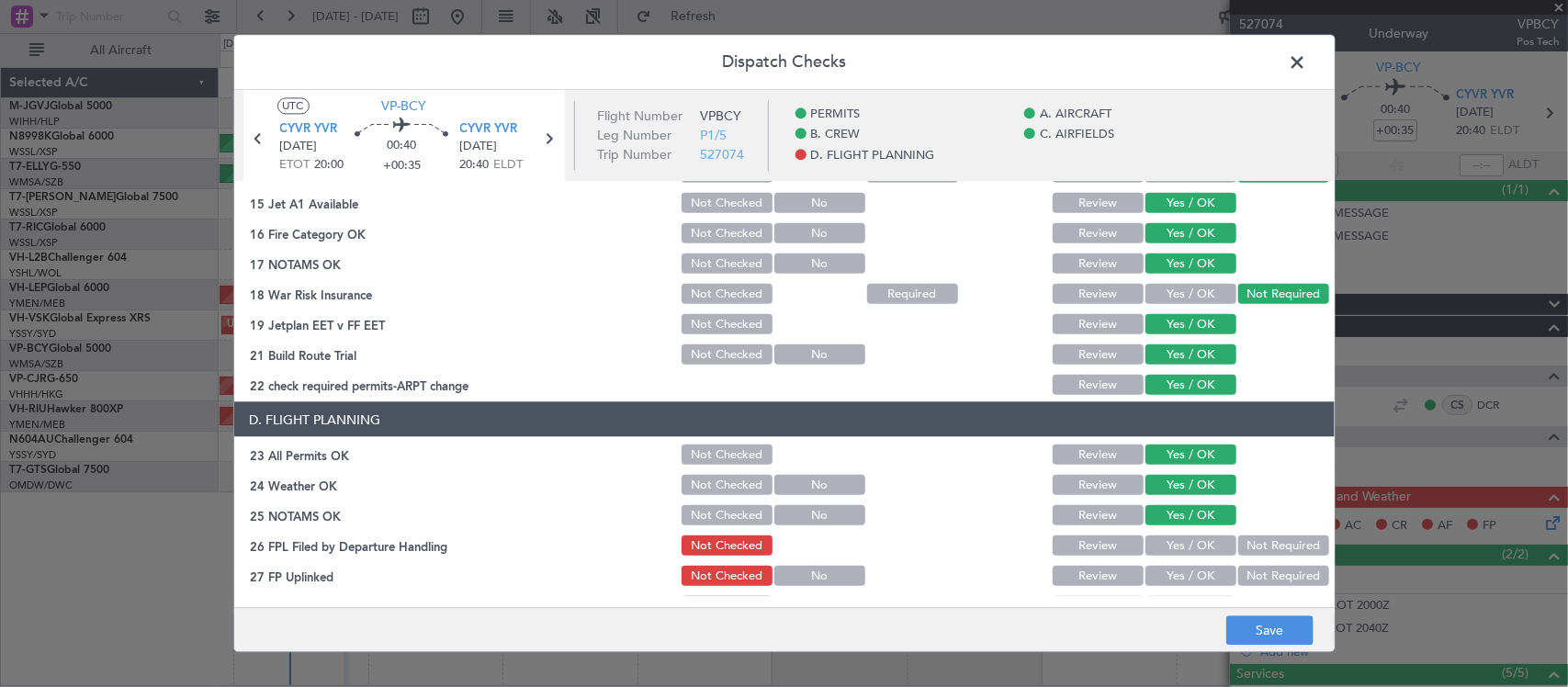
click at [1239, 548] on button "Not Required" at bounding box center [1284, 545] width 91 height 21
click at [1199, 576] on button "Yes / OK" at bounding box center [1191, 576] width 91 height 21
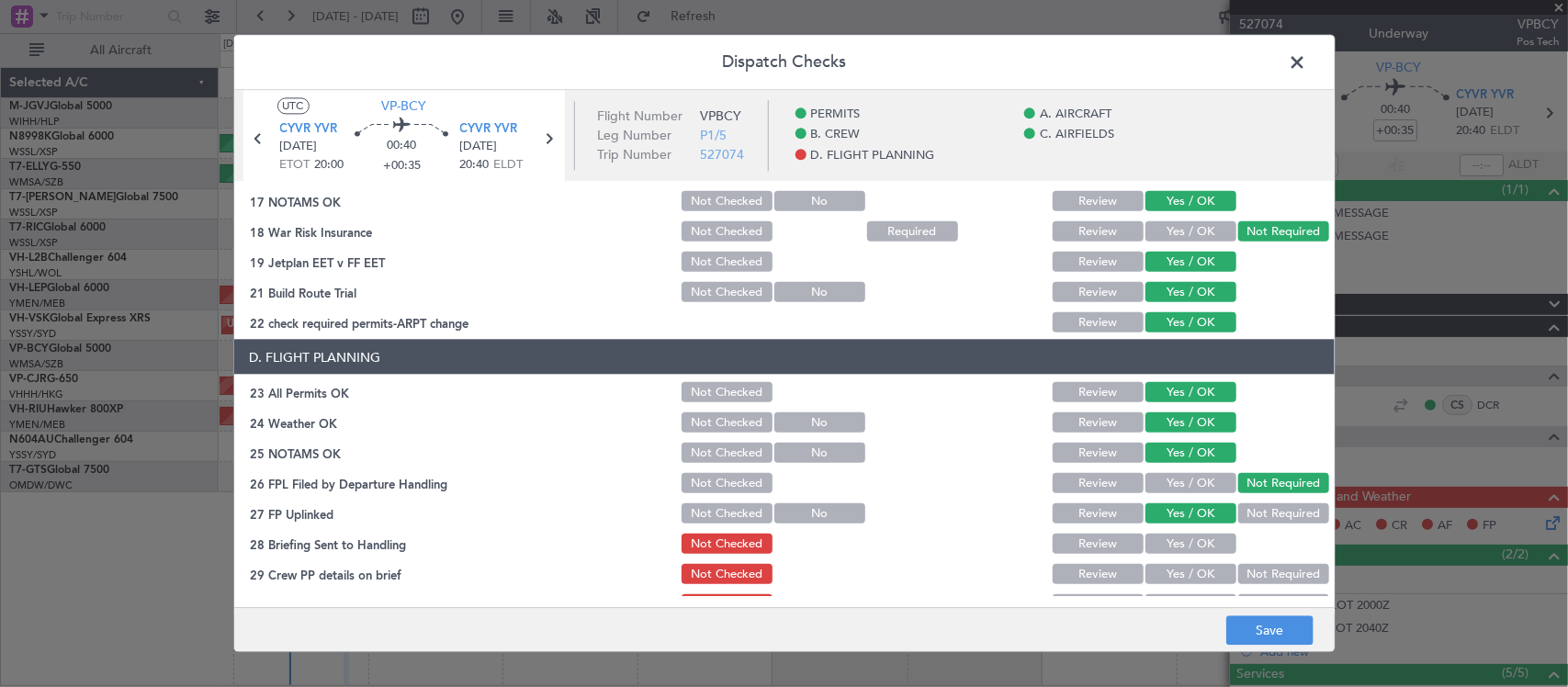
scroll to position [662, 0]
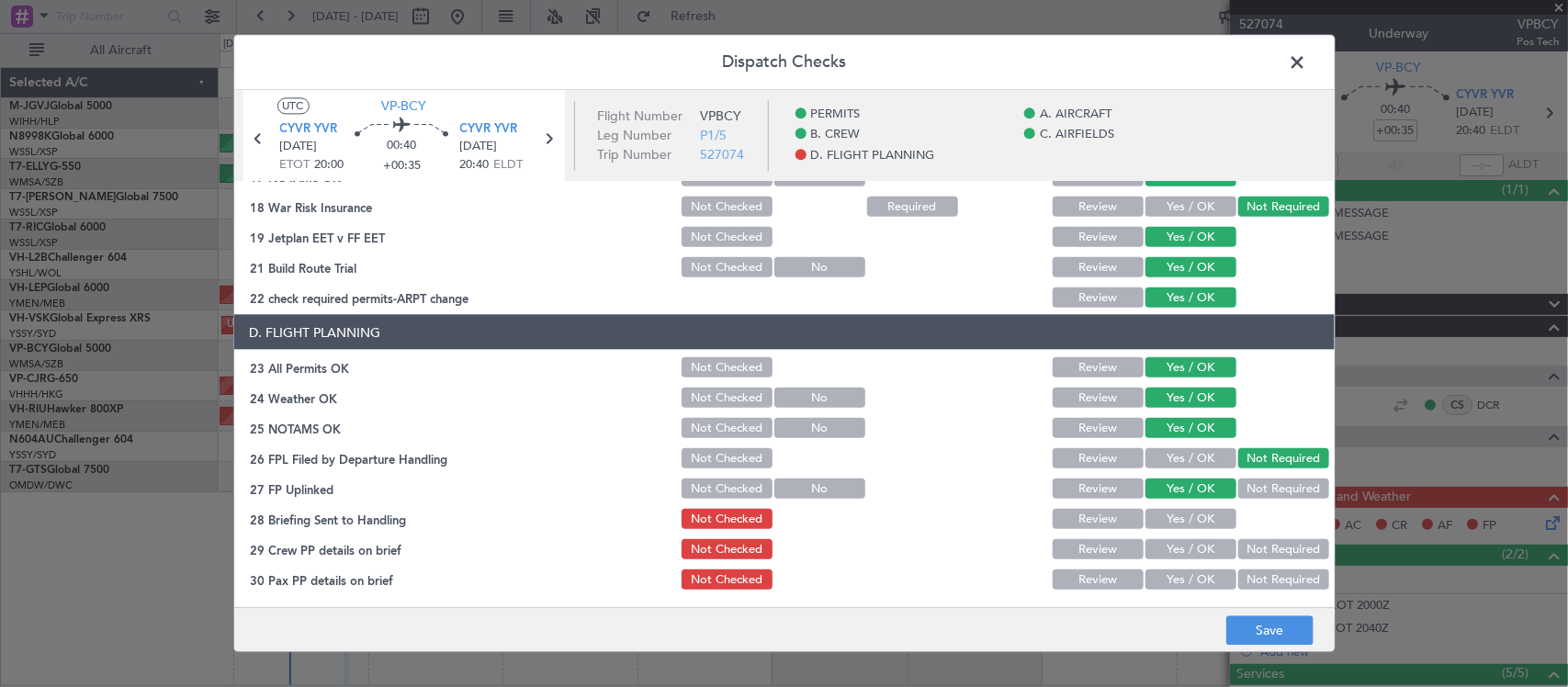
click at [1091, 517] on button "Review" at bounding box center [1098, 519] width 91 height 21
click at [1162, 551] on button "Yes / OK" at bounding box center [1191, 549] width 91 height 21
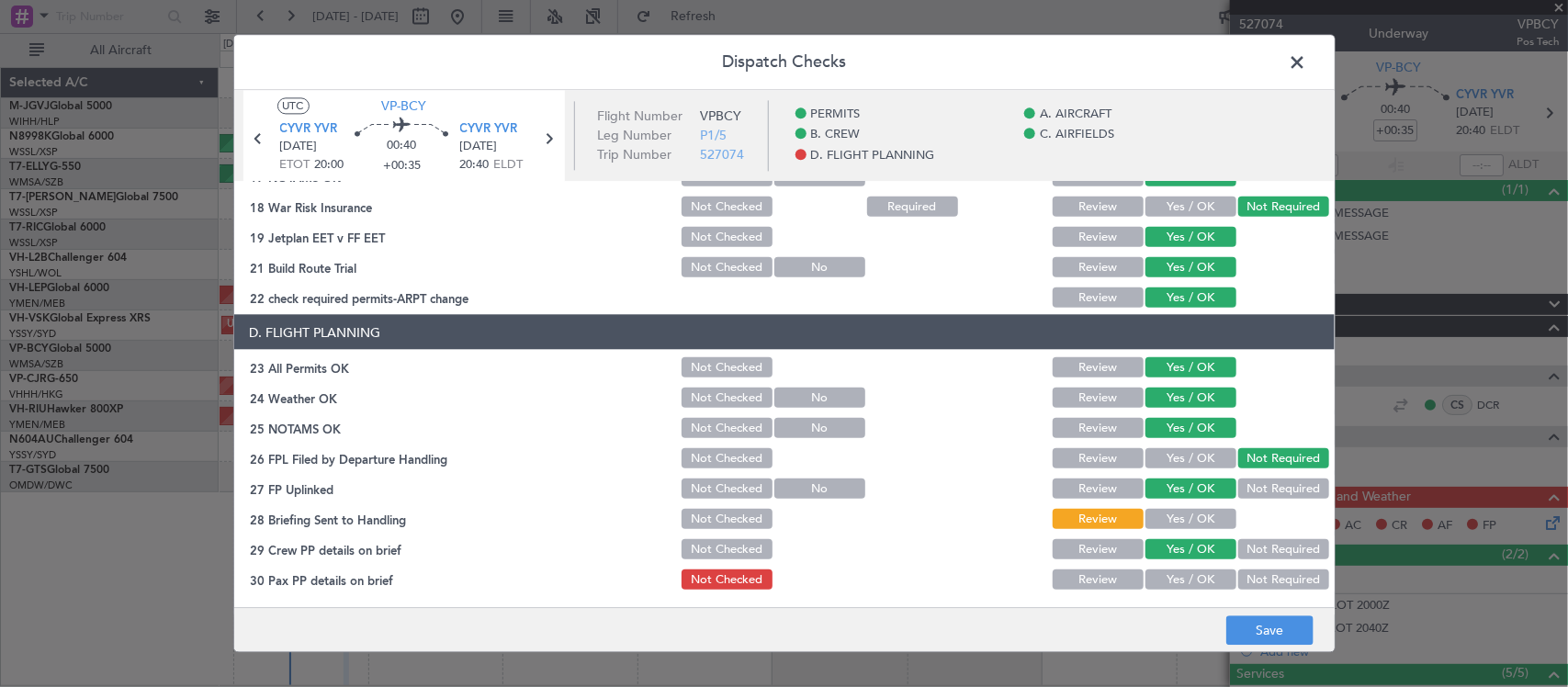
click at [1176, 583] on button "Yes / OK" at bounding box center [1191, 580] width 91 height 21
click at [1240, 636] on button "Save" at bounding box center [1269, 631] width 87 height 29
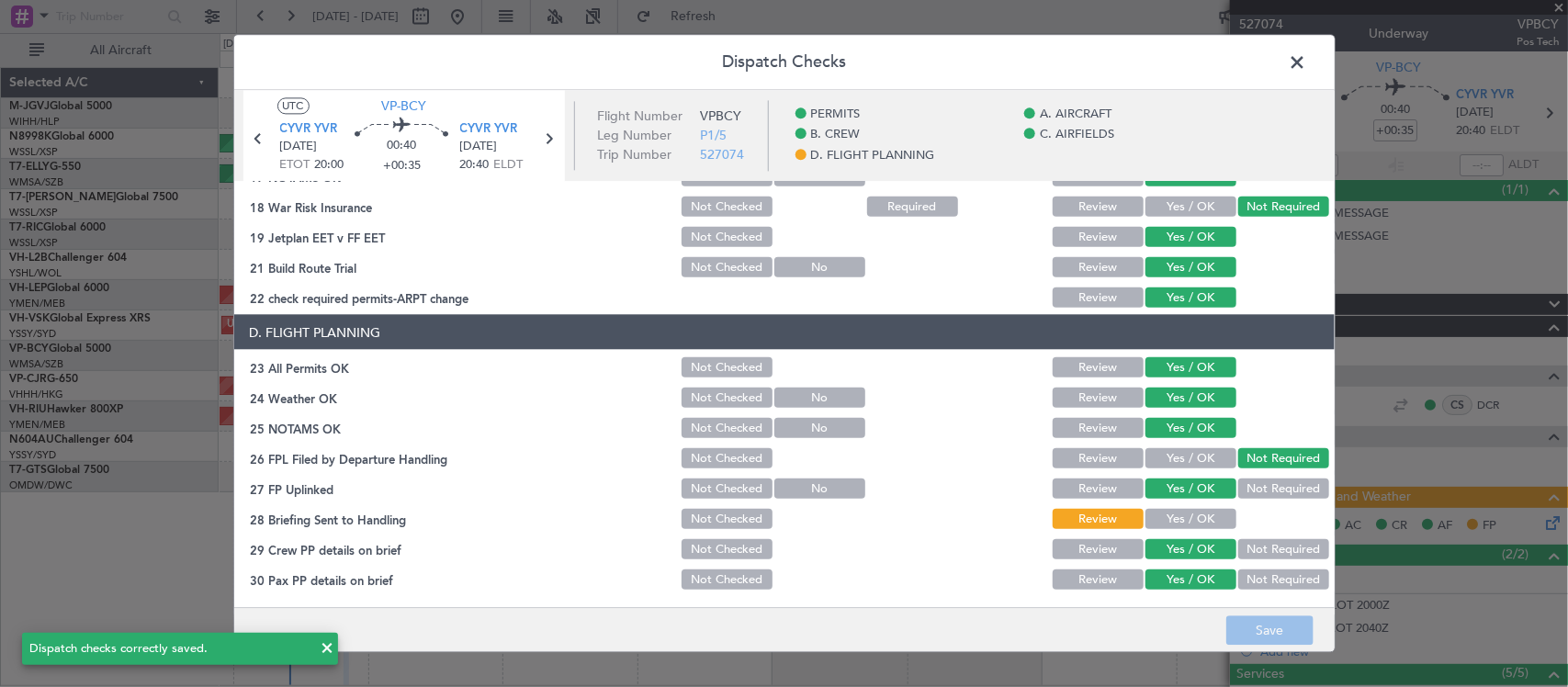
click at [1251, 580] on button "Not Required" at bounding box center [1284, 580] width 91 height 21
click at [1250, 627] on button "Save" at bounding box center [1269, 631] width 87 height 29
click at [1307, 58] on span at bounding box center [1307, 67] width 0 height 37
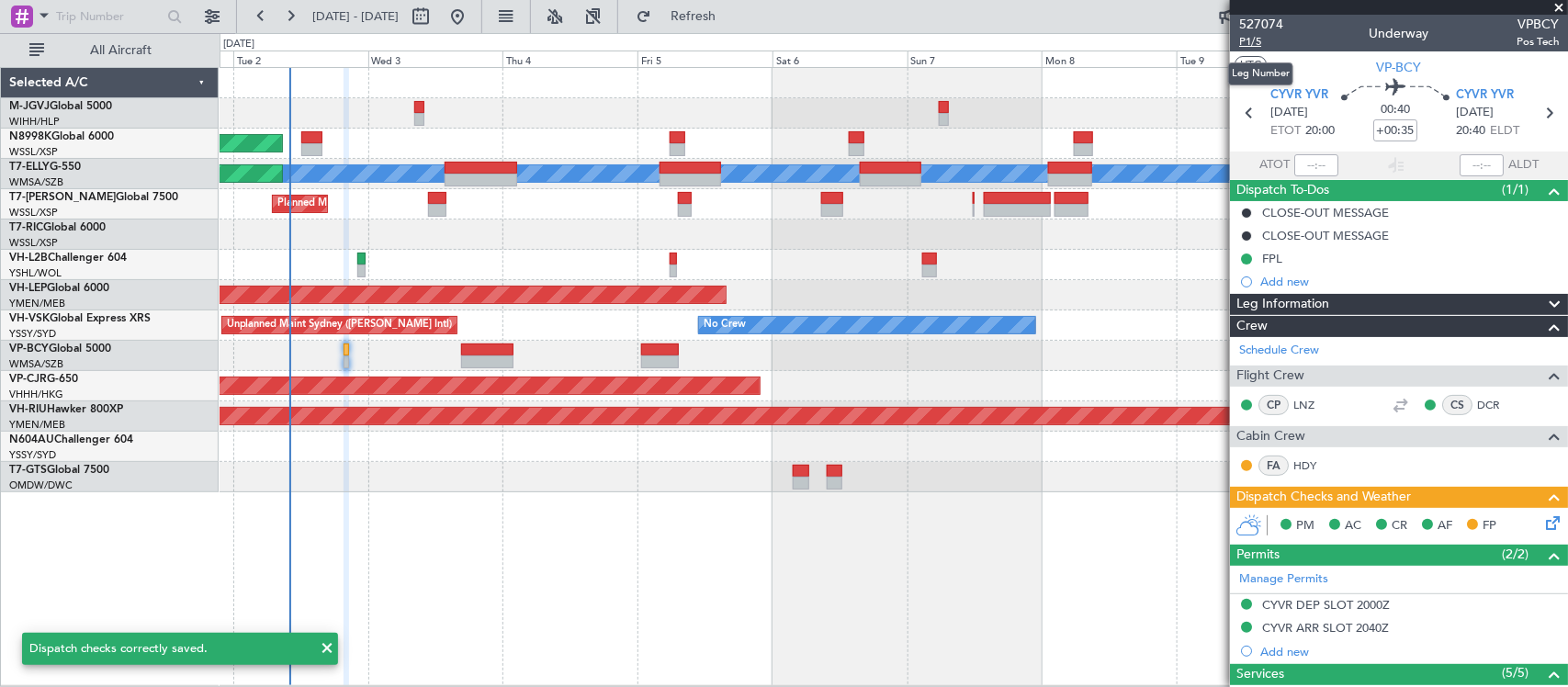
click at [1248, 39] on span "P1/5" at bounding box center [1260, 42] width 44 height 16
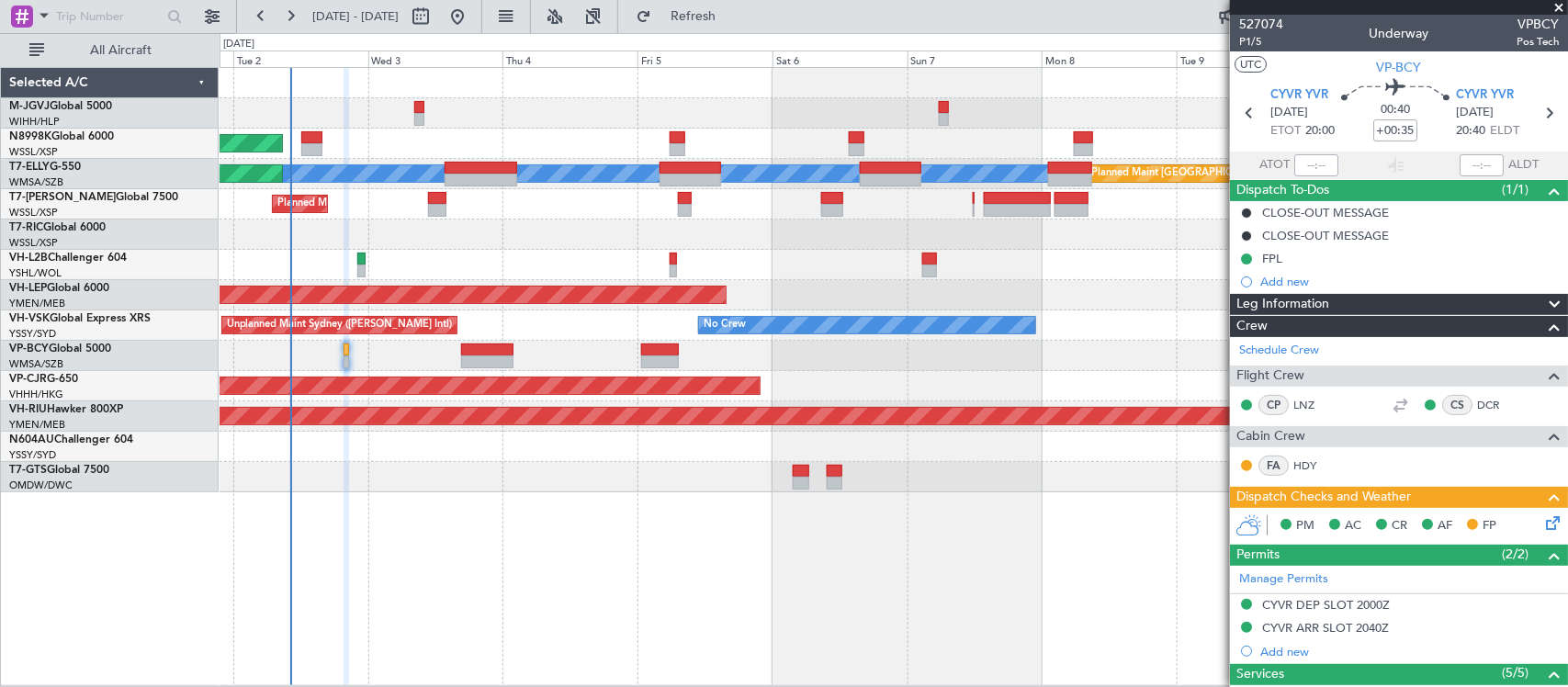
scroll to position [192, 0]
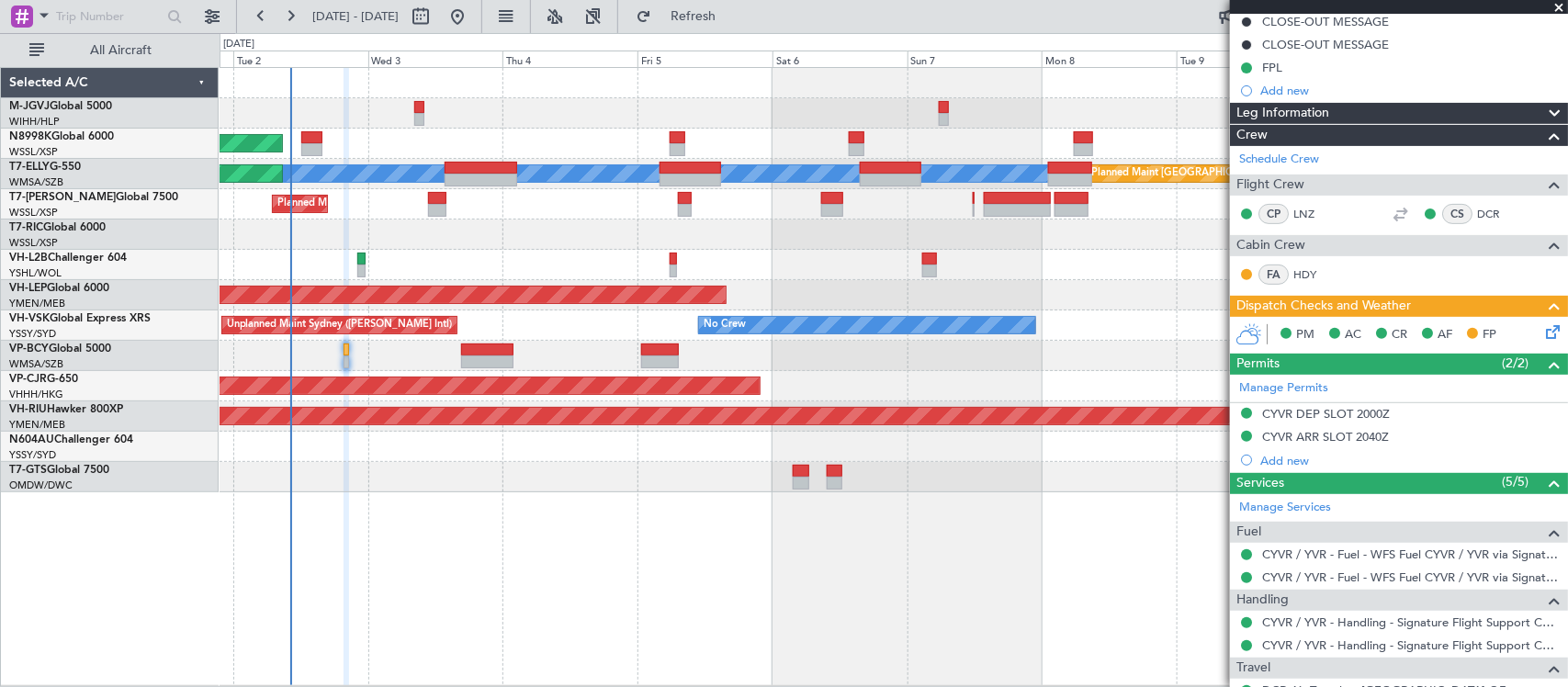
click at [1543, 329] on icon at bounding box center [1549, 328] width 15 height 15
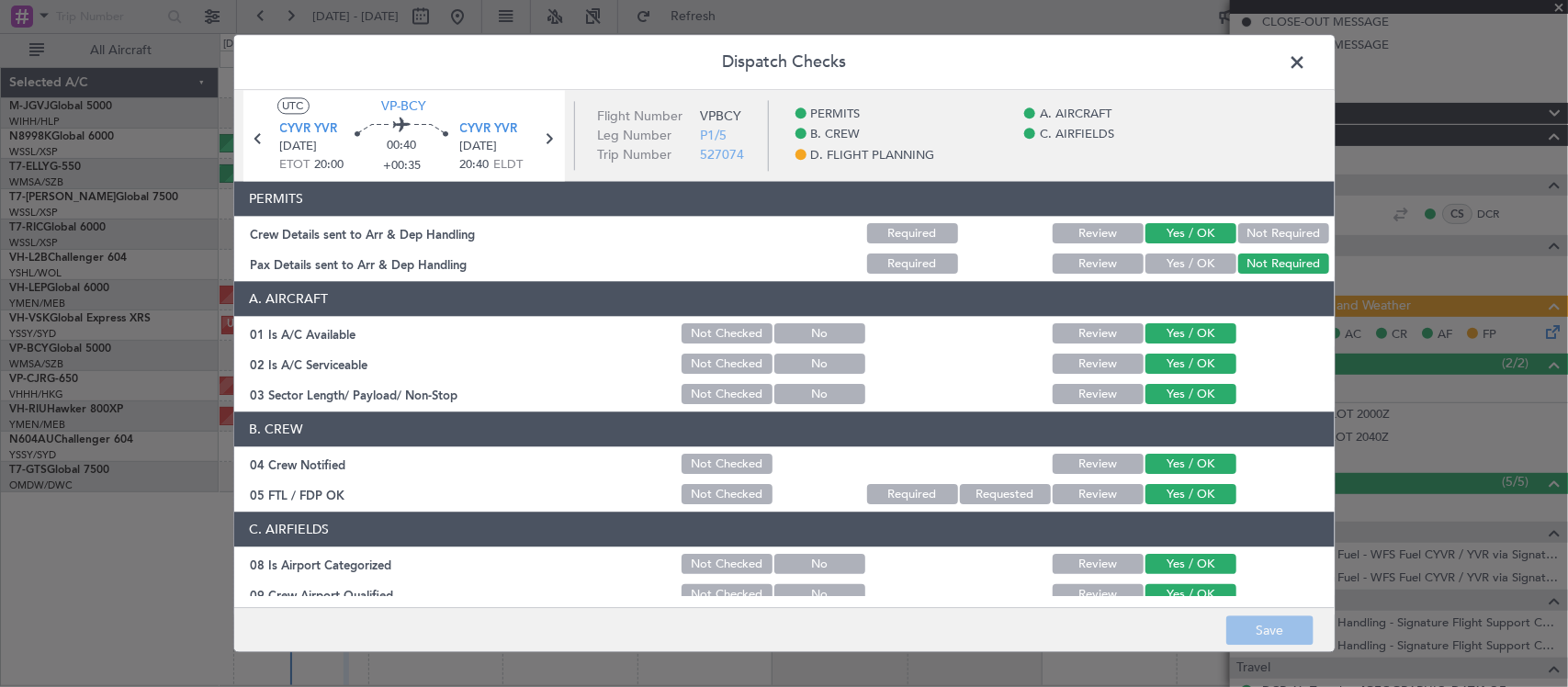
scroll to position [662, 0]
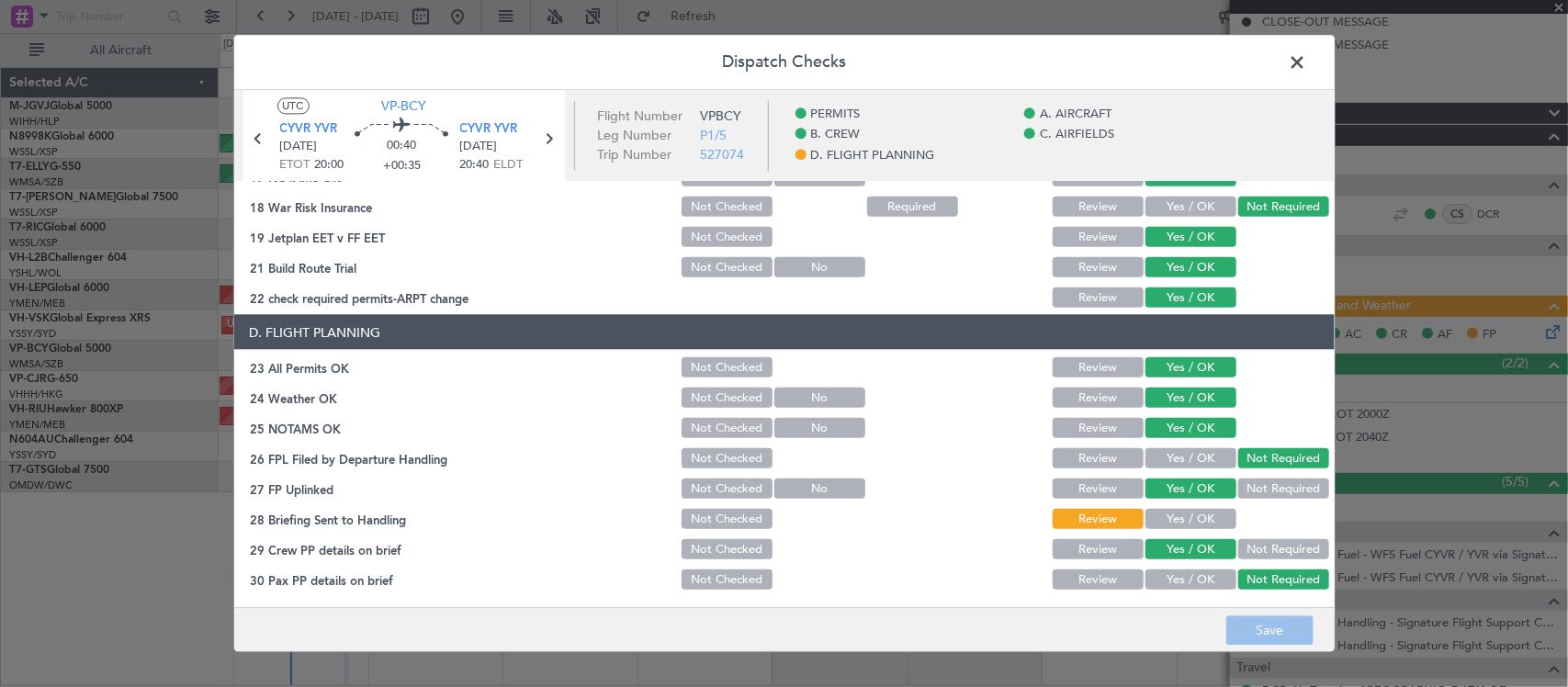
drag, startPoint x: 1204, startPoint y: 527, endPoint x: 1207, endPoint y: 542, distance: 15.3
click at [1202, 527] on button "Yes / OK" at bounding box center [1191, 519] width 91 height 21
click at [1263, 619] on button "Save" at bounding box center [1269, 631] width 87 height 29
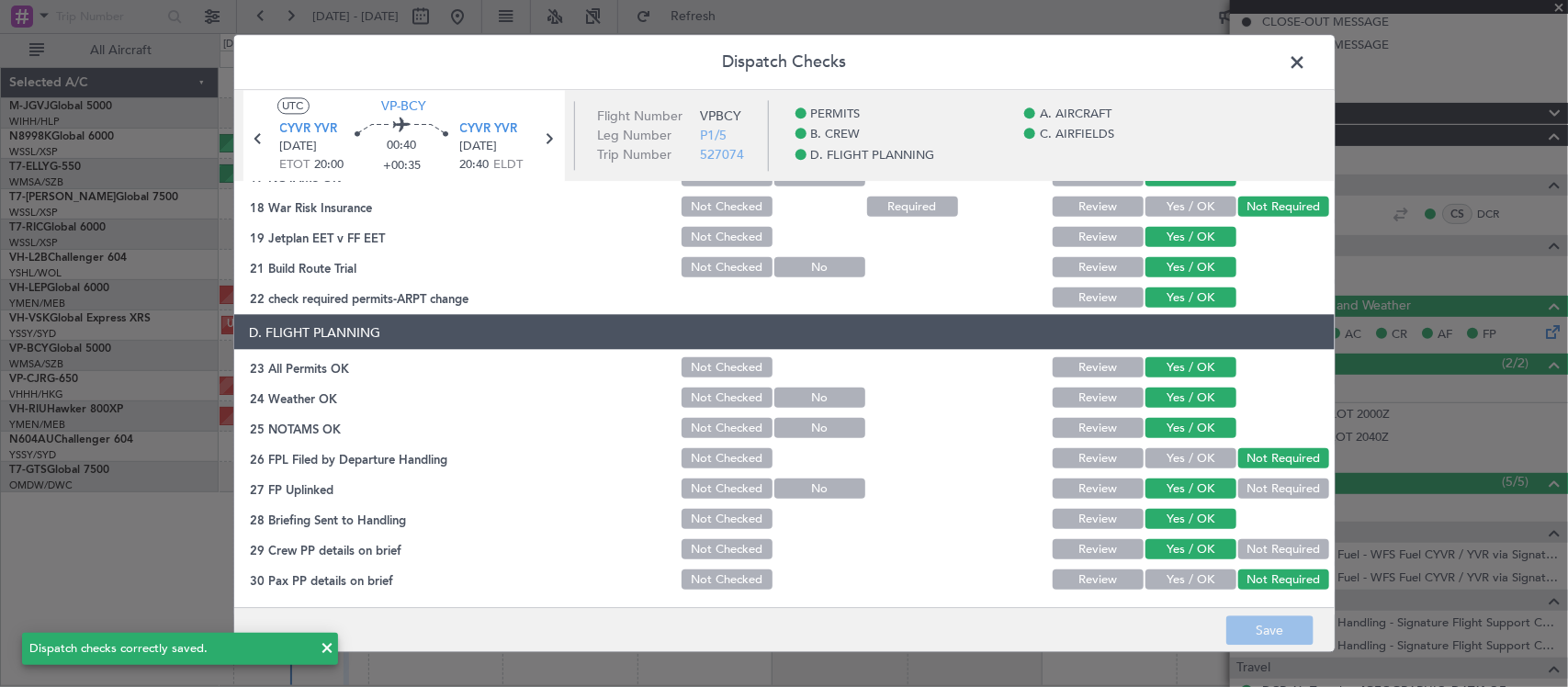
click at [1307, 64] on span at bounding box center [1307, 67] width 0 height 37
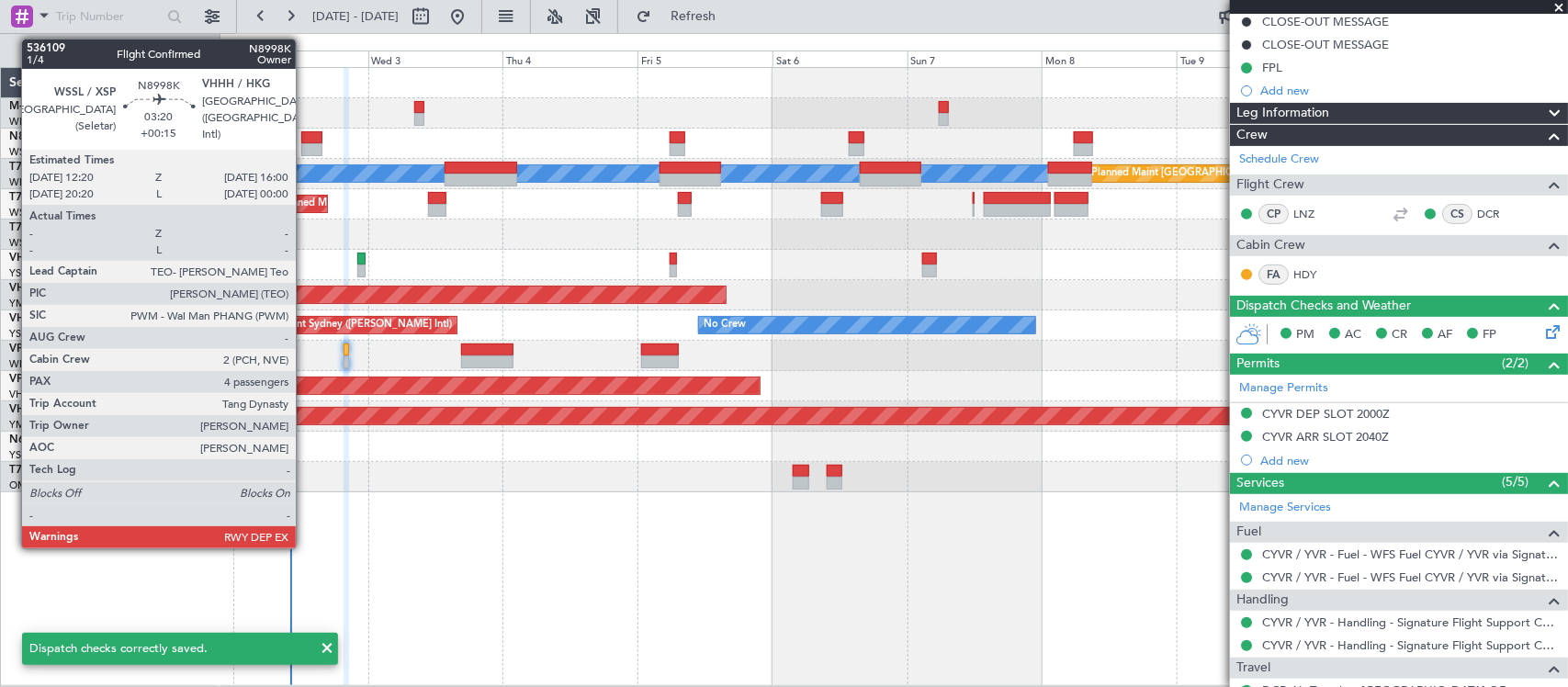
click at [310, 144] on div at bounding box center [312, 150] width 21 height 13
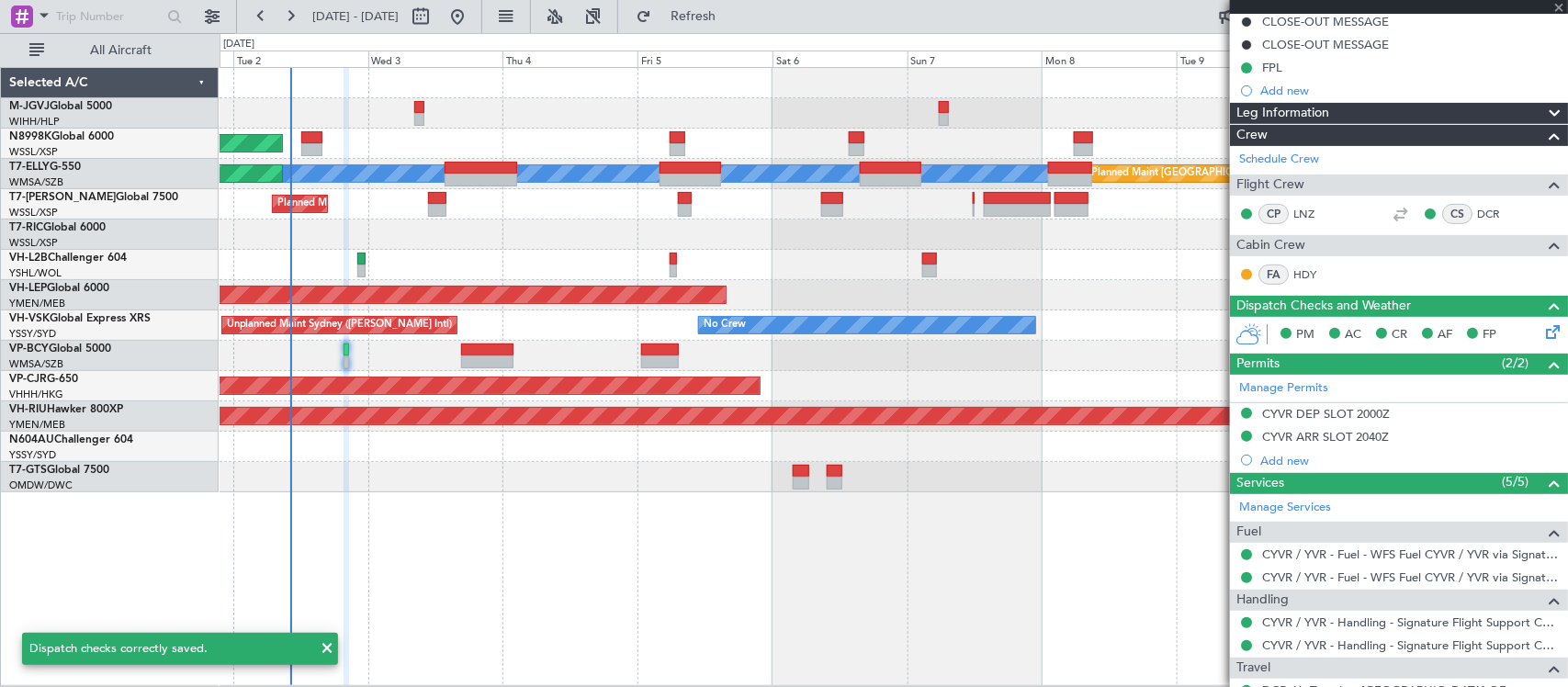
type input "+00:15"
type input "4"
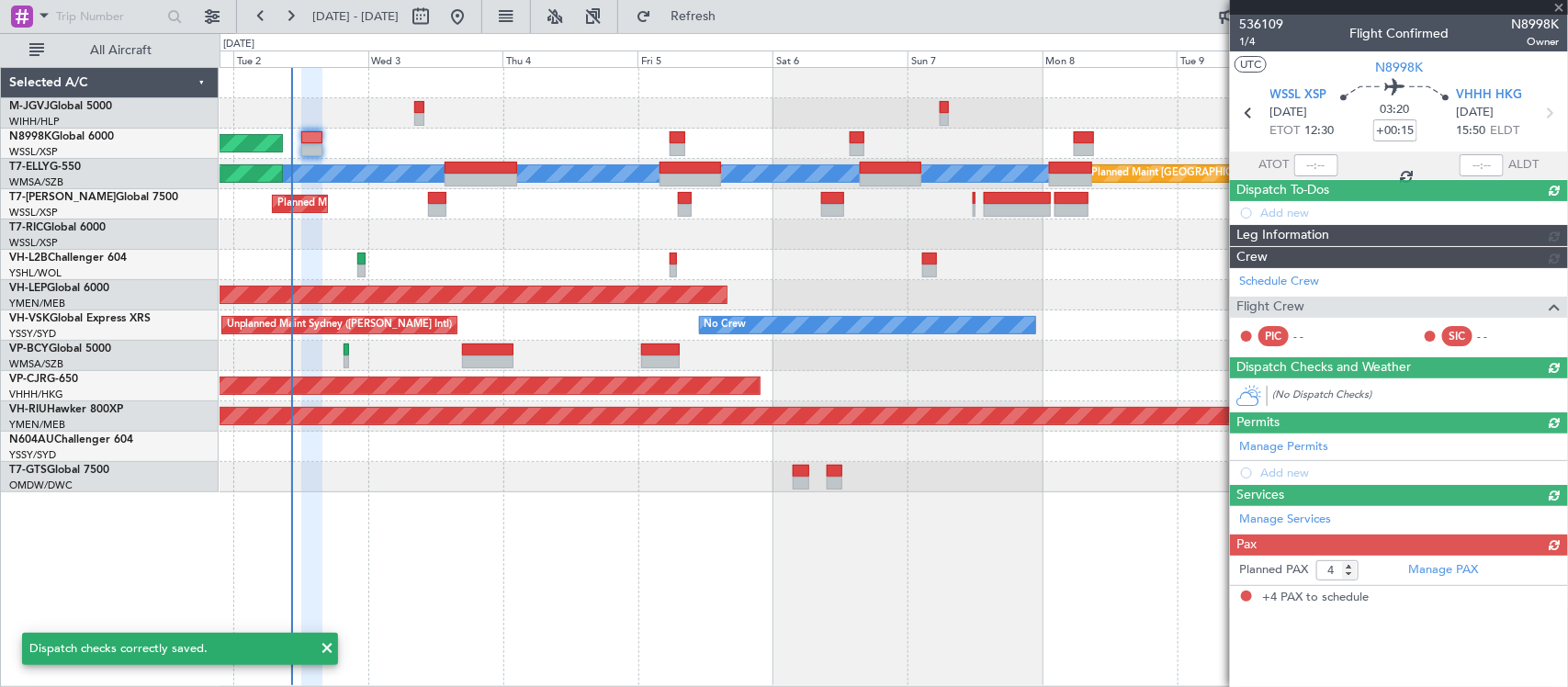
scroll to position [0, 0]
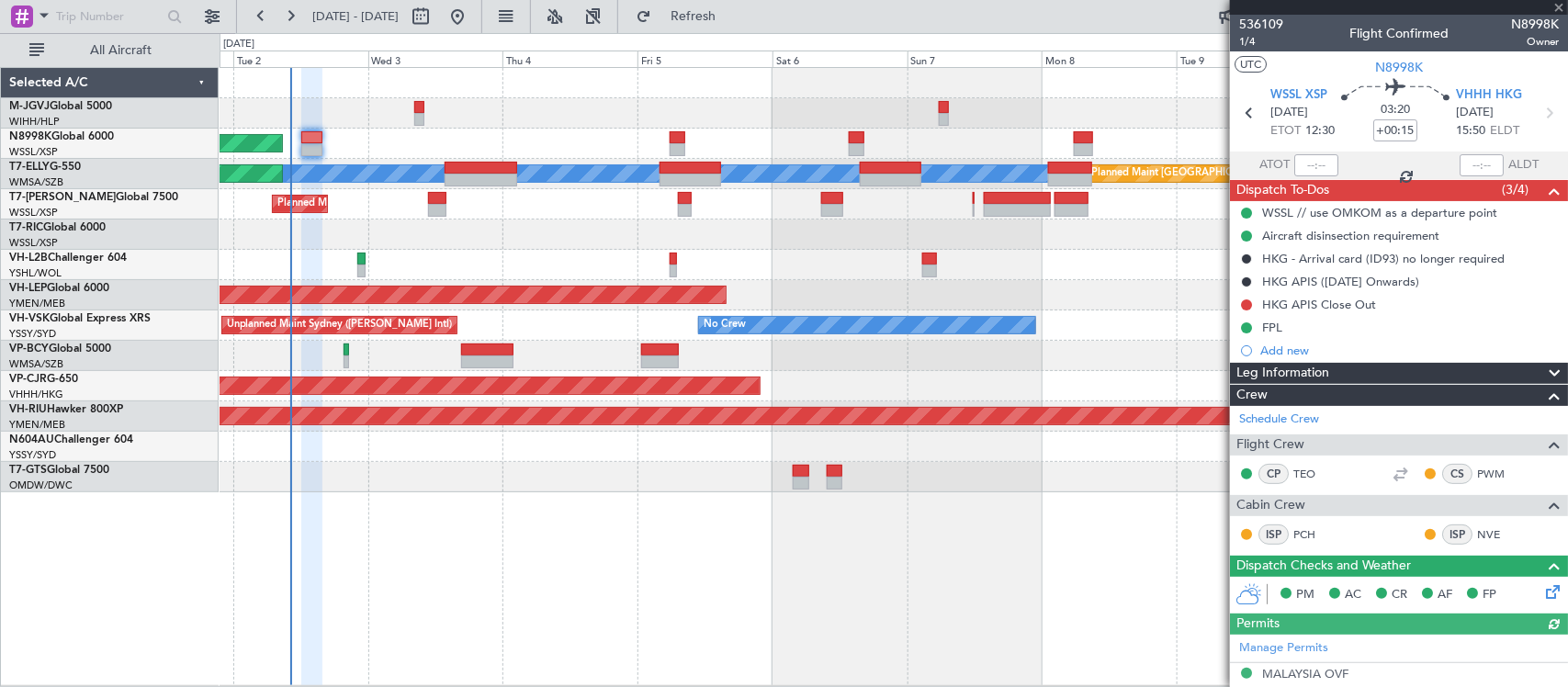
click at [1027, 311] on div "Unplanned Maint Sydney ([PERSON_NAME] Intl) No Crew" at bounding box center [893, 325] width 1347 height 30
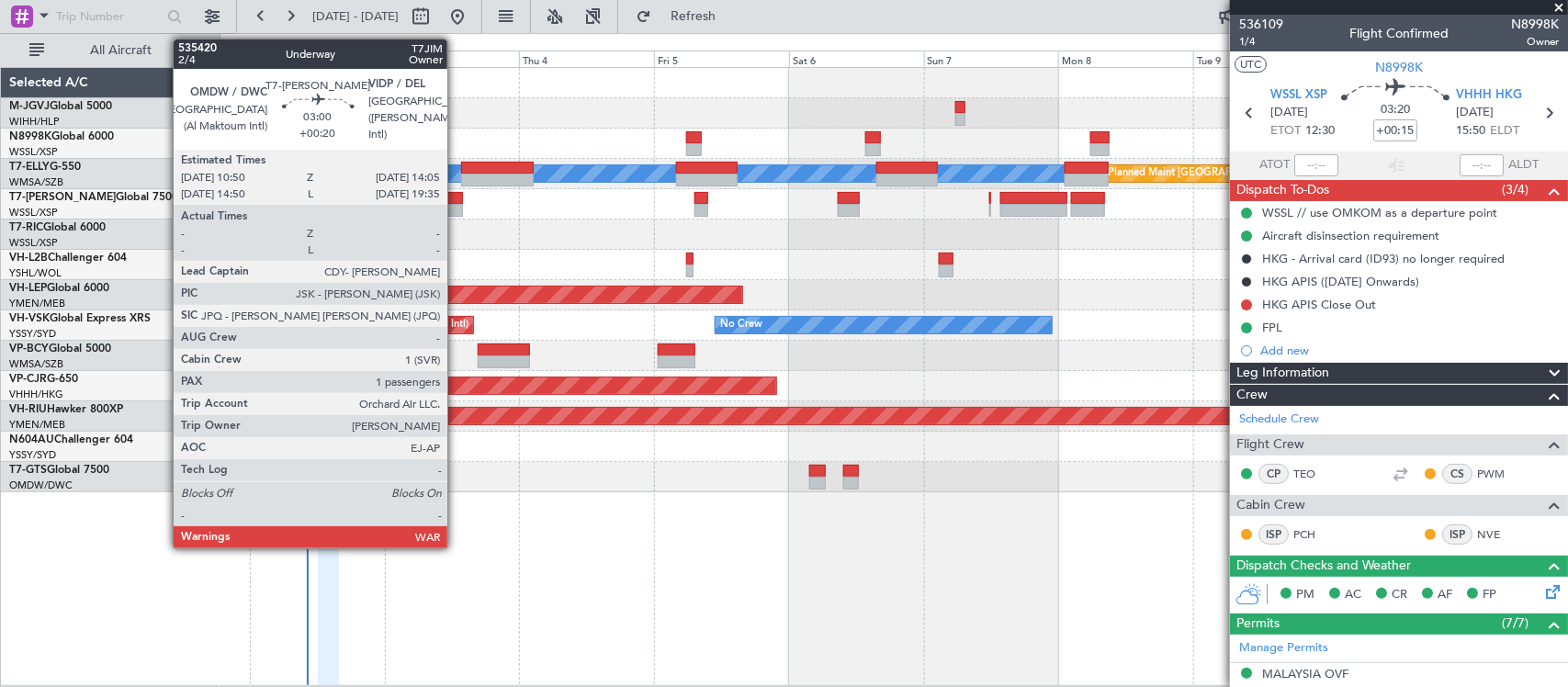
click at [456, 200] on div at bounding box center [453, 198] width 19 height 13
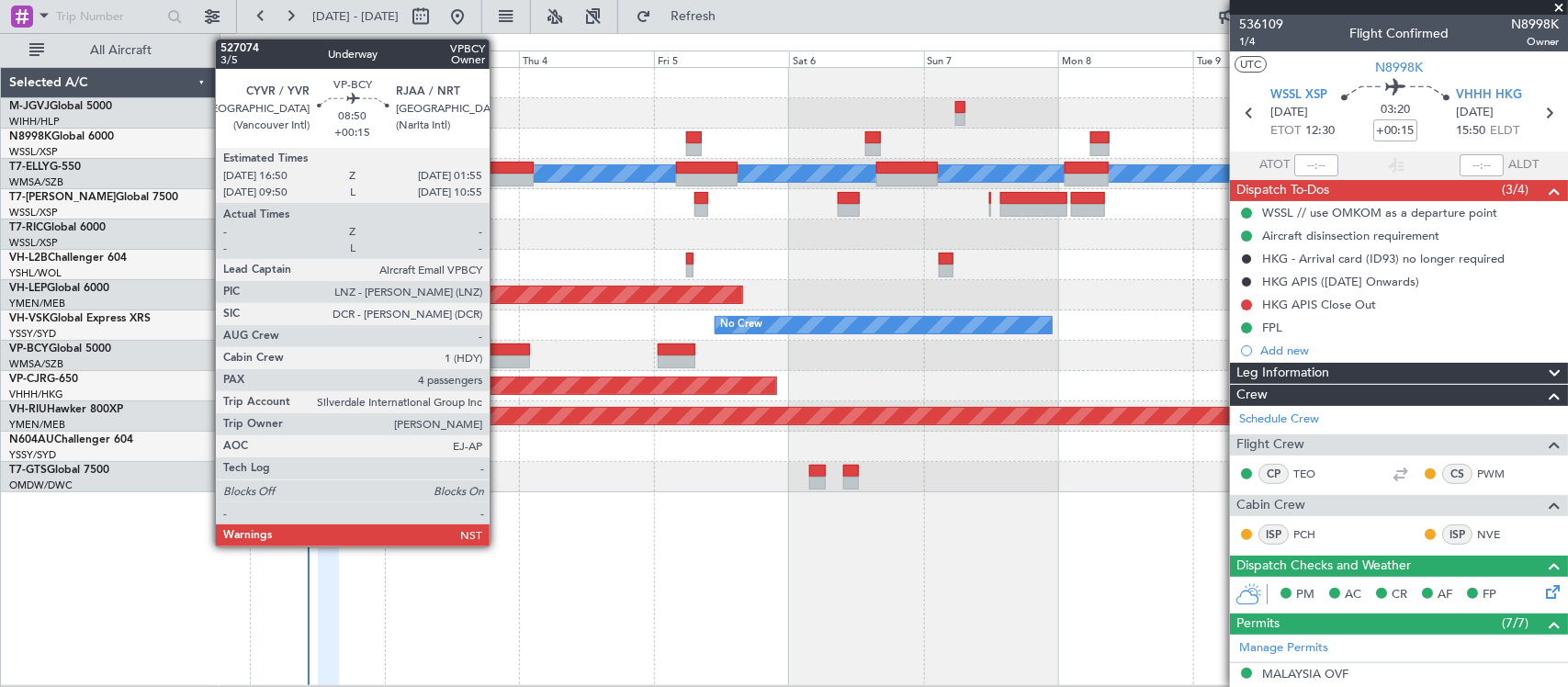
click at [499, 351] on div at bounding box center [503, 350] width 52 height 13
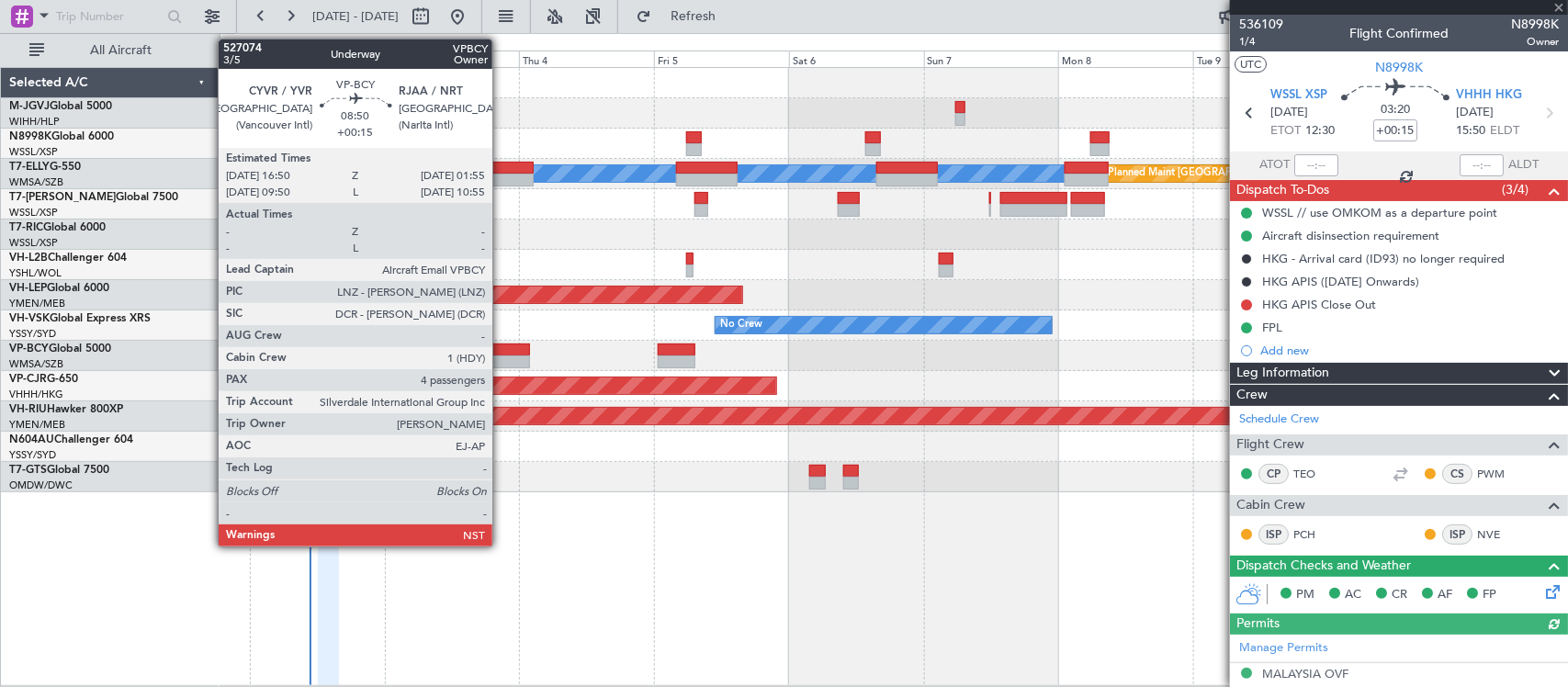
click at [501, 362] on div at bounding box center [503, 362] width 52 height 13
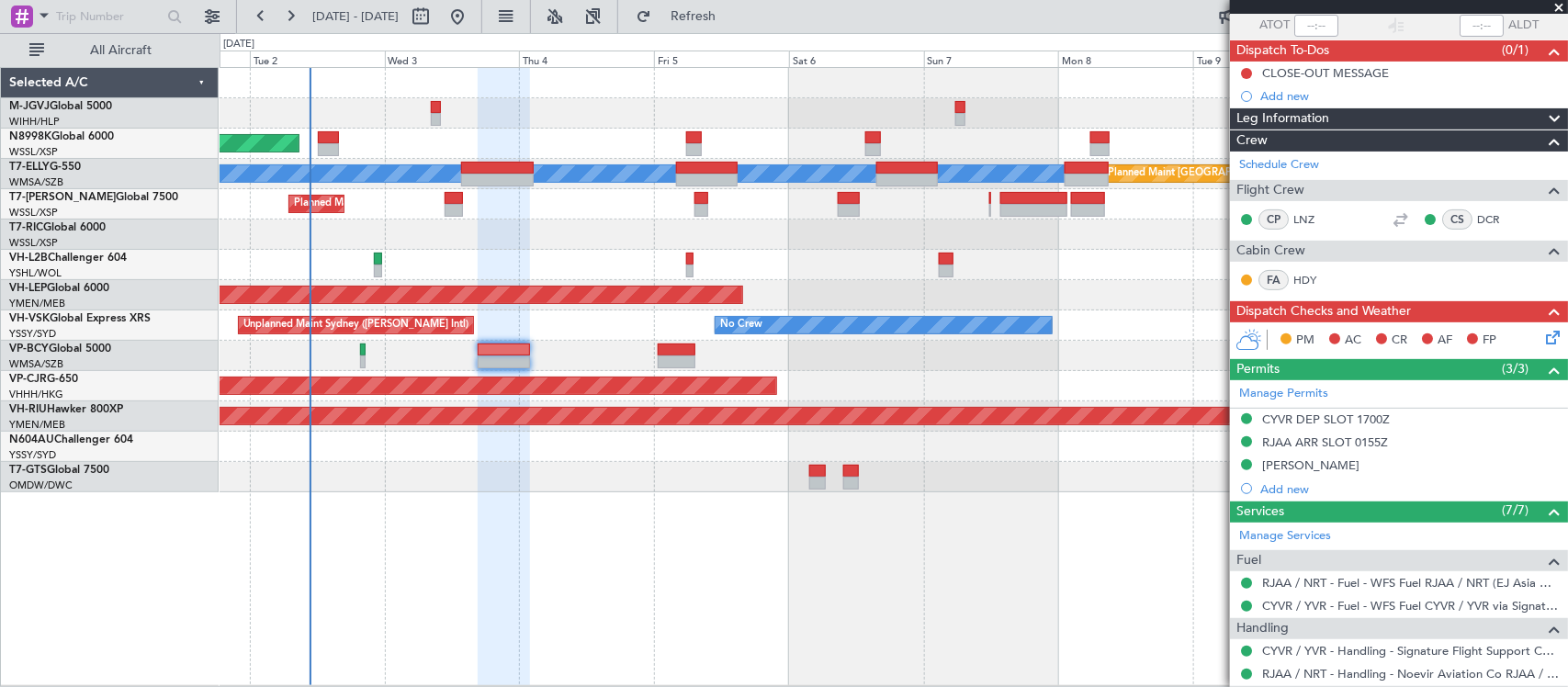
scroll to position [192, 0]
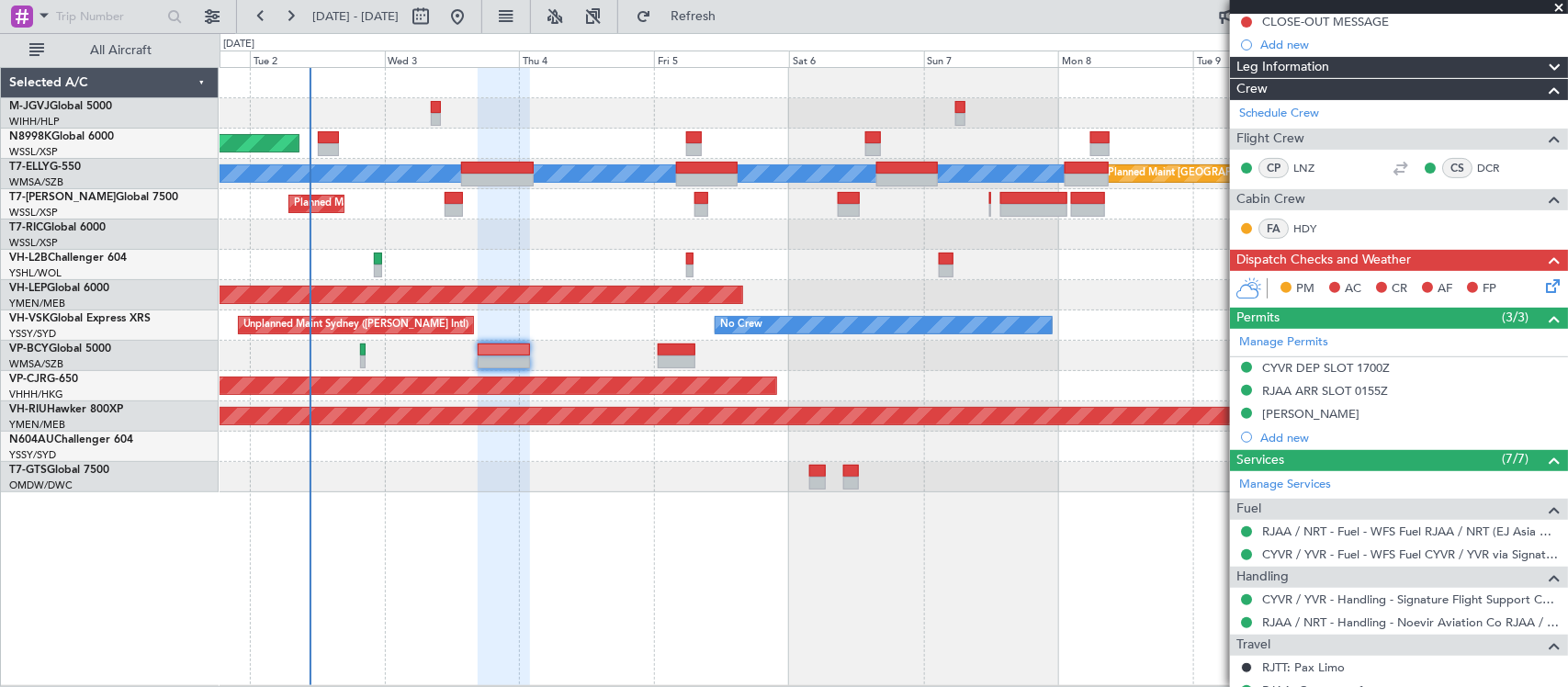
click at [1543, 289] on icon at bounding box center [1549, 282] width 15 height 15
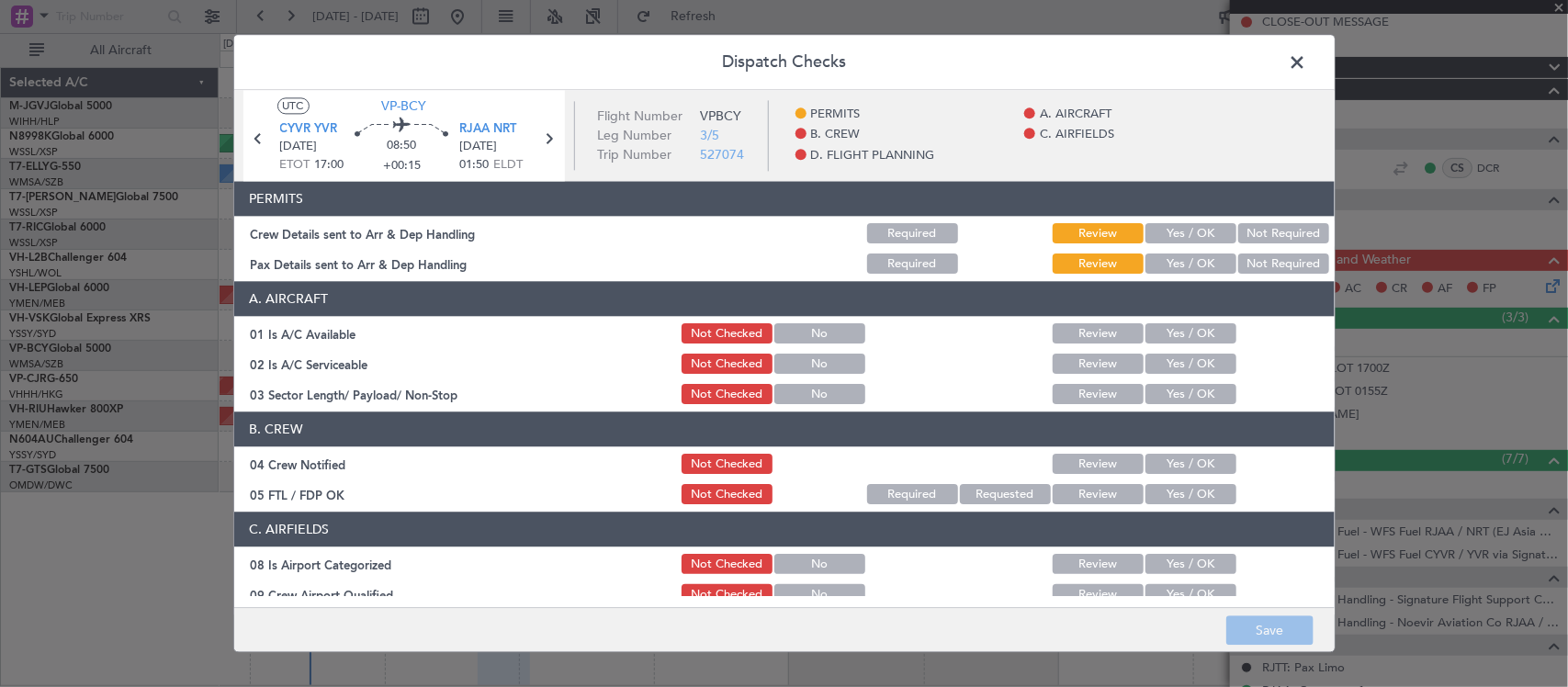
click at [1208, 226] on button "Yes / OK" at bounding box center [1191, 234] width 91 height 21
drag, startPoint x: 1201, startPoint y: 250, endPoint x: 1202, endPoint y: 269, distance: 19.0
click at [1201, 253] on section "PERMITS Crew Details sent to Arr & Dep Handling Required Review Yes / OK Not Re…" at bounding box center [784, 230] width 1100 height 96
click at [1202, 269] on button "Yes / OK" at bounding box center [1191, 264] width 91 height 21
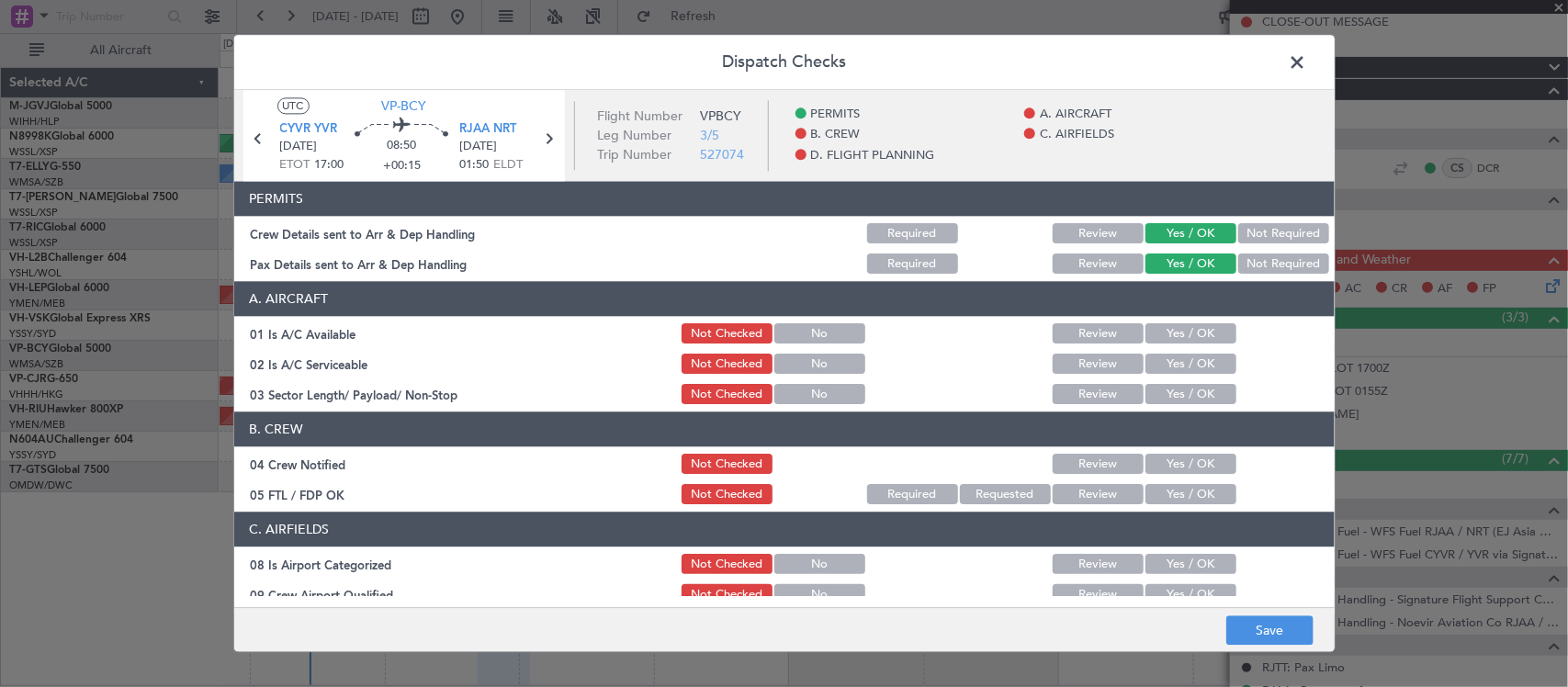
click at [1193, 331] on button "Yes / OK" at bounding box center [1191, 334] width 91 height 21
click at [1197, 363] on button "Yes / OK" at bounding box center [1191, 365] width 91 height 21
click at [1197, 395] on button "Yes / OK" at bounding box center [1191, 395] width 91 height 21
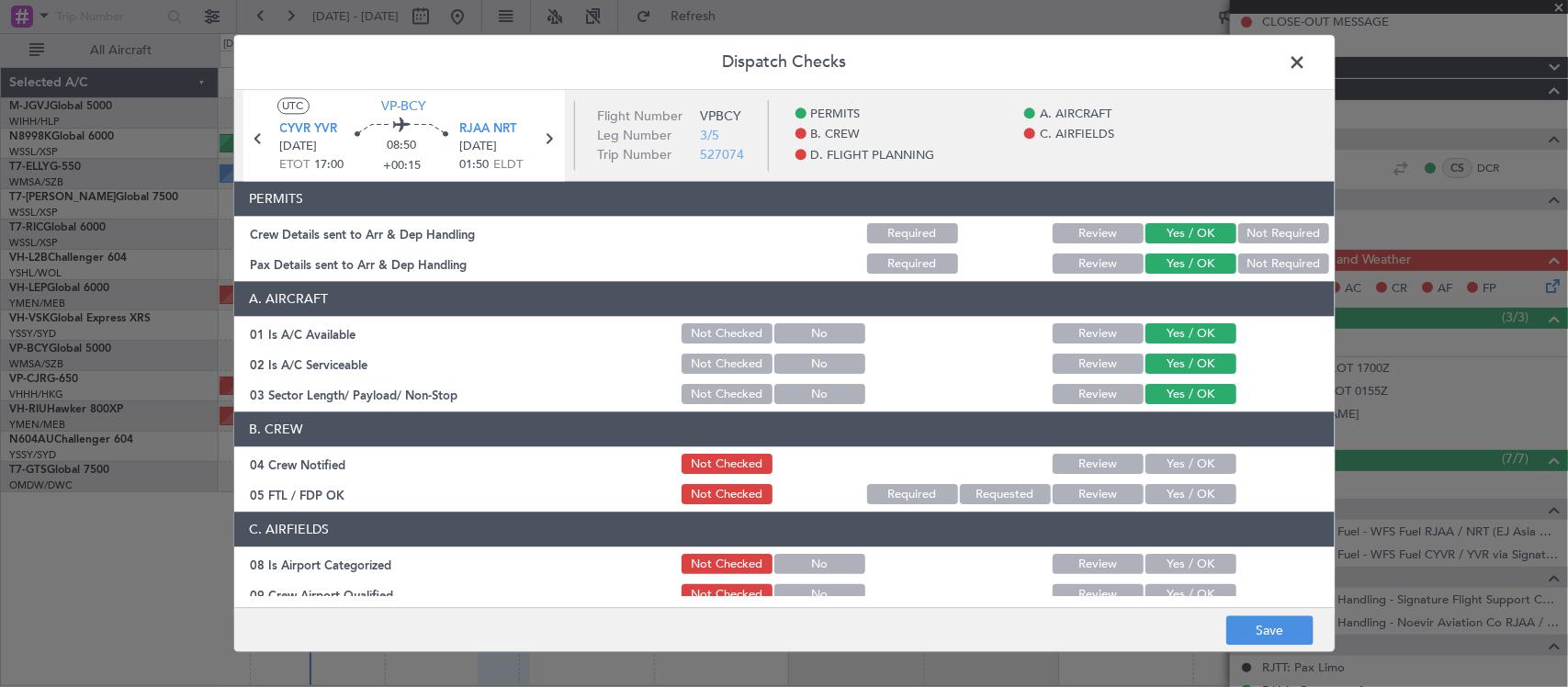
click at [1192, 471] on button "Yes / OK" at bounding box center [1191, 464] width 91 height 21
click at [1192, 494] on button "Yes / OK" at bounding box center [1191, 494] width 91 height 21
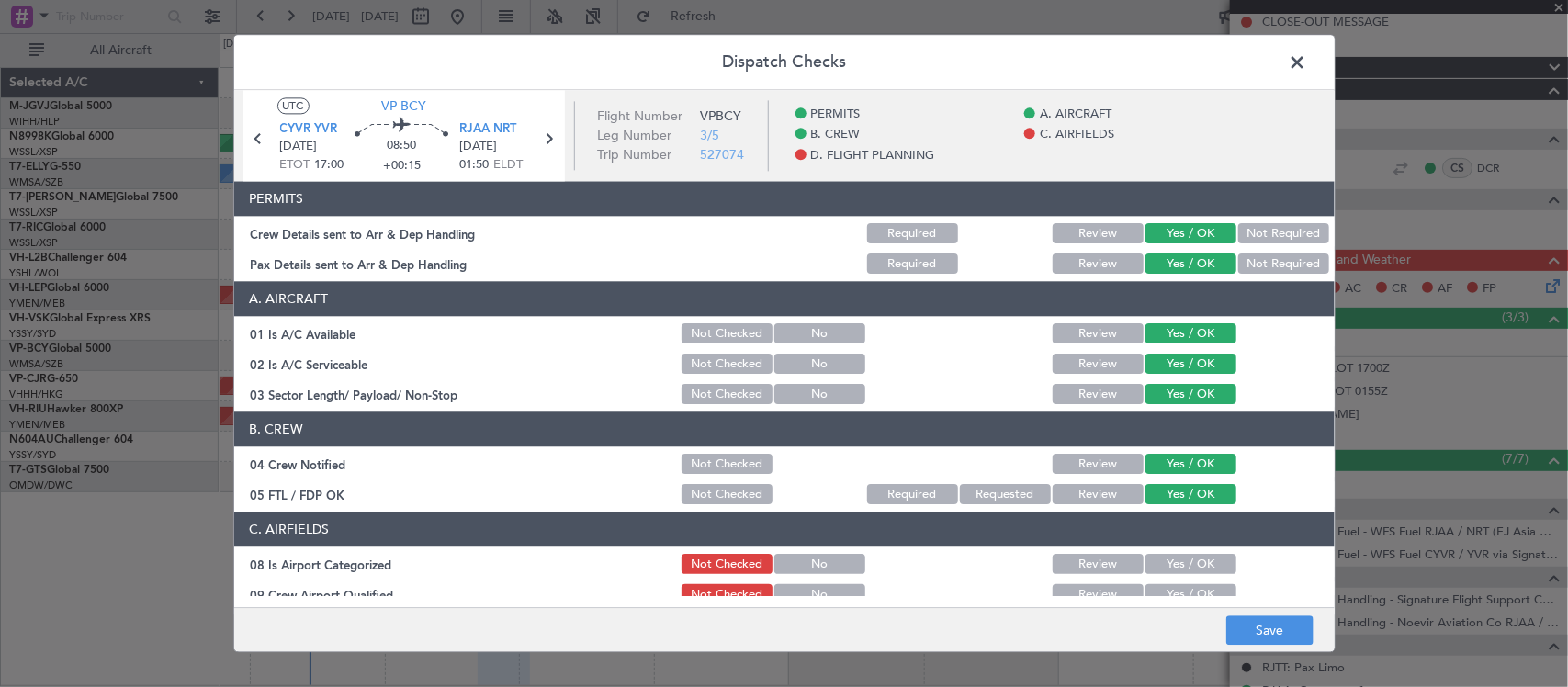
click at [1201, 570] on button "Yes / OK" at bounding box center [1191, 565] width 91 height 21
click at [1200, 585] on button "Yes / OK" at bounding box center [1191, 595] width 91 height 21
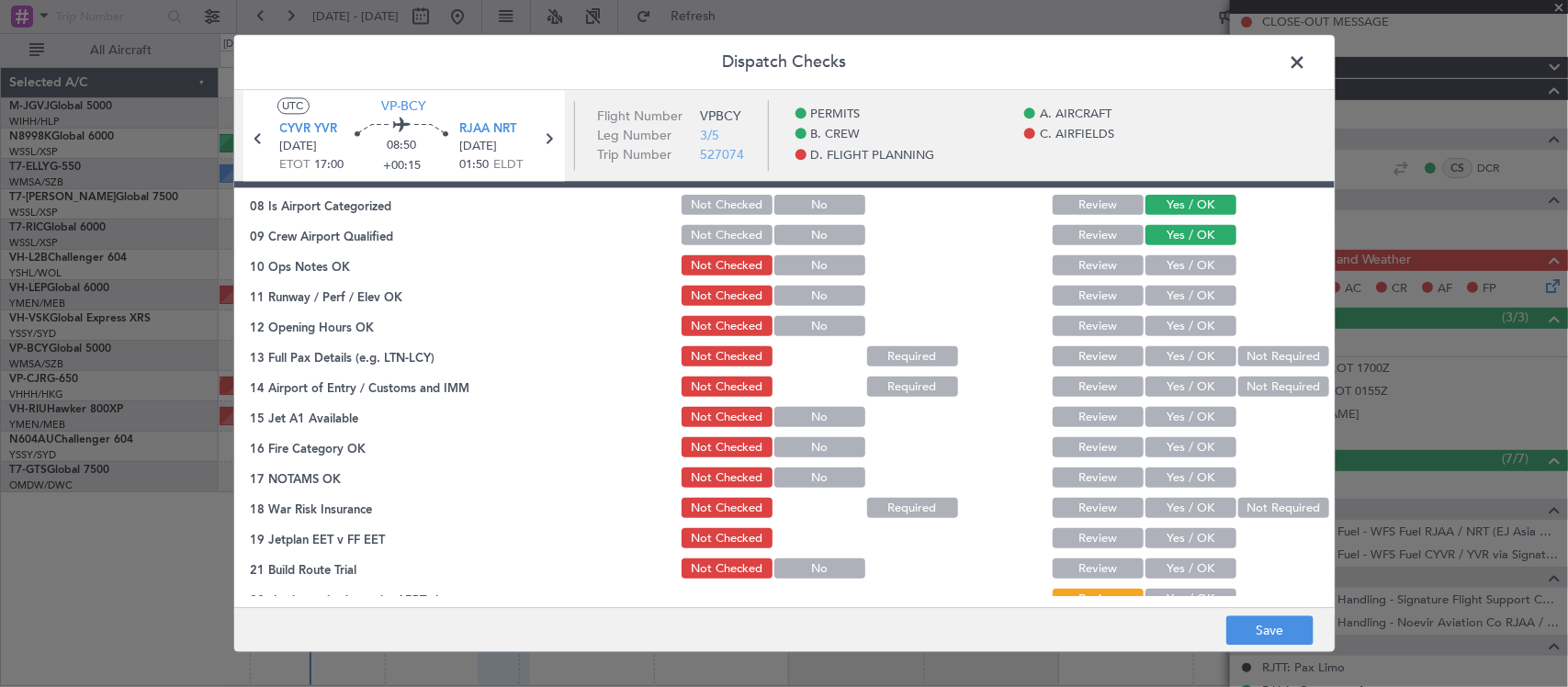
scroll to position [382, 0]
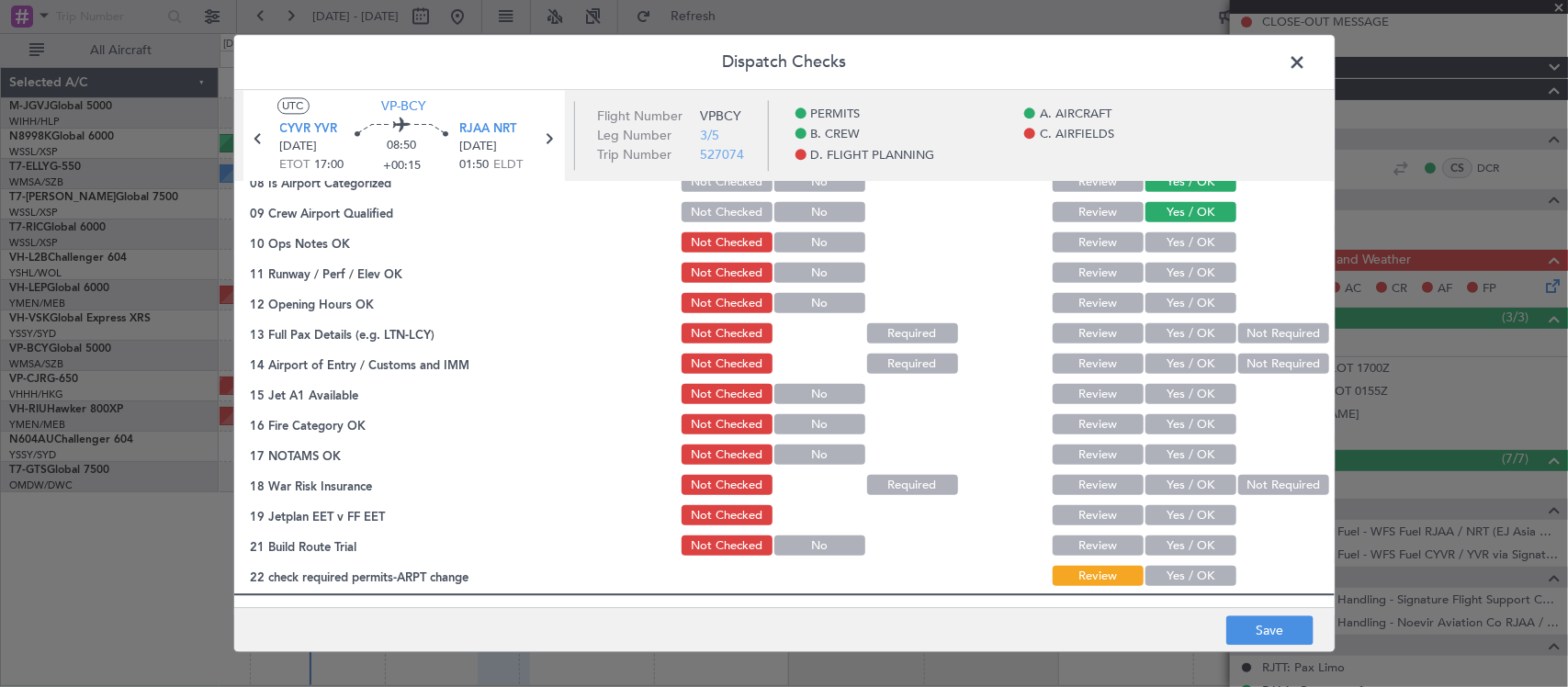
click at [1190, 236] on button "Yes / OK" at bounding box center [1191, 243] width 91 height 21
click at [1190, 271] on button "Yes / OK" at bounding box center [1191, 274] width 91 height 21
click at [1193, 300] on button "Yes / OK" at bounding box center [1191, 304] width 91 height 21
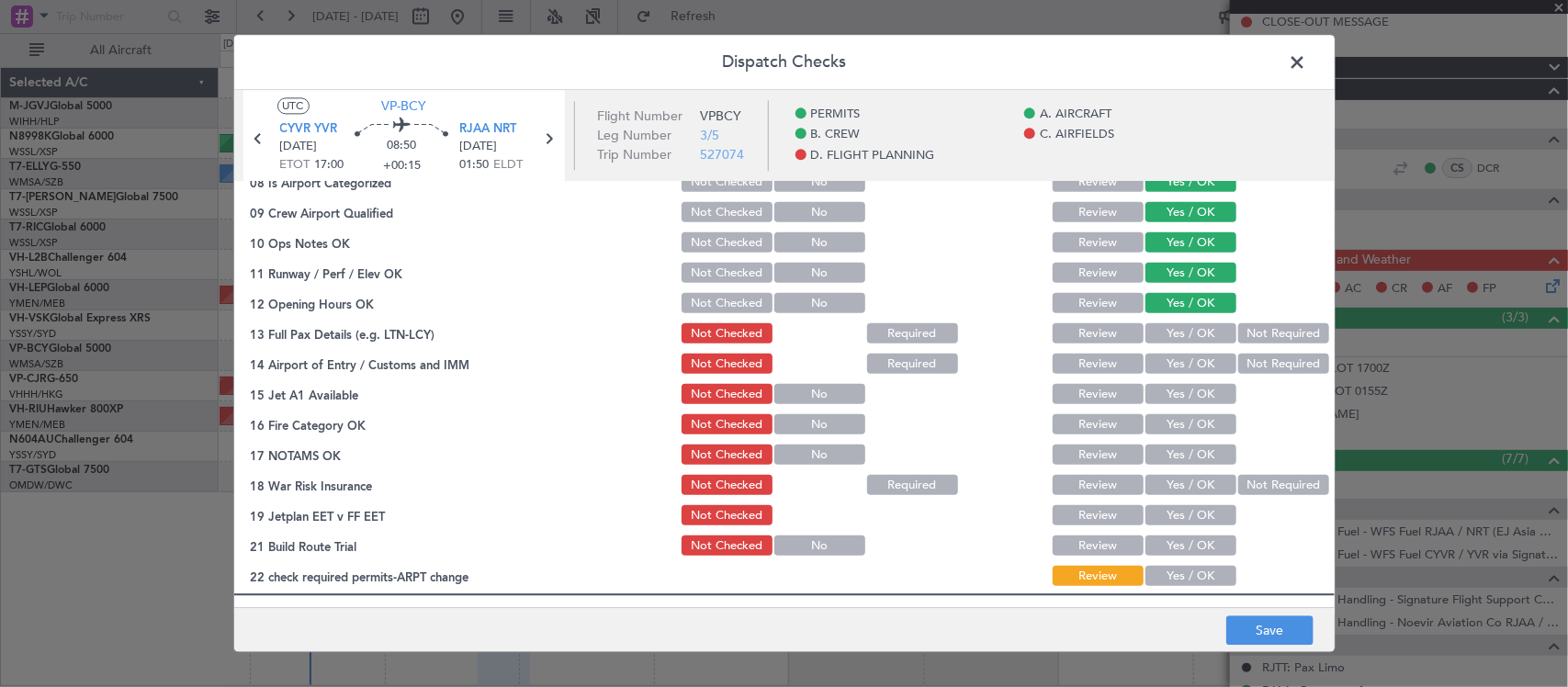
click at [1194, 337] on button "Yes / OK" at bounding box center [1191, 334] width 91 height 21
click at [1199, 365] on button "Yes / OK" at bounding box center [1191, 365] width 91 height 21
click at [1201, 398] on button "Yes / OK" at bounding box center [1191, 395] width 91 height 21
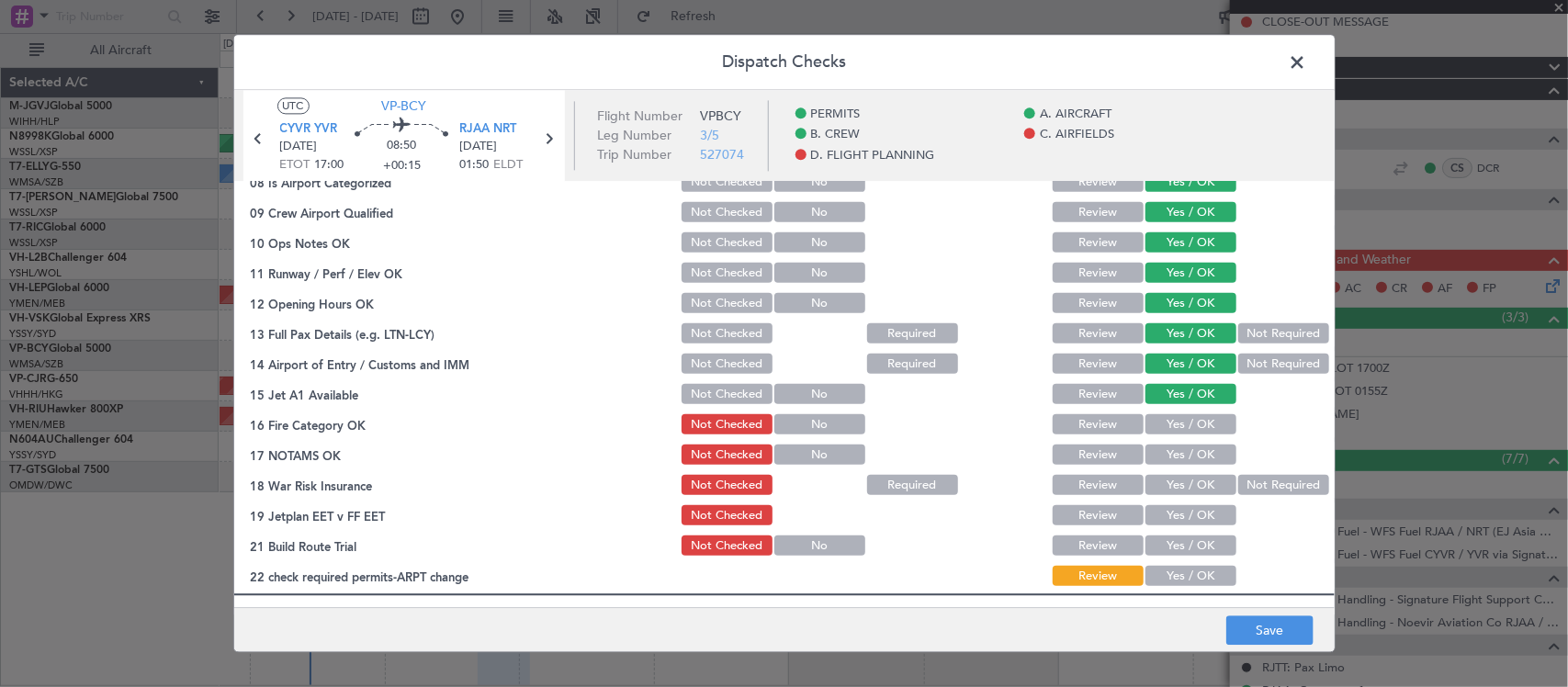
click at [1201, 428] on button "Yes / OK" at bounding box center [1191, 425] width 91 height 21
click at [1204, 460] on button "Yes / OK" at bounding box center [1191, 455] width 91 height 21
click at [1275, 499] on section "C. AIRFIELDS 08 Is Airport Categorized Not Checked No Review Yes / OK 09 Crew A…" at bounding box center [784, 361] width 1100 height 459
click at [1261, 485] on button "Not Required" at bounding box center [1284, 486] width 91 height 21
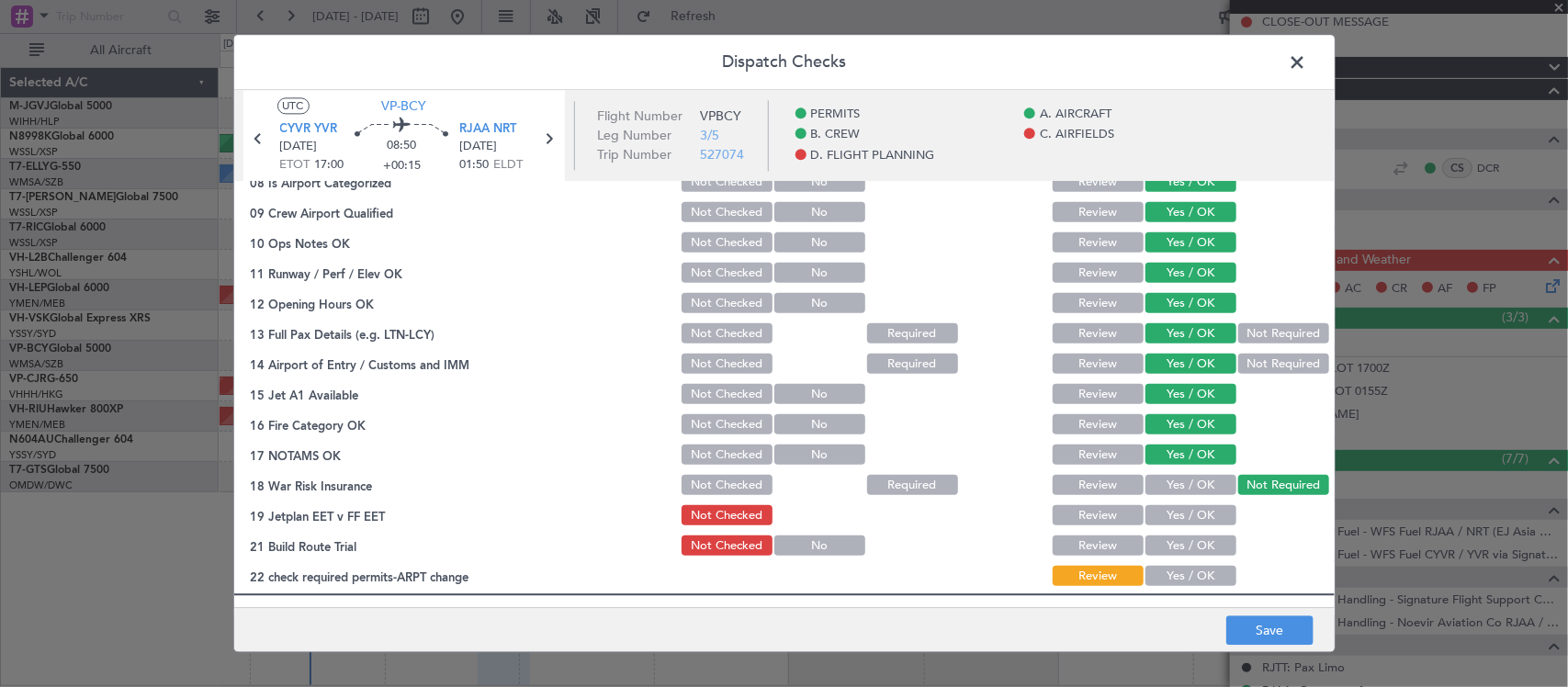
click at [1193, 517] on button "Yes / OK" at bounding box center [1191, 516] width 91 height 21
click at [1193, 564] on div "Yes / OK" at bounding box center [1189, 577] width 93 height 25
click at [1205, 552] on button "Yes / OK" at bounding box center [1191, 546] width 91 height 21
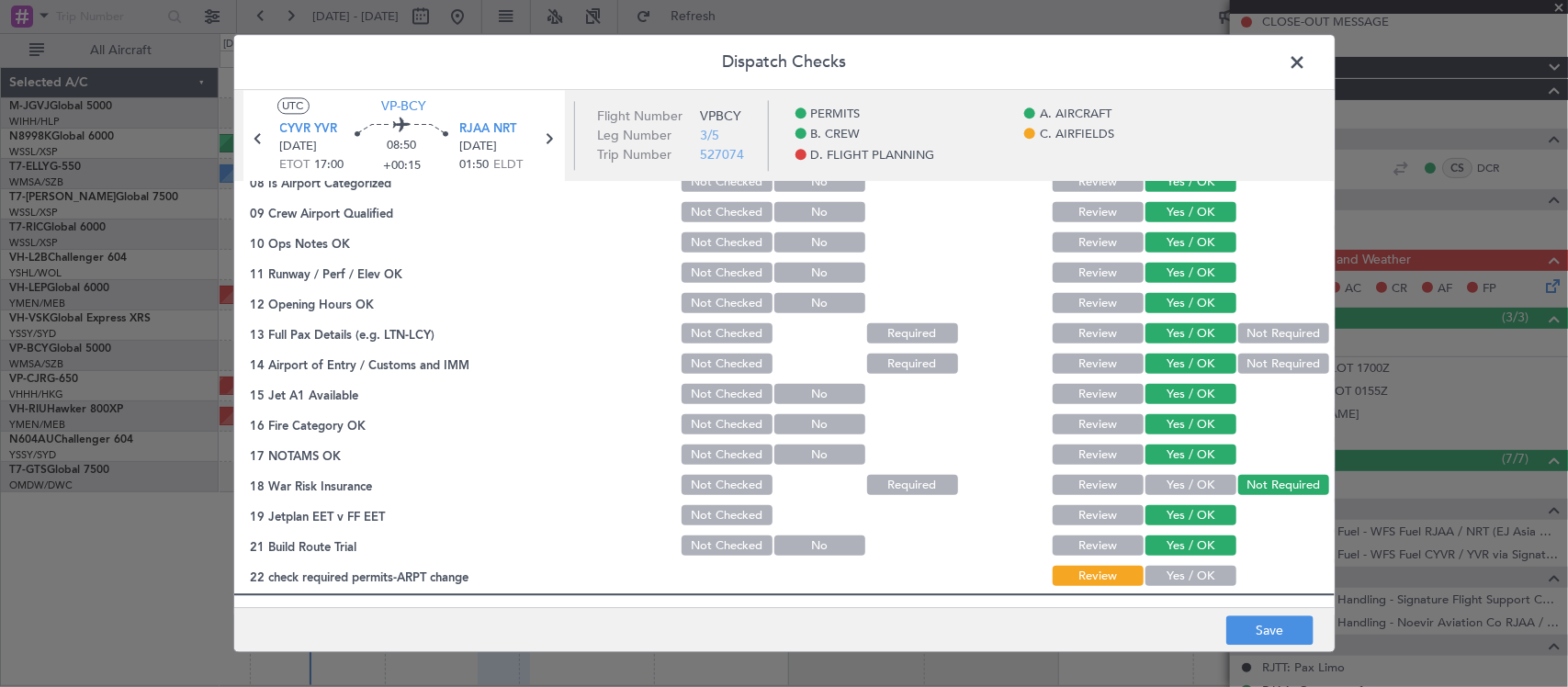
click at [1200, 572] on button "Yes / OK" at bounding box center [1191, 577] width 91 height 21
click at [1256, 632] on button "Save" at bounding box center [1269, 631] width 87 height 29
drag, startPoint x: 1300, startPoint y: 64, endPoint x: 1246, endPoint y: 121, distance: 78.5
click at [1307, 64] on span at bounding box center [1307, 67] width 0 height 37
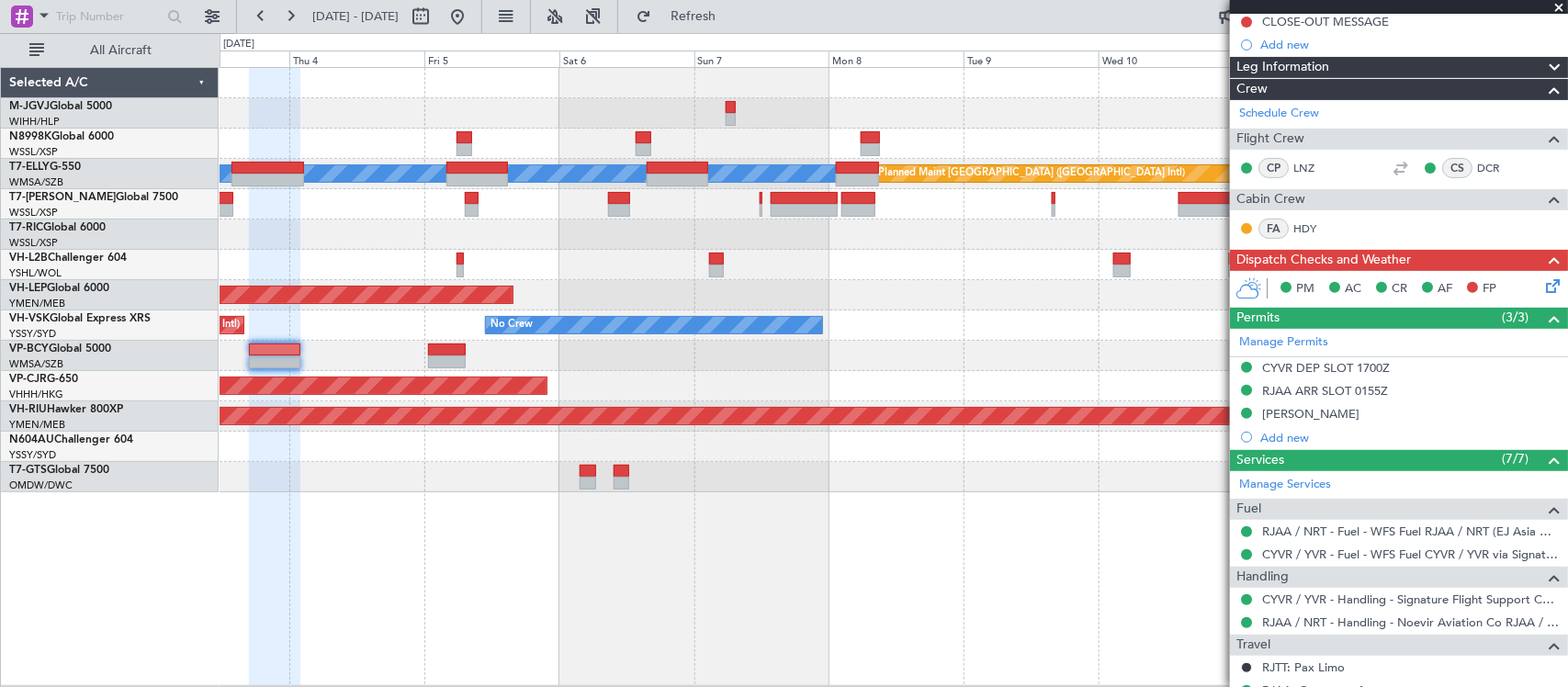
click at [699, 282] on div "Planned Maint [GEOGRAPHIC_DATA] (Seletar) [PERSON_NAME] Planned Maint [GEOGRAPH…" at bounding box center [893, 280] width 1347 height 424
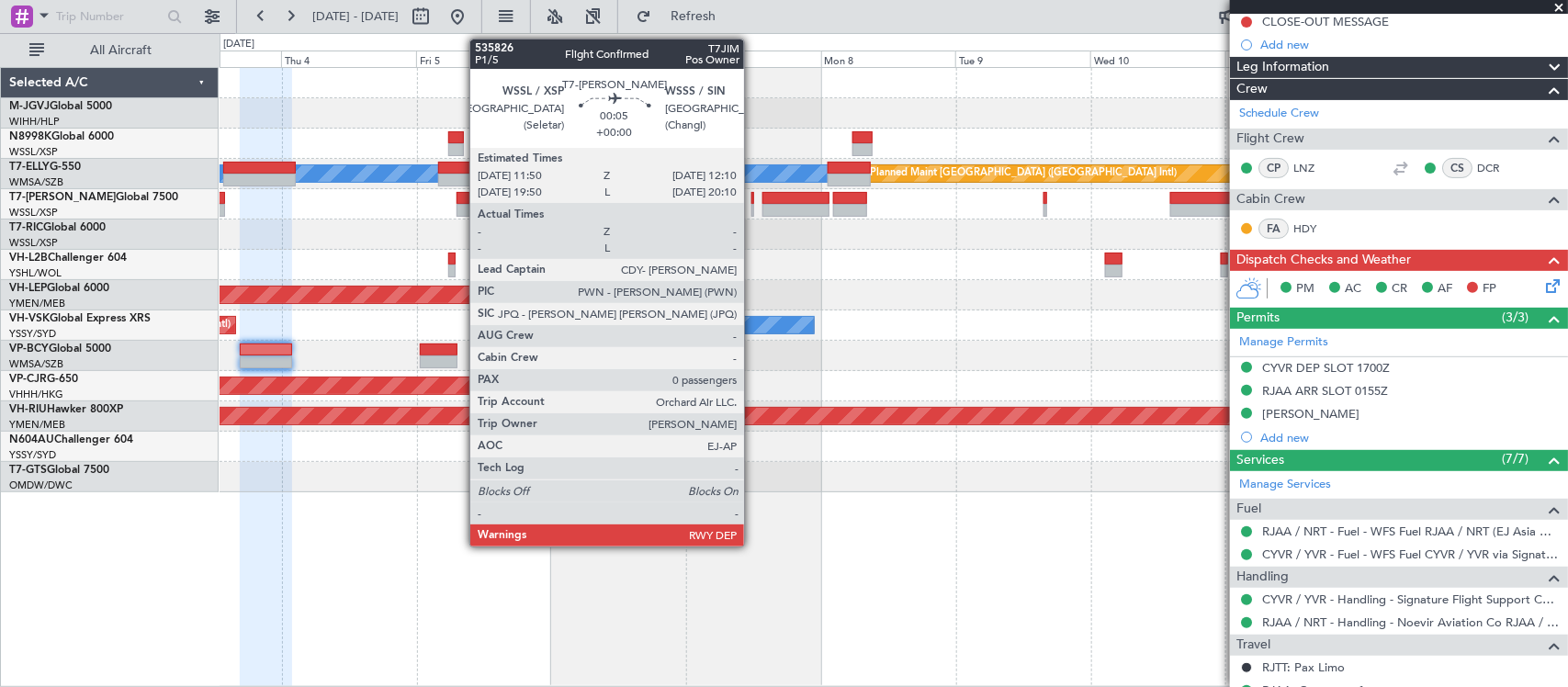
click at [753, 207] on div at bounding box center [752, 210] width 3 height 13
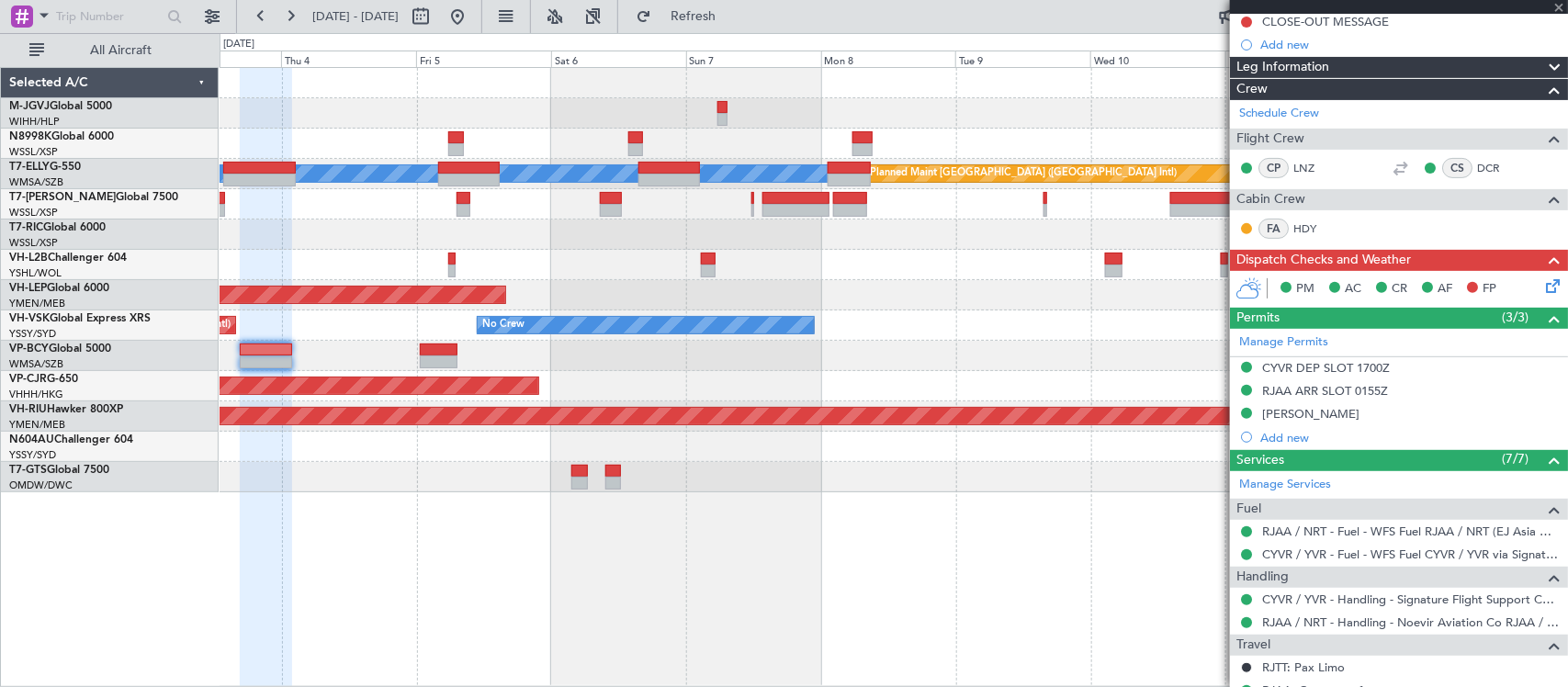
type input "0"
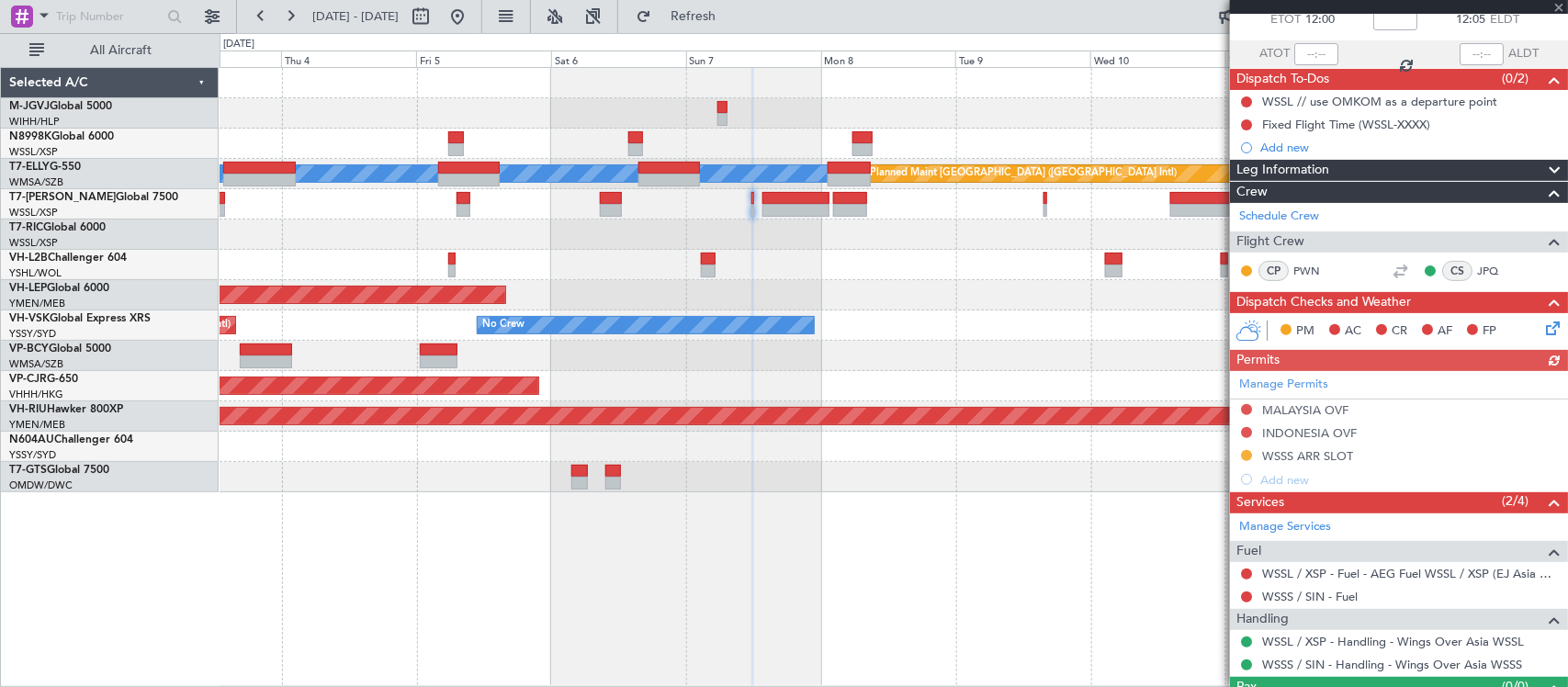
scroll to position [153, 0]
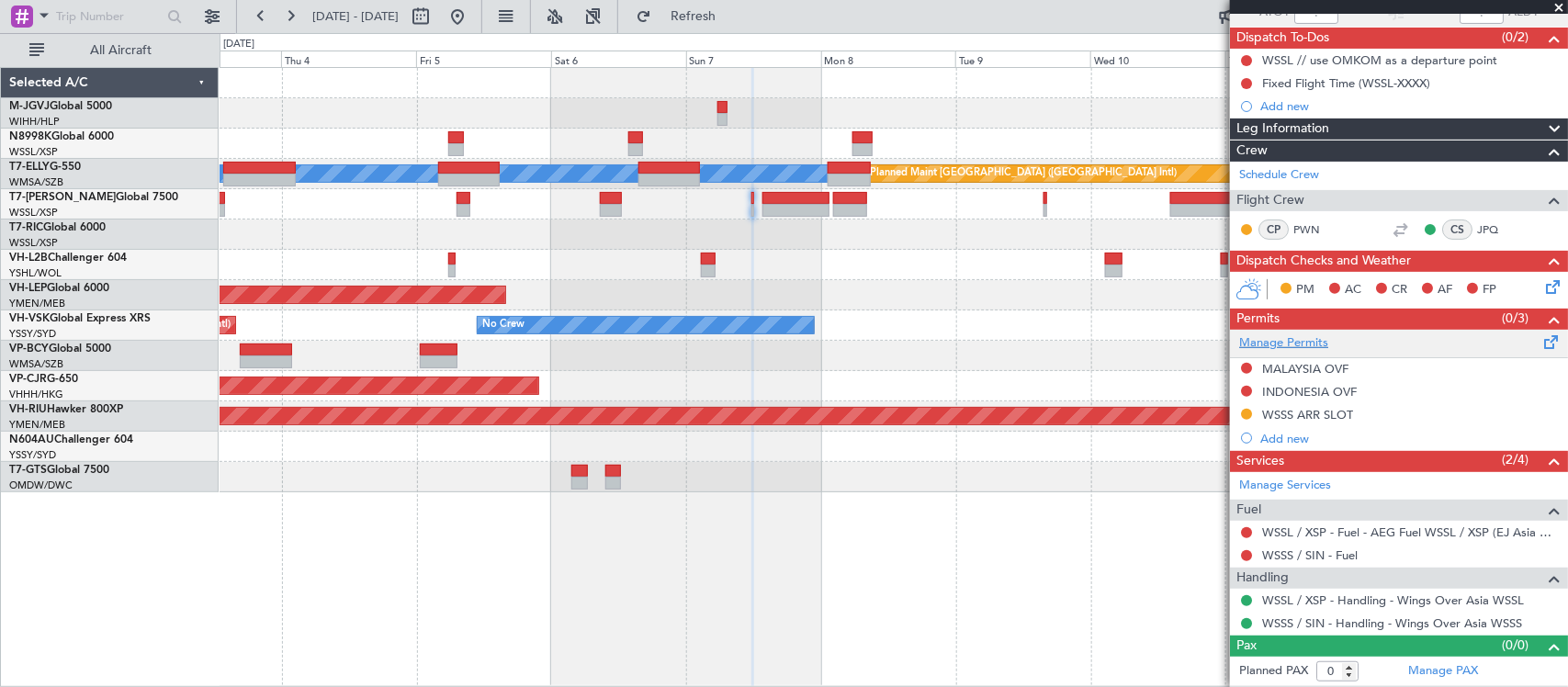
click at [1288, 337] on link "Manage Permits" at bounding box center [1283, 343] width 89 height 19
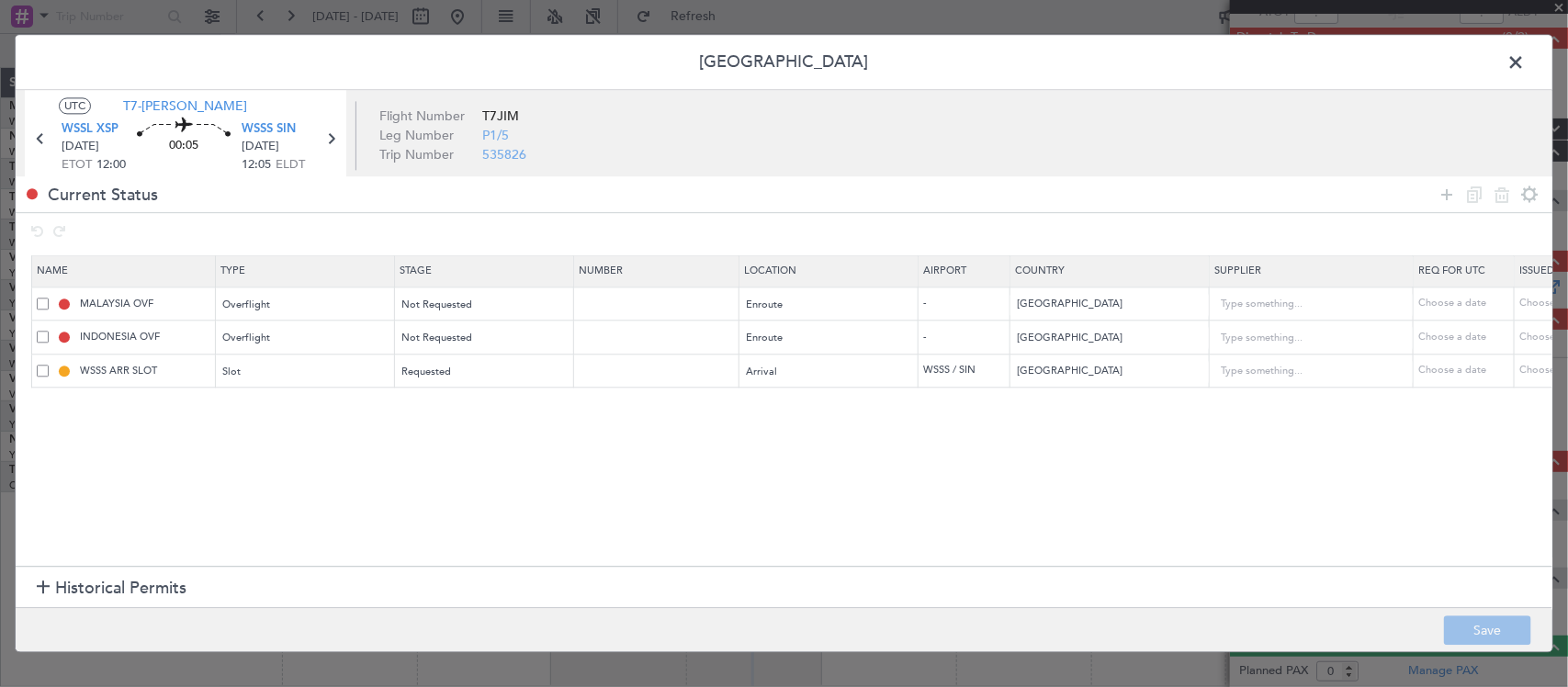
click at [1537, 377] on div "Choose a date" at bounding box center [1567, 371] width 96 height 16
select select "9"
select select "2025"
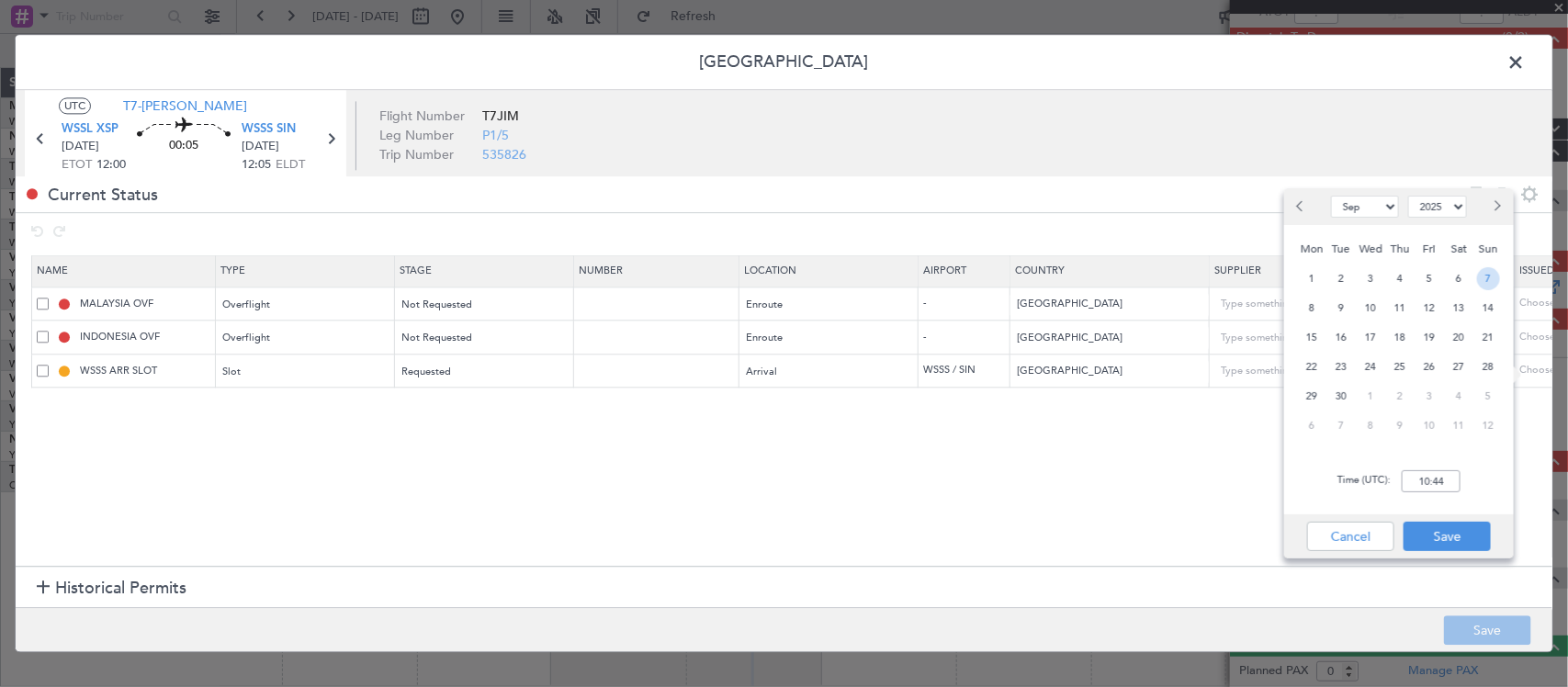
click at [1493, 277] on span "7" at bounding box center [1489, 279] width 23 height 23
click at [1448, 480] on input "00:00" at bounding box center [1431, 481] width 59 height 22
type input "12:05"
click at [1462, 534] on button "Save" at bounding box center [1447, 537] width 87 height 29
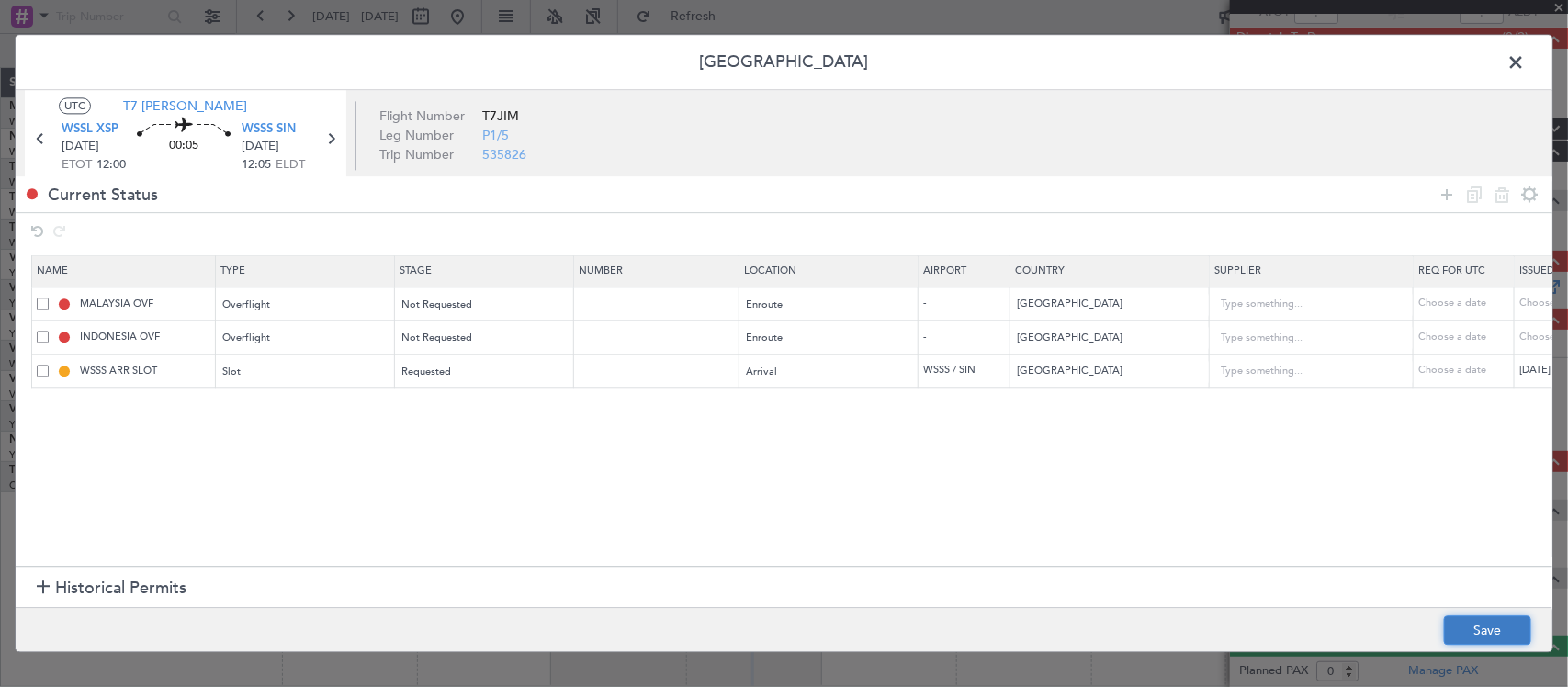
click at [1493, 639] on button "Save" at bounding box center [1487, 631] width 87 height 29
type input "WSSS ARR SLOT 1205Z"
click at [338, 138] on icon at bounding box center [330, 140] width 23 height 23
type input "2"
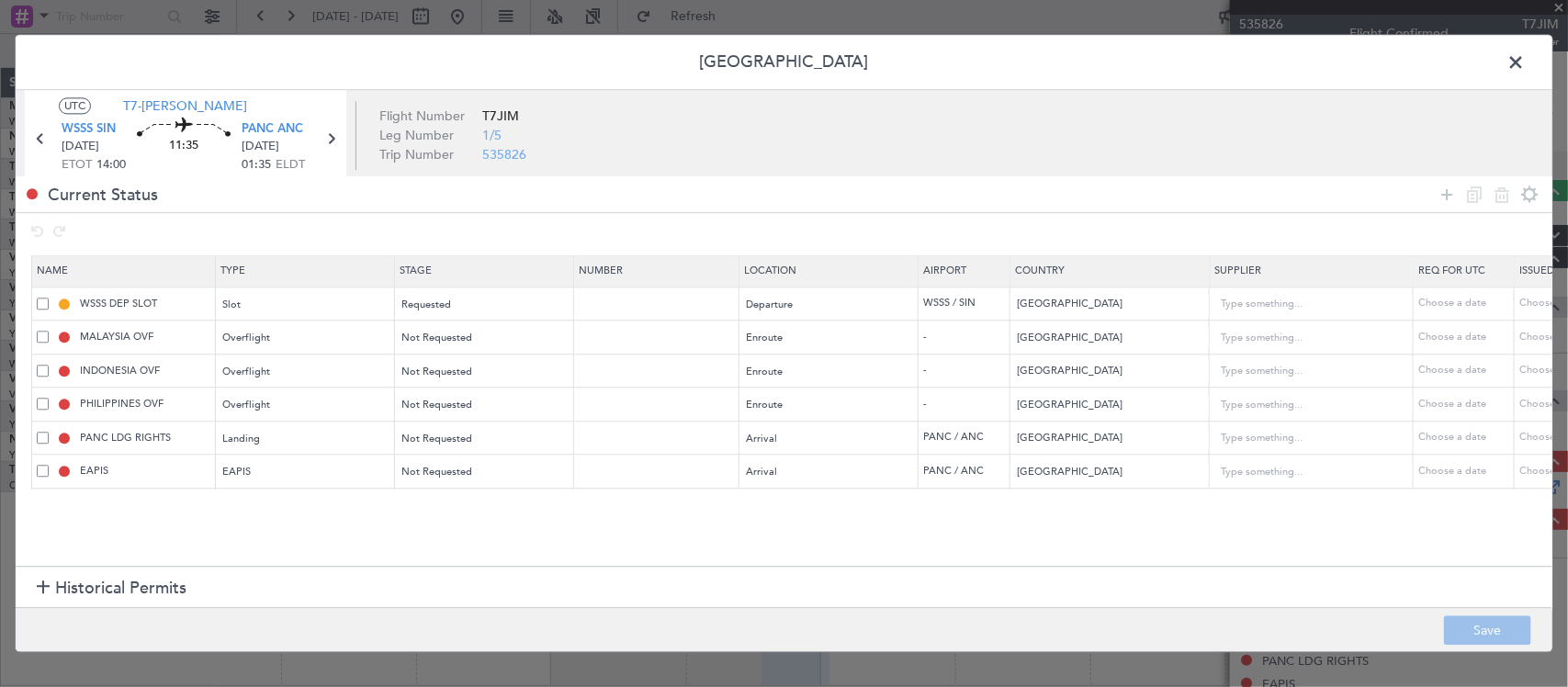
click at [1537, 303] on div "Choose a date" at bounding box center [1567, 305] width 96 height 16
select select "9"
select select "2025"
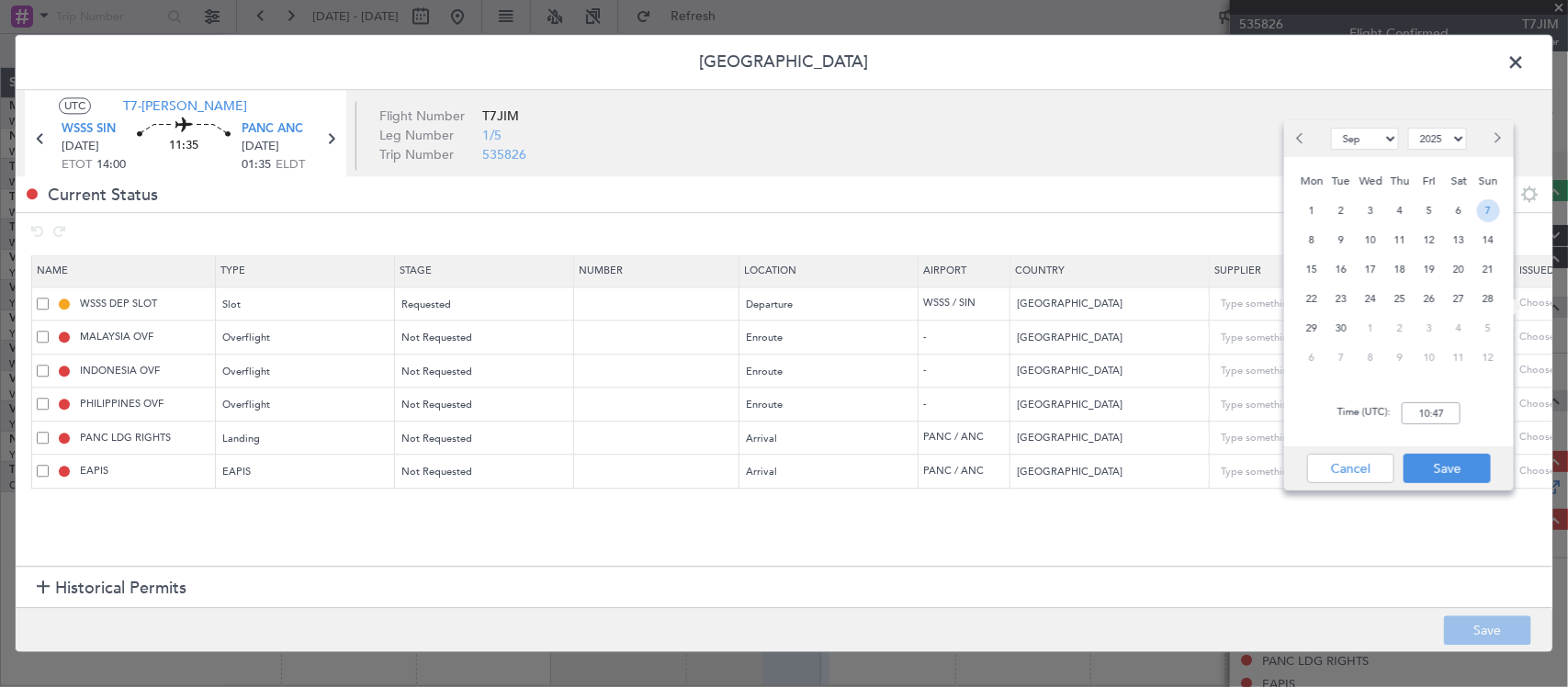
click at [1490, 213] on span "7" at bounding box center [1489, 211] width 23 height 23
click at [1439, 414] on input "00:00" at bounding box center [1431, 413] width 59 height 22
type input "14:00"
drag, startPoint x: 1461, startPoint y: 473, endPoint x: 1468, endPoint y: 517, distance: 44.6
click at [1459, 471] on button "Save" at bounding box center [1447, 469] width 87 height 29
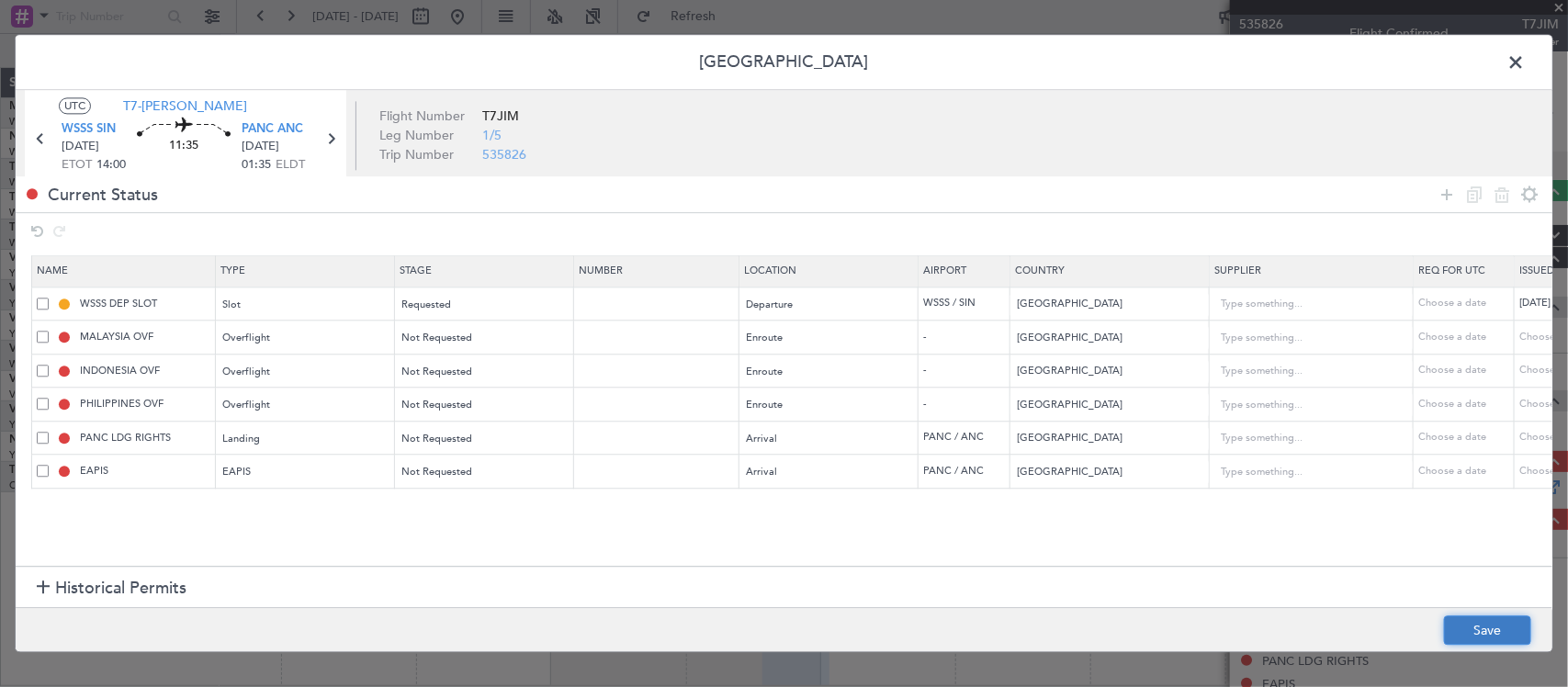
click at [1489, 643] on button "Save" at bounding box center [1487, 631] width 87 height 29
type input "WSSS DEP SLOT 1400Z"
click at [1525, 63] on span at bounding box center [1525, 67] width 0 height 37
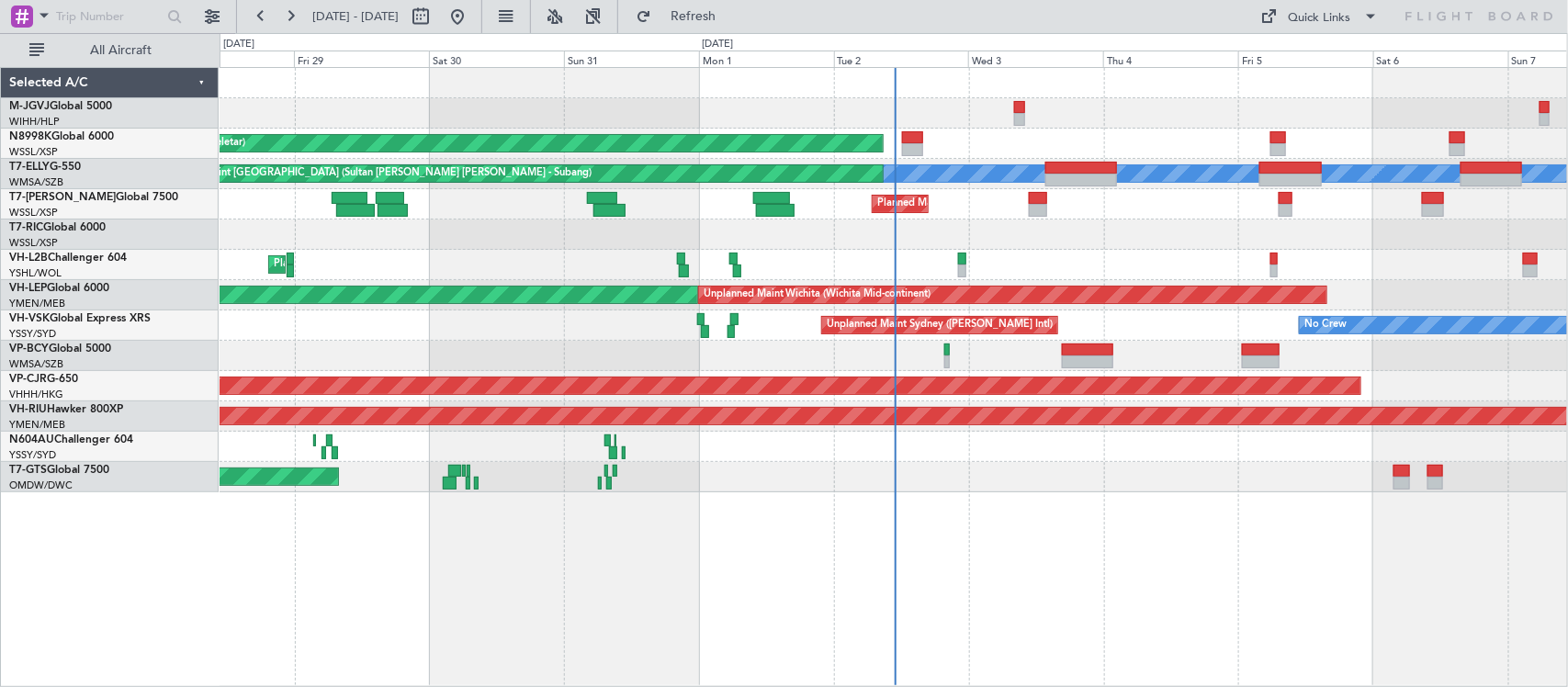
click at [1017, 246] on div at bounding box center [893, 235] width 1347 height 30
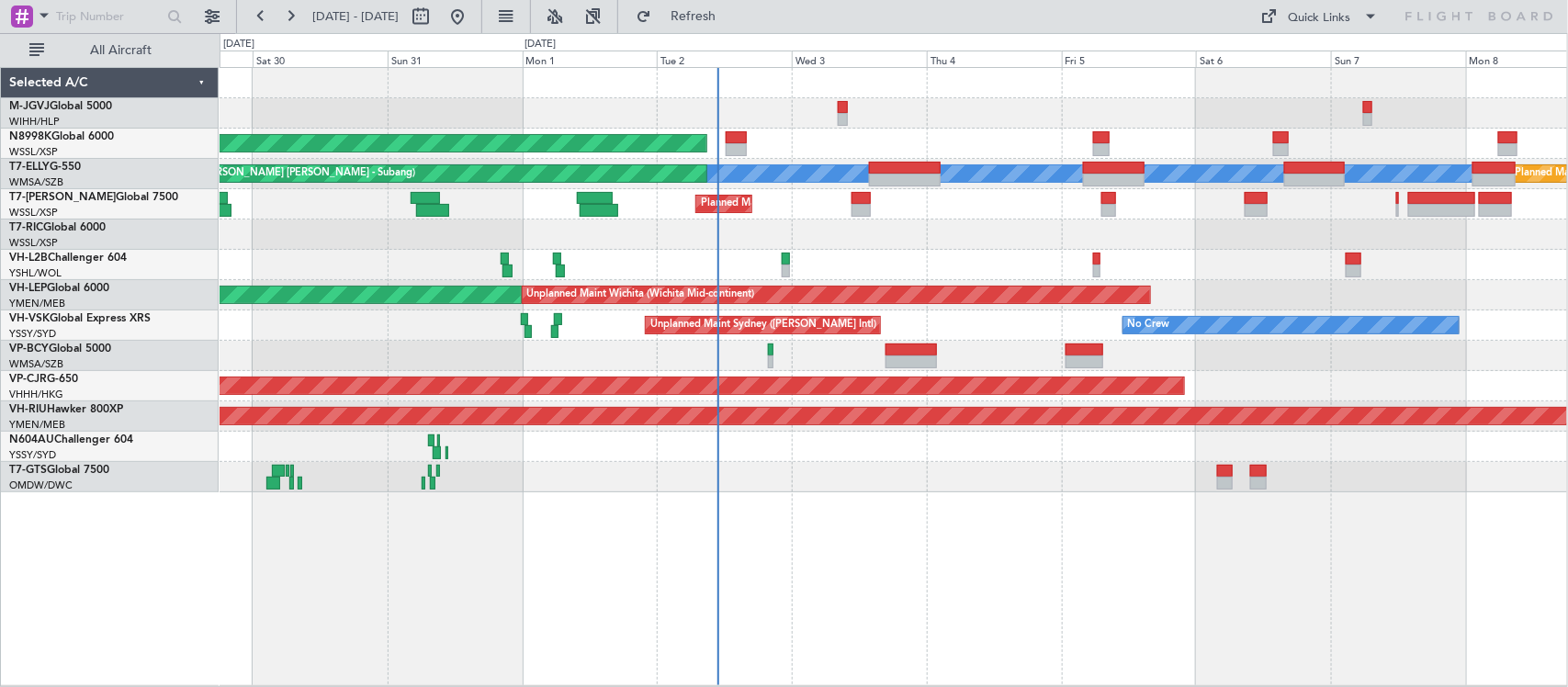
click at [754, 287] on div "Planned Maint Singapore (Seletar) MEL Planned Maint Kuala Lumpur (Sultan Abdul …" at bounding box center [893, 280] width 1347 height 424
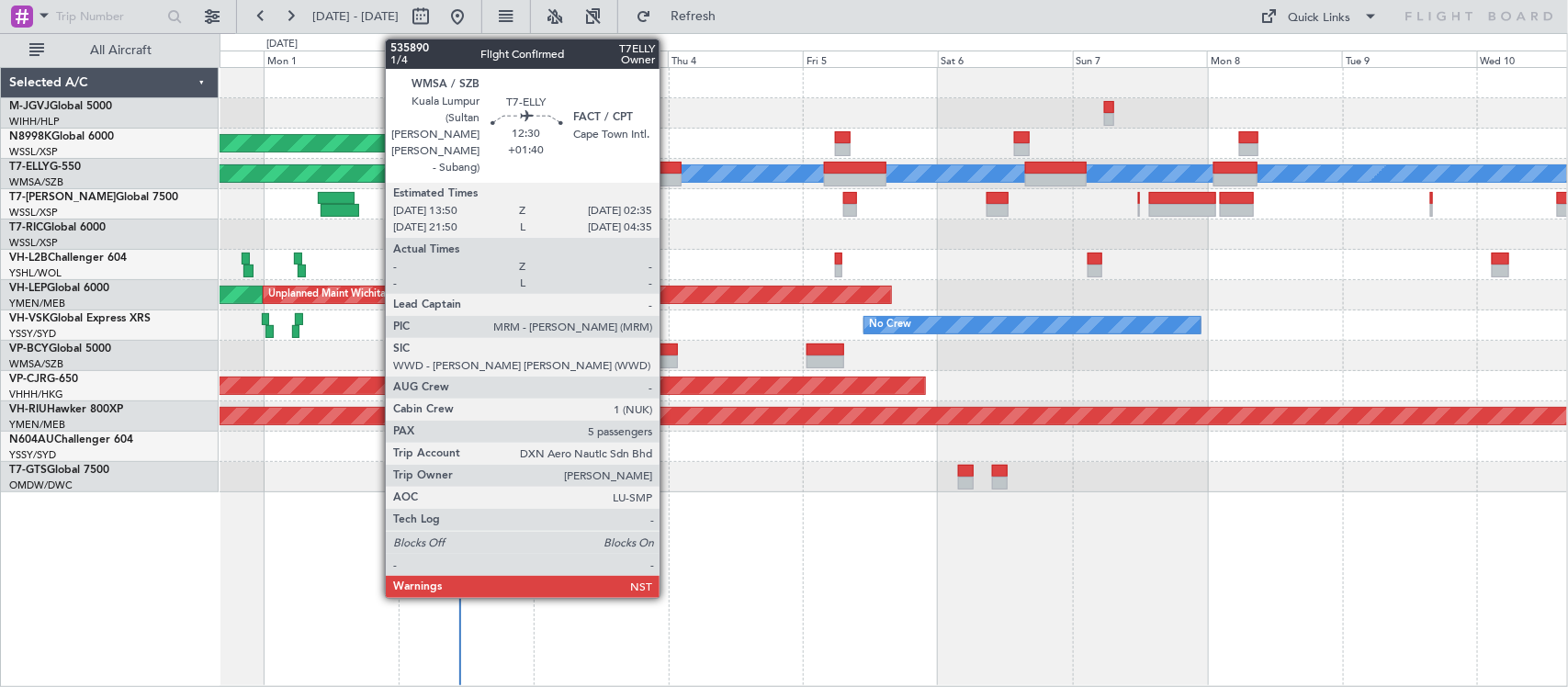
click at [667, 177] on div at bounding box center [645, 180] width 71 height 13
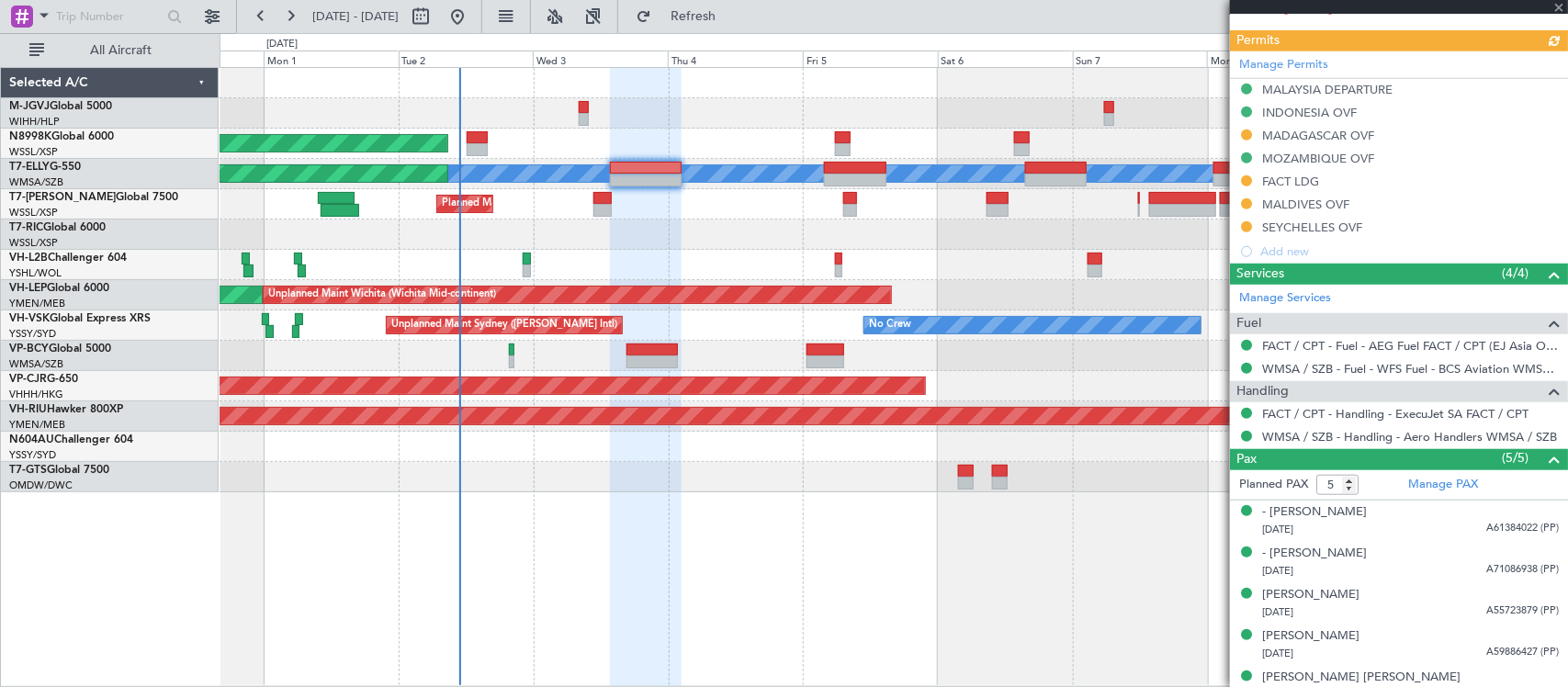
scroll to position [539, 0]
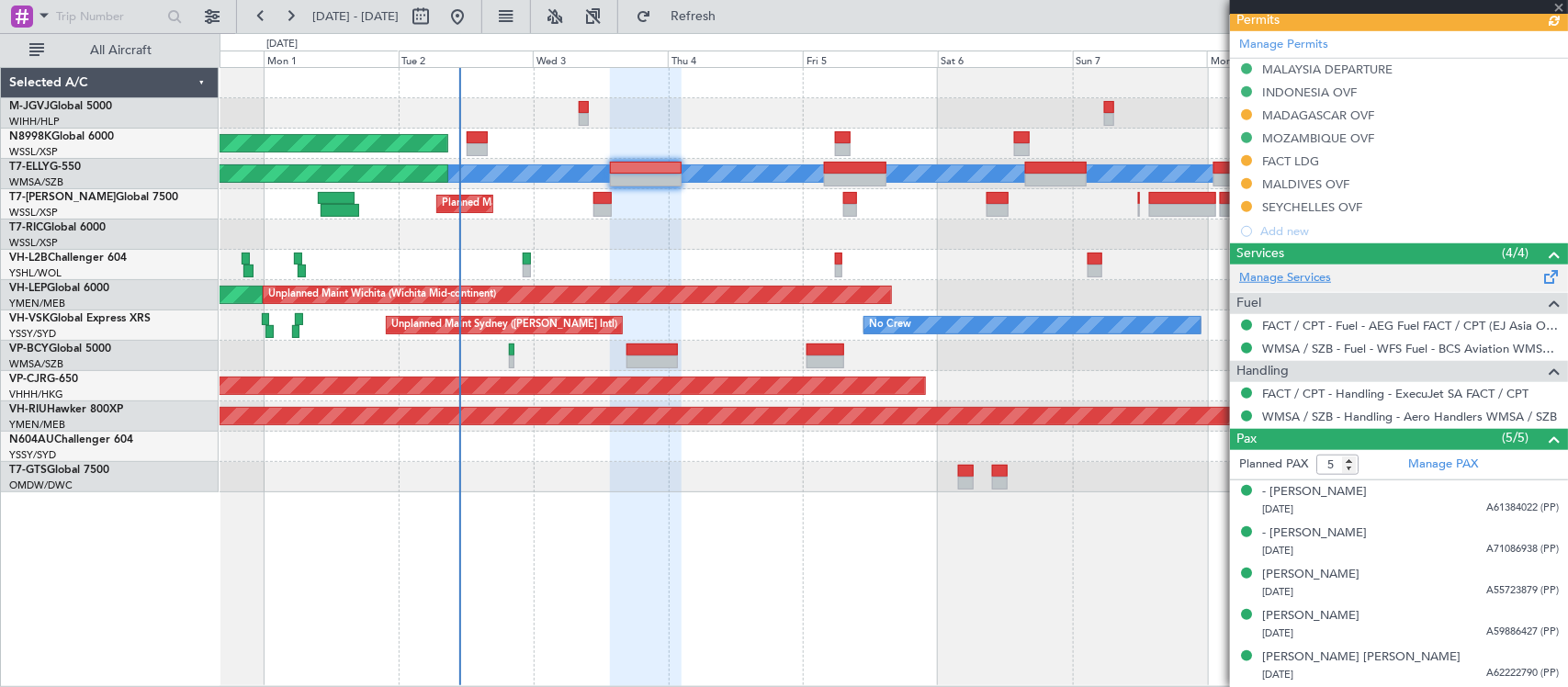
click at [1269, 276] on link "Manage Services" at bounding box center [1285, 279] width 92 height 19
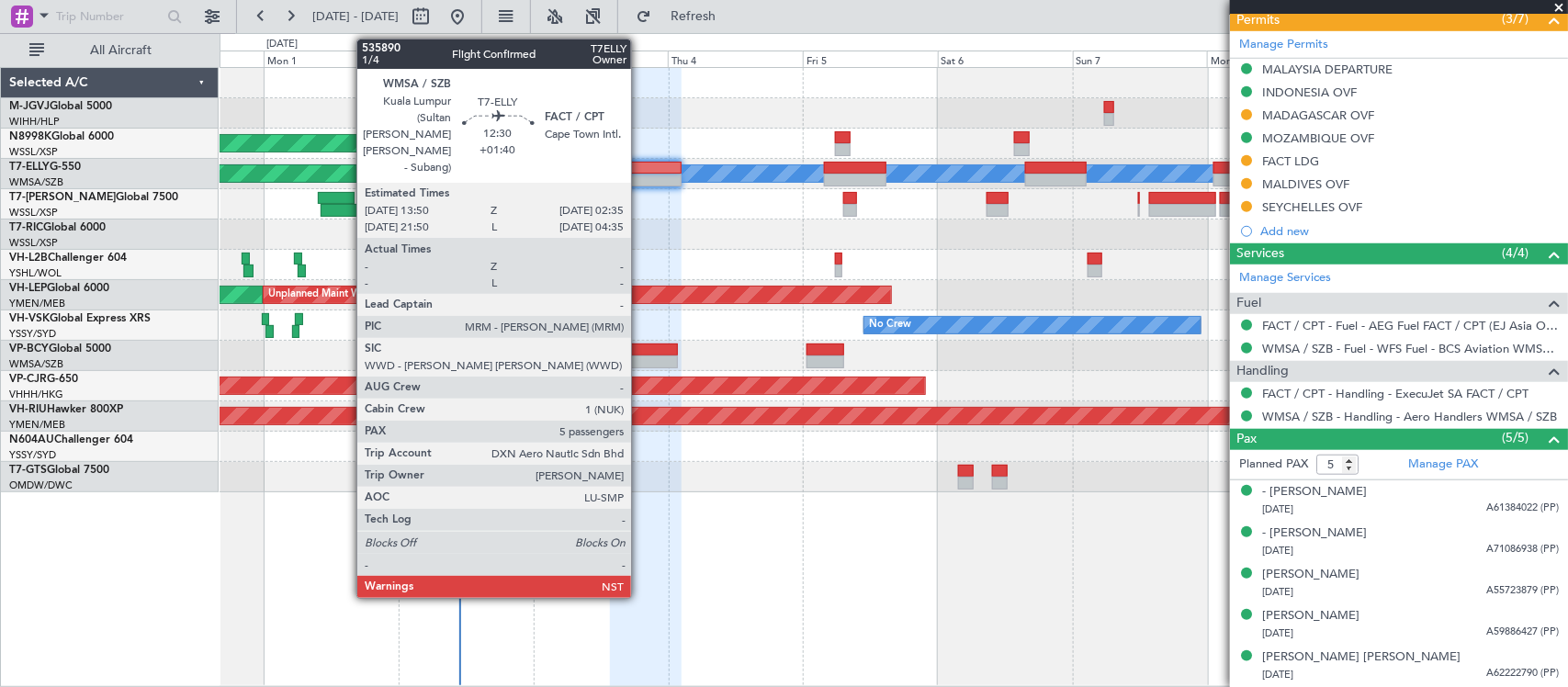
click at [644, 175] on div at bounding box center [645, 180] width 71 height 13
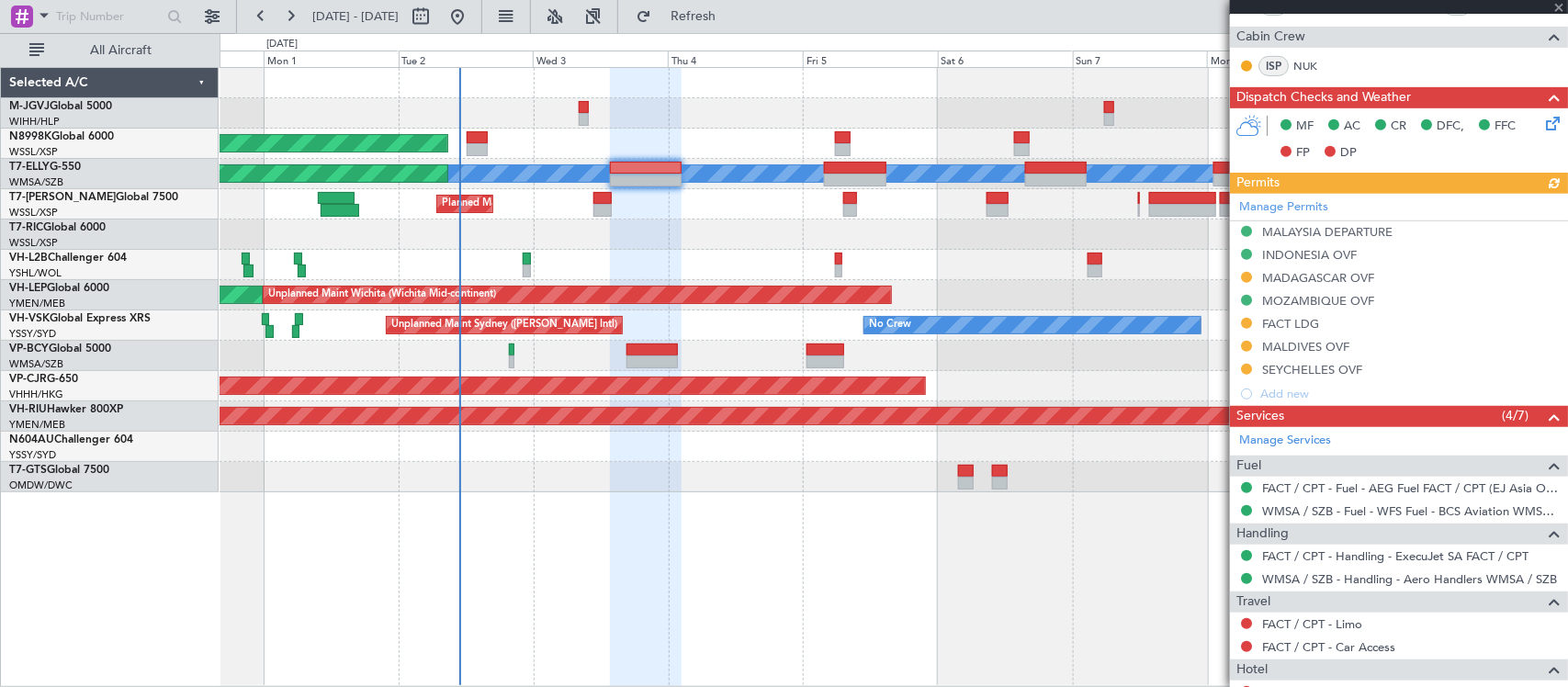
scroll to position [654, 0]
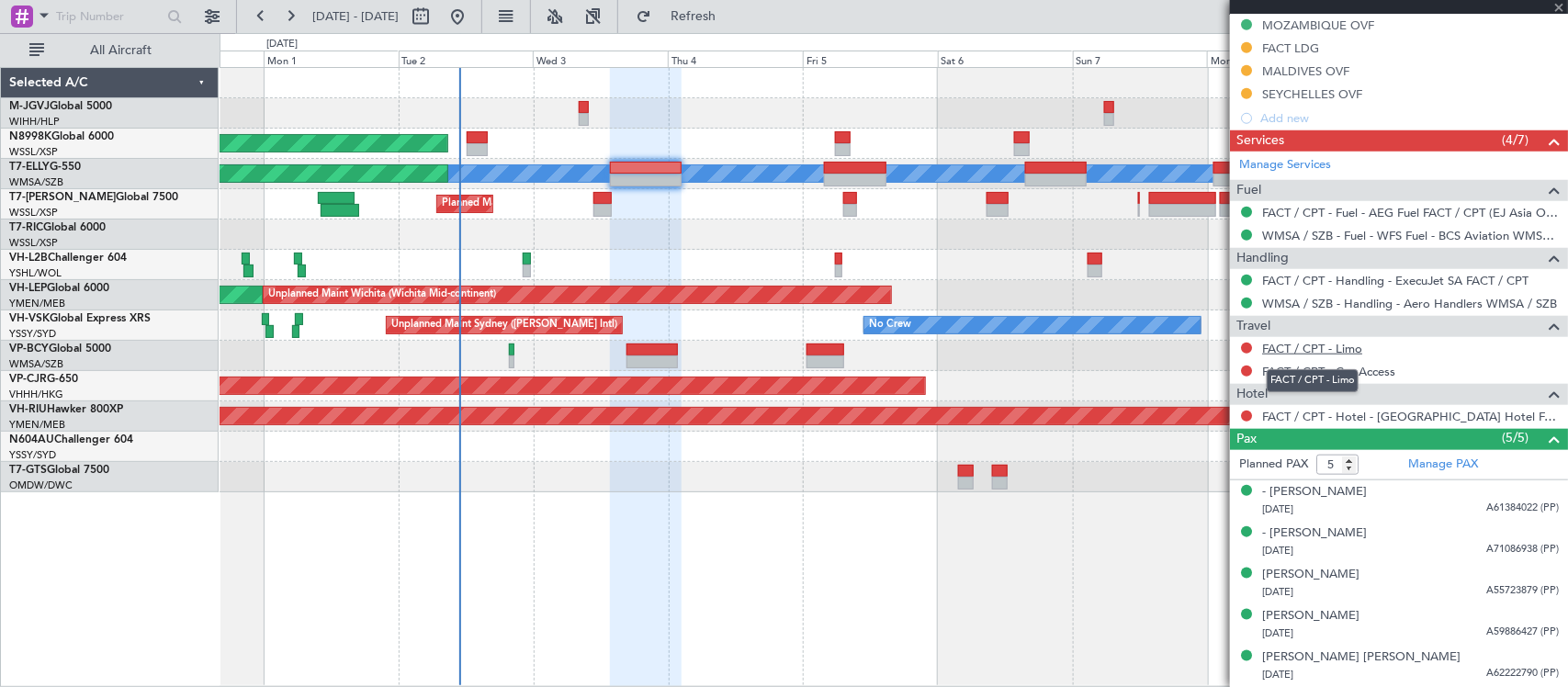
click at [1323, 351] on link "FACT / CPT - Limo" at bounding box center [1312, 349] width 100 height 16
click at [1365, 374] on link "FACT / CPT - Car Access" at bounding box center [1329, 371] width 133 height 16
click at [1453, 419] on link "FACT / CPT - Hotel - Radisson Waterfront Hotel FACT / CPT" at bounding box center [1411, 416] width 297 height 16
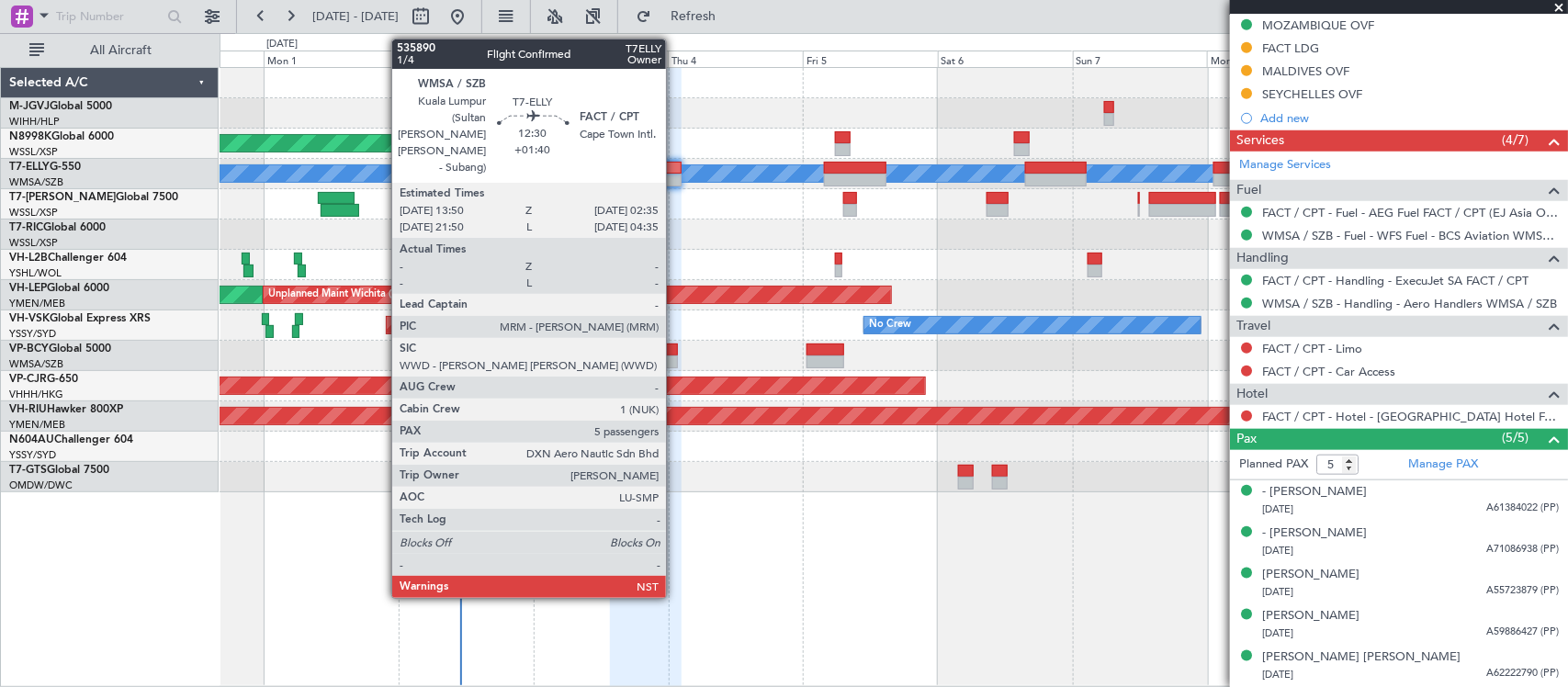
click at [672, 171] on div at bounding box center [645, 167] width 71 height 13
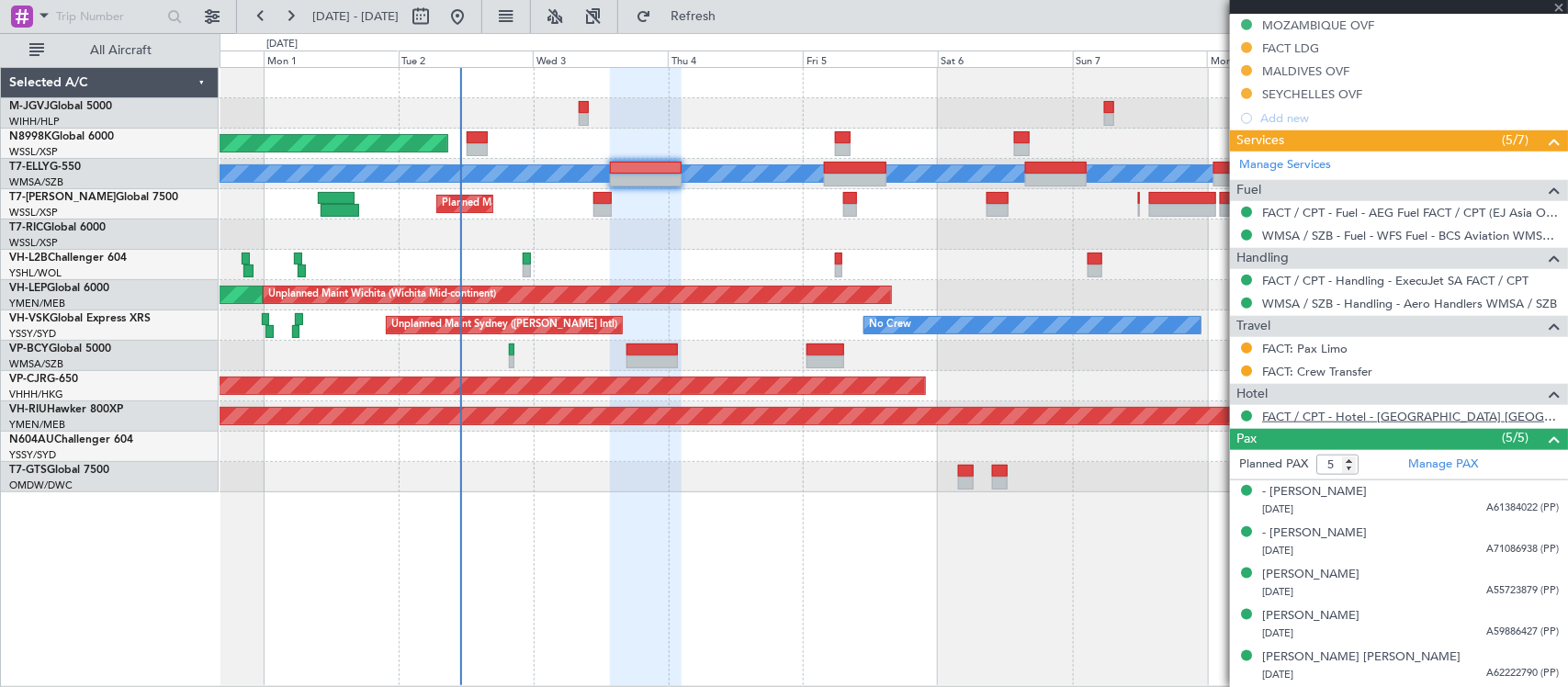
click at [1469, 419] on link "FACT / CPT - Hotel - Radisson Hotel Cape Town Foreshore" at bounding box center [1411, 416] width 297 height 16
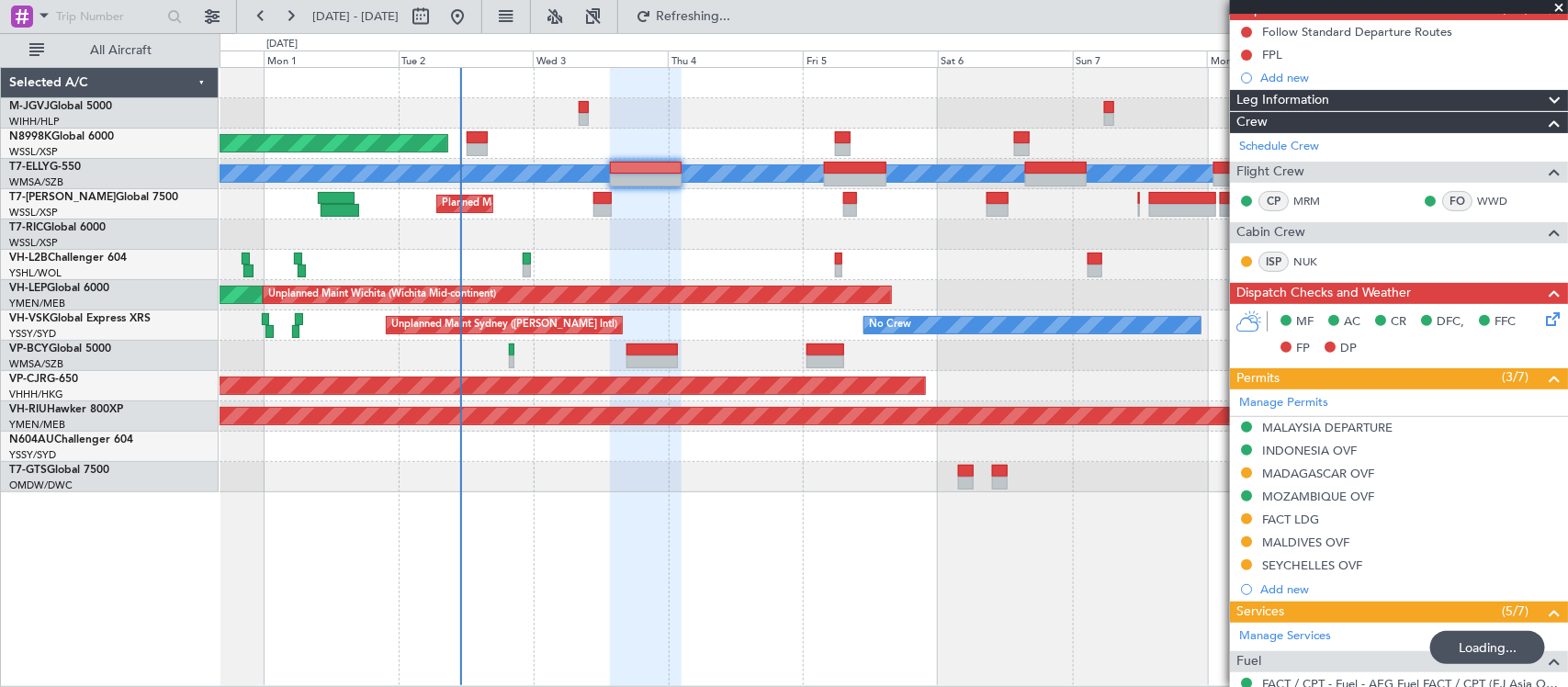
scroll to position [0, 0]
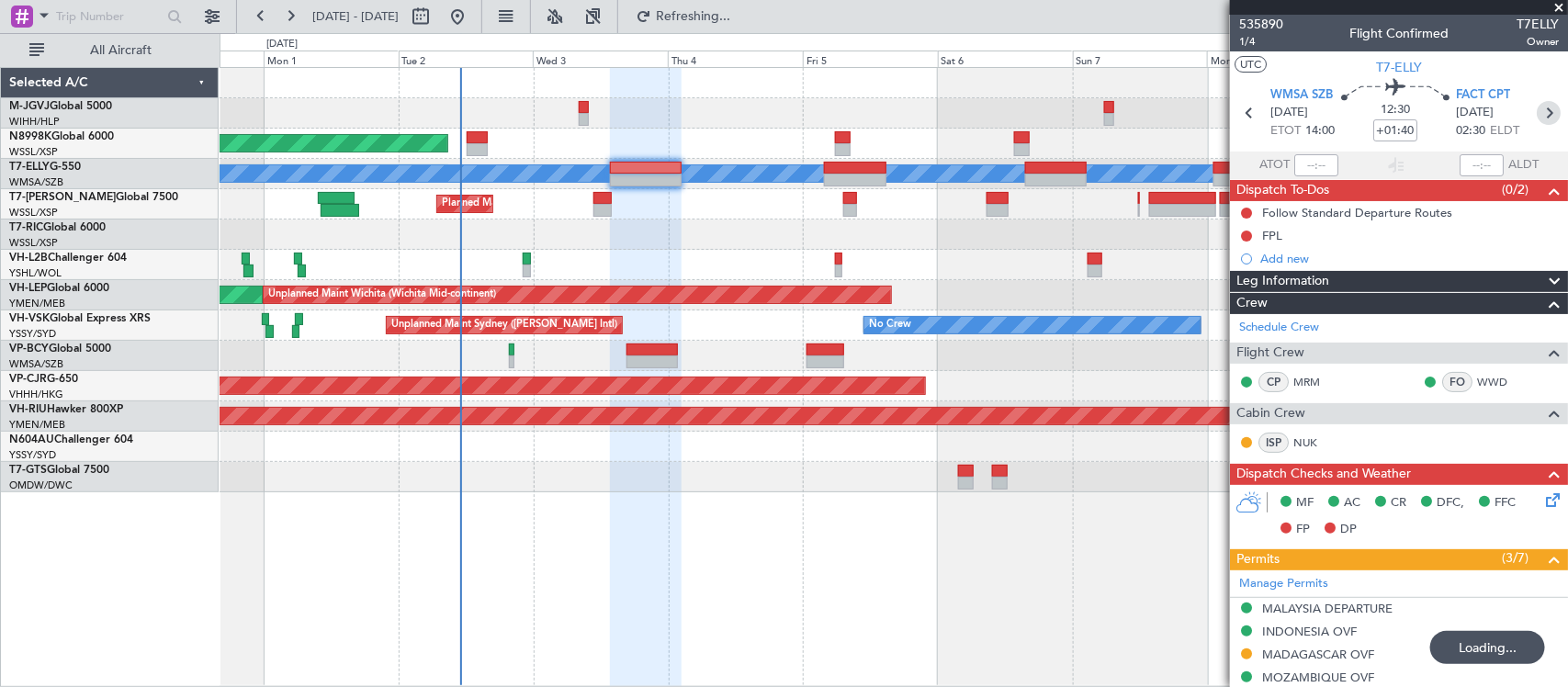
click at [1537, 107] on icon at bounding box center [1548, 112] width 23 height 23
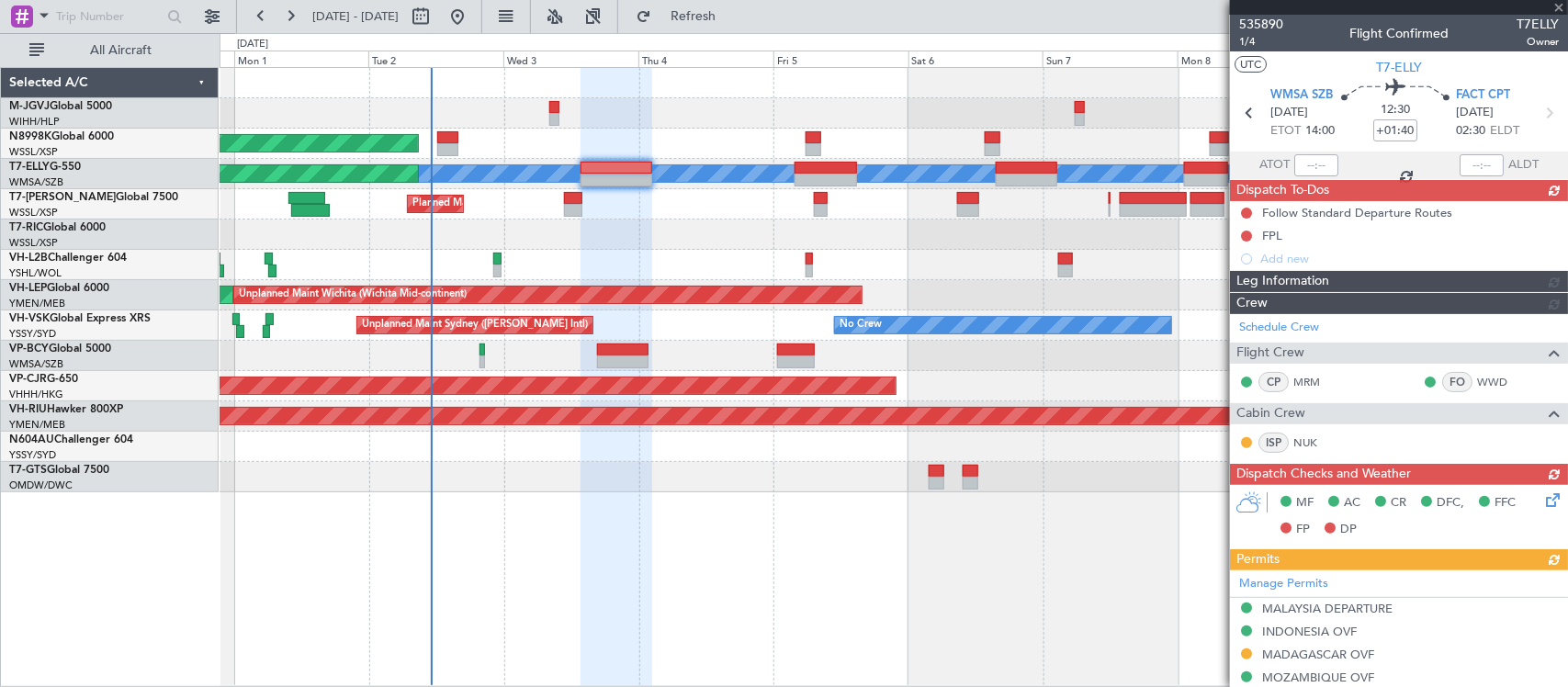
click at [704, 492] on div at bounding box center [893, 477] width 1347 height 30
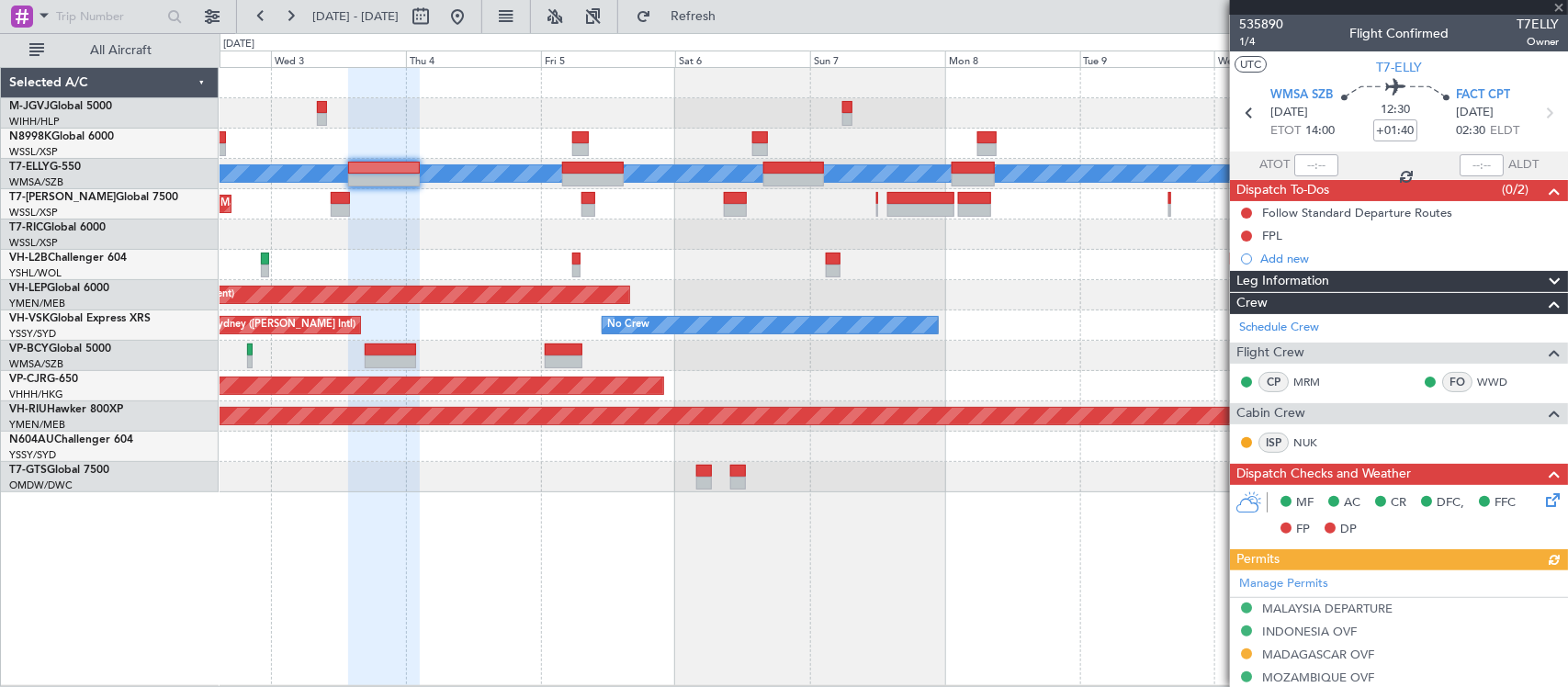
click at [985, 382] on div "Planned Maint [GEOGRAPHIC_DATA] ([GEOGRAPHIC_DATA] Intl)" at bounding box center [893, 386] width 1347 height 30
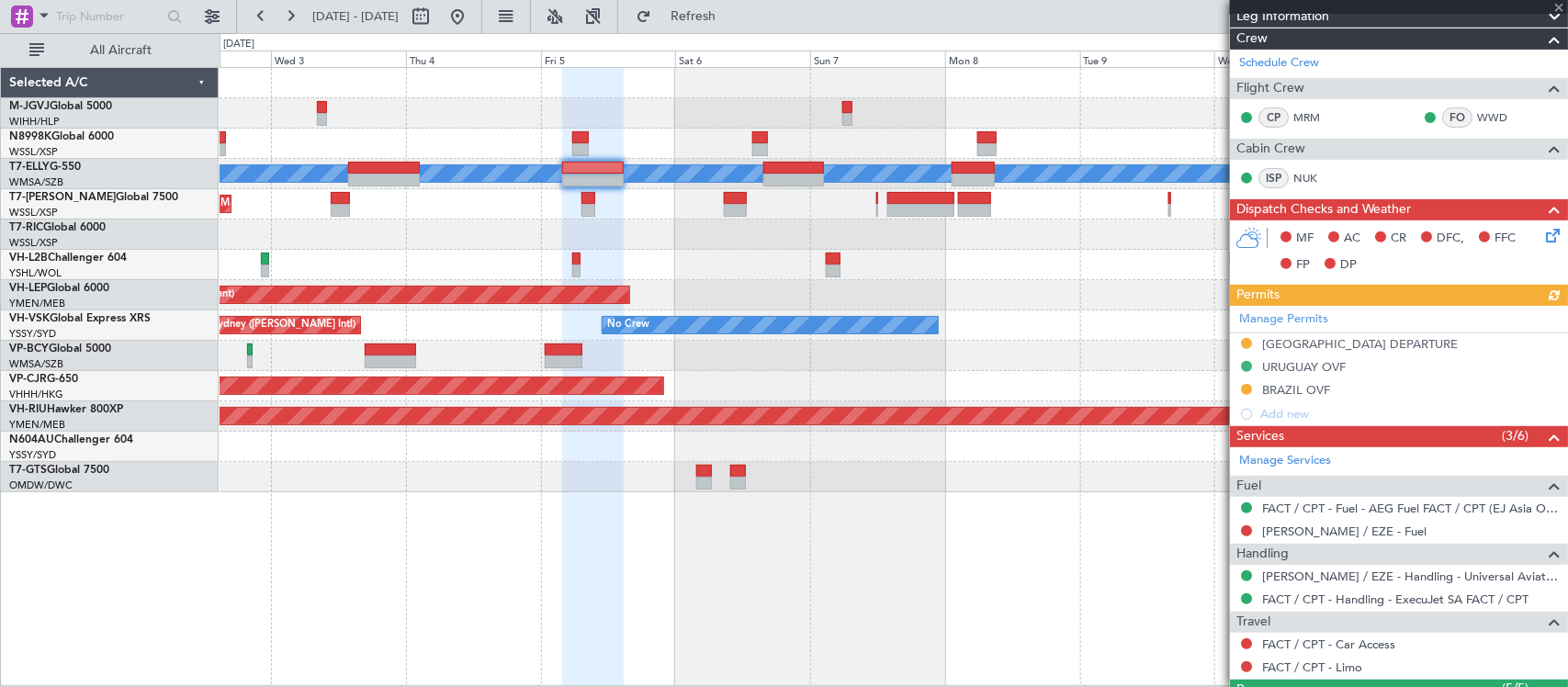
scroll to position [494, 0]
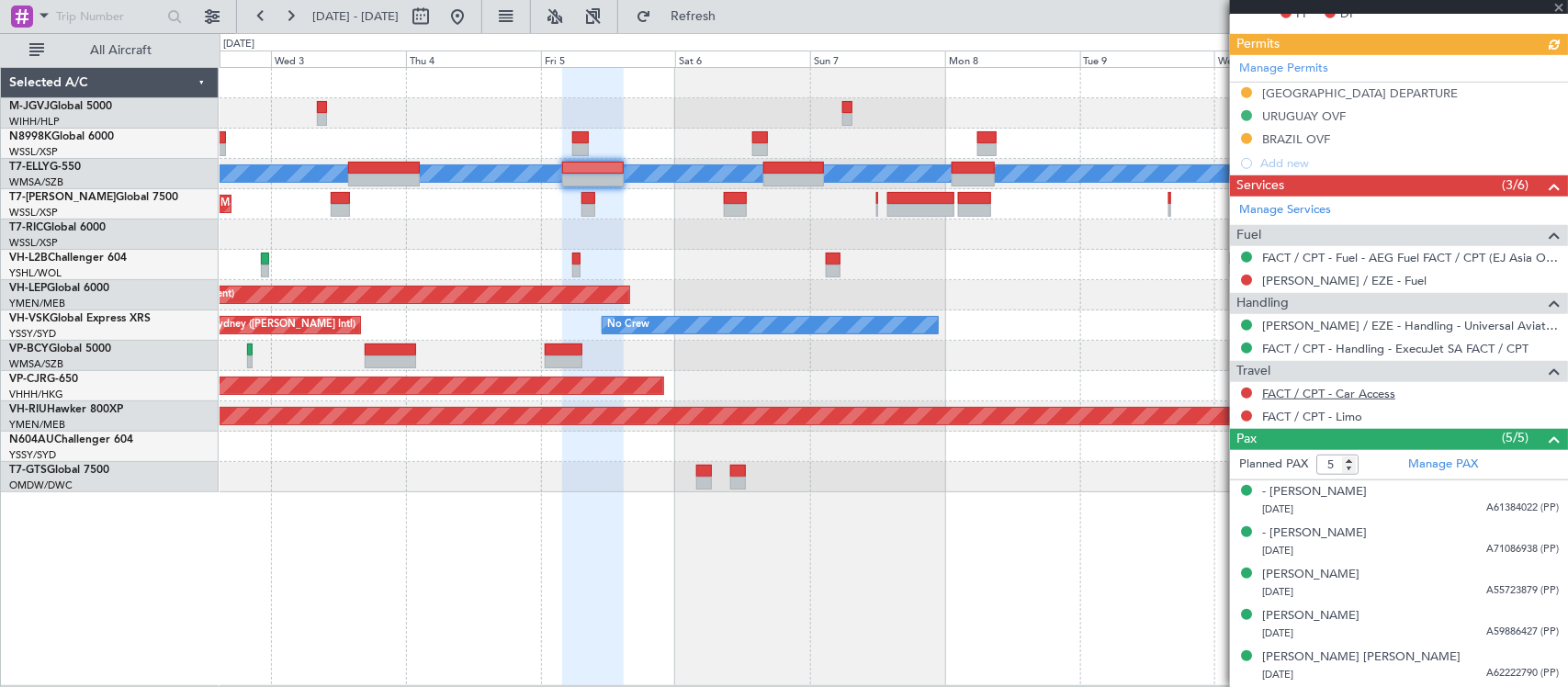
click at [1301, 402] on body "02 Sep 2025 - 12 Sep 2025 Refresh Quick Links All Aircraft Planned Maint Singap…" at bounding box center [784, 343] width 1568 height 687
click at [1293, 395] on link "FACT / CPT - Car Access" at bounding box center [1329, 394] width 133 height 16
click at [1285, 420] on link "FACT / CPT - Limo" at bounding box center [1312, 416] width 100 height 16
click at [851, 263] on div at bounding box center [893, 265] width 1347 height 30
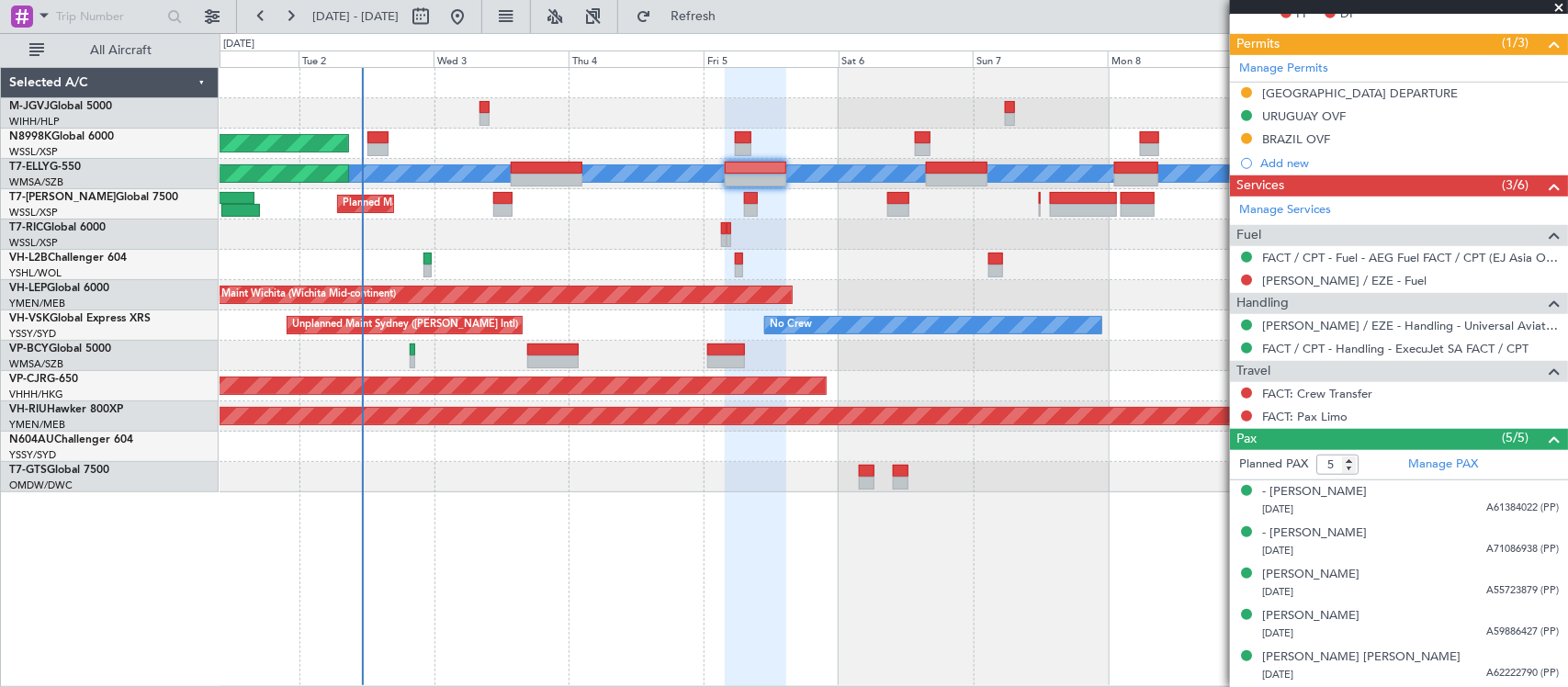
click at [654, 461] on div "Planned Maint Singapore (Seletar) Planned Maint Dubai (Dubai Intl) MEL Planned …" at bounding box center [893, 280] width 1347 height 424
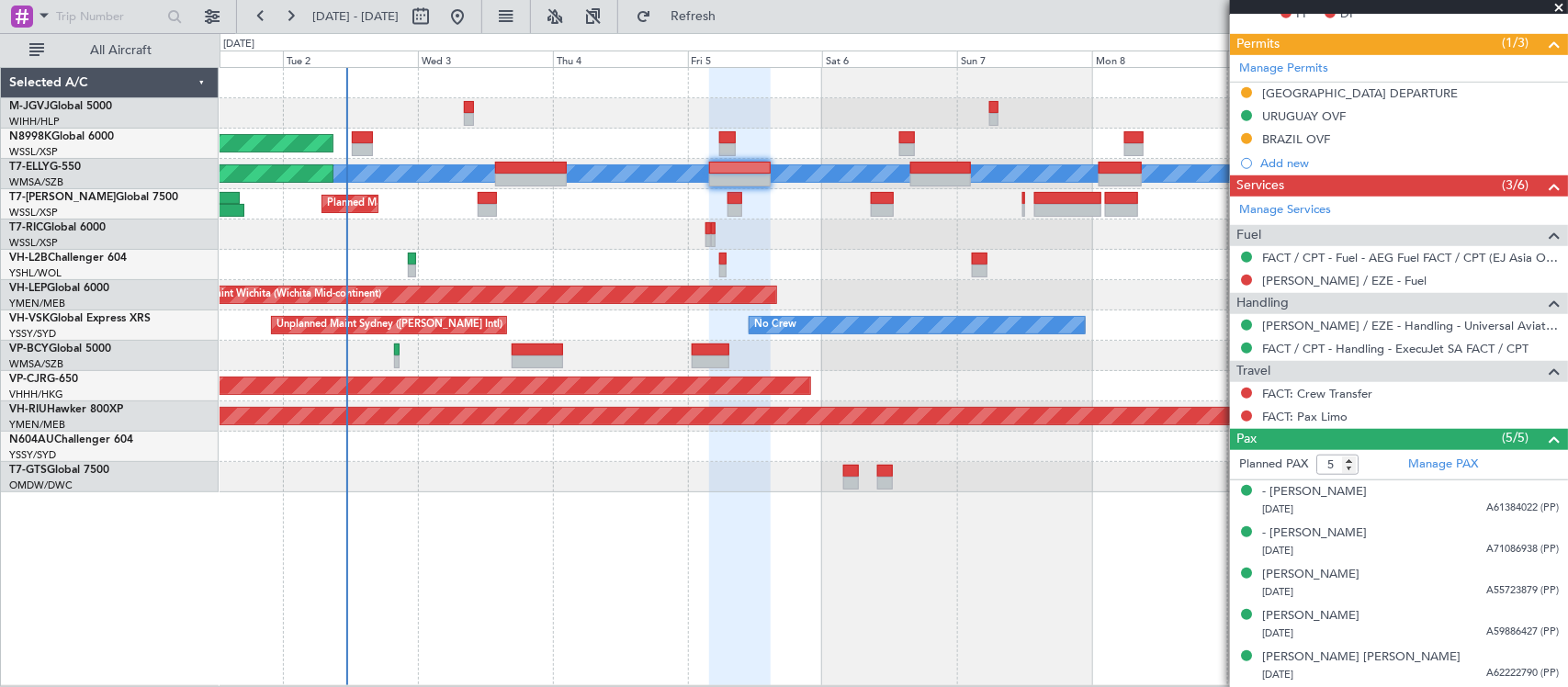
click at [685, 474] on div "Planned Maint Singapore (Seletar) Planned Maint Dubai (Dubai Intl) MEL Planned …" at bounding box center [893, 280] width 1347 height 424
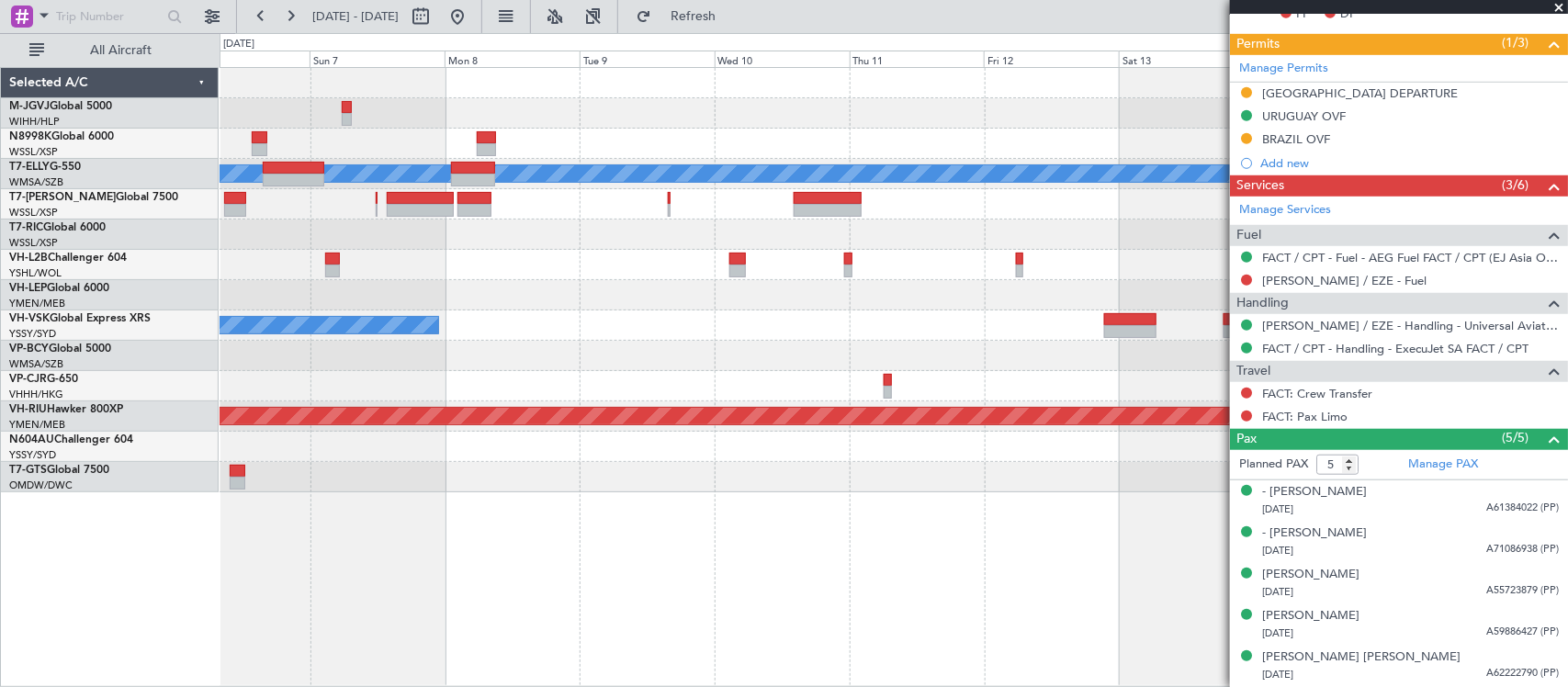
click at [597, 375] on div "Planned Maint Dubai (Dubai Intl) MEL Unplanned Maint Wichita (Wichita Mid-conti…" at bounding box center [893, 280] width 1347 height 424
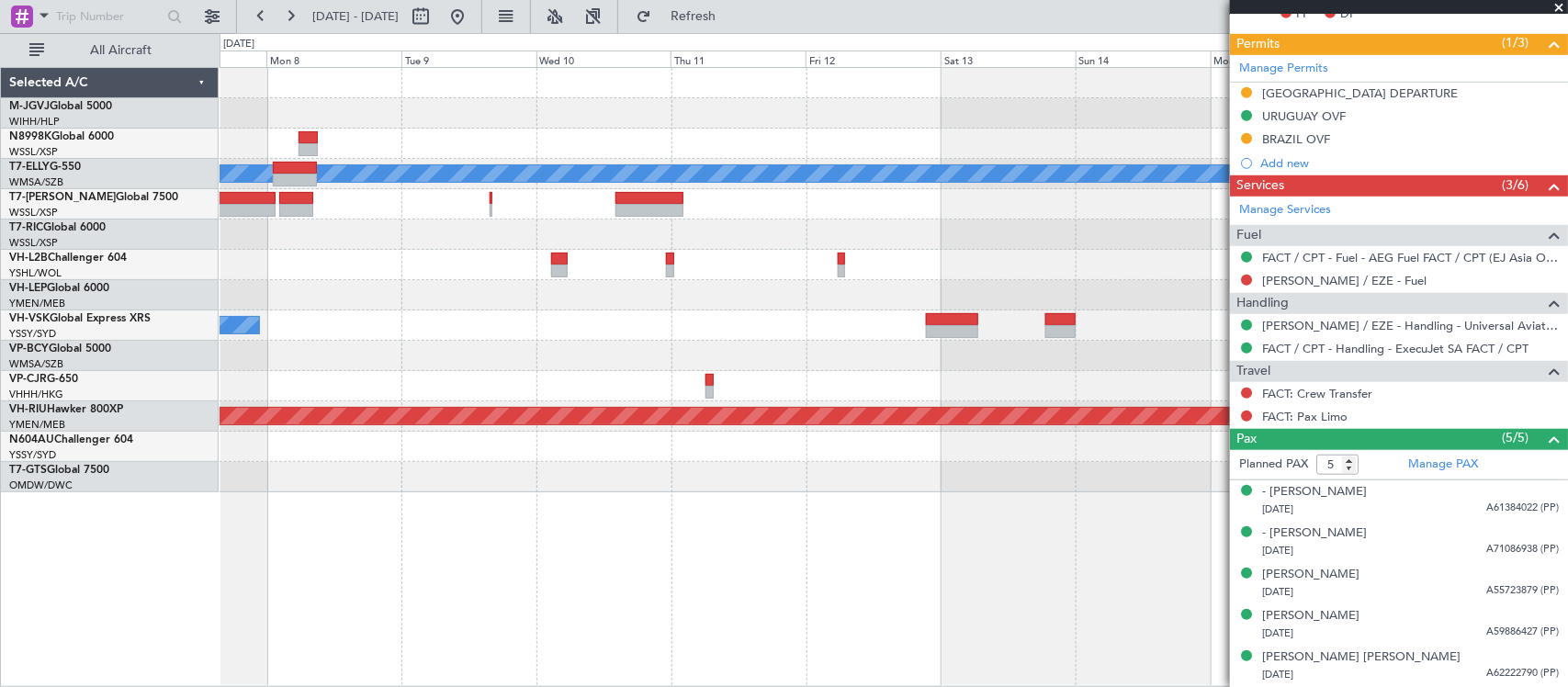
click at [1142, 283] on div "Unplanned Maint Wichita (Wichita Mid-continent)" at bounding box center [893, 295] width 1347 height 30
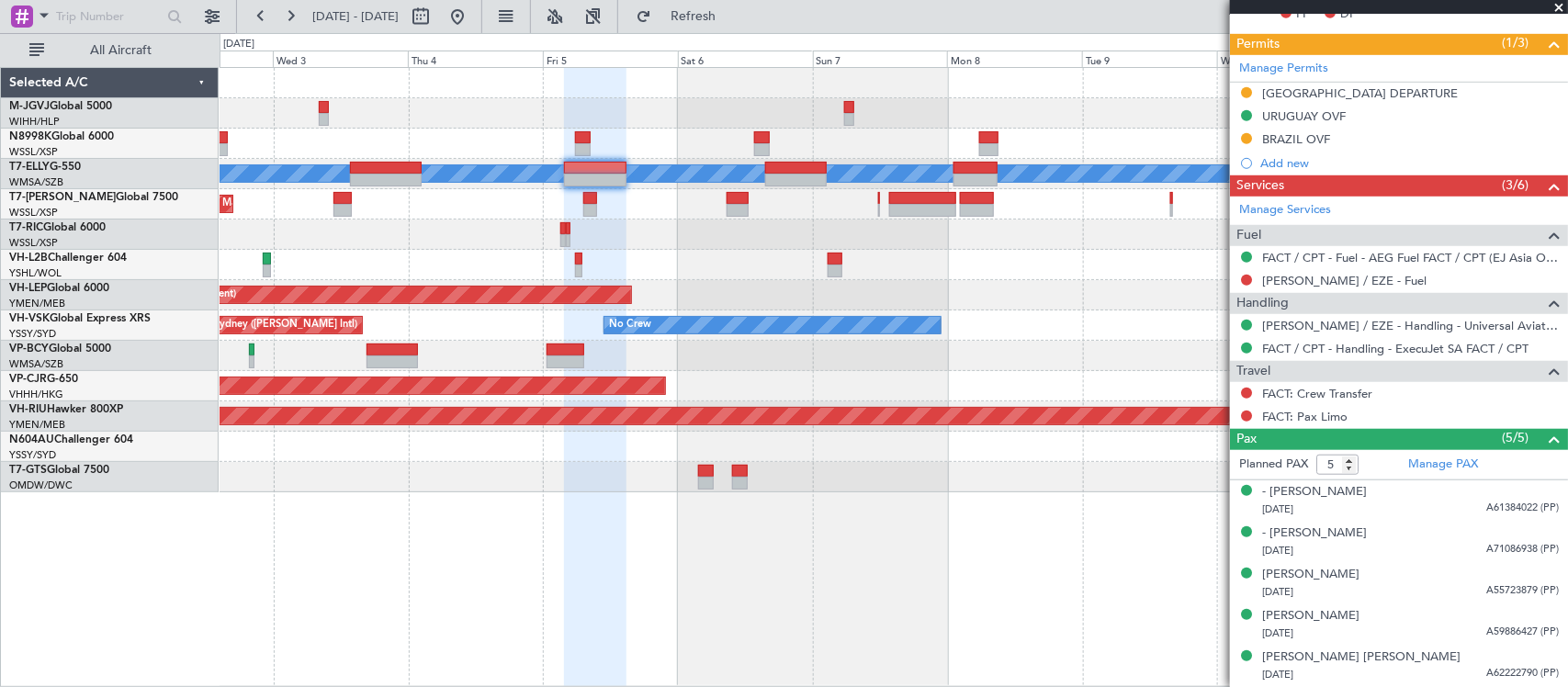
click at [892, 197] on div "Planned Maint Dubai (Al Maktoum Intl)" at bounding box center [893, 204] width 1347 height 30
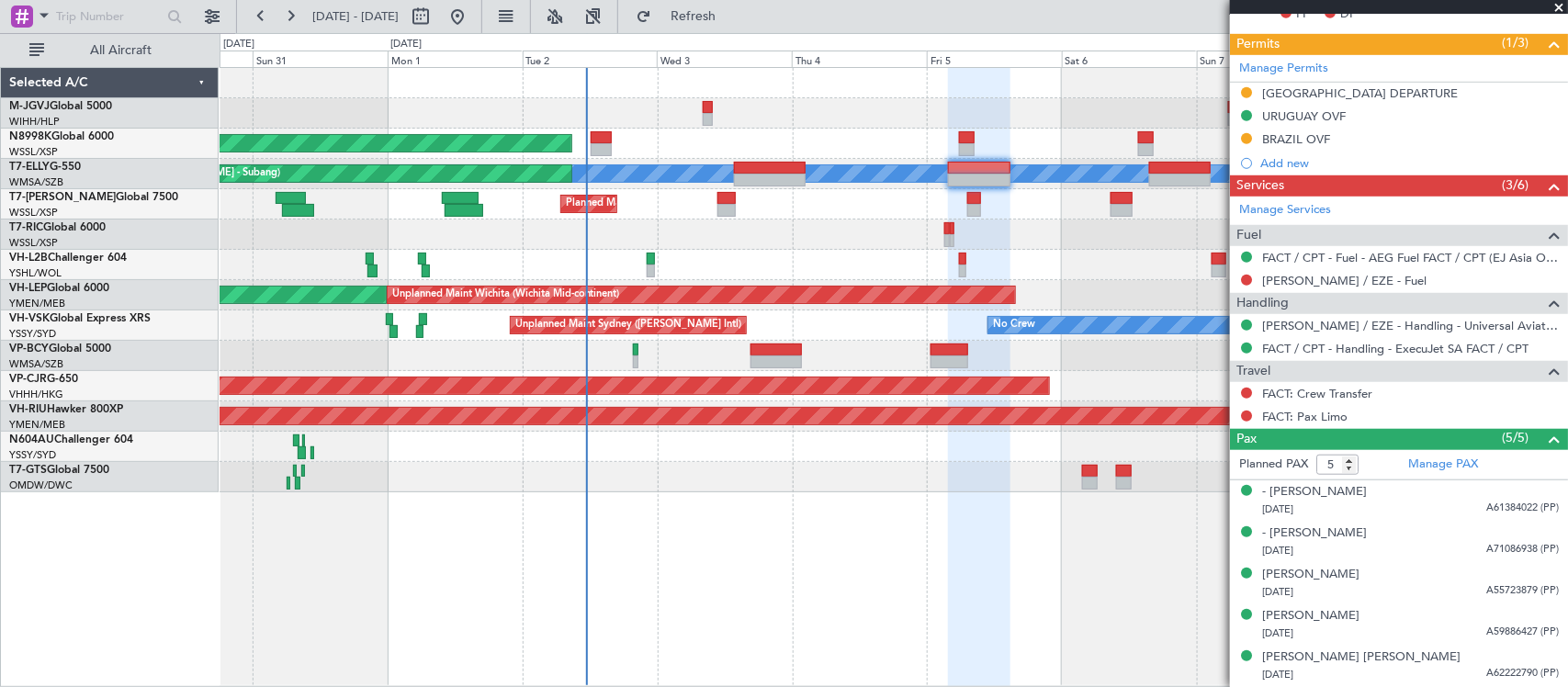
click at [700, 112] on div at bounding box center [893, 113] width 1347 height 30
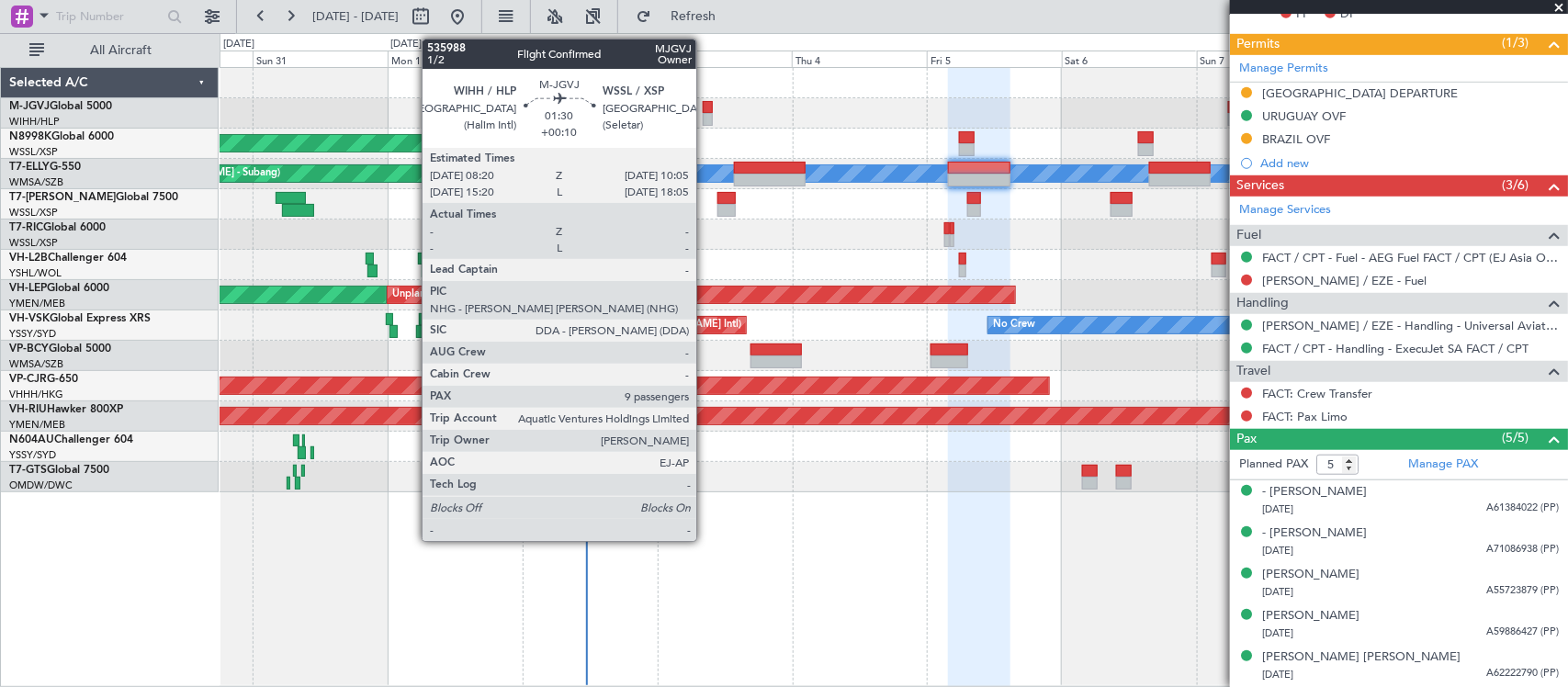
click at [705, 111] on div at bounding box center [707, 107] width 10 height 13
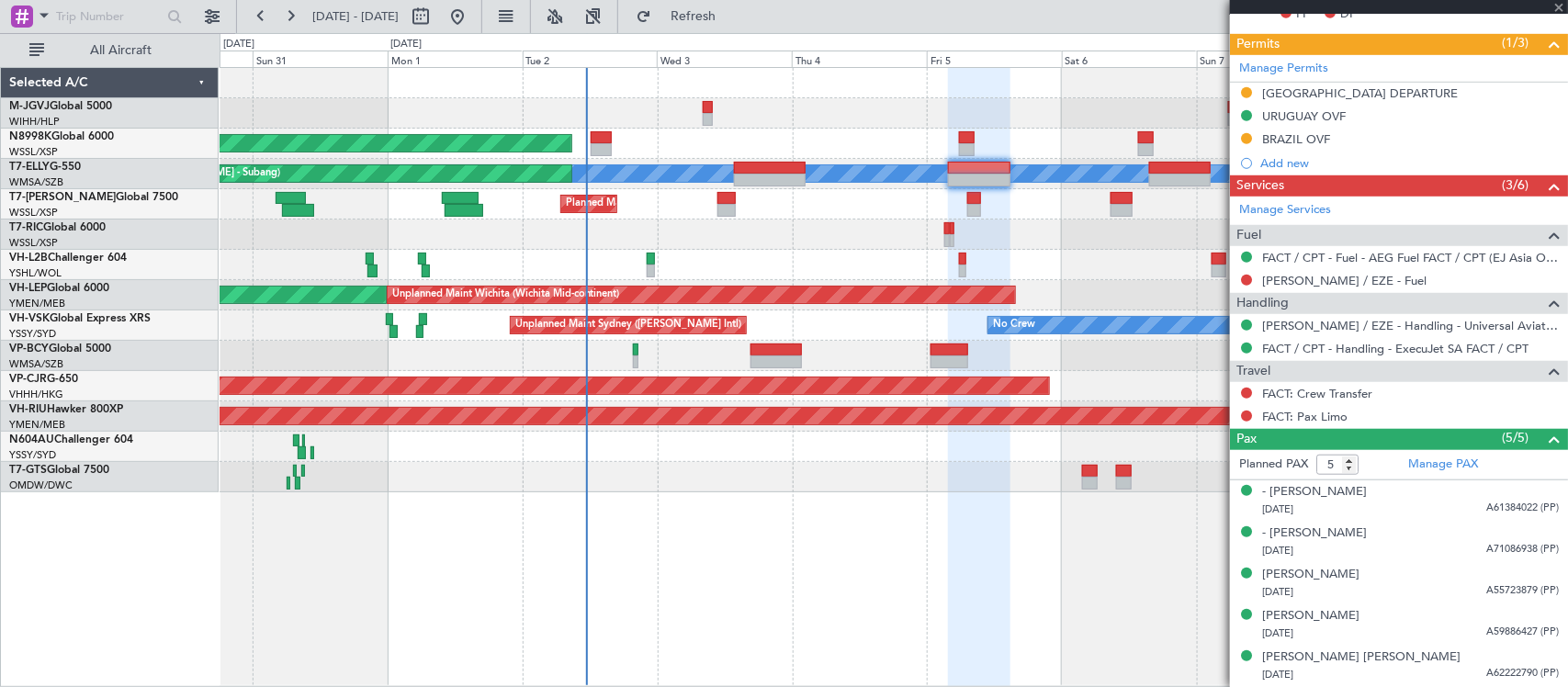
type input "+00:10"
type input "9"
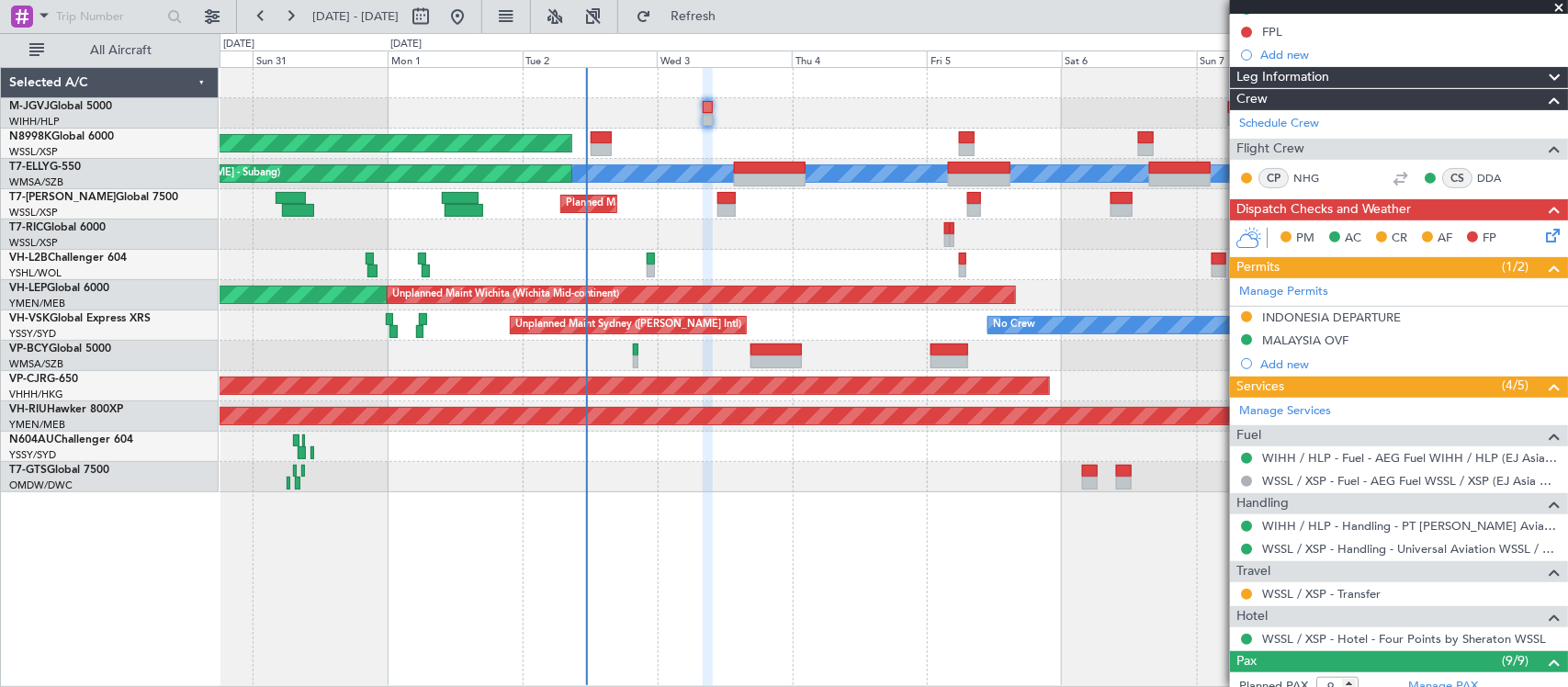
scroll to position [382, 0]
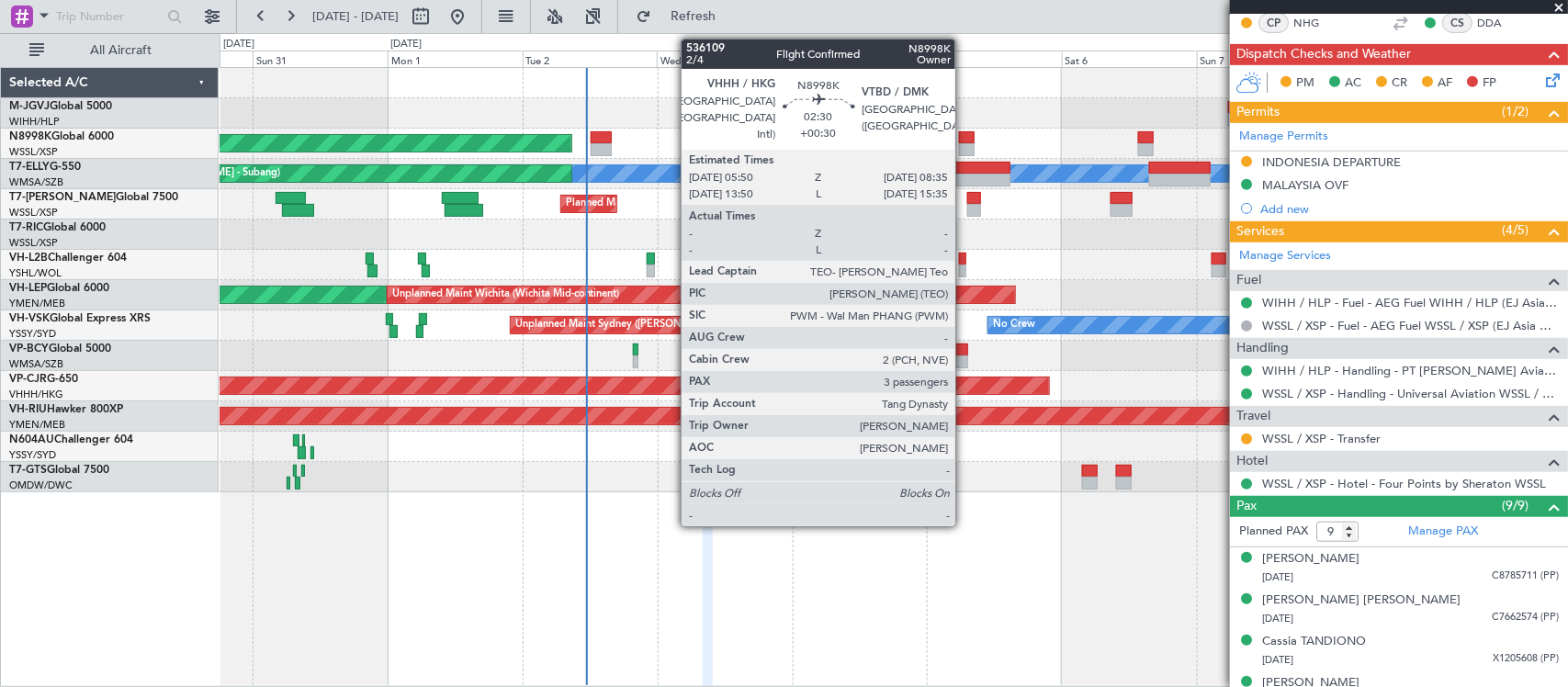
click at [964, 146] on div at bounding box center [967, 150] width 16 height 13
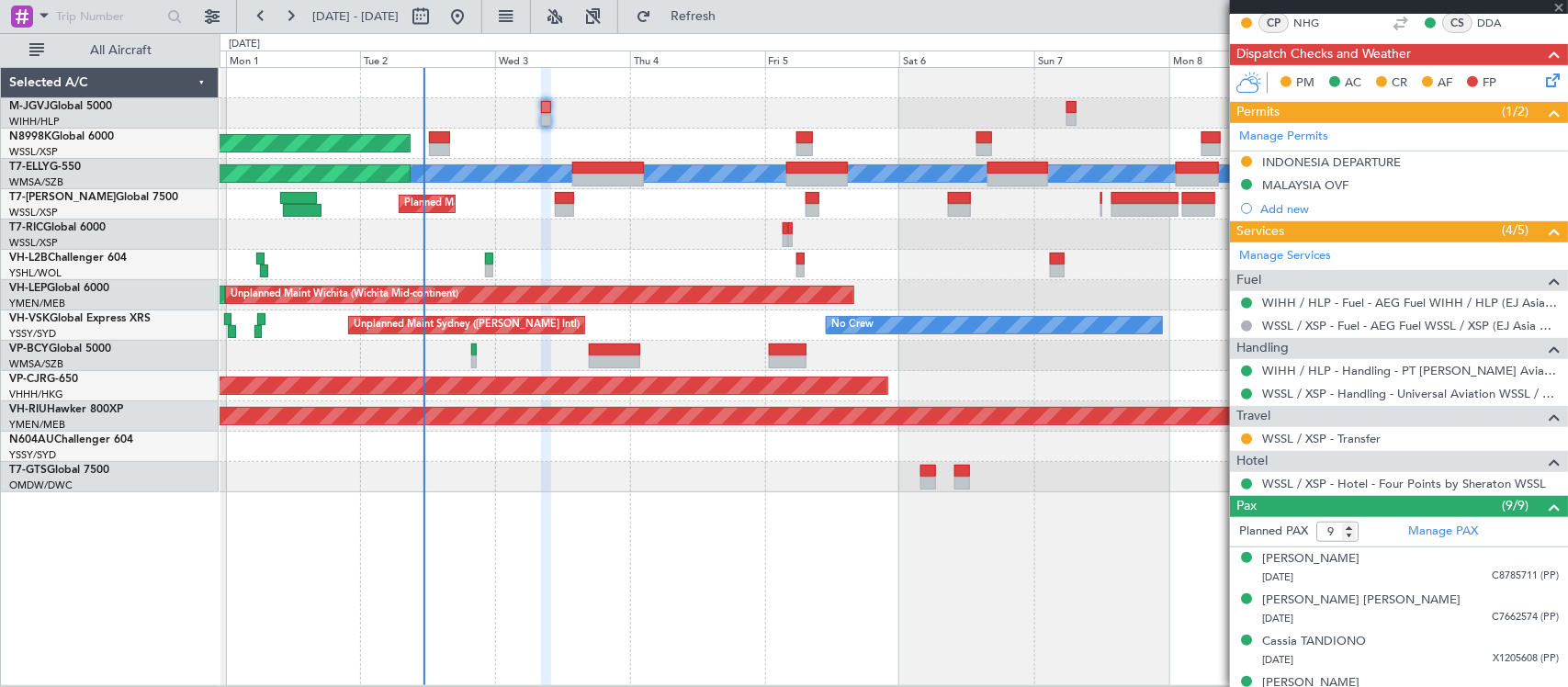
click at [889, 273] on div at bounding box center [893, 265] width 1347 height 30
type input "+00:30"
type input "3"
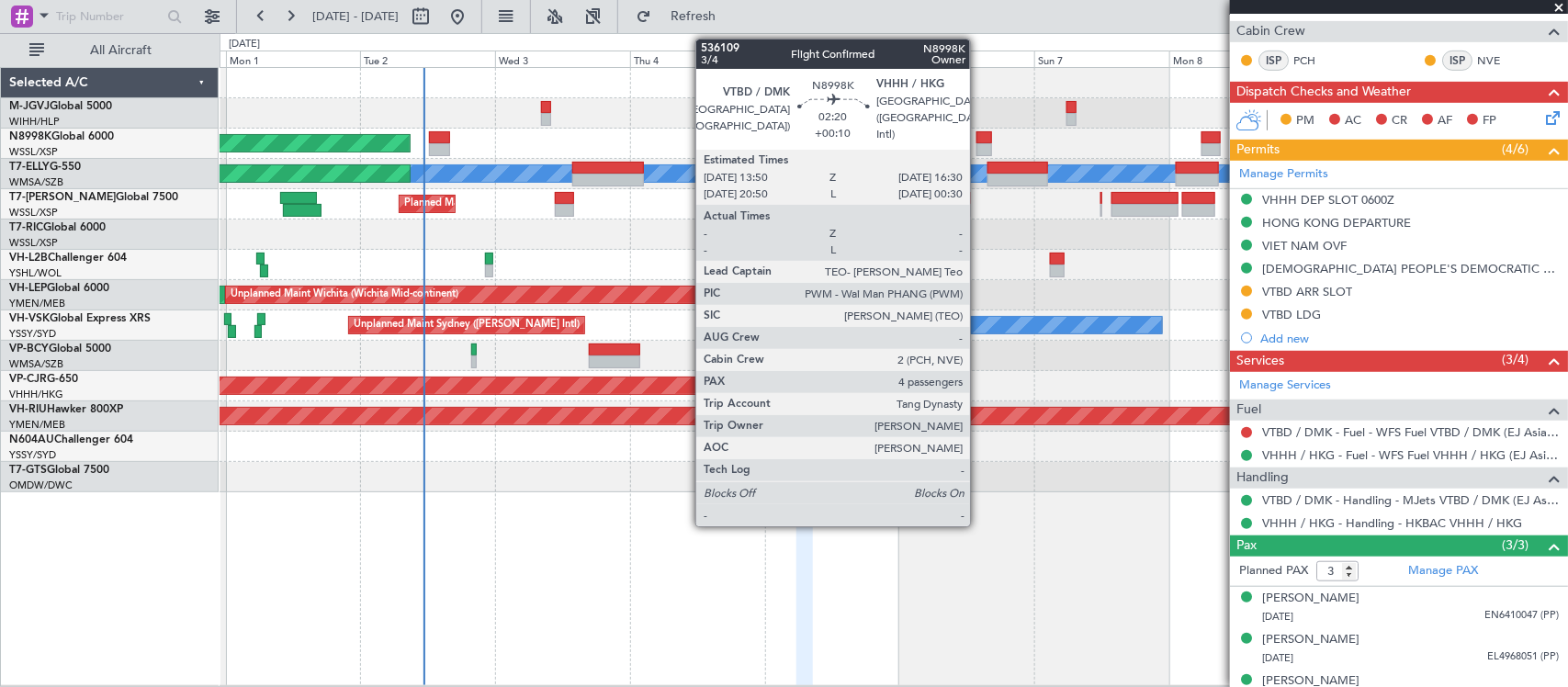
click at [979, 146] on div at bounding box center [985, 150] width 16 height 13
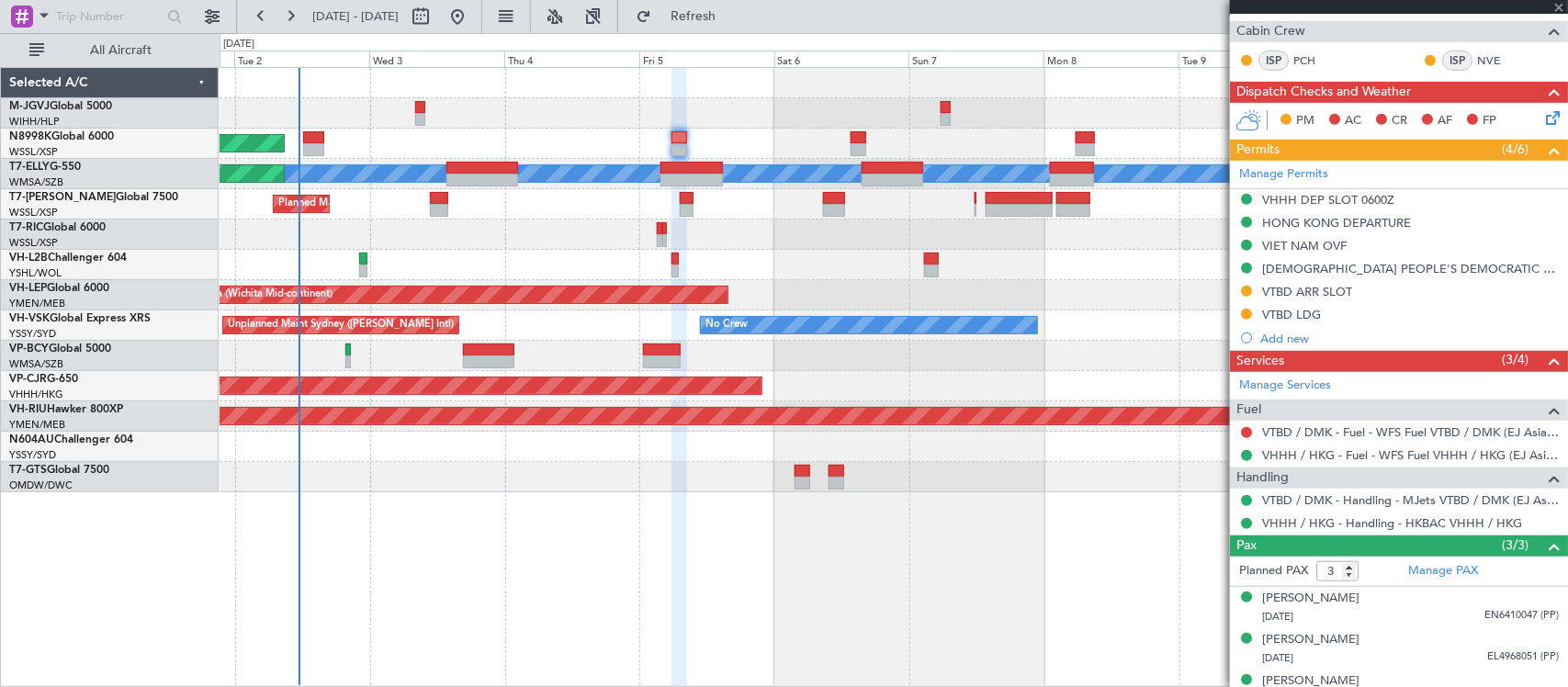
click at [907, 308] on div "Unplanned Maint Wichita (Wichita Mid-continent) Unplanned Maint Wichita (Wichit…" at bounding box center [893, 295] width 1347 height 30
type input "+00:10"
type input "4"
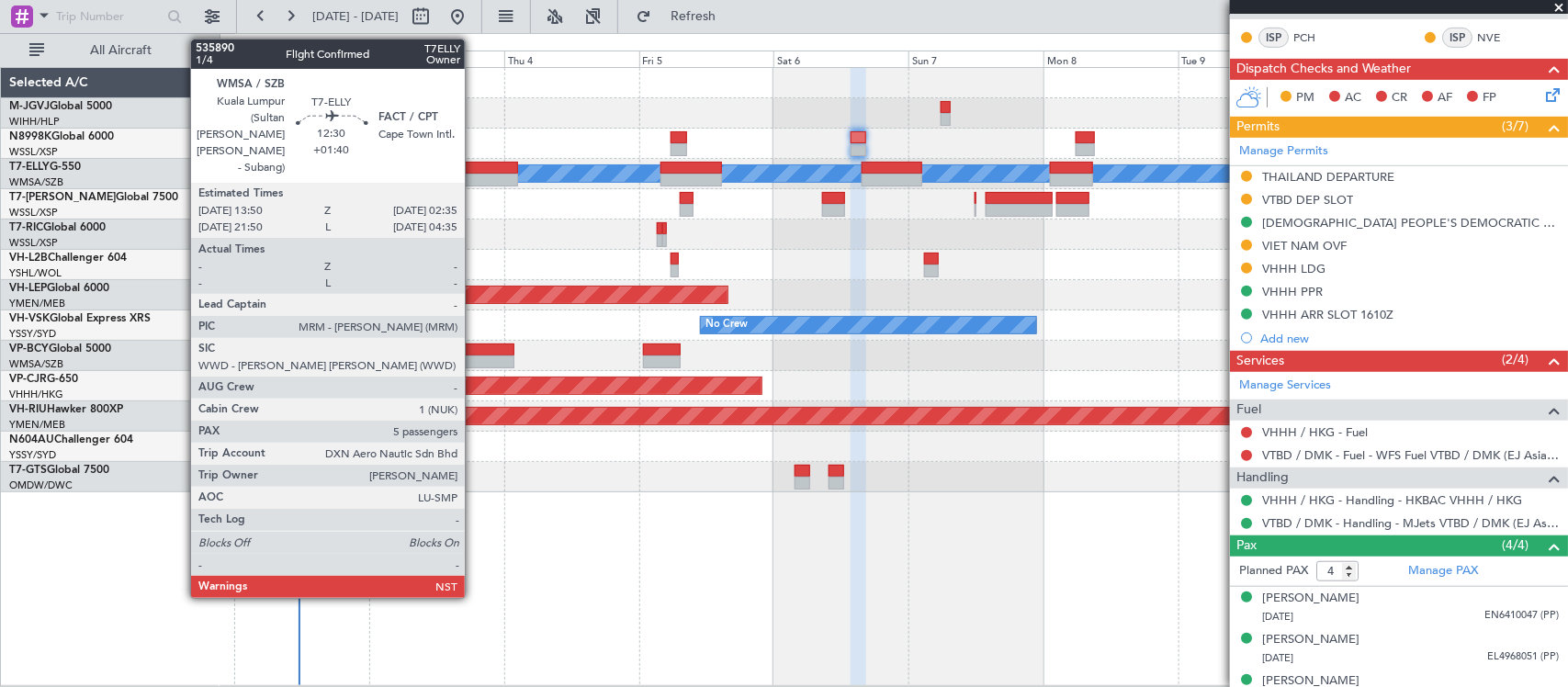
click at [474, 172] on div at bounding box center [482, 167] width 71 height 13
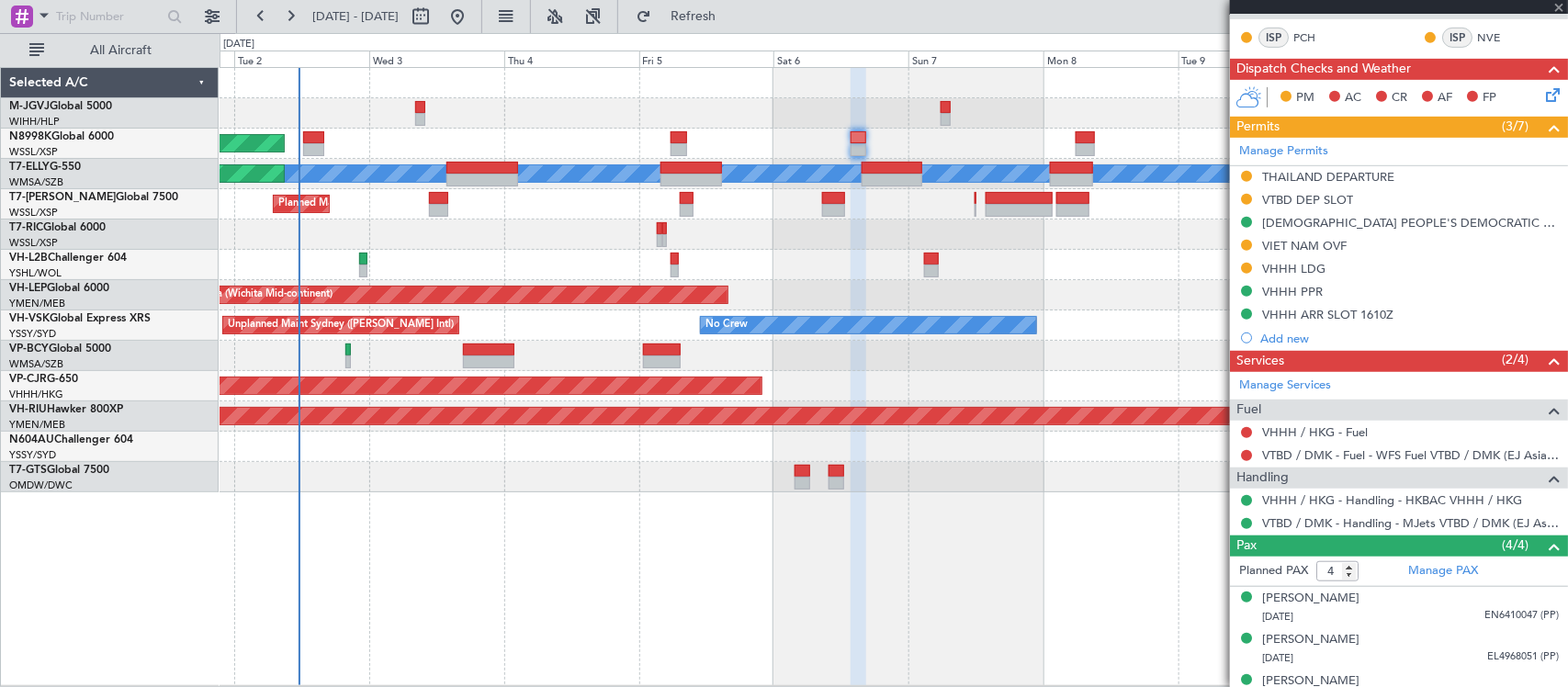
type input "+01:40"
type input "5"
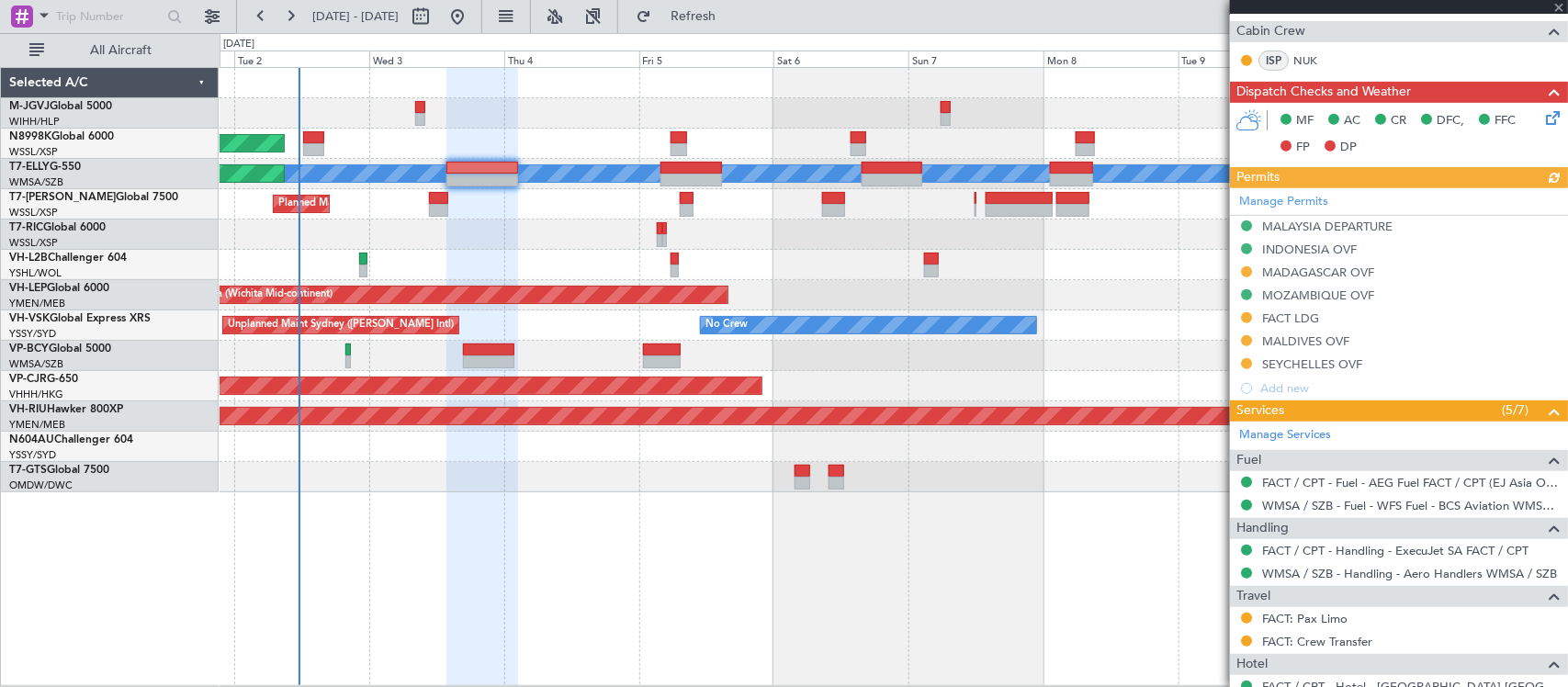
scroll to position [575, 0]
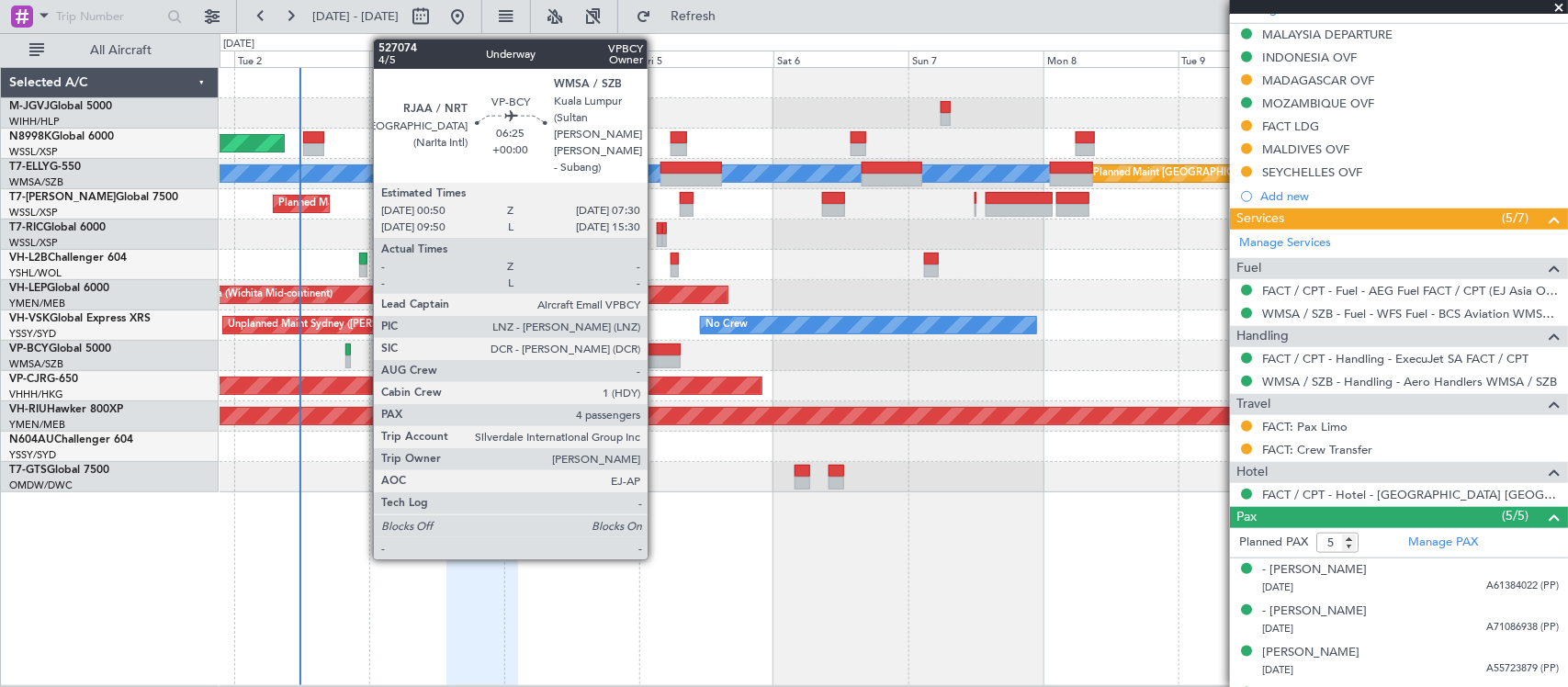
click at [657, 362] on div at bounding box center [661, 362] width 38 height 13
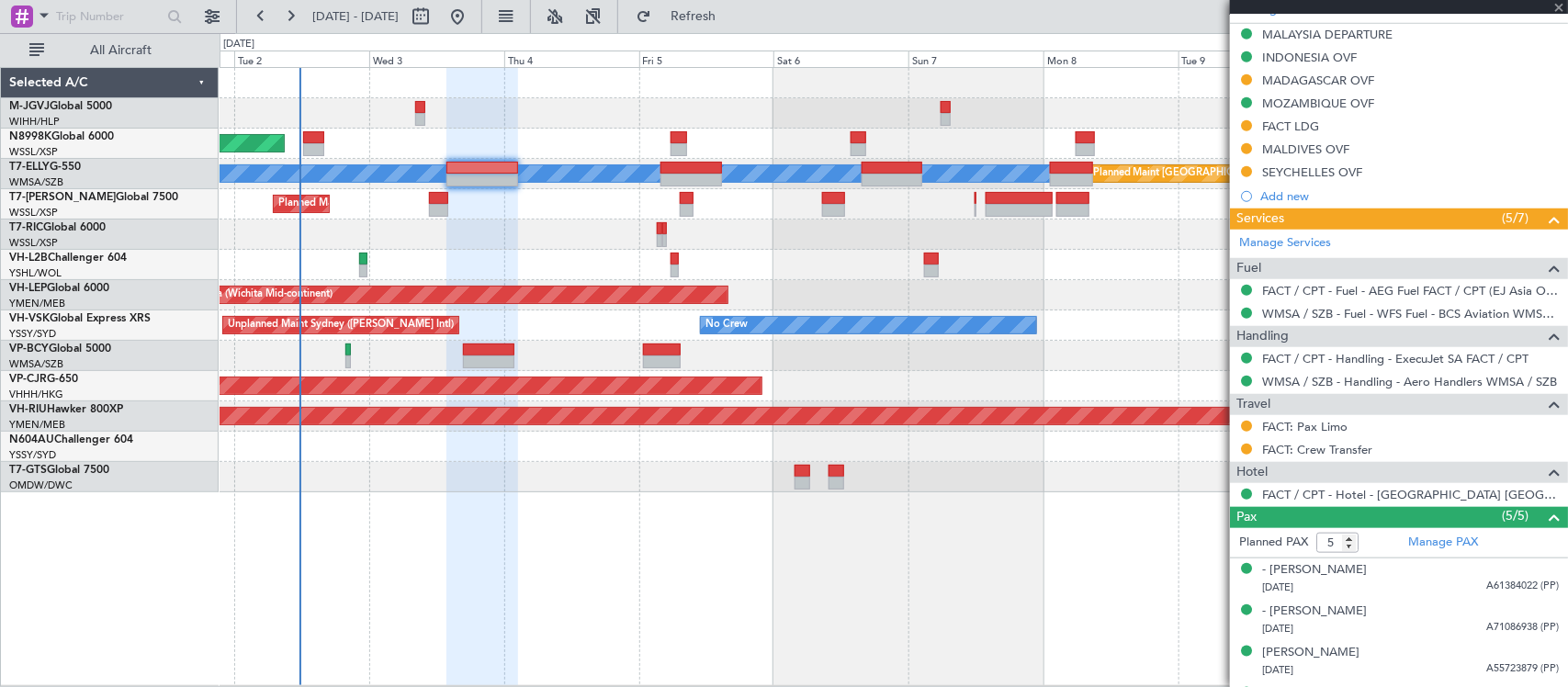
type input "4"
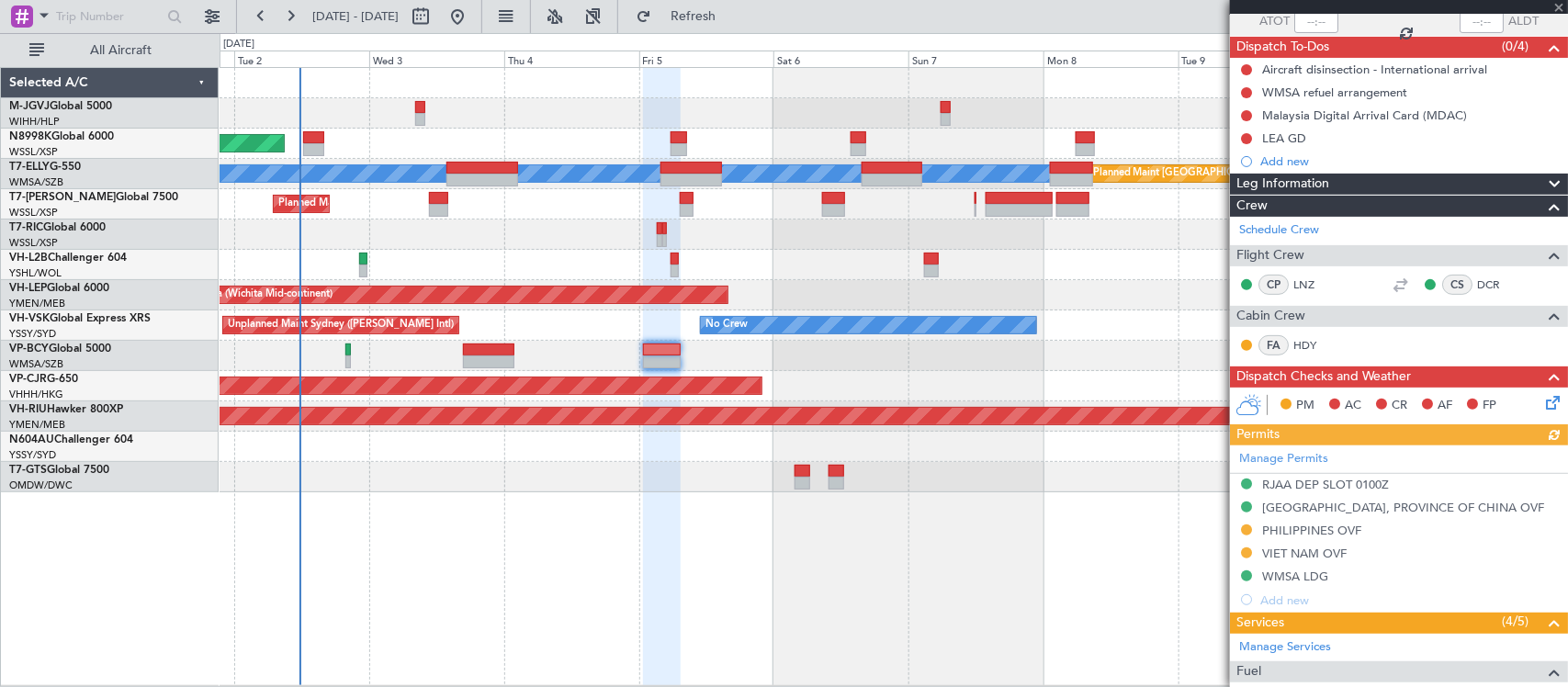
scroll to position [192, 0]
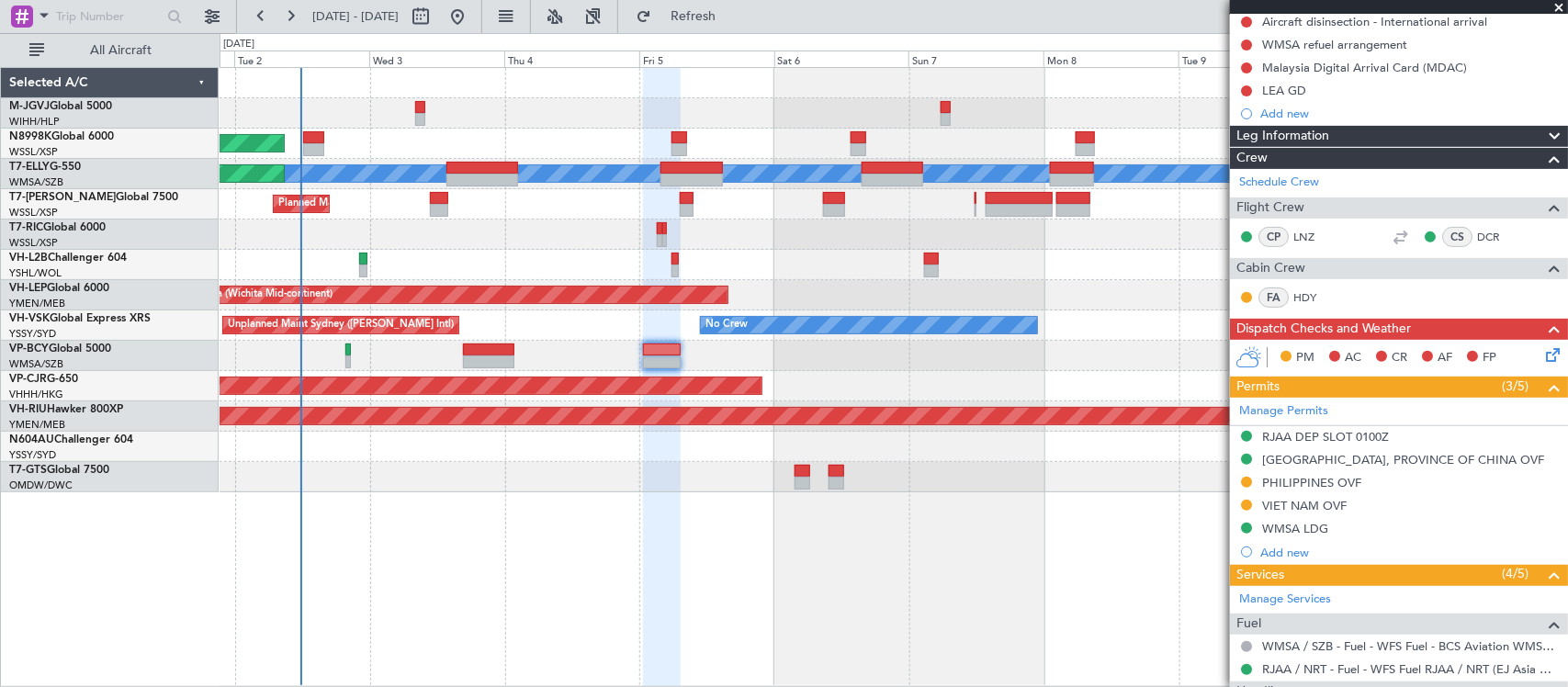
click at [650, 297] on div "Planned Maint Singapore (Seletar) Planned Maint Dubai (Dubai Intl) MEL Planned …" at bounding box center [893, 280] width 1347 height 424
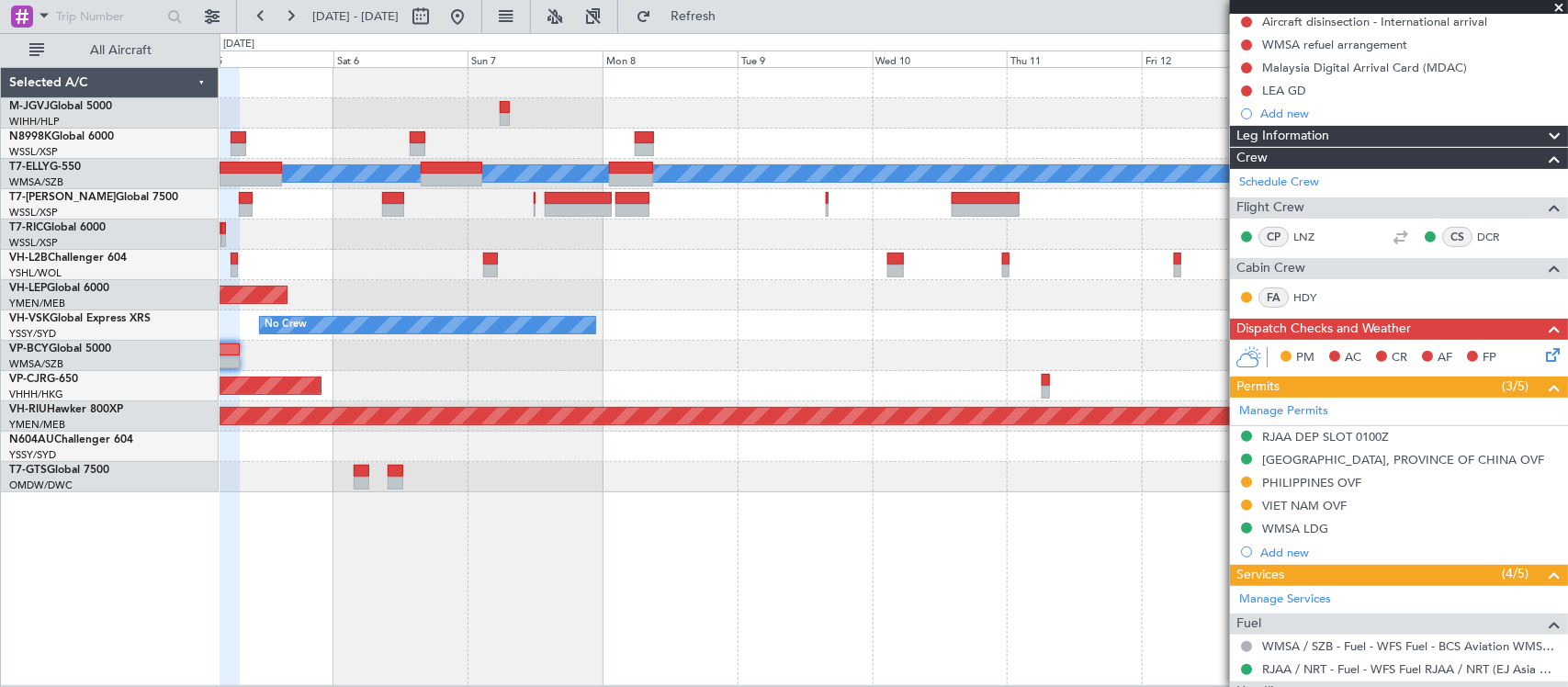
click at [813, 299] on div "Unplanned Maint Wichita (Wichita Mid-continent)" at bounding box center [893, 295] width 1347 height 30
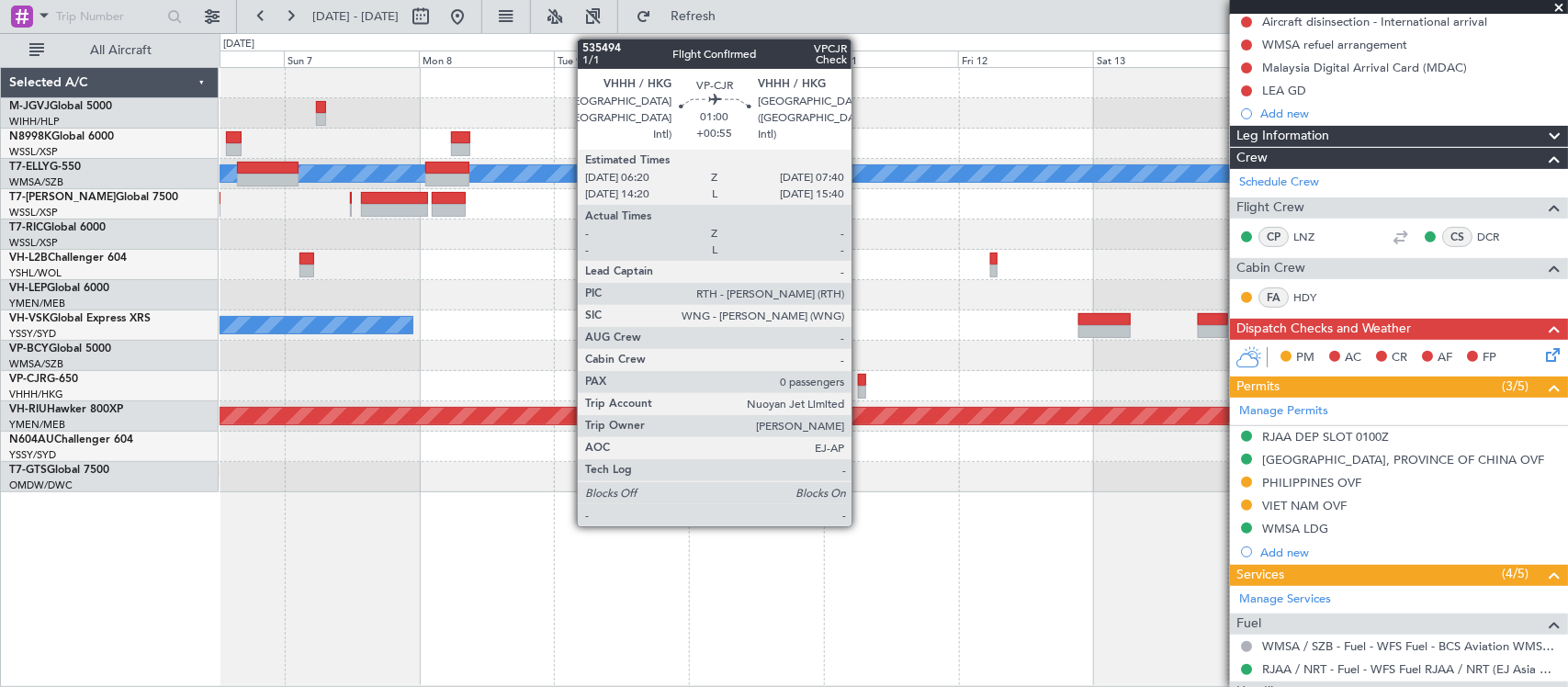
click at [861, 396] on div at bounding box center [862, 392] width 8 height 13
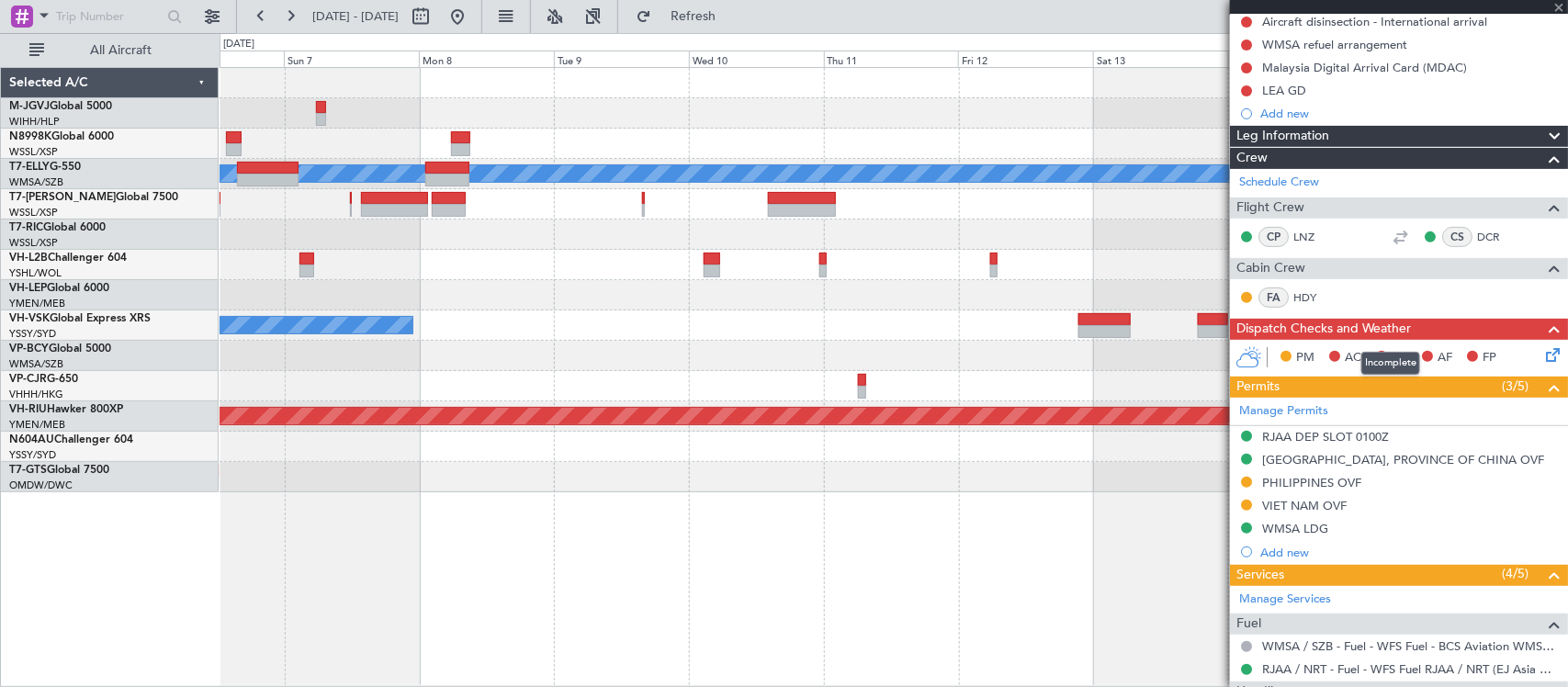
type input "+00:55"
type input "0"
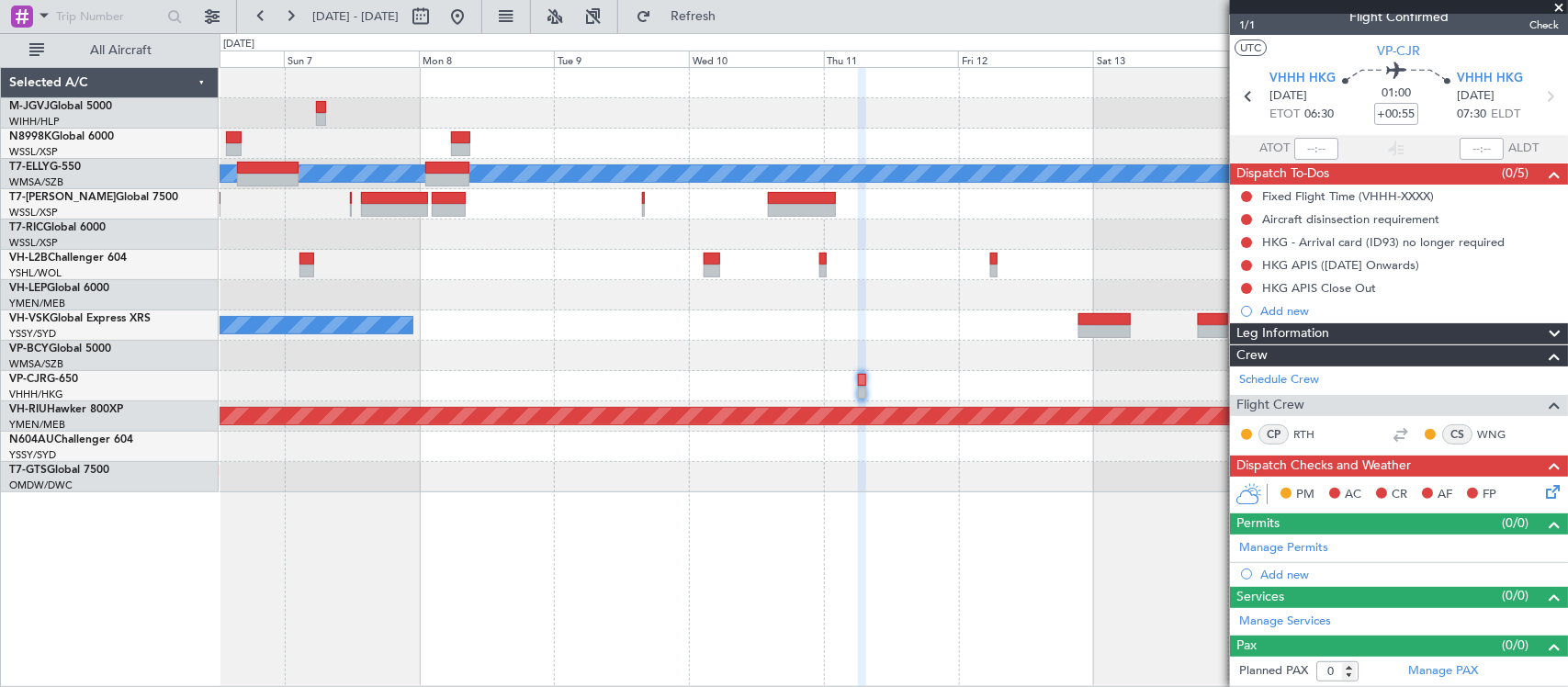
scroll to position [0, 0]
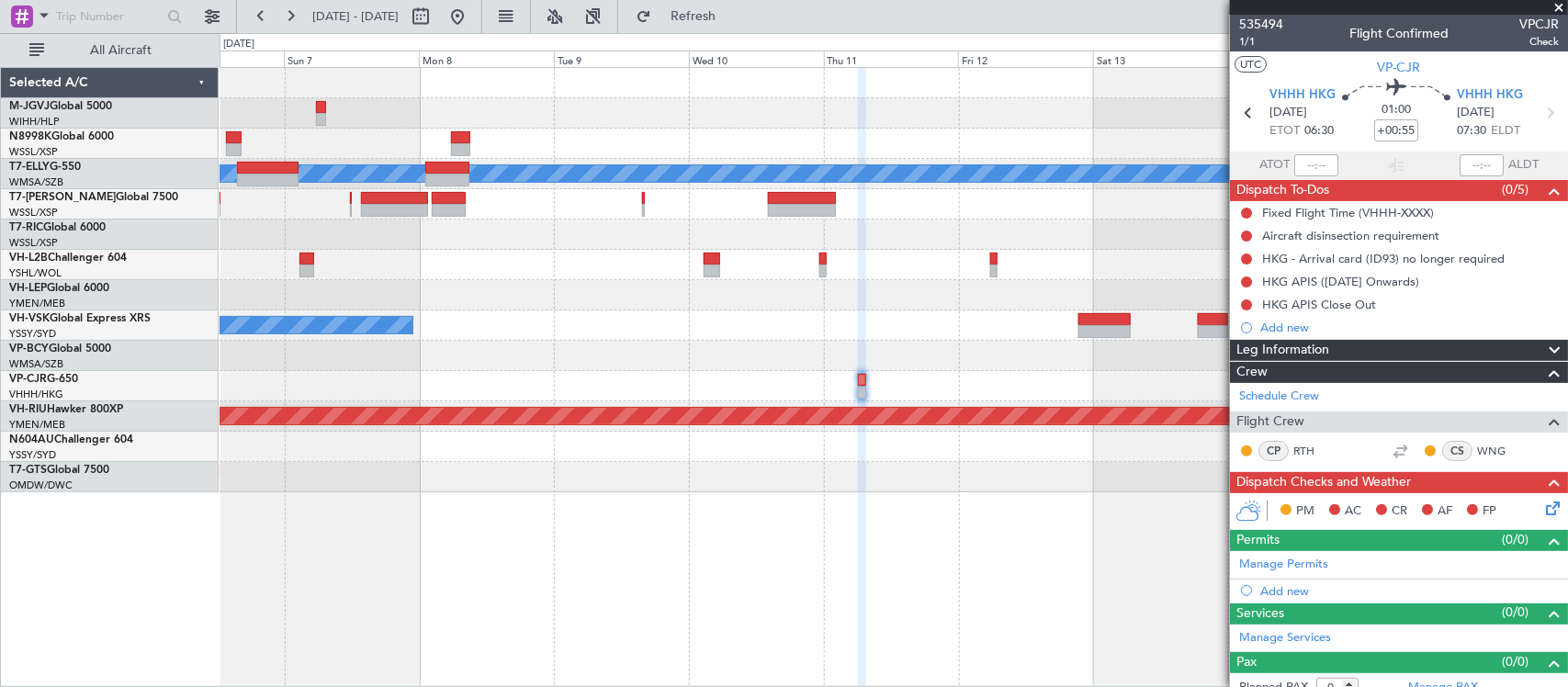
click at [899, 315] on div "Planned Maint Dubai (Dubai Intl) MEL Unplanned Maint Wichita (Wichita Mid-conti…" at bounding box center [893, 280] width 1347 height 424
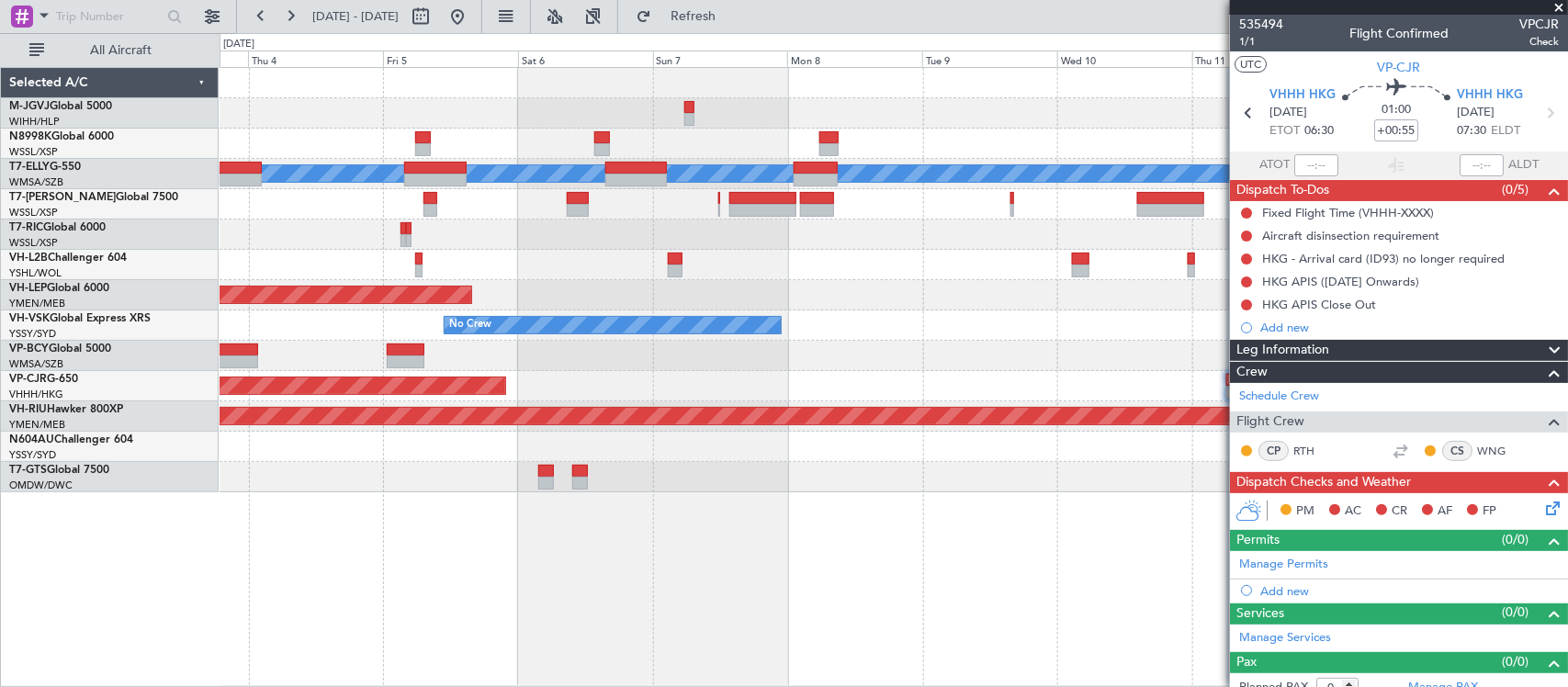
click at [993, 296] on div "Planned Maint Singapore (Seletar) Planned Maint Dubai (Dubai Intl) MEL Planned …" at bounding box center [893, 280] width 1347 height 424
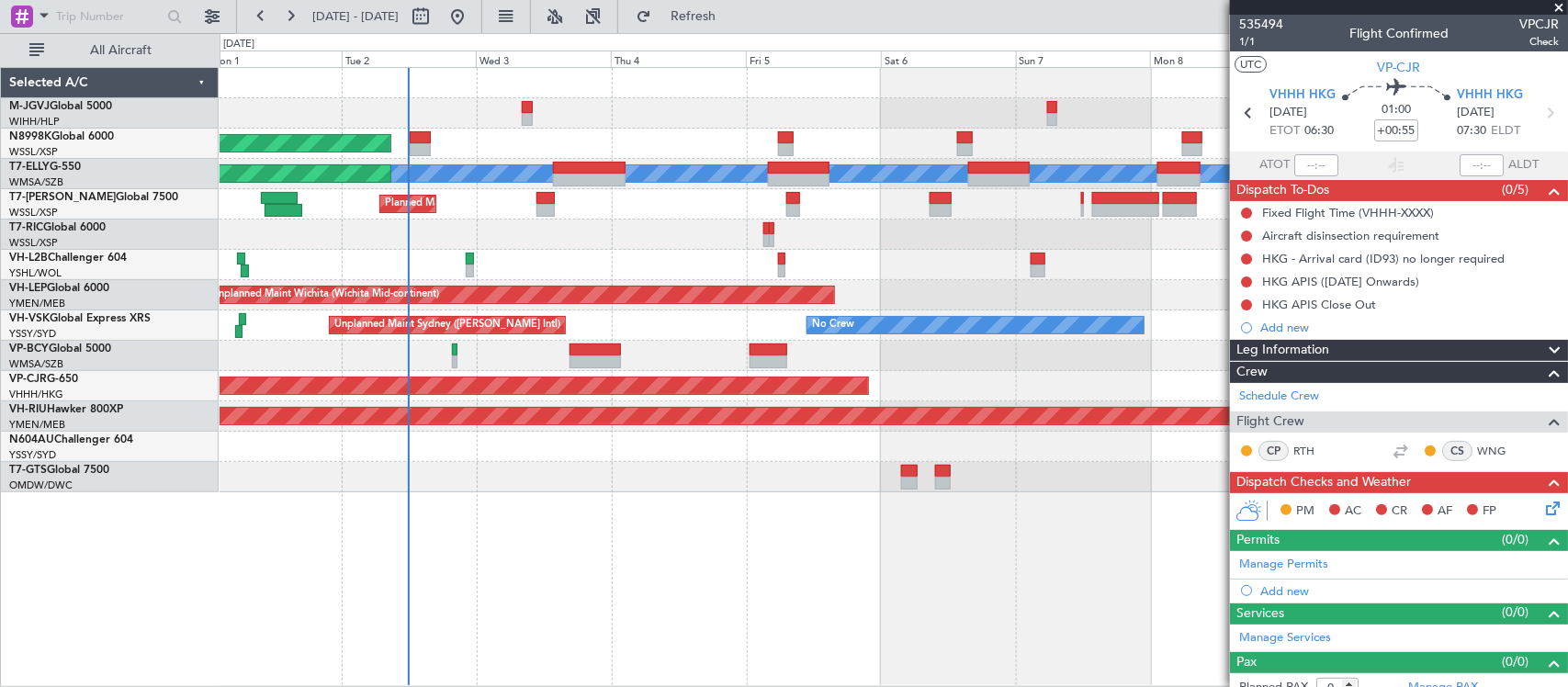
click at [865, 319] on div "No Crew Unplanned Maint Sydney (Kingsford Smith Intl)" at bounding box center [893, 325] width 1347 height 30
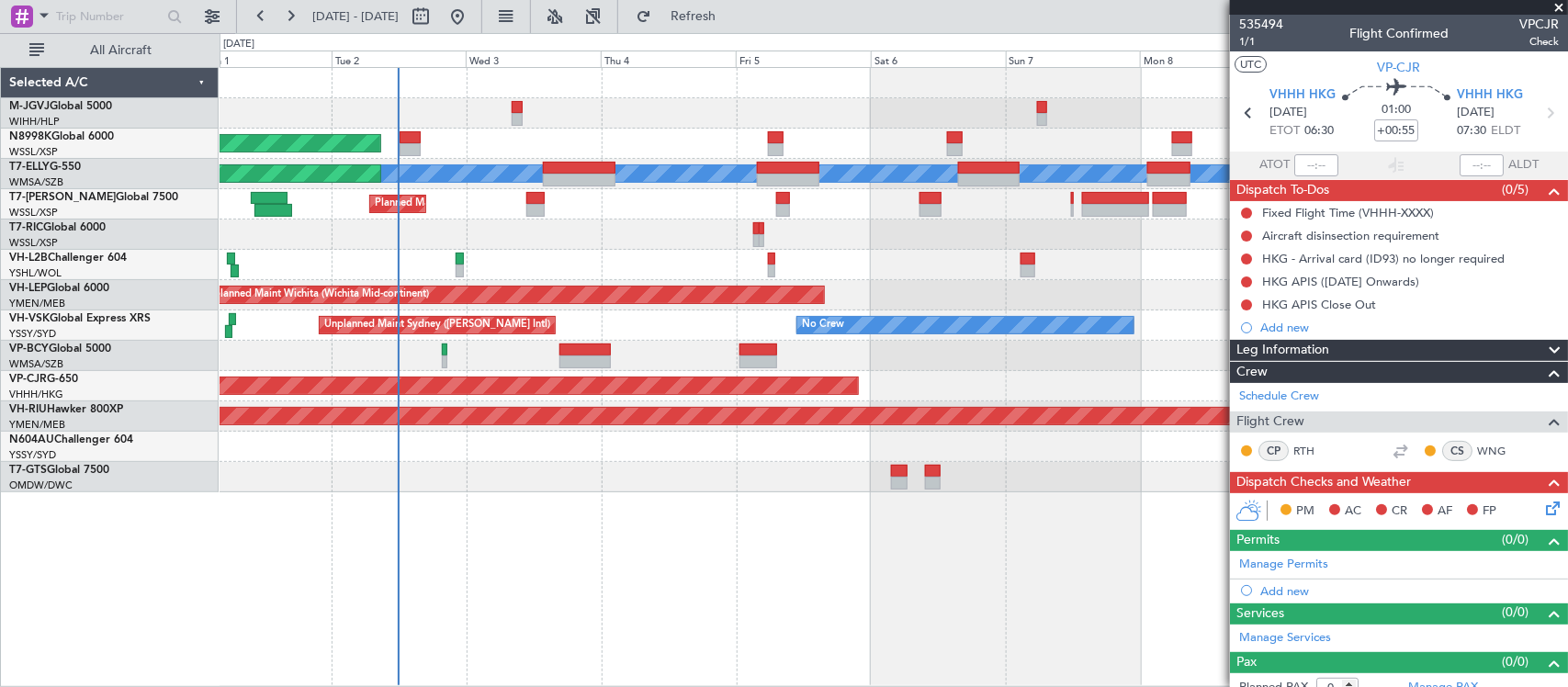
click at [774, 333] on div "No Crew Unplanned Maint Sydney (Kingsford Smith Intl)" at bounding box center [893, 325] width 1347 height 30
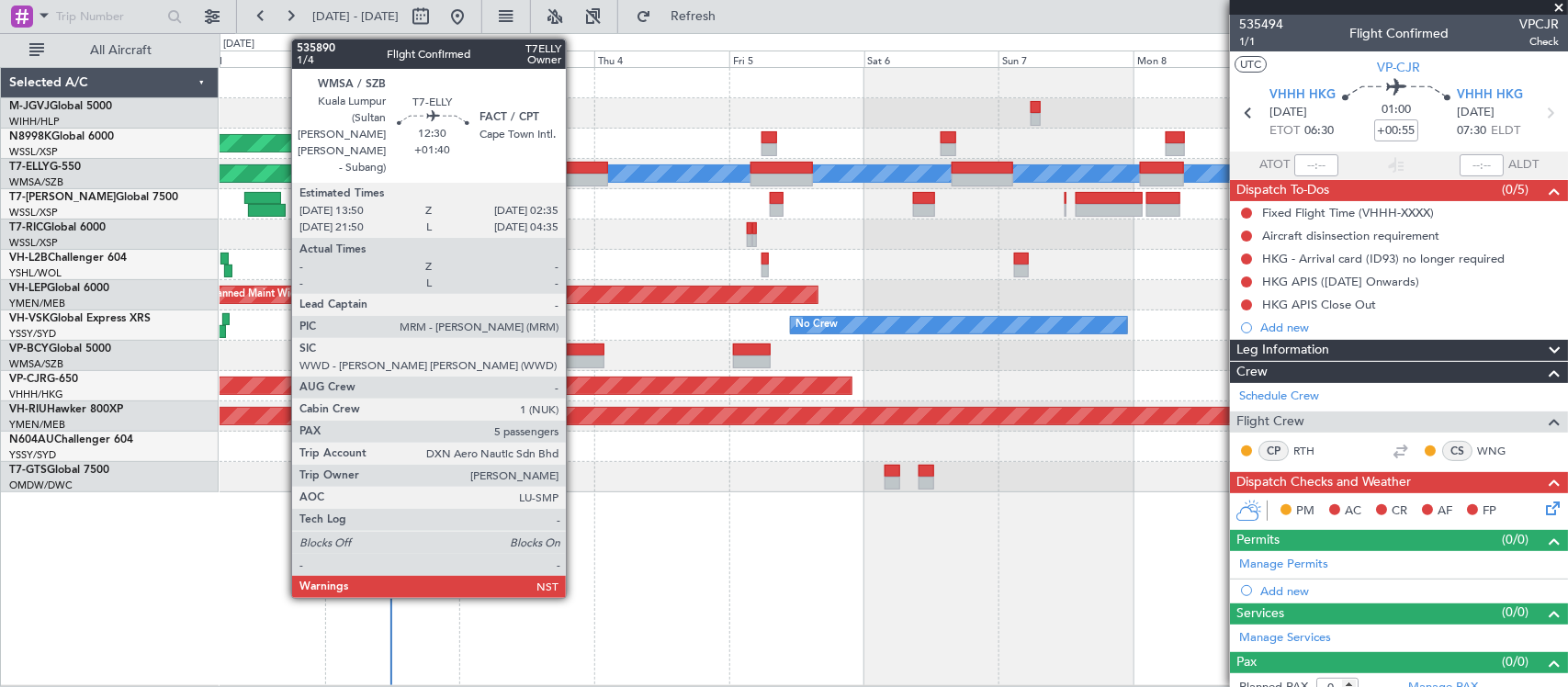
click at [575, 181] on div at bounding box center [572, 180] width 71 height 13
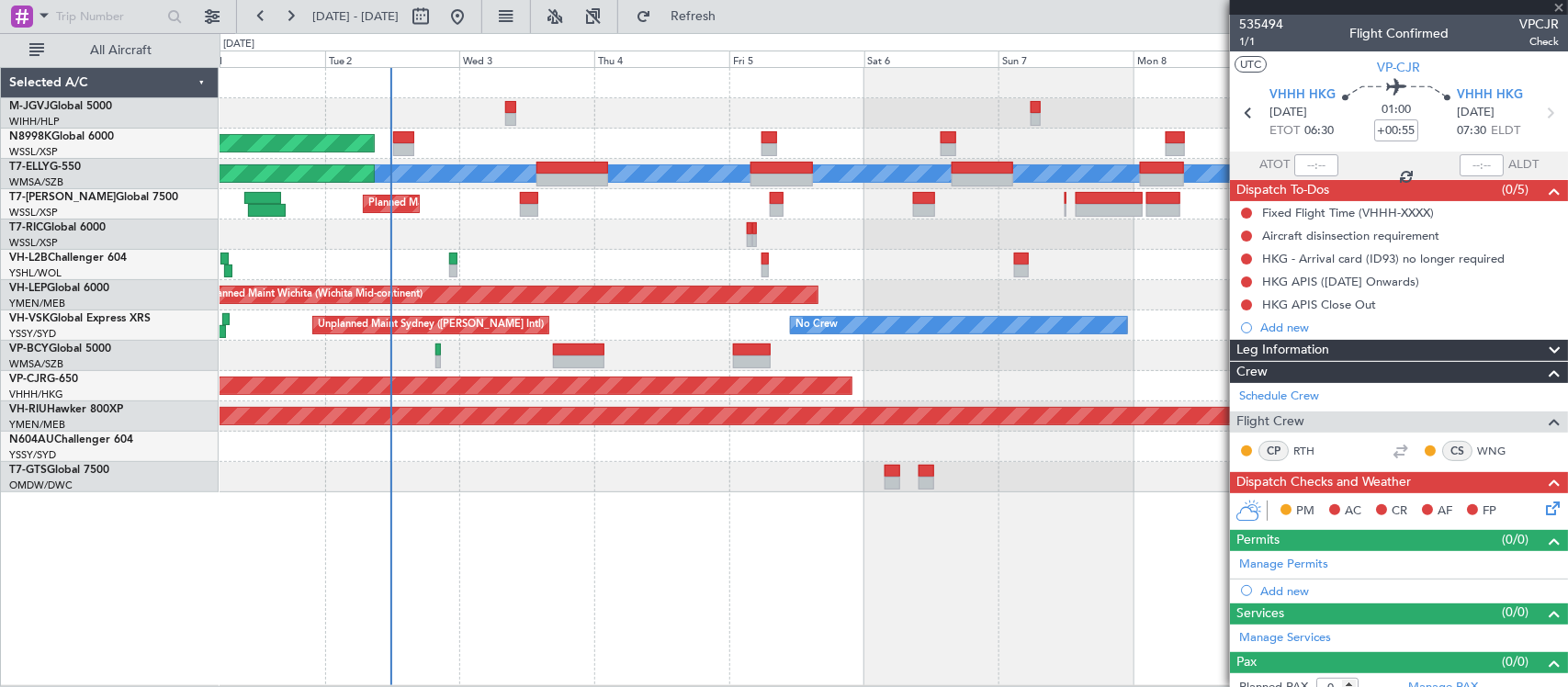
type input "+01:40"
type input "5"
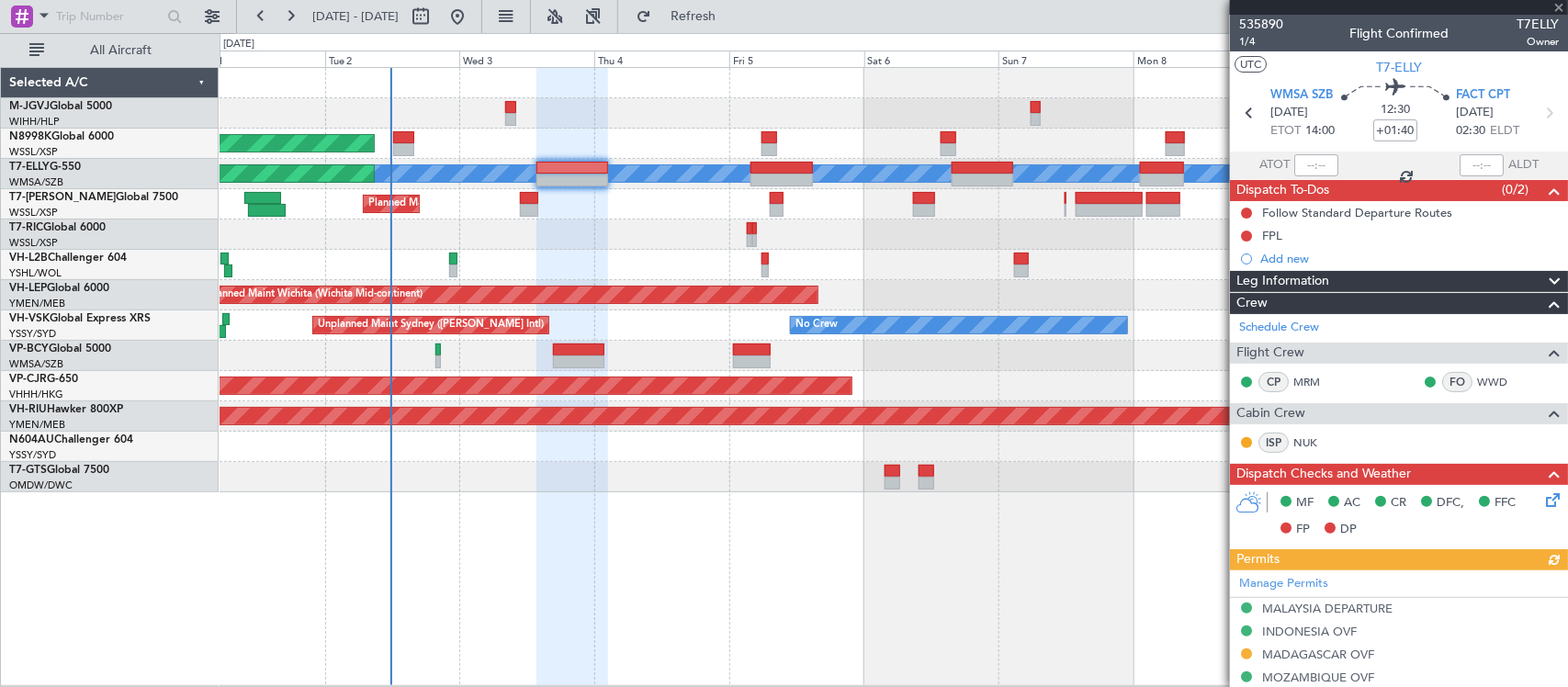
scroll to position [192, 0]
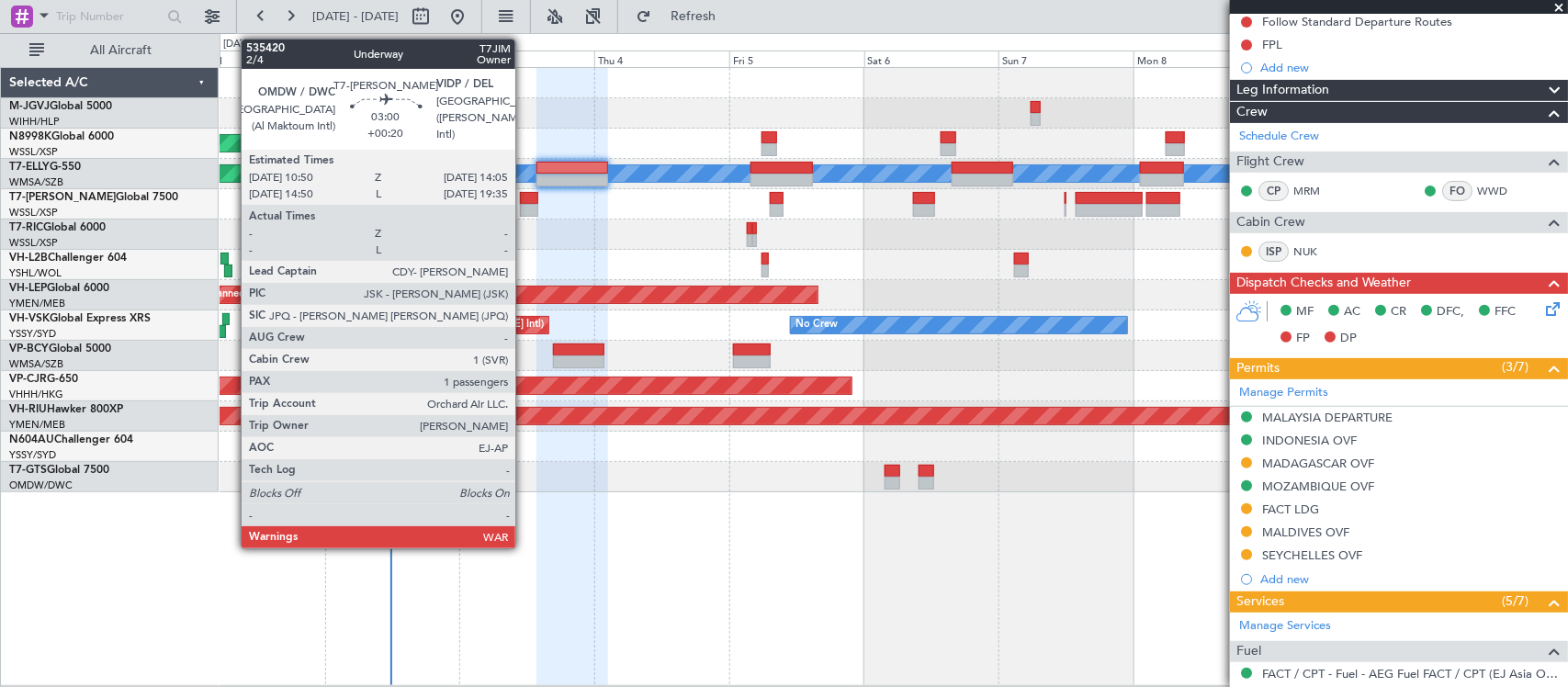
click at [525, 214] on div at bounding box center [529, 210] width 19 height 13
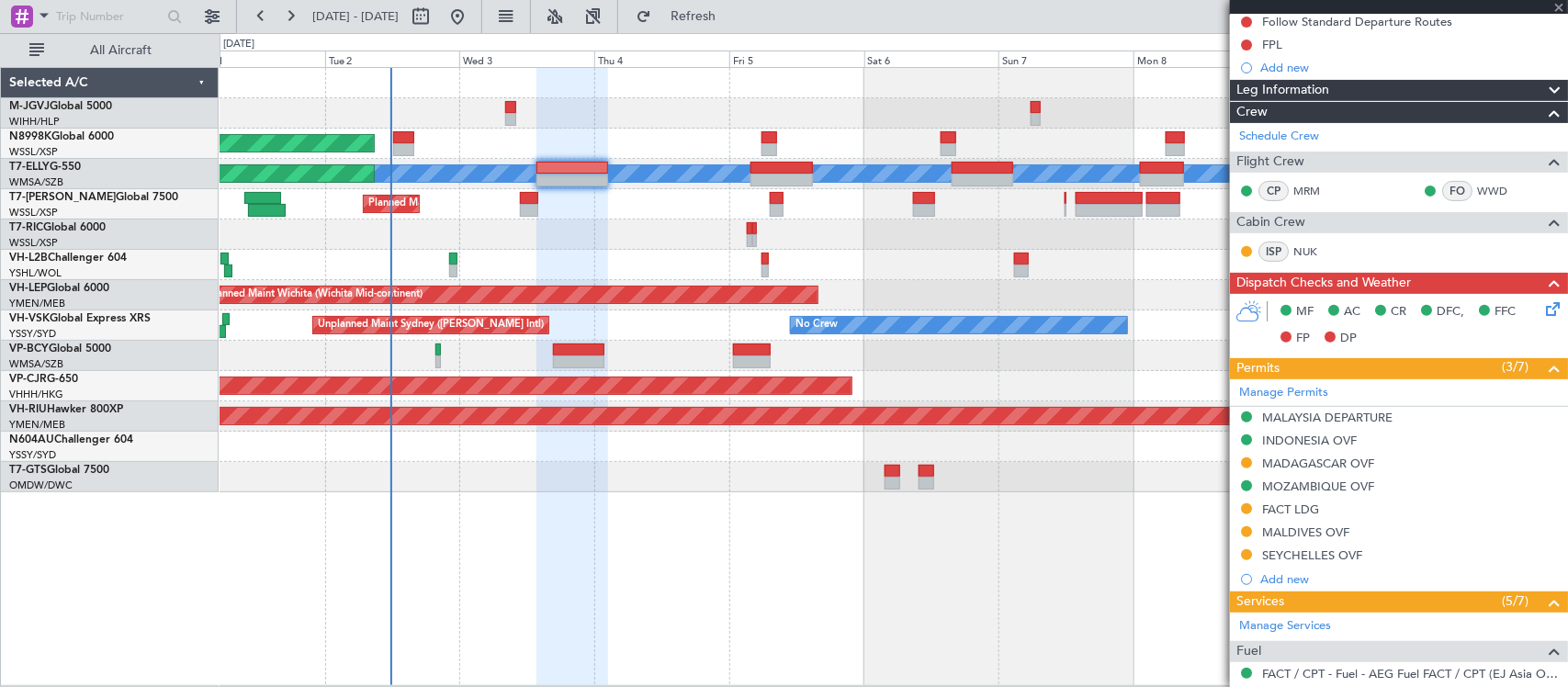
type input "+00:20"
type input "1"
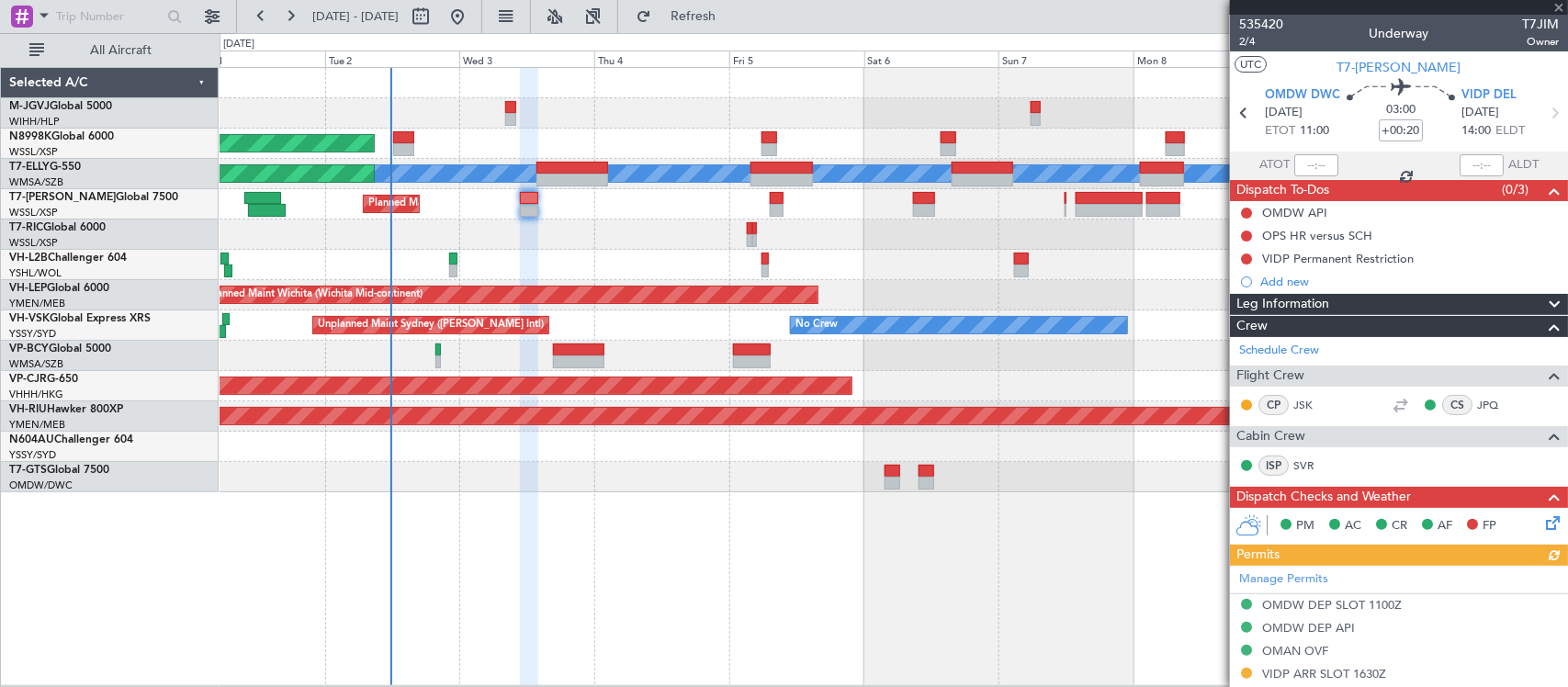
click at [1543, 528] on icon at bounding box center [1549, 520] width 15 height 15
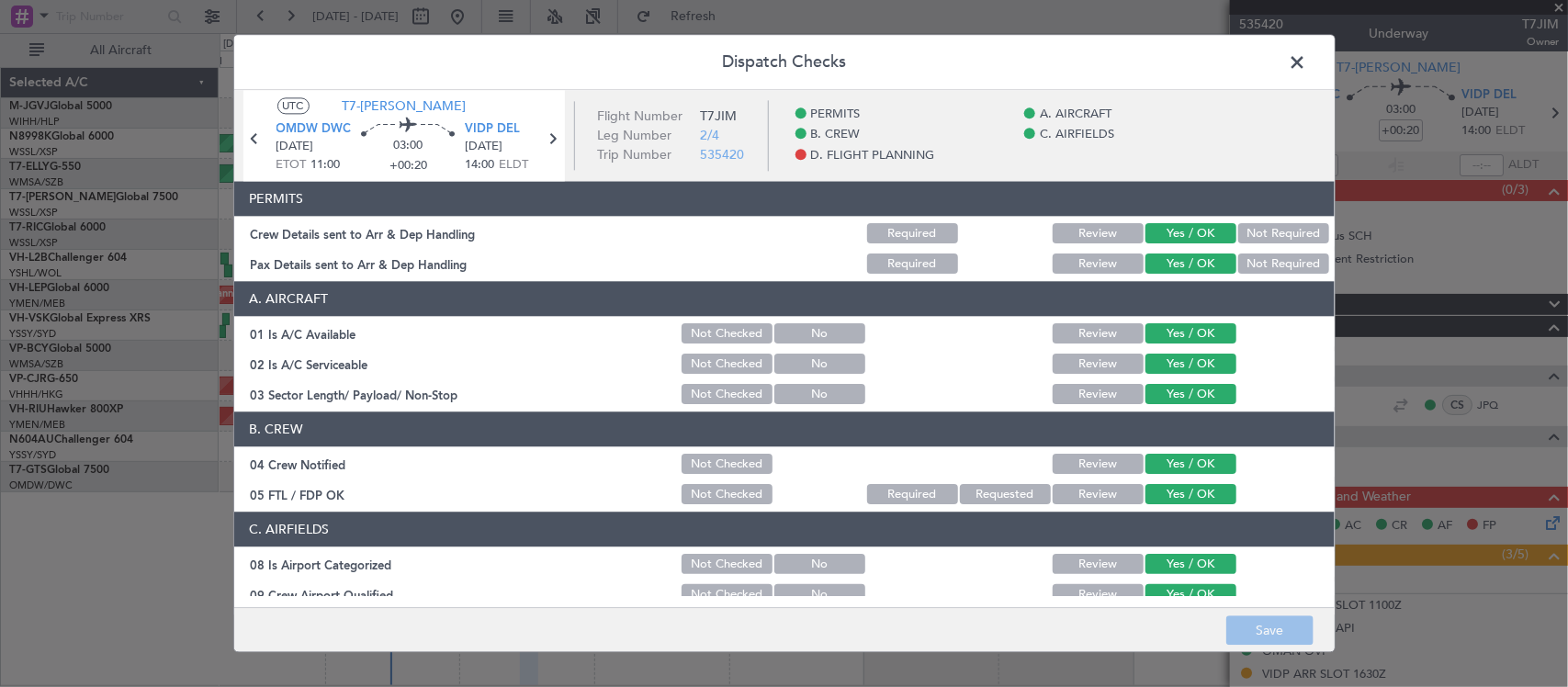
click at [731, 340] on button "Not Checked" at bounding box center [727, 334] width 91 height 21
click at [726, 372] on button "Not Checked" at bounding box center [727, 365] width 91 height 21
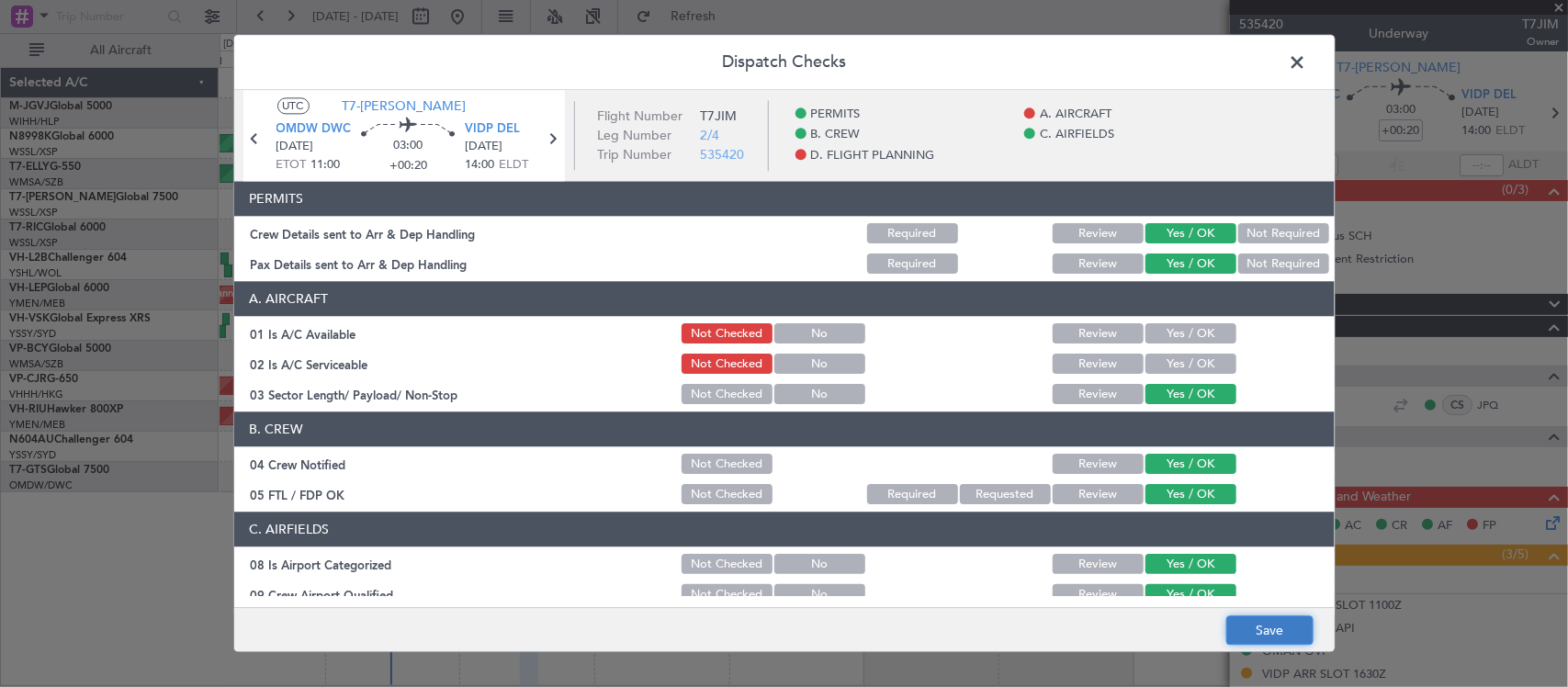
click at [1280, 626] on button "Save" at bounding box center [1269, 631] width 87 height 29
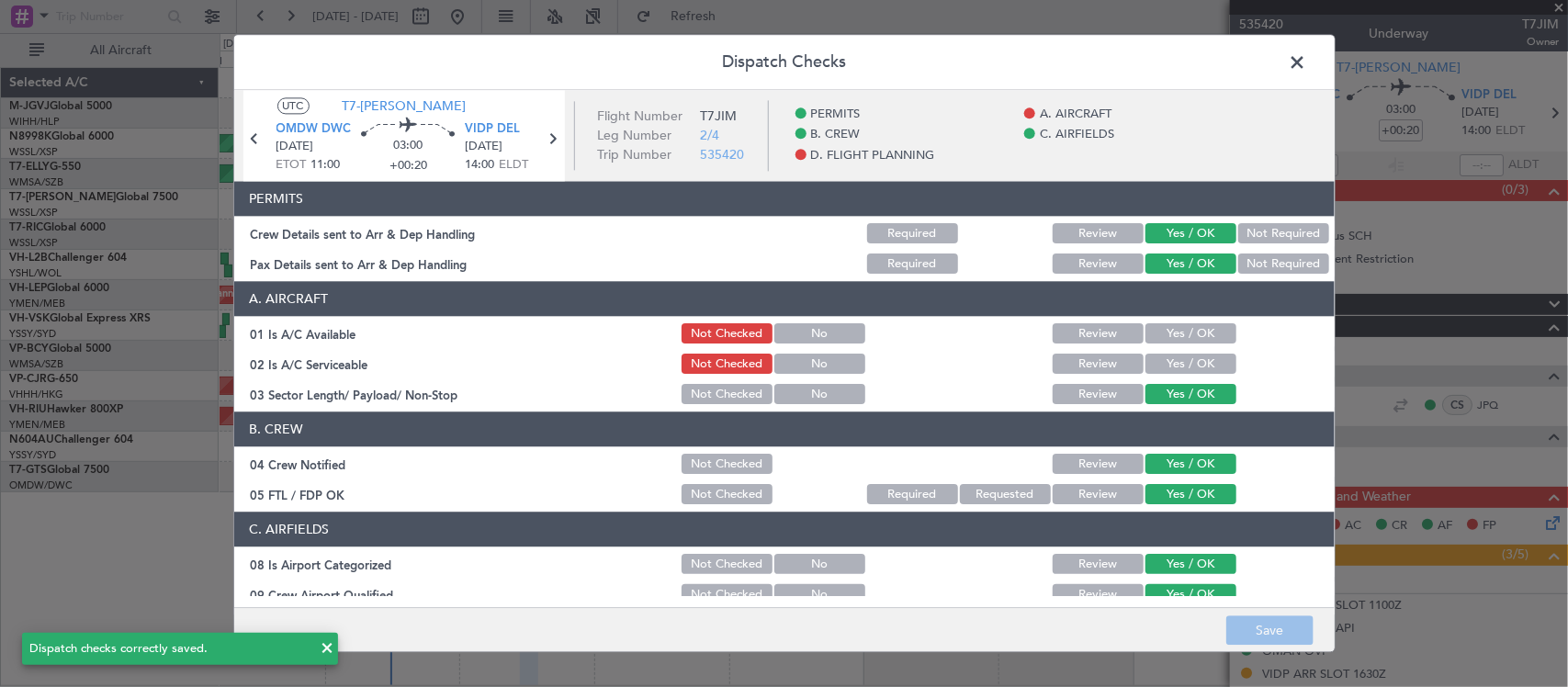
click at [1307, 63] on span at bounding box center [1307, 67] width 0 height 37
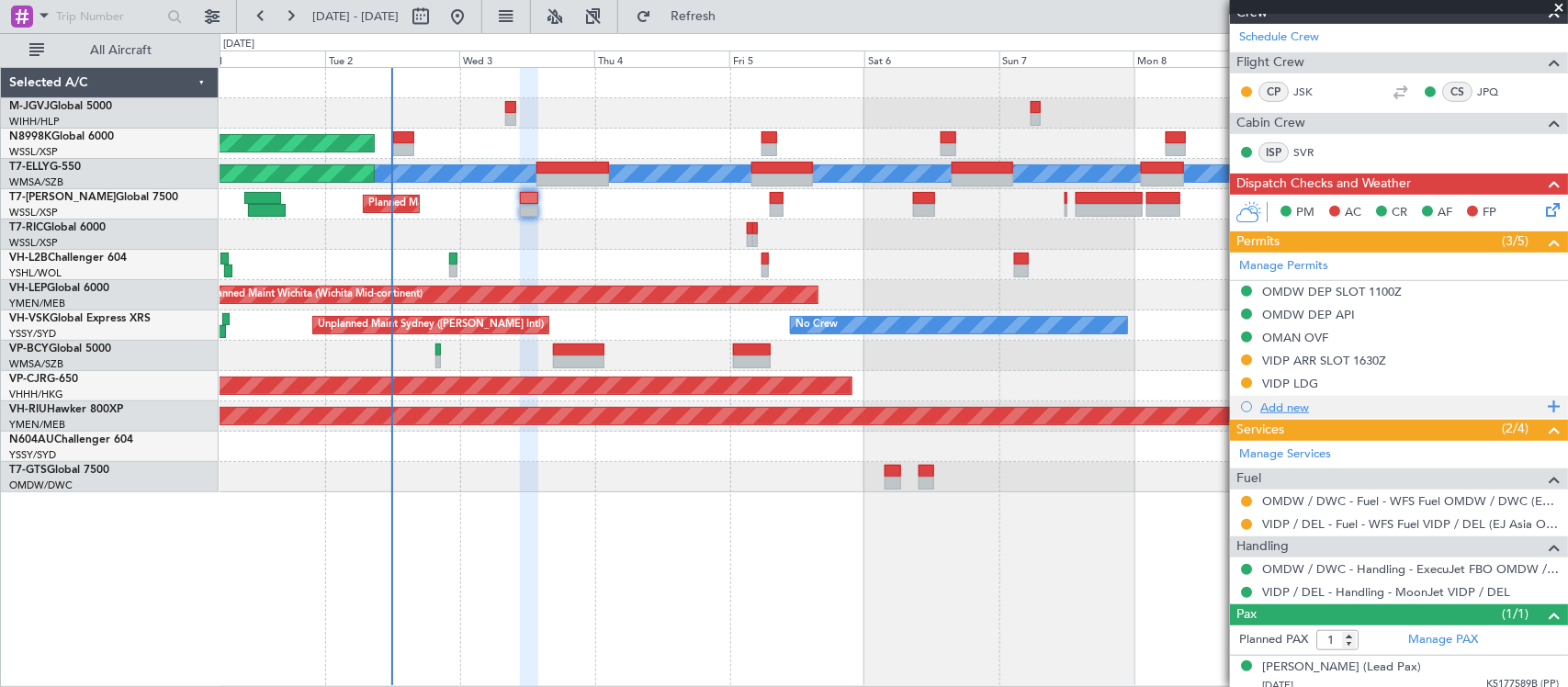
scroll to position [324, 0]
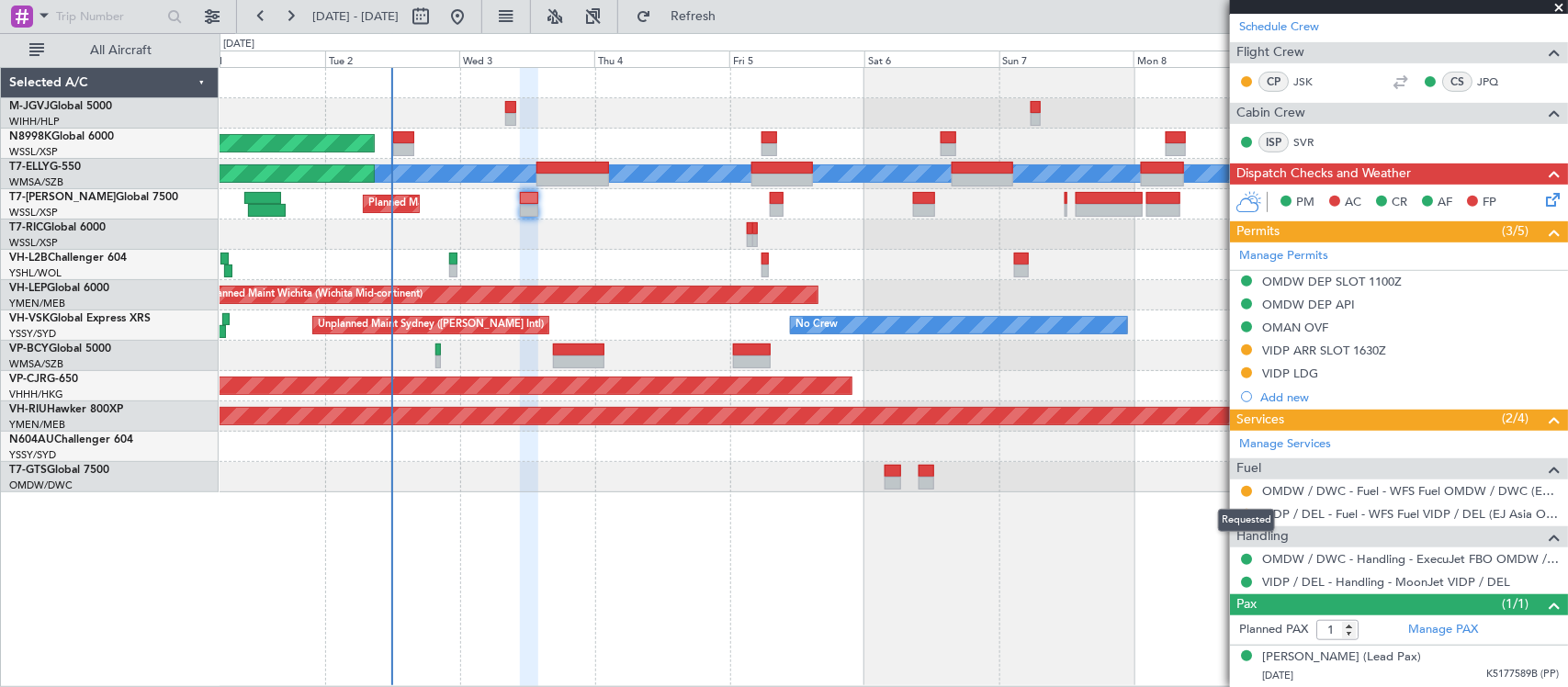
click at [1243, 513] on div "Requested" at bounding box center [1247, 521] width 57 height 23
click at [1243, 516] on button at bounding box center [1246, 514] width 11 height 11
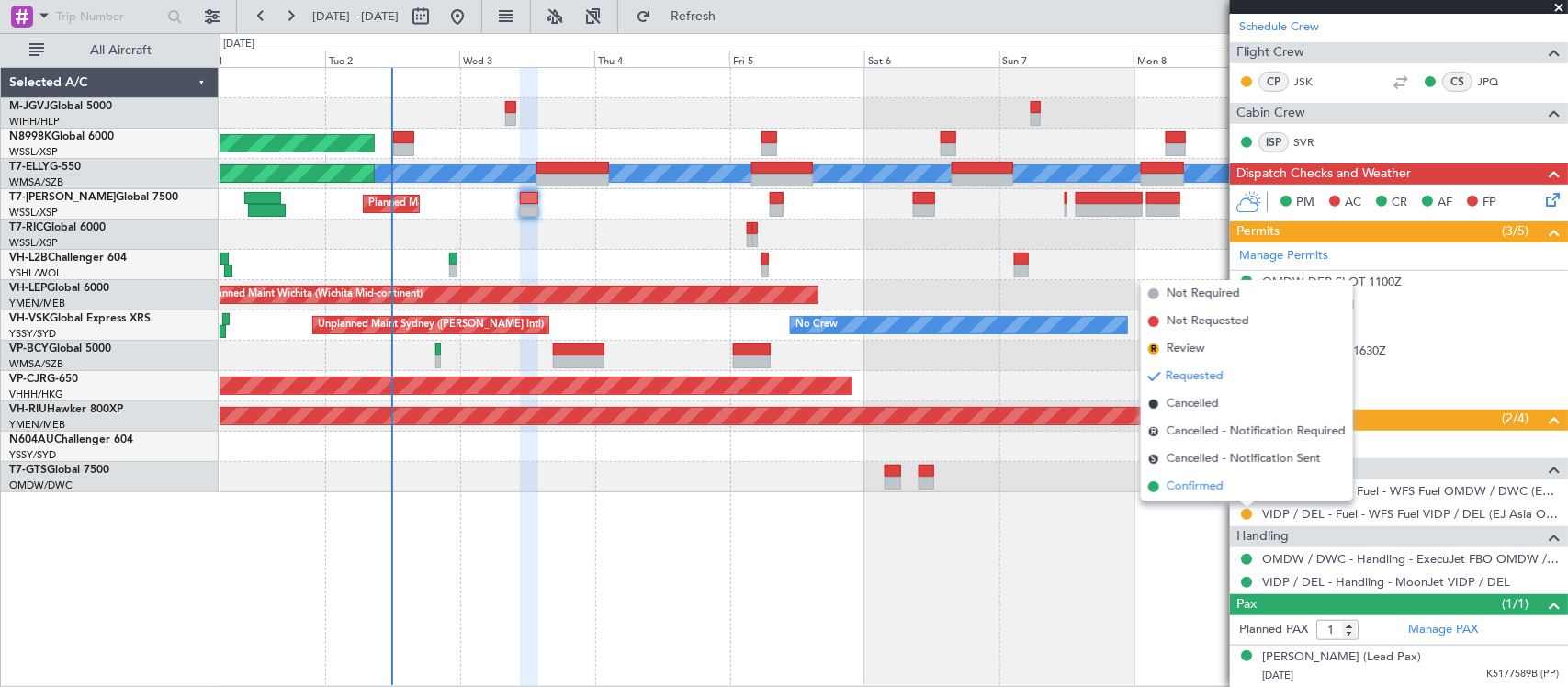
click at [1222, 488] on span "Confirmed" at bounding box center [1195, 487] width 57 height 19
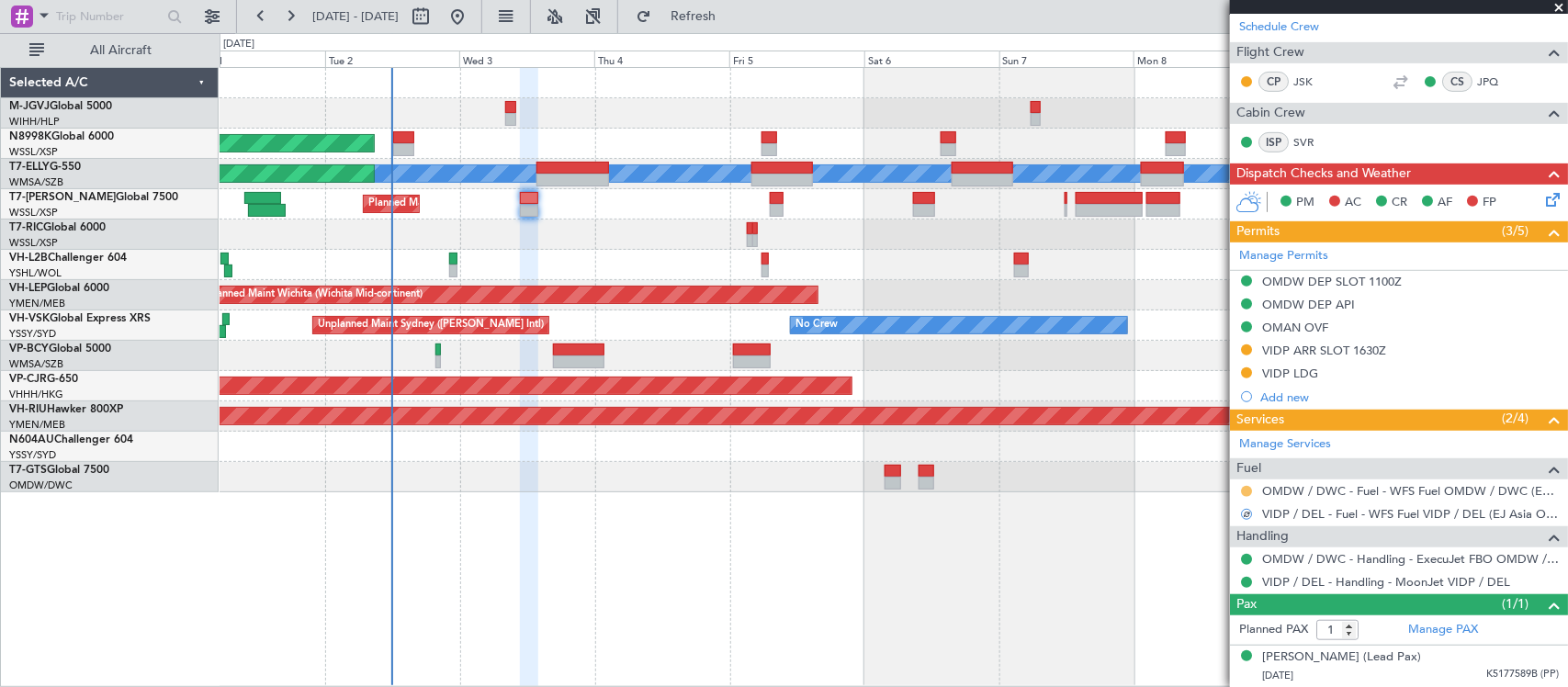
click at [1250, 493] on button at bounding box center [1246, 491] width 11 height 11
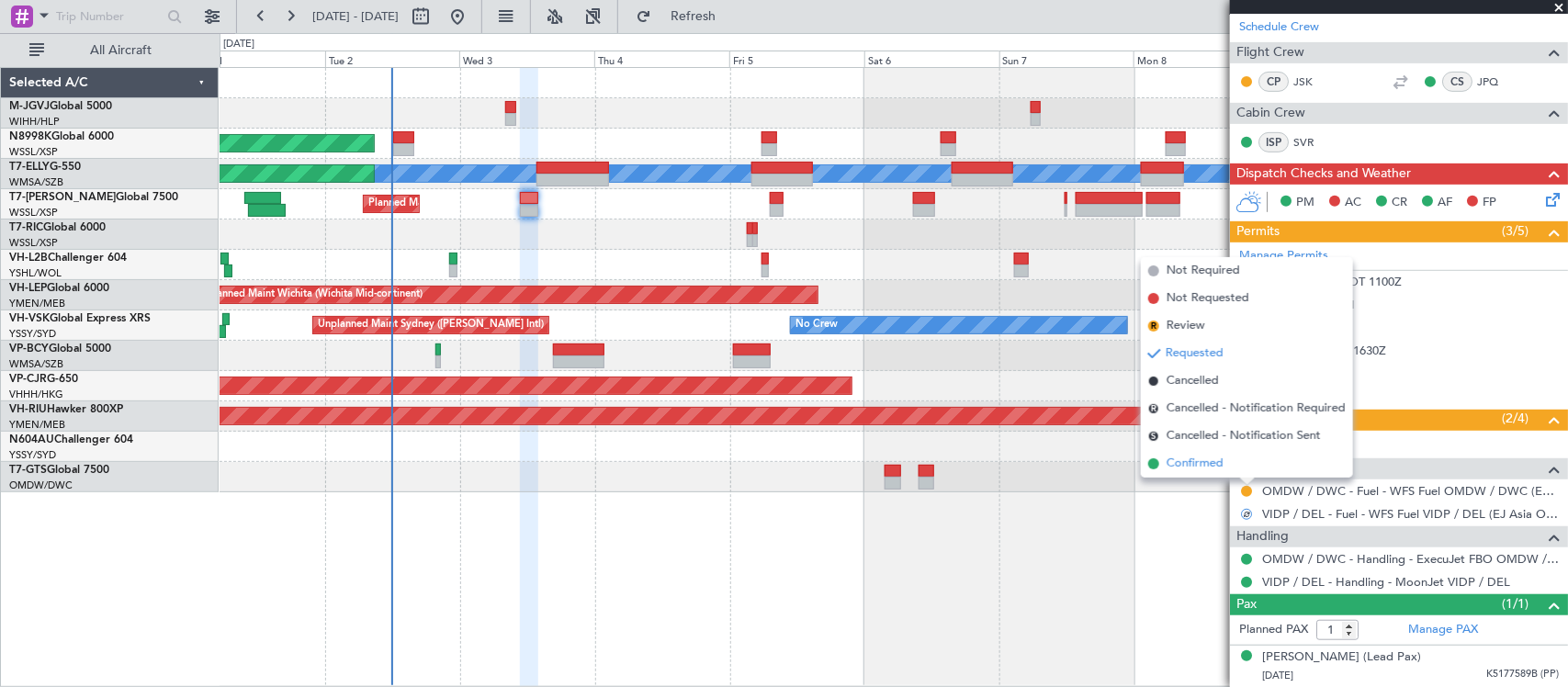
click at [1219, 462] on span "Confirmed" at bounding box center [1195, 463] width 57 height 19
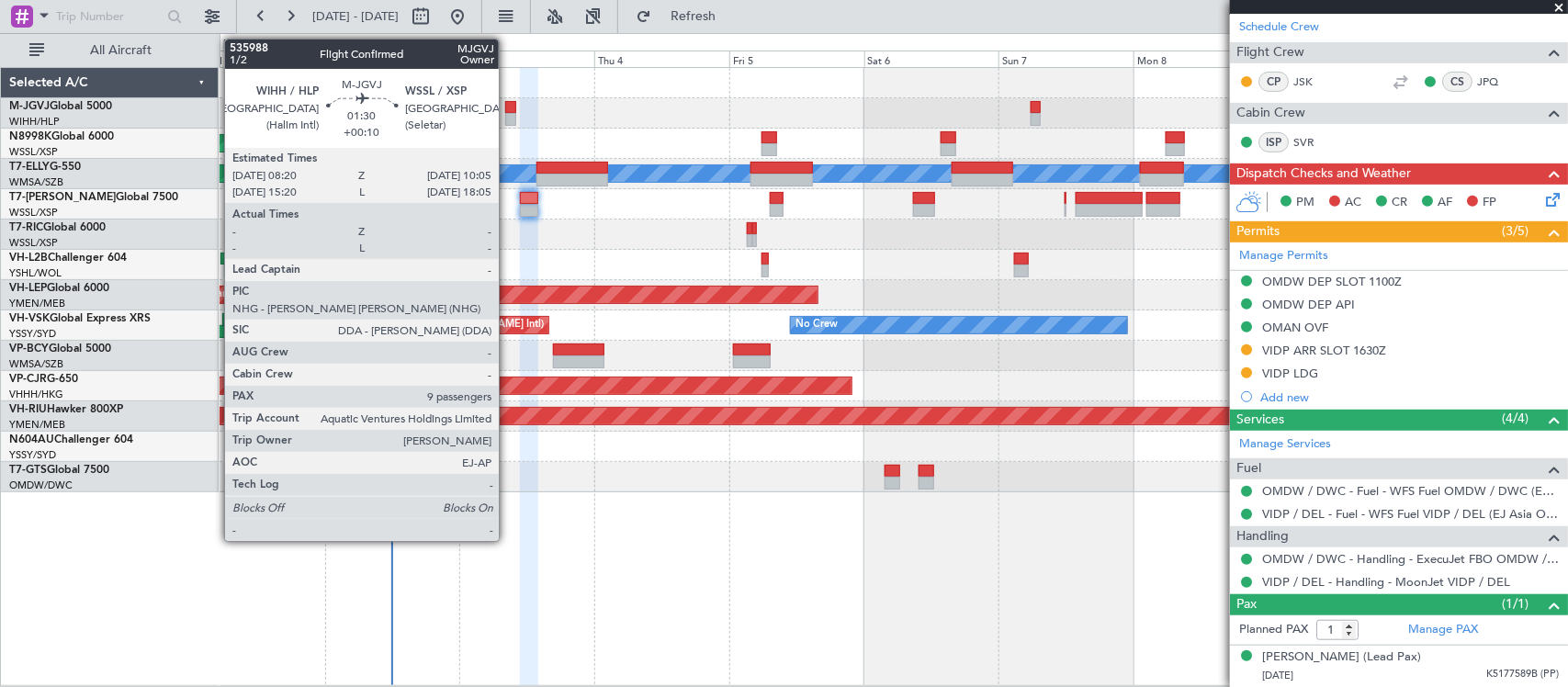
click at [508, 107] on div at bounding box center [510, 107] width 10 height 13
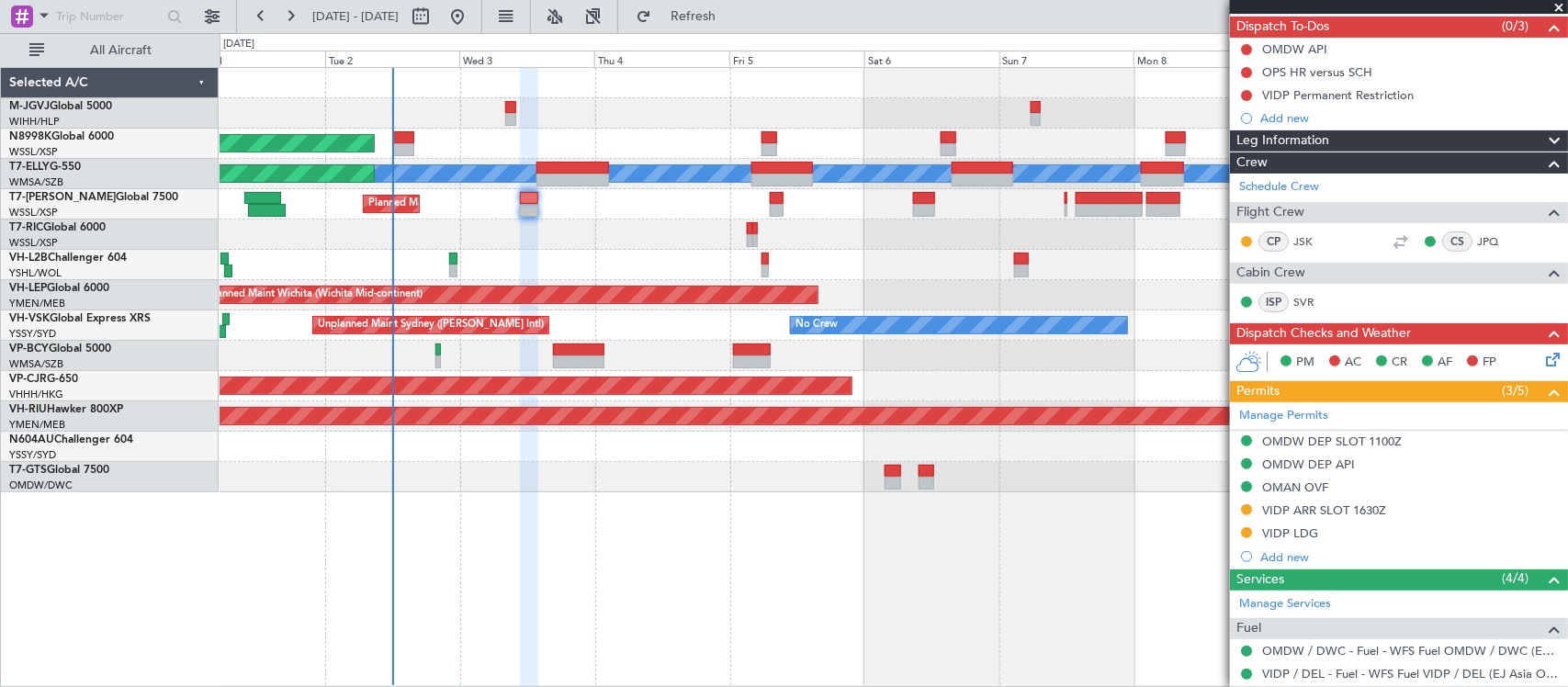
scroll to position [0, 0]
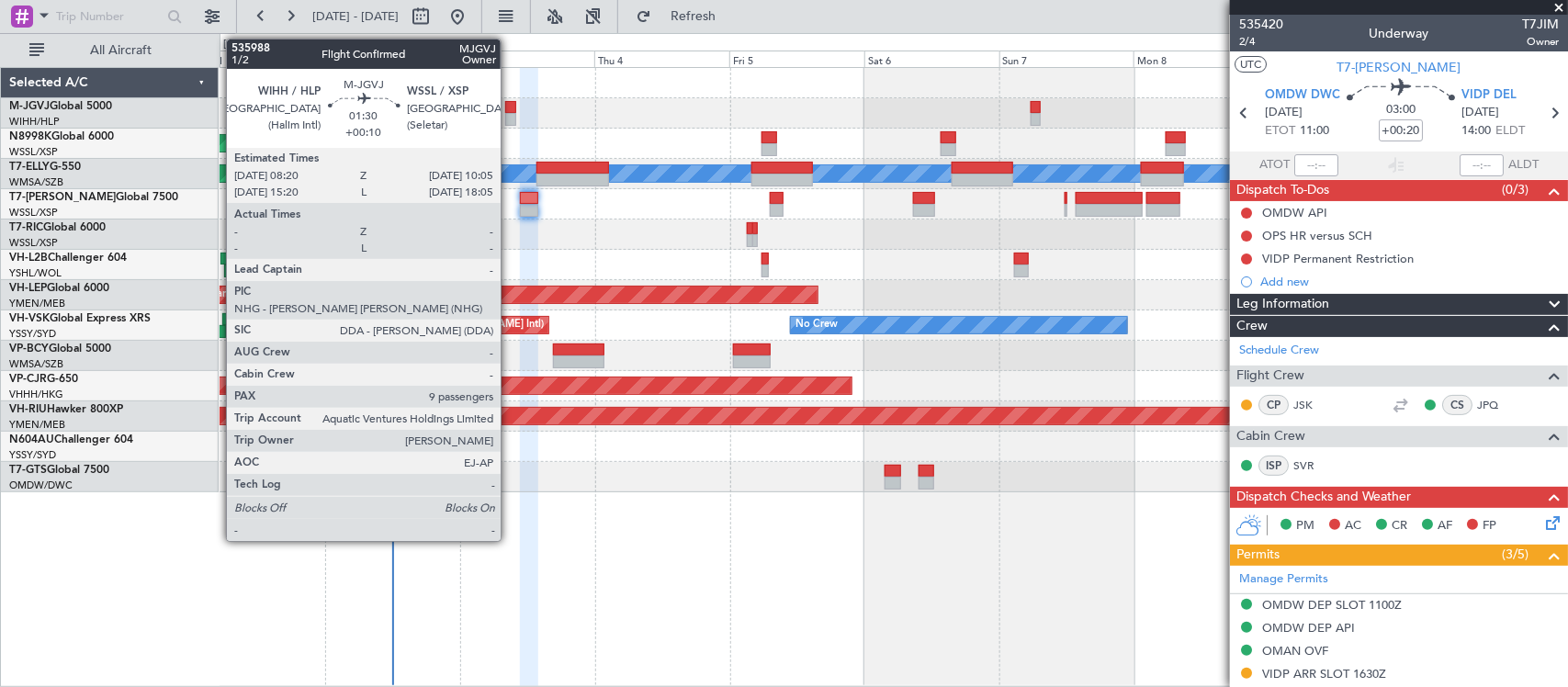
click at [510, 104] on div at bounding box center [510, 107] width 10 height 13
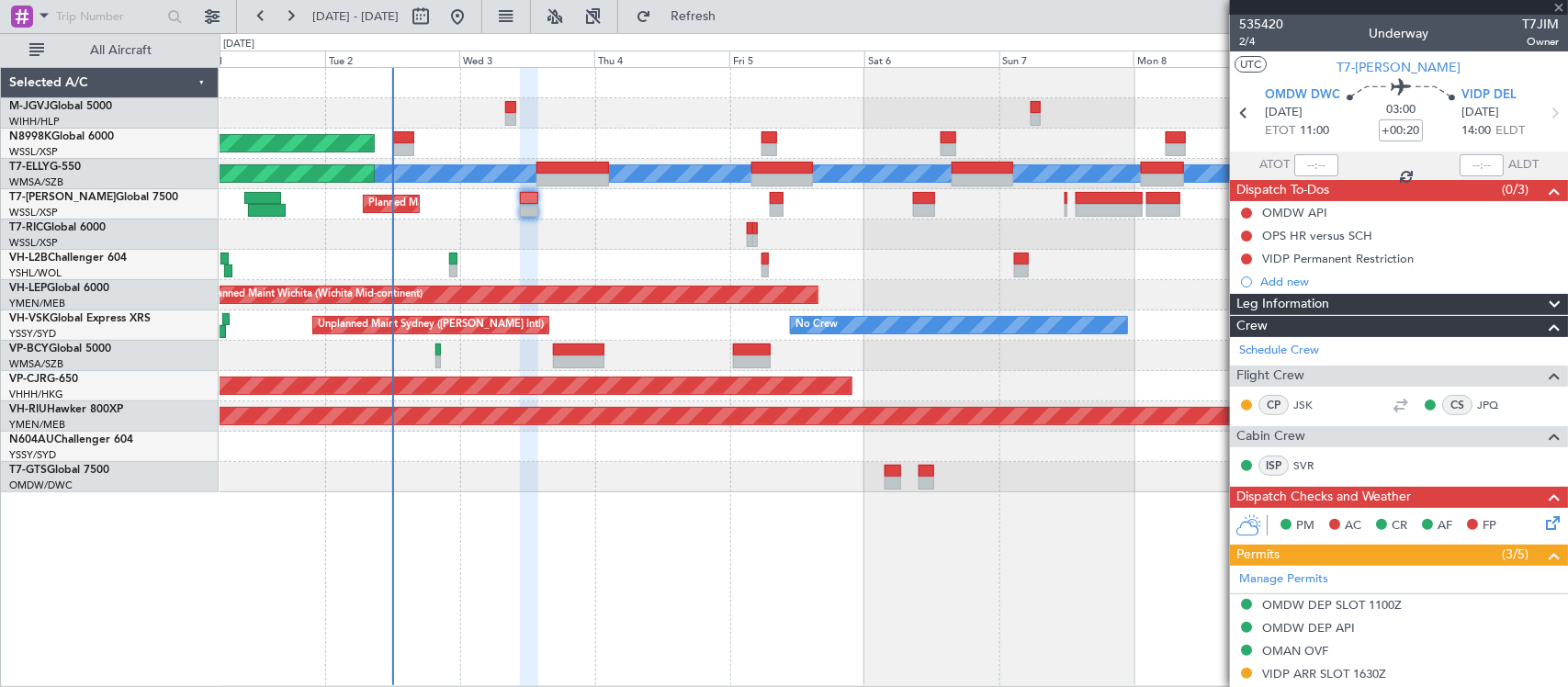
type input "+00:10"
type input "9"
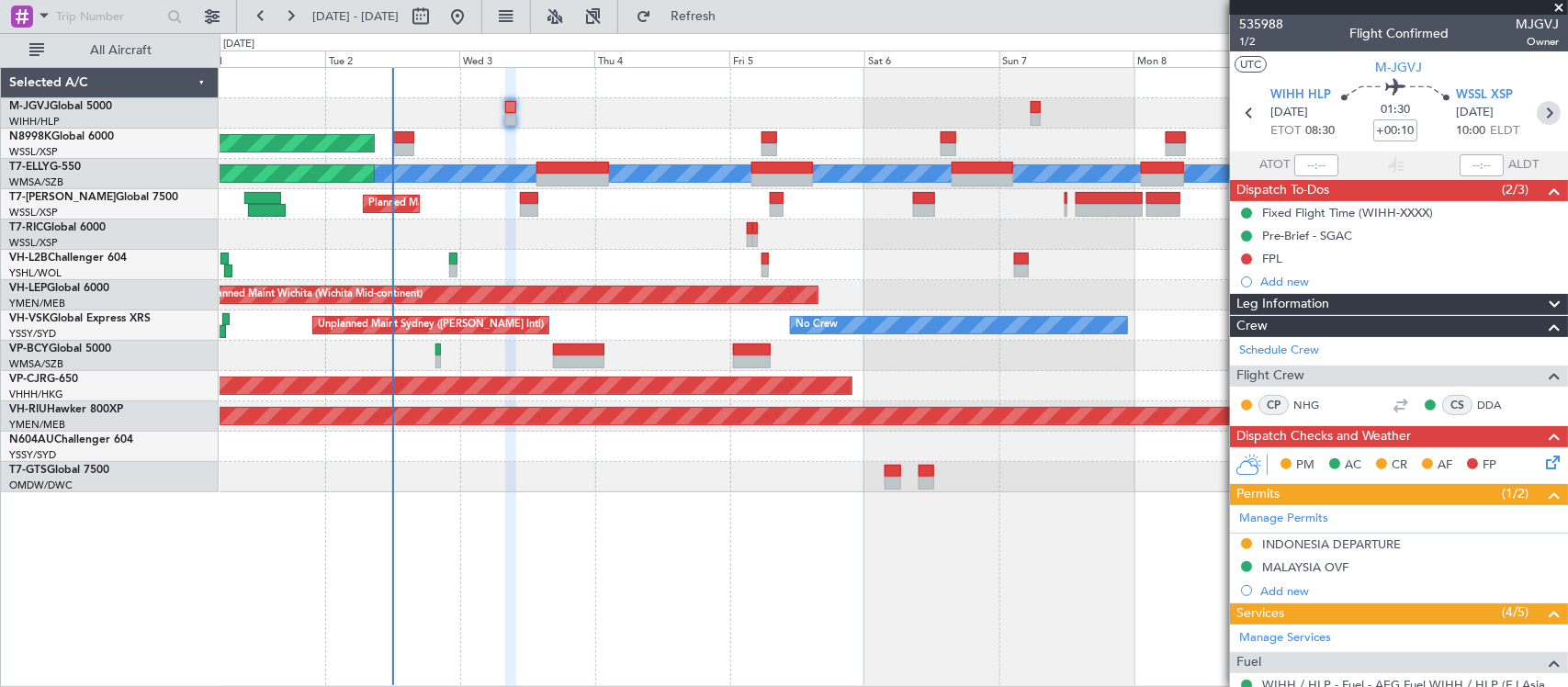
click at [1537, 108] on icon at bounding box center [1548, 112] width 23 height 23
type input "+00:20"
type input "10"
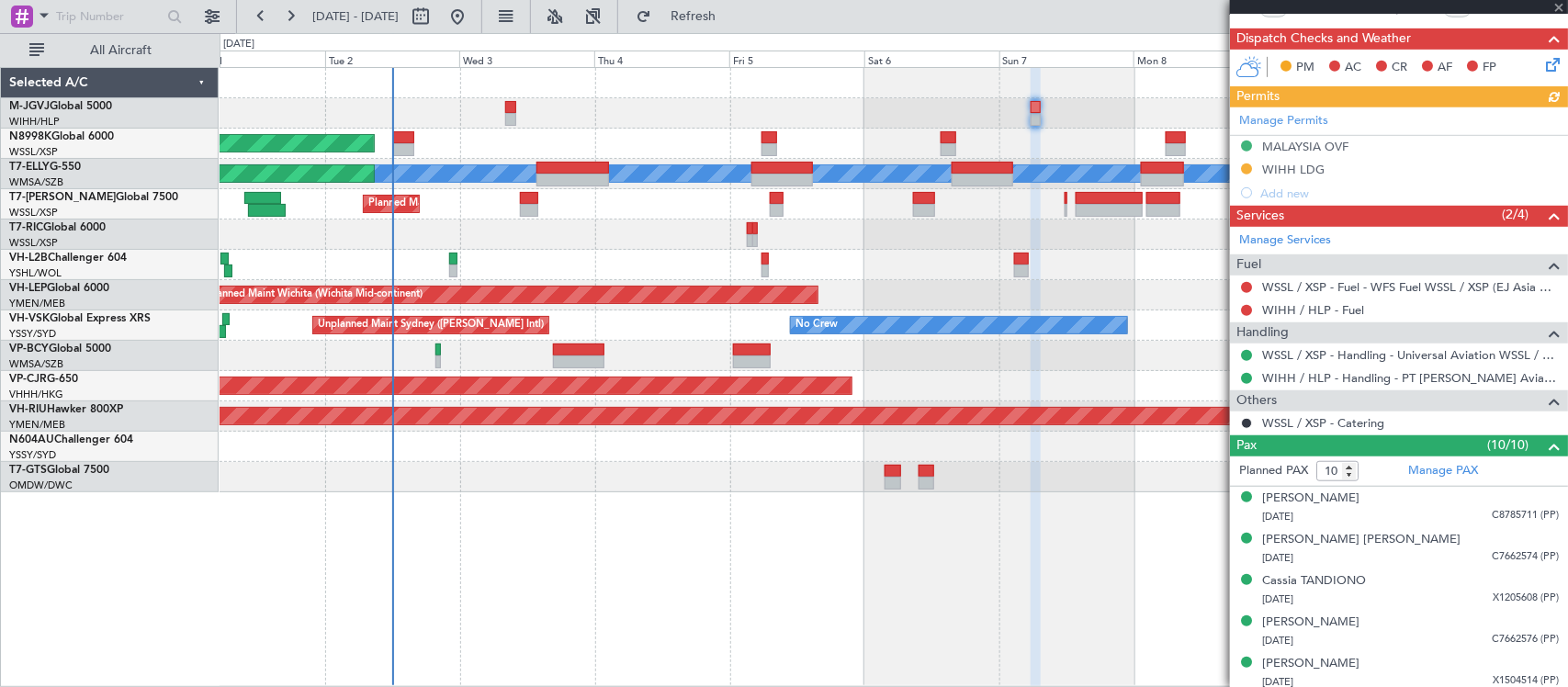
scroll to position [635, 0]
